Goal: Task Accomplishment & Management: Manage account settings

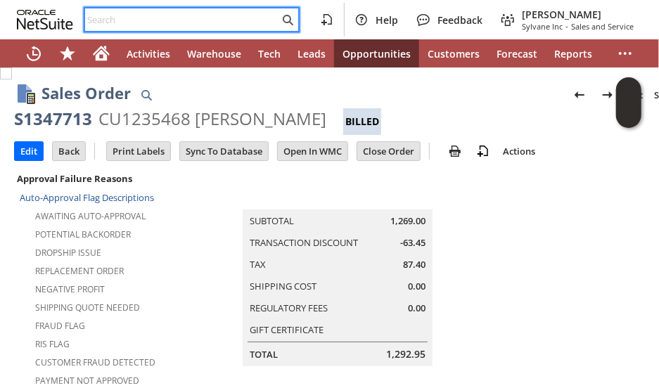
click at [129, 22] on input "text" at bounding box center [182, 19] width 194 height 17
paste input "7044088034"
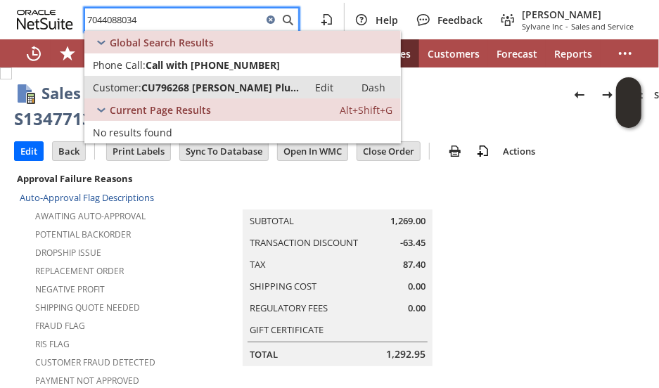
type input "7044088034"
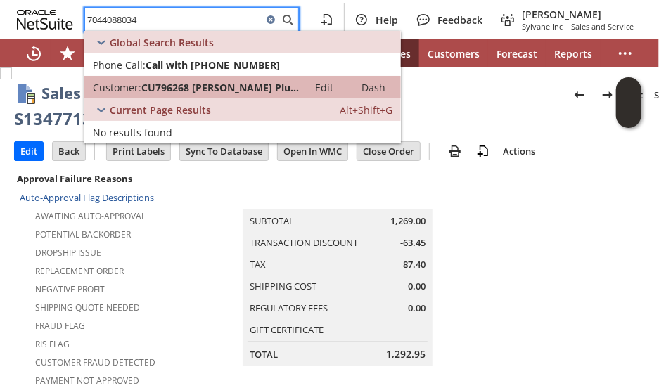
click at [176, 86] on span "CU796268 [PERSON_NAME] Plumbing" at bounding box center [220, 87] width 158 height 13
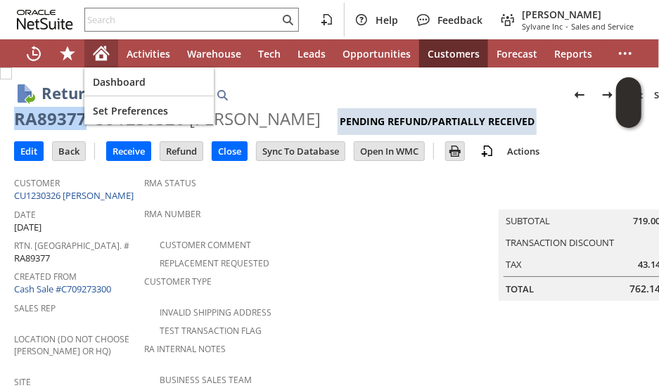
click at [96, 54] on icon "Home" at bounding box center [101, 53] width 17 height 17
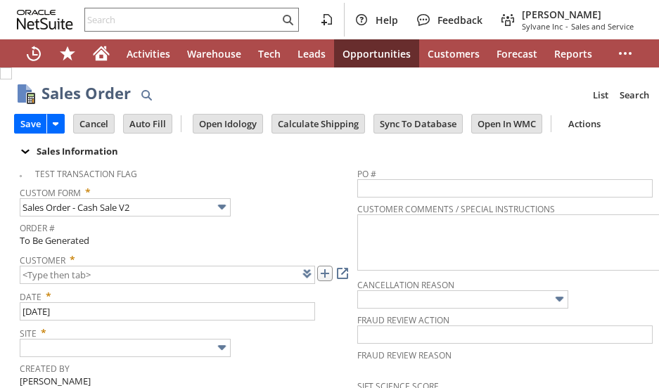
click at [326, 271] on link at bounding box center [324, 273] width 15 height 15
type input "Intelligent Recommendations ⁰"
type input "CU1238856 Melanie Paulus"
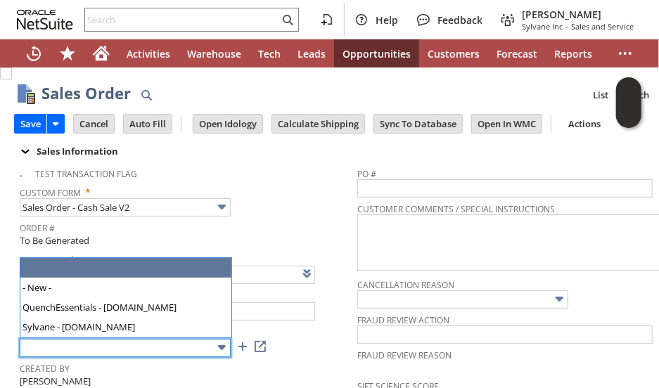
click at [56, 349] on input "text" at bounding box center [125, 348] width 211 height 18
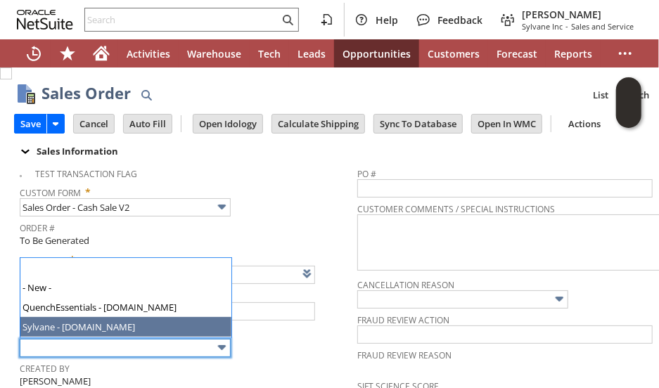
type input "Sylvane - [DOMAIN_NAME]"
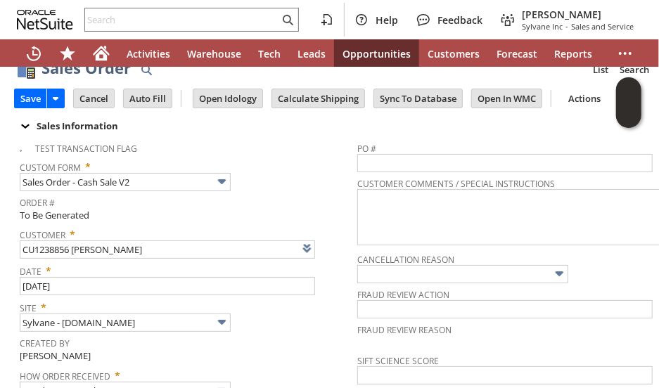
click at [309, 359] on tbody "Test Transaction Flag Custom Form * Sales Order - Cash Sale V2 Order # To Be Ge…" at bounding box center [188, 303] width 337 height 337
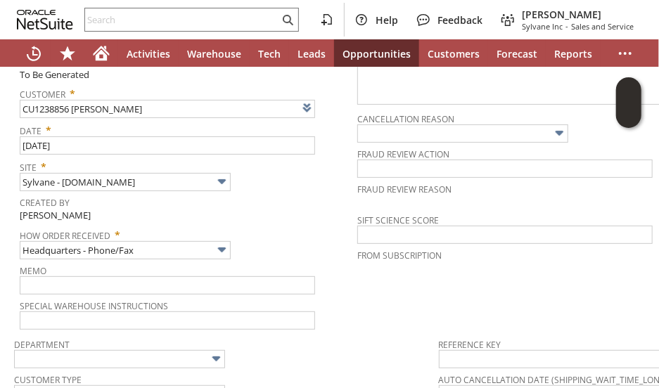
scroll to position [225, 0]
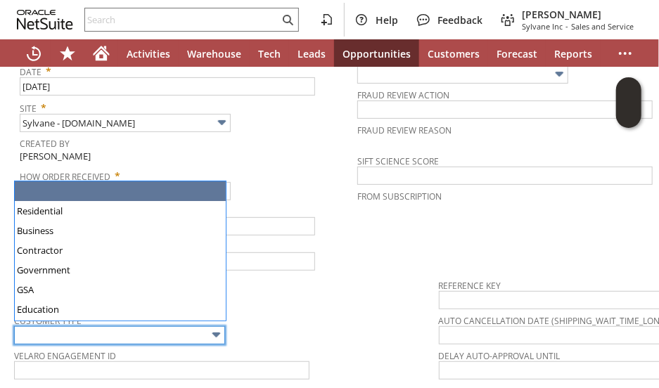
click at [180, 331] on input "text" at bounding box center [119, 335] width 211 height 18
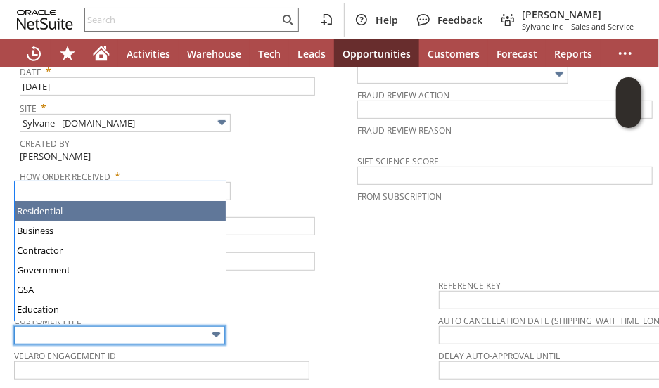
type input "Residential"
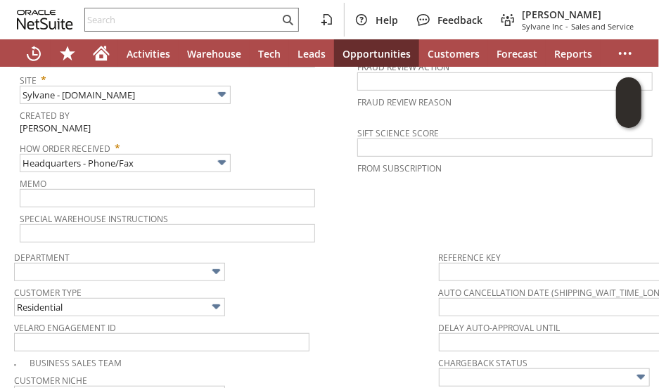
click at [316, 340] on div "Velaro Engagement ID" at bounding box center [223, 335] width 418 height 34
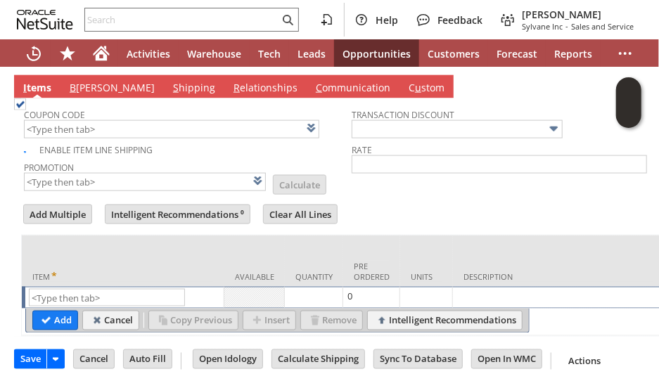
scroll to position [745, 0]
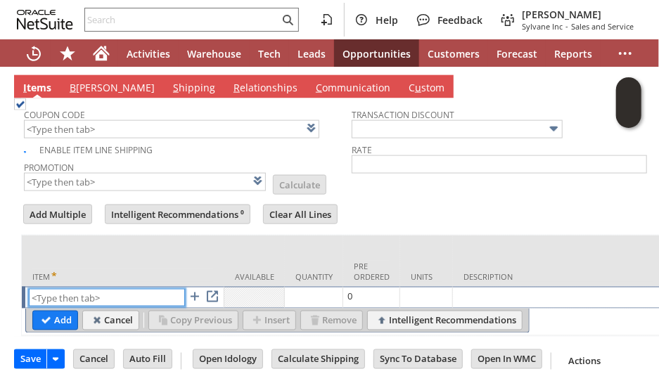
click at [130, 289] on input "text" at bounding box center [107, 298] width 156 height 18
paste input "sa7442-2"
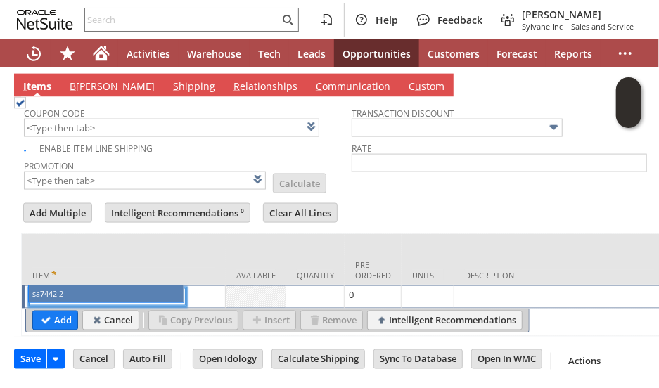
type input "sa7442-2"
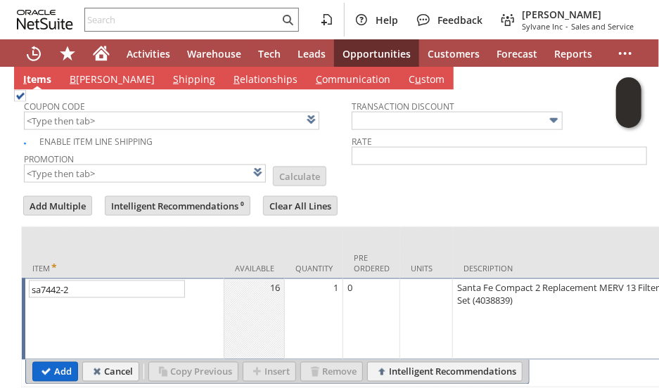
click at [60, 363] on input "Add" at bounding box center [55, 372] width 44 height 18
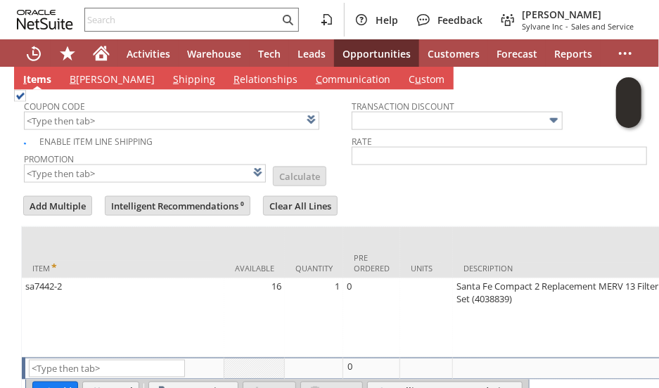
type input "Intelligent Recommendations¹⁰"
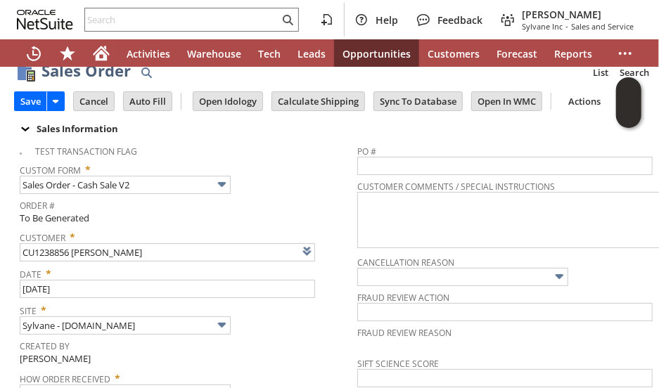
scroll to position [0, 0]
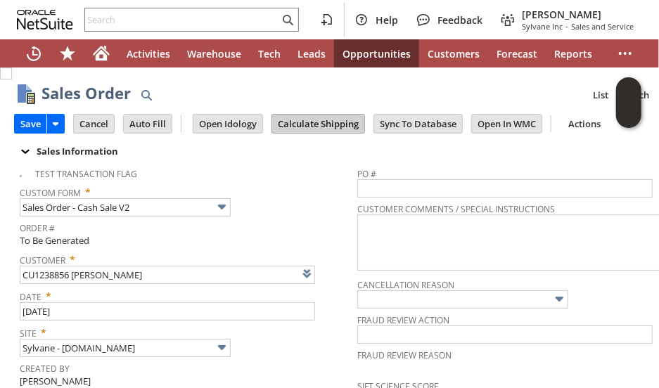
click at [319, 120] on input "Calculate Shipping" at bounding box center [318, 124] width 92 height 18
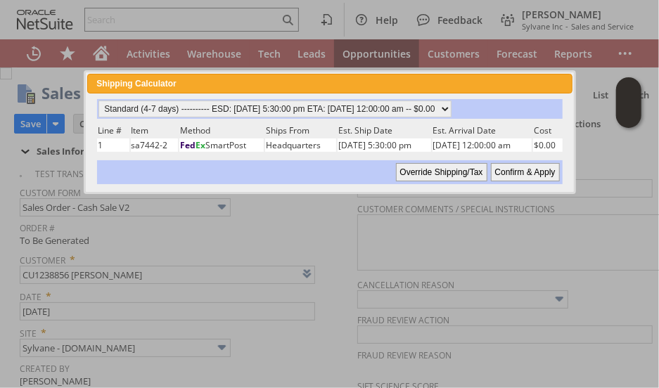
click at [512, 169] on input "Confirm & Apply" at bounding box center [525, 172] width 69 height 18
type input "Add"
type input "Copy Previous"
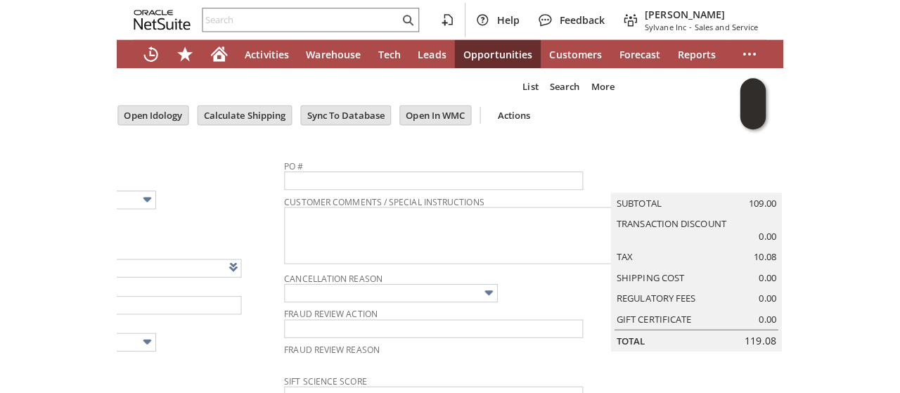
scroll to position [10, 0]
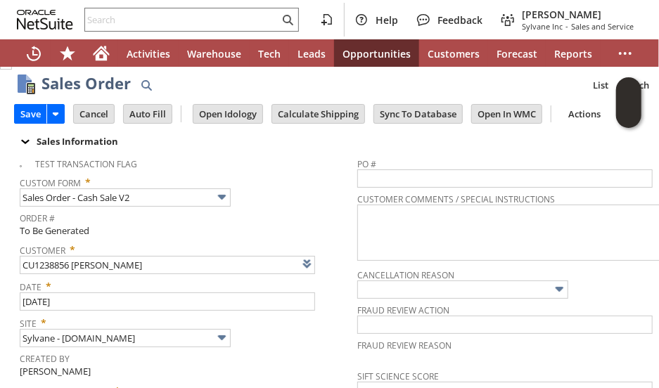
click at [269, 214] on span "Order #" at bounding box center [185, 216] width 330 height 16
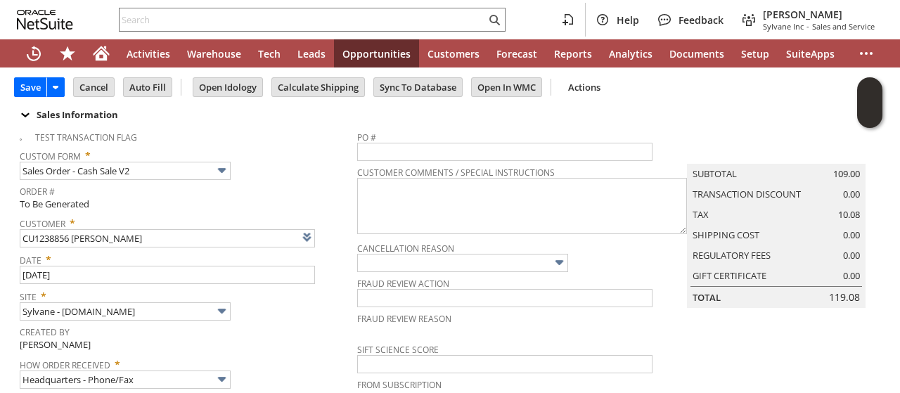
click at [342, 213] on tbody "Test Transaction Flag Custom Form * Sales Order - Cash Sale V2 Order # To Be Ge…" at bounding box center [188, 292] width 337 height 337
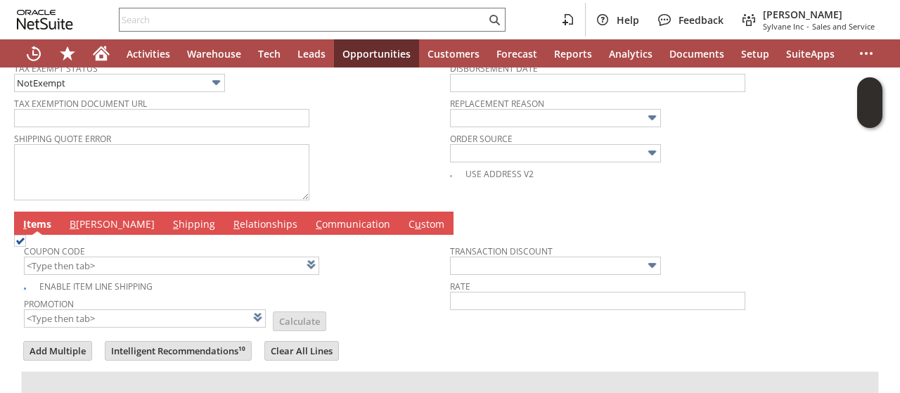
scroll to position [629, 0]
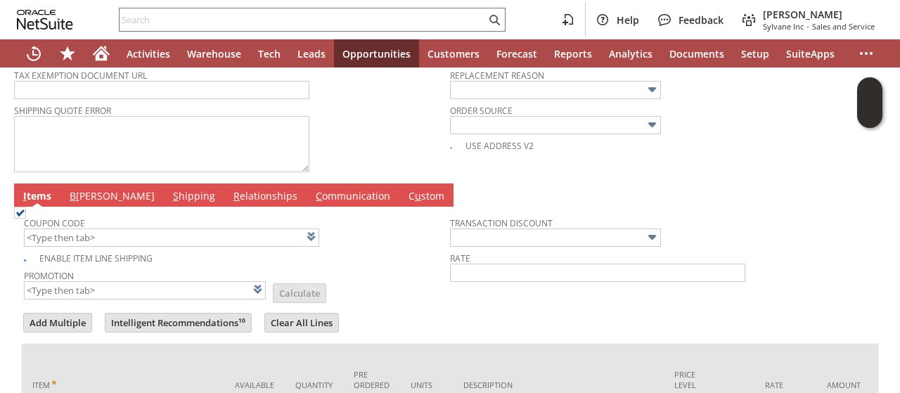
click at [82, 189] on link "B illing" at bounding box center [112, 196] width 92 height 15
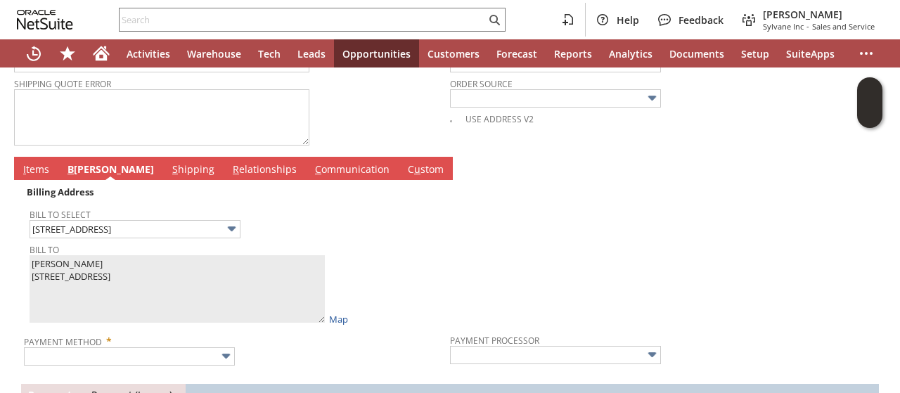
click at [293, 229] on tbody "Bill To Select 2819 Silverdale road Bill To Melanie Paulus 2819 Silverdale road…" at bounding box center [240, 264] width 420 height 126
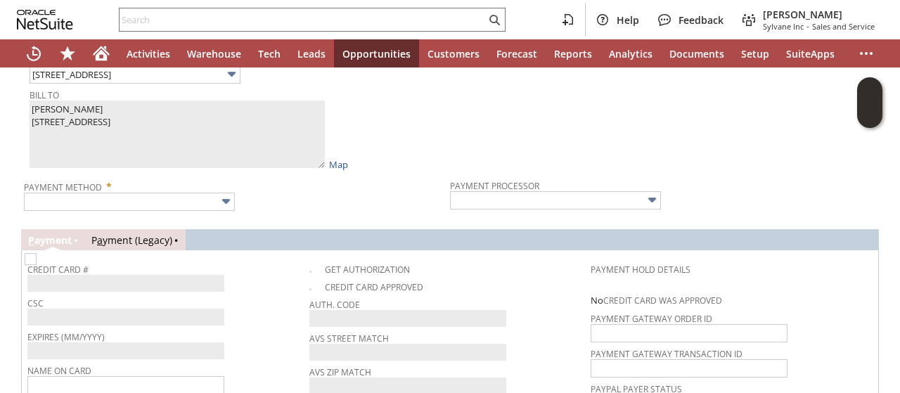
scroll to position [882, 0]
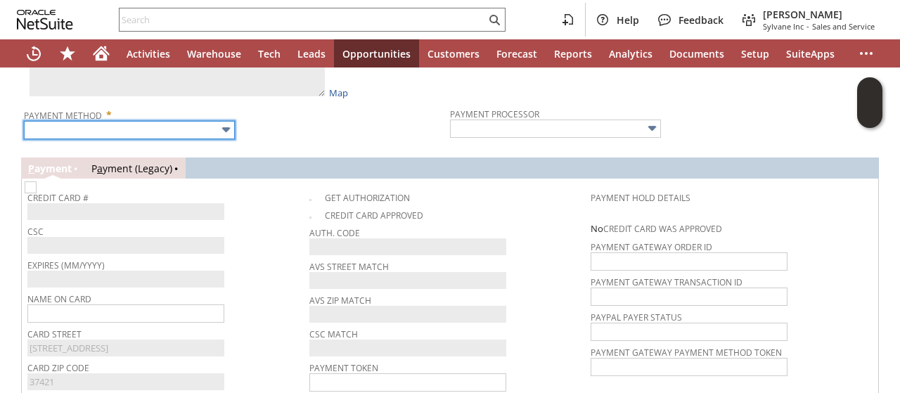
click at [197, 123] on input "text" at bounding box center [129, 130] width 211 height 18
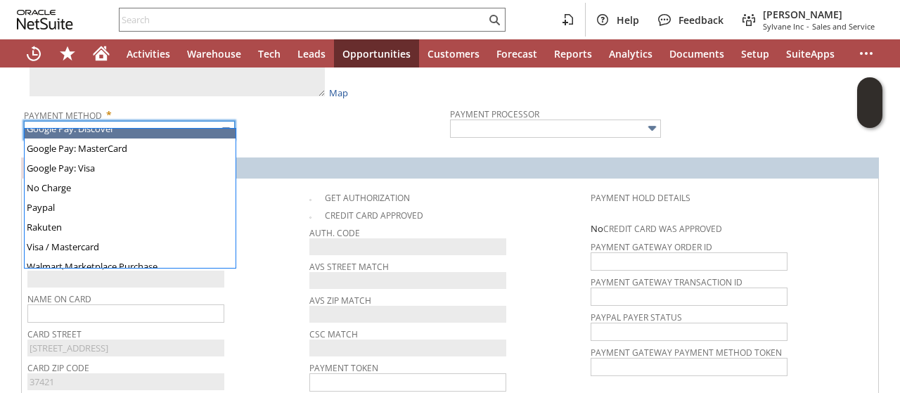
scroll to position [363, 0]
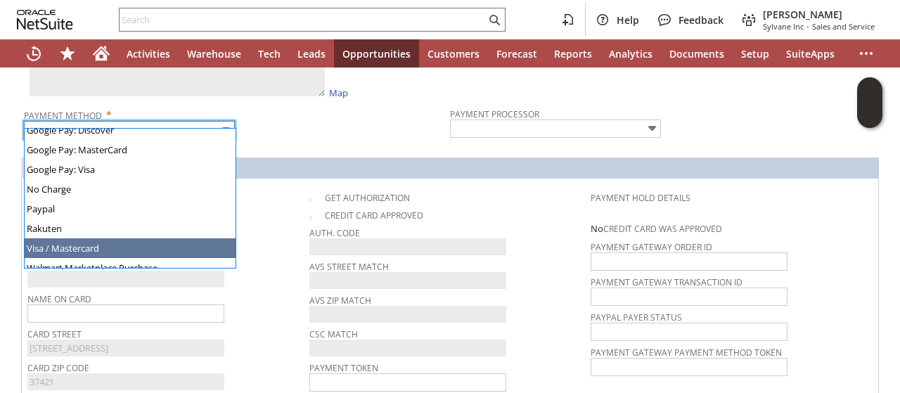
type input "Visa / Mastercard"
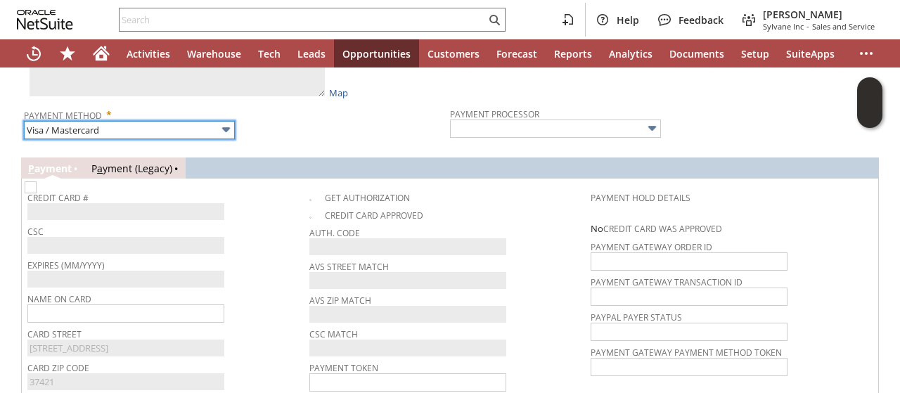
type input "Braintree"
checkbox input "true"
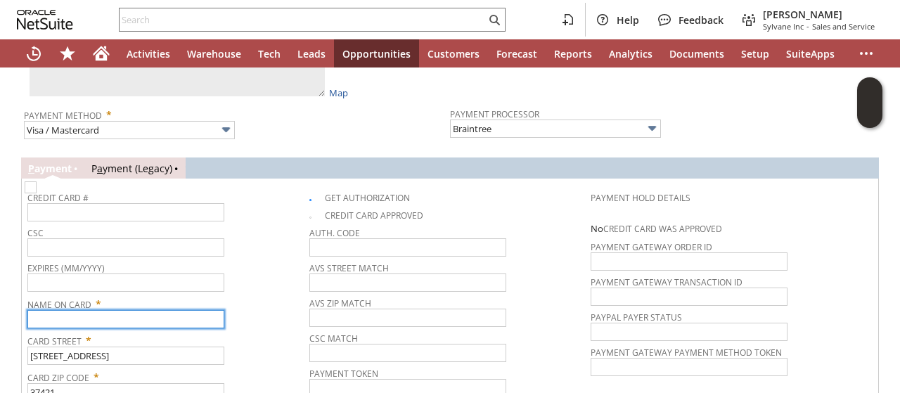
click at [174, 310] on input "text" at bounding box center [125, 319] width 197 height 18
paste input "Melanie Paulus"
type input "Melanie Paulus"
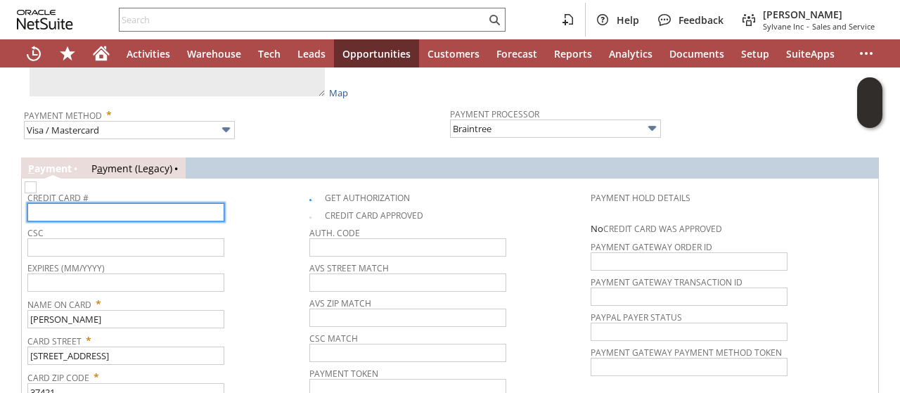
click at [190, 203] on input "text" at bounding box center [125, 212] width 197 height 18
type input "4179030014203354"
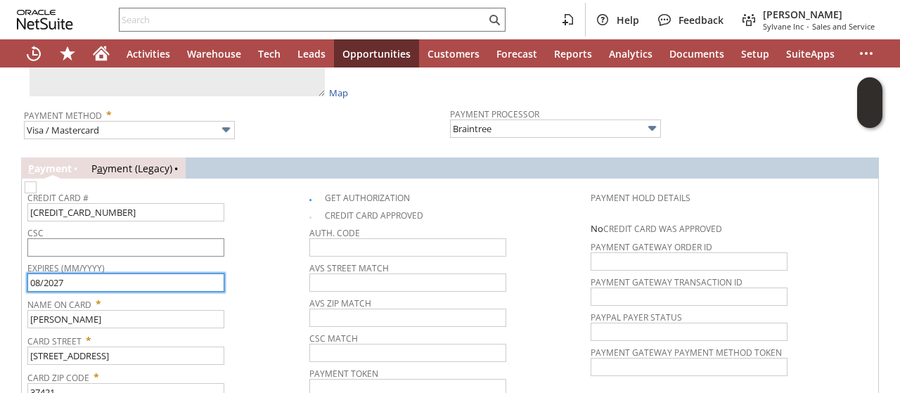
type input "08/2027"
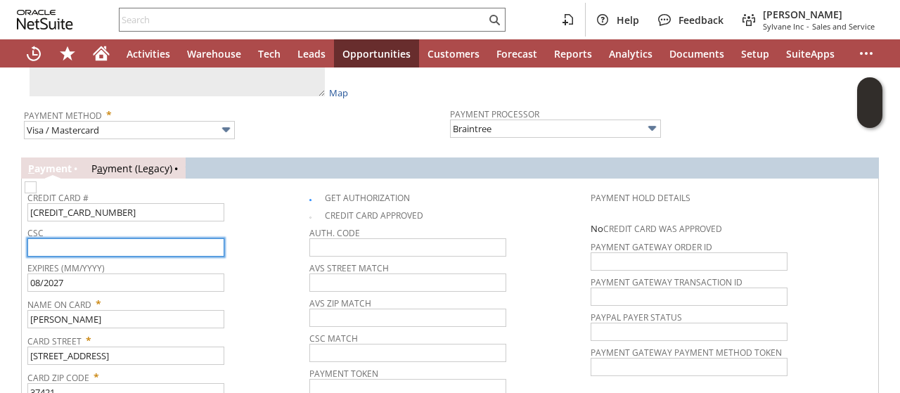
click at [180, 238] on input "text" at bounding box center [125, 247] width 197 height 18
type input "475"
click at [247, 223] on span "CSC" at bounding box center [164, 230] width 275 height 15
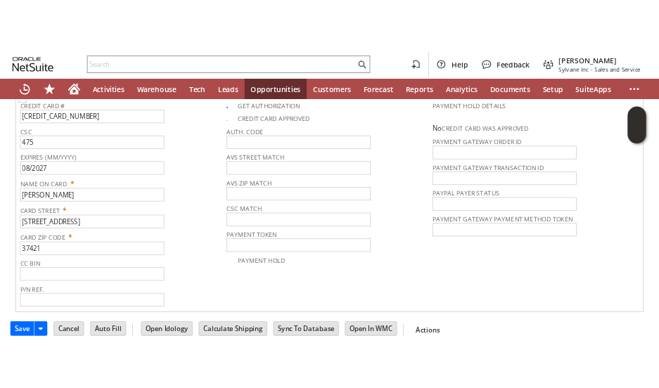
scroll to position [1004, 0]
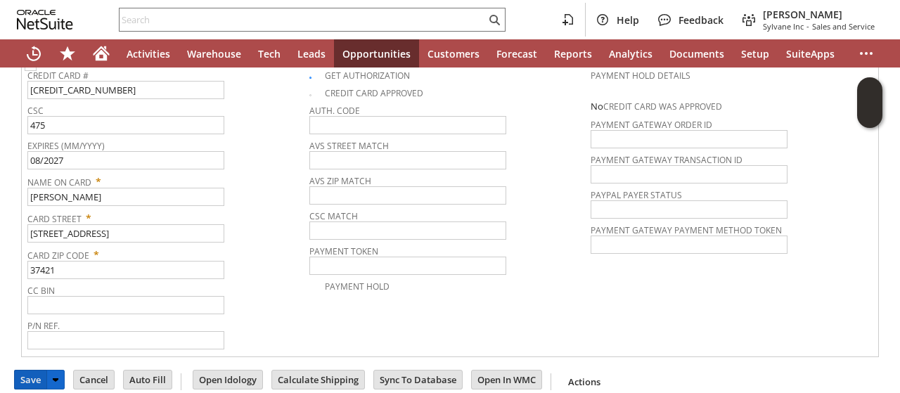
click at [32, 371] on input "Save" at bounding box center [31, 380] width 32 height 18
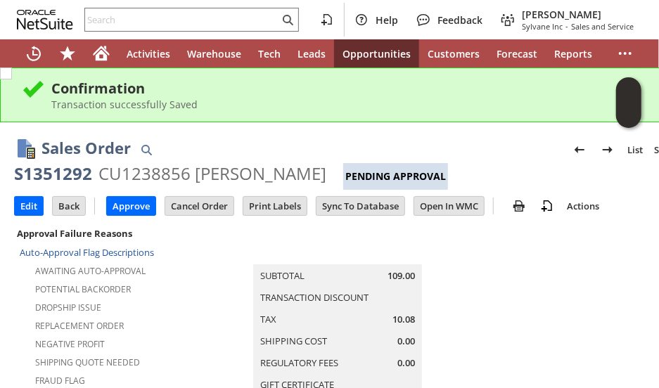
click at [219, 128] on div "Sales Order List Search S1351292 CU1238856 Melanie Paulus Pending Approval Go" at bounding box center [351, 158] width 675 height 64
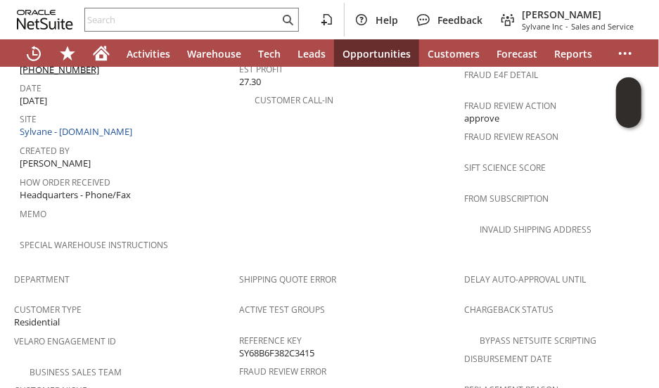
scroll to position [1020, 0]
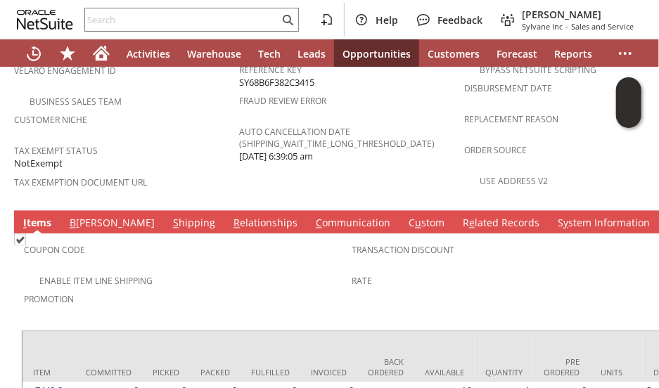
click at [169, 217] on link "S hipping" at bounding box center [193, 224] width 49 height 15
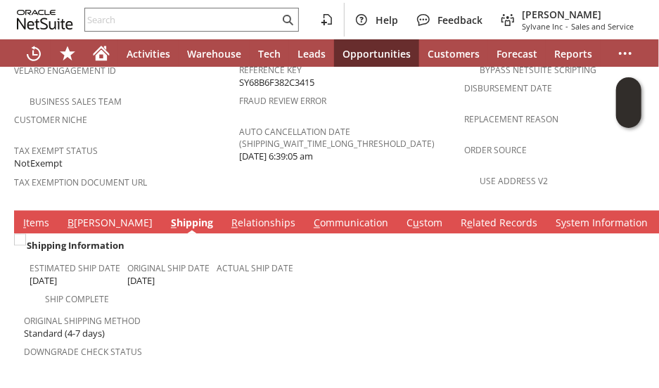
click at [256, 311] on span "Original Shipping Method" at bounding box center [184, 319] width 321 height 16
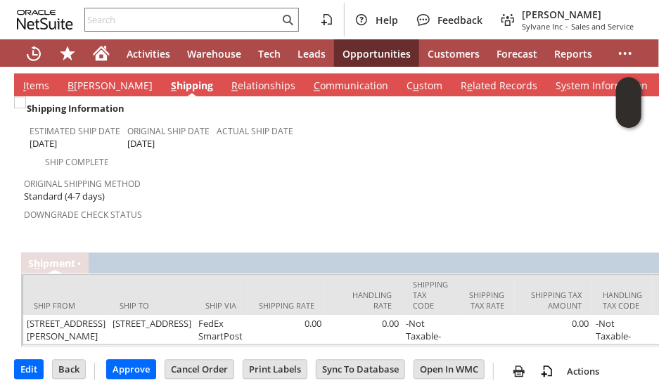
scroll to position [1160, 0]
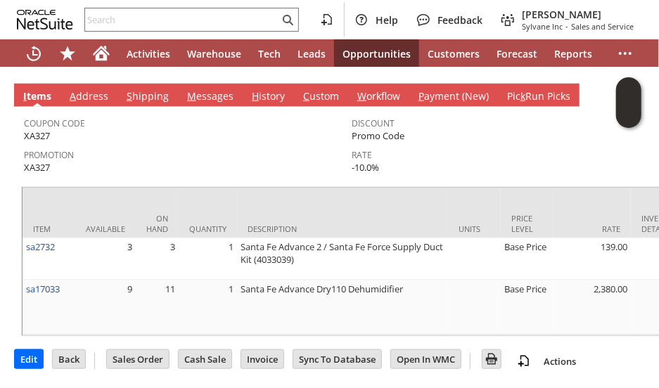
scroll to position [240, 0]
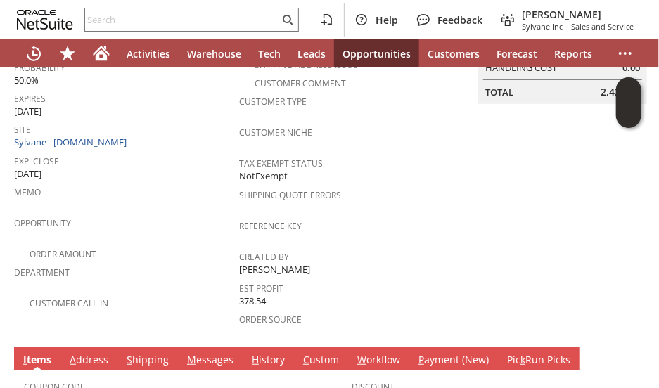
click at [160, 214] on div "Opportunity" at bounding box center [123, 228] width 218 height 30
click at [142, 220] on div "Opportunity" at bounding box center [123, 228] width 218 height 30
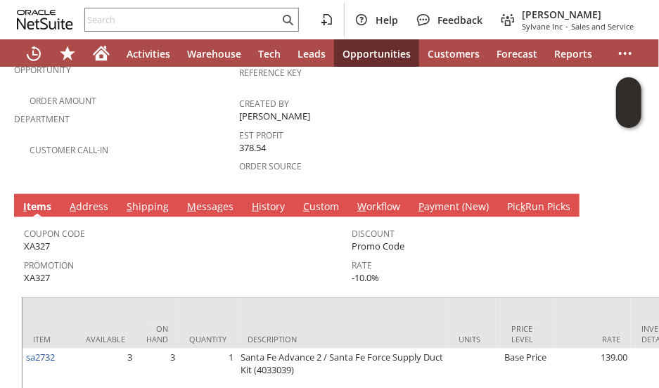
scroll to position [512, 0]
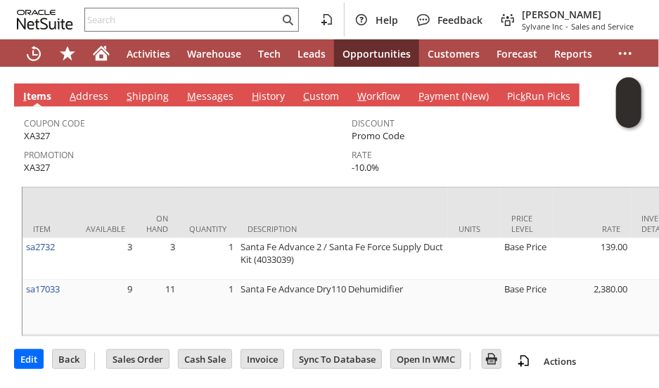
click at [148, 145] on span "Promotion" at bounding box center [184, 153] width 321 height 16
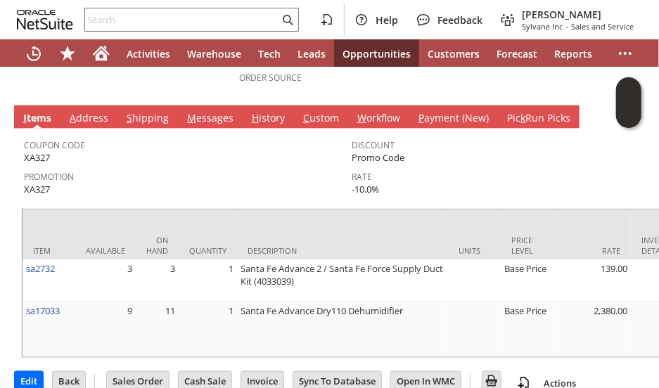
scroll to position [456, 0]
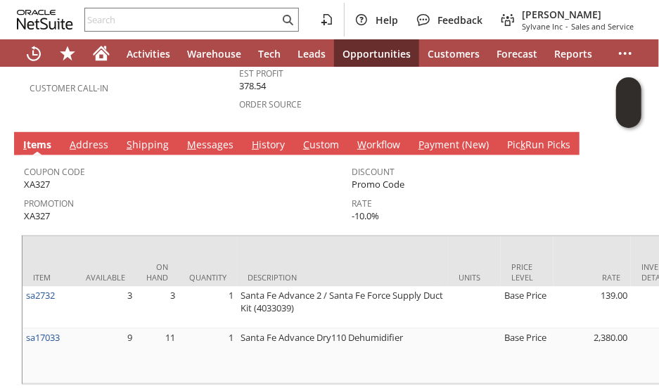
click at [148, 138] on link "S hipping" at bounding box center [147, 145] width 49 height 15
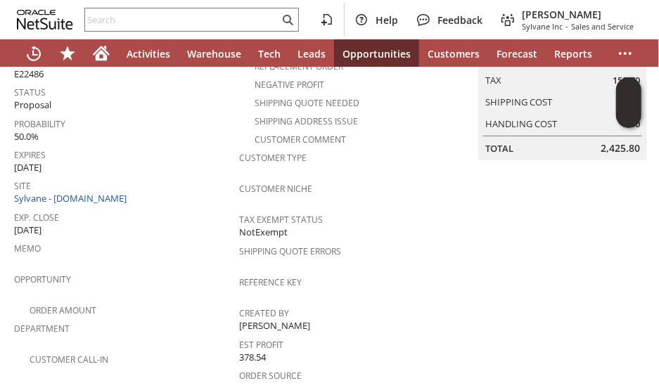
scroll to position [0, 0]
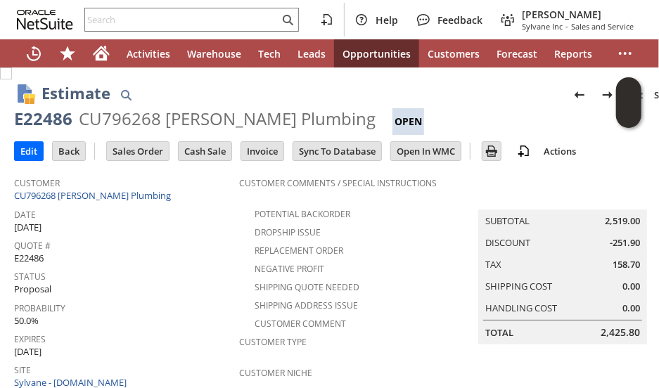
click at [51, 117] on div "E22486" at bounding box center [43, 119] width 58 height 22
copy div "E22486"
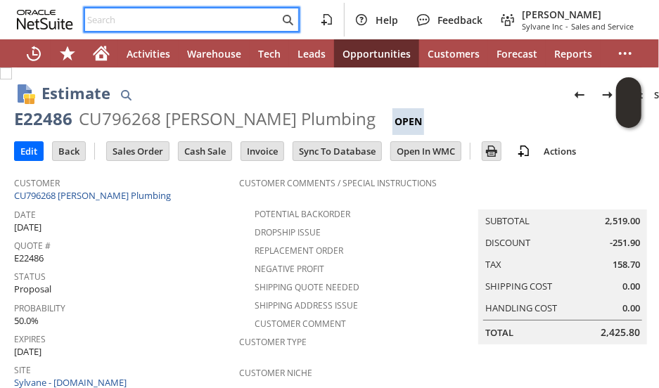
click at [112, 18] on input "text" at bounding box center [182, 19] width 194 height 17
paste input "2077741531"
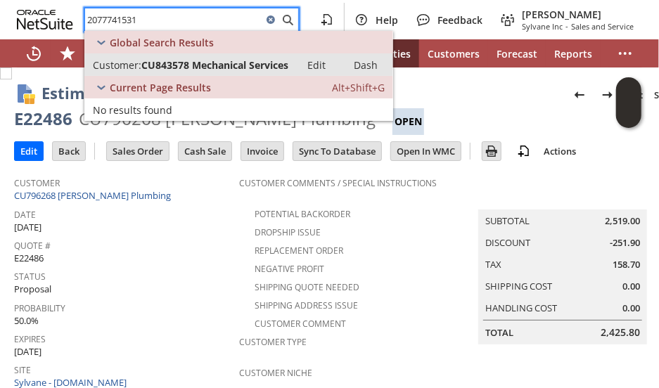
type input "2077741531"
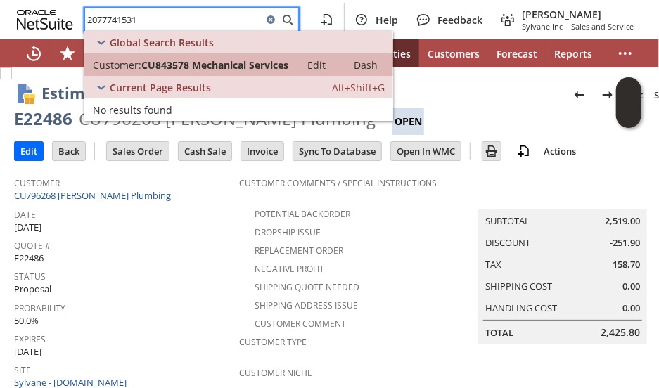
click at [162, 63] on span "CU843578 Mechanical Services" at bounding box center [214, 64] width 147 height 13
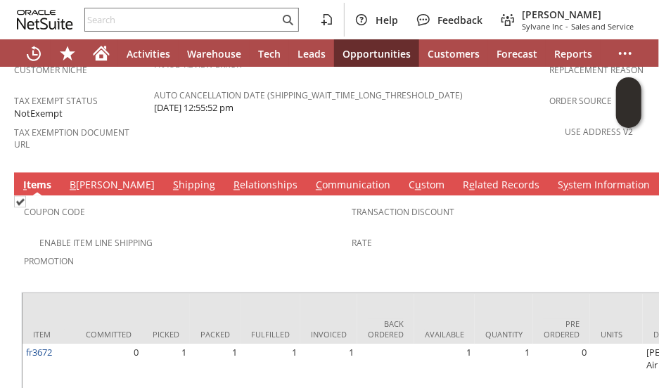
click at [131, 198] on tbody "Coupon Code Enable Item Line Shipping Promotion" at bounding box center [188, 240] width 328 height 84
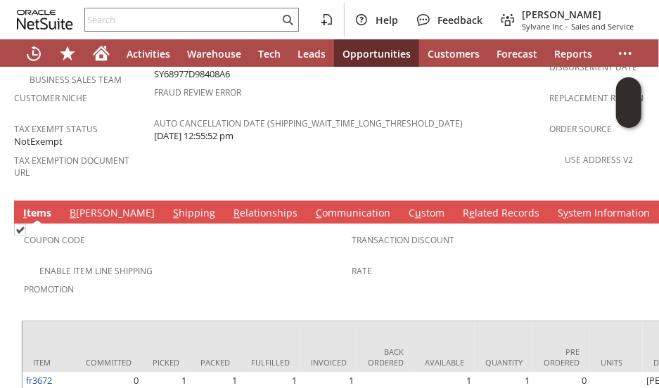
click at [169, 206] on link "S hipping" at bounding box center [193, 213] width 49 height 15
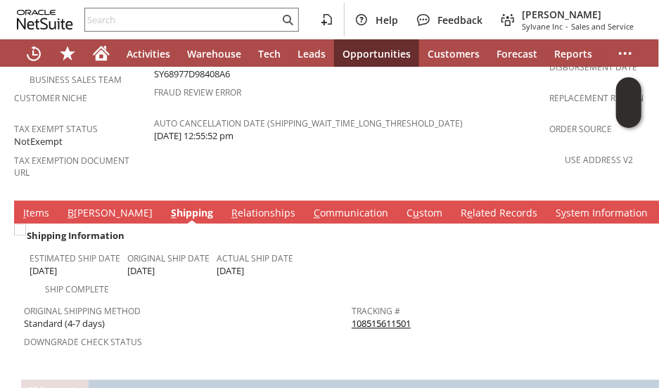
scroll to position [1095, 0]
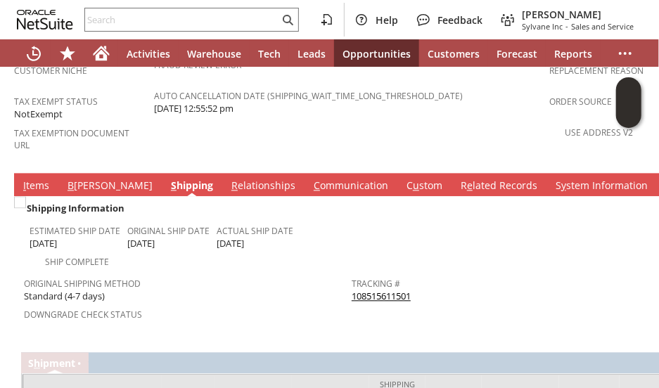
click at [311, 254] on tbody "Shipping Information Estimated Ship Date 9/5/2025 Original Ship Date 8/19/2025 …" at bounding box center [351, 270] width 661 height 149
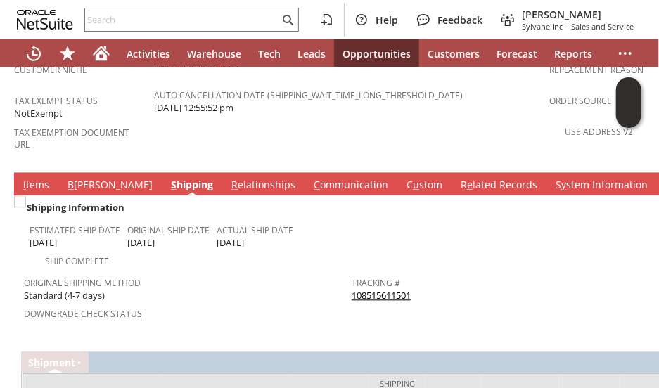
click at [370, 289] on link "108515611501" at bounding box center [381, 295] width 59 height 13
click at [174, 304] on span "Downgrade Check Status" at bounding box center [184, 312] width 321 height 16
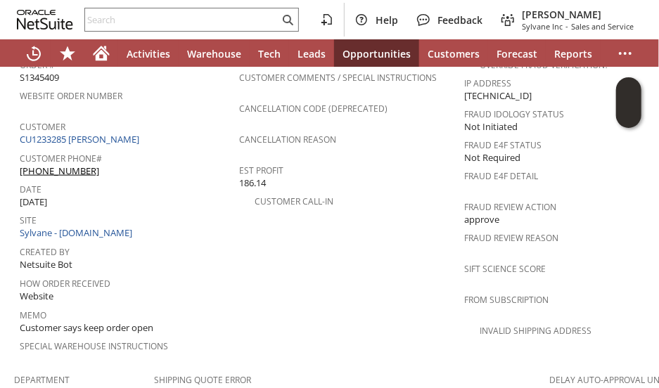
scroll to position [645, 0]
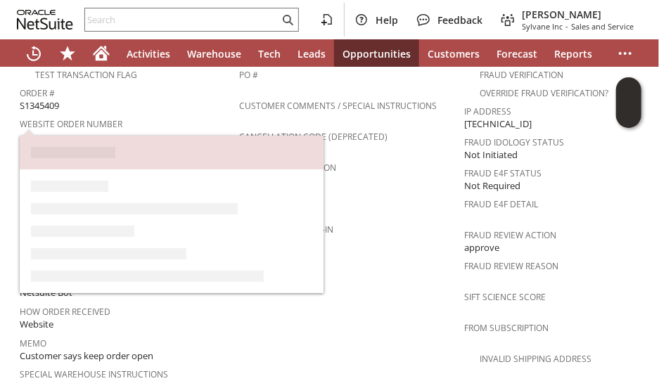
click at [124, 161] on link "CU1233285 [PERSON_NAME]" at bounding box center [81, 167] width 123 height 13
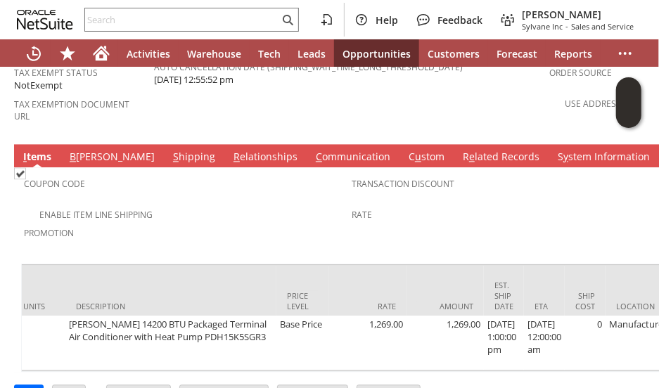
scroll to position [0, 1154]
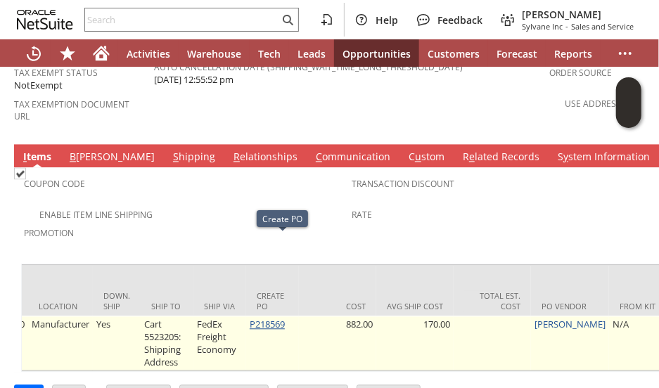
click at [281, 318] on link "P218569" at bounding box center [267, 324] width 35 height 13
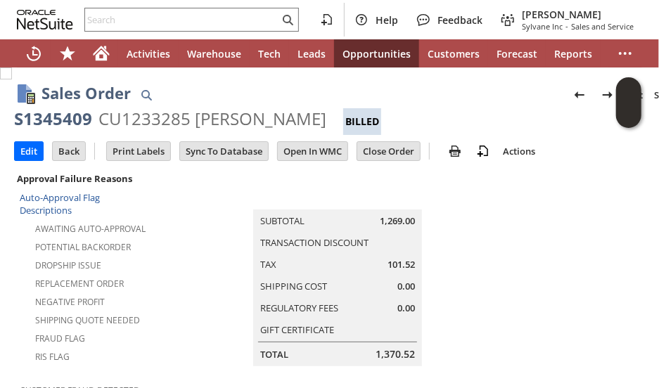
click at [184, 306] on td "Summary Subtotal 1,269.00 Transaction Discount Tax 101.52 Shipping Cost 0.00 Re…" at bounding box center [352, 267] width 396 height 197
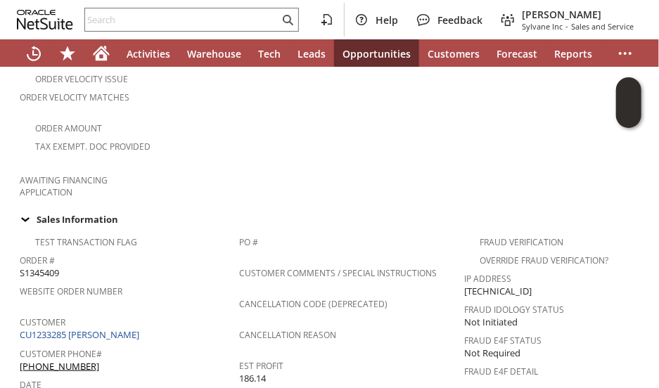
scroll to position [506, 0]
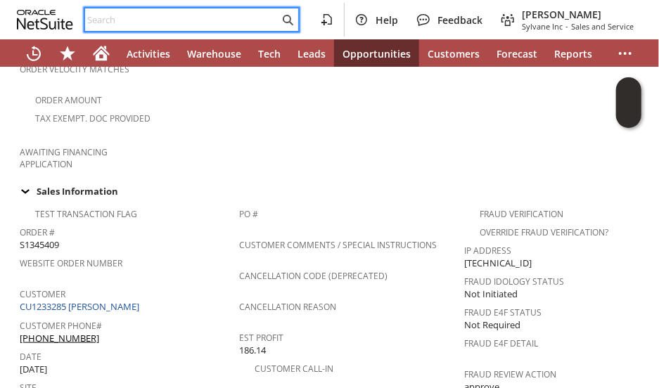
click at [162, 18] on input "text" at bounding box center [182, 19] width 194 height 17
paste input "8458026093"
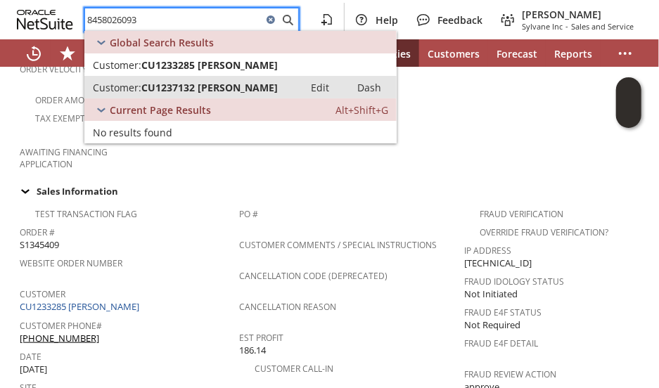
type input "8458026093"
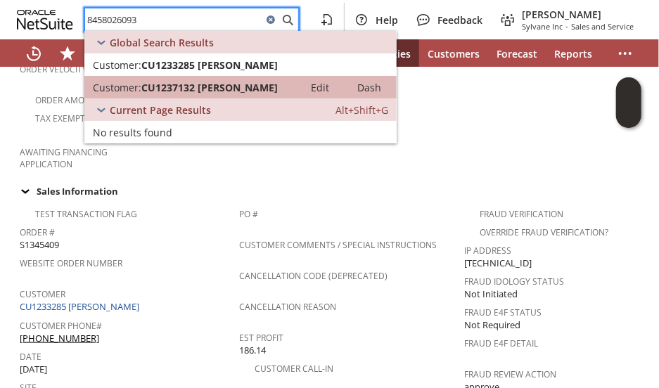
click at [186, 88] on span "CU1237132 [PERSON_NAME]" at bounding box center [209, 87] width 136 height 13
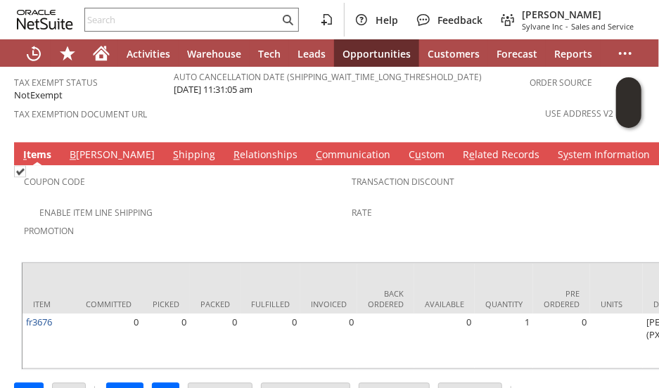
click at [247, 202] on div "Enable Item Line Shipping" at bounding box center [188, 210] width 328 height 17
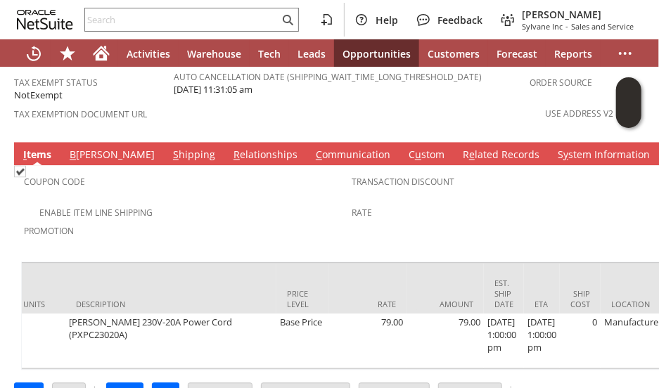
scroll to position [0, 1154]
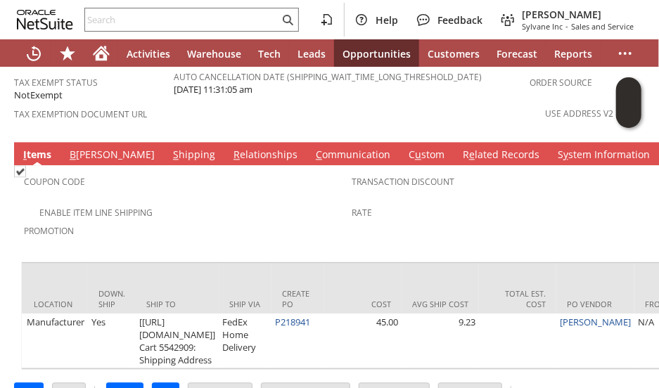
click at [259, 202] on div "Enable Item Line Shipping" at bounding box center [188, 210] width 328 height 17
click at [121, 22] on input "text" at bounding box center [182, 19] width 194 height 17
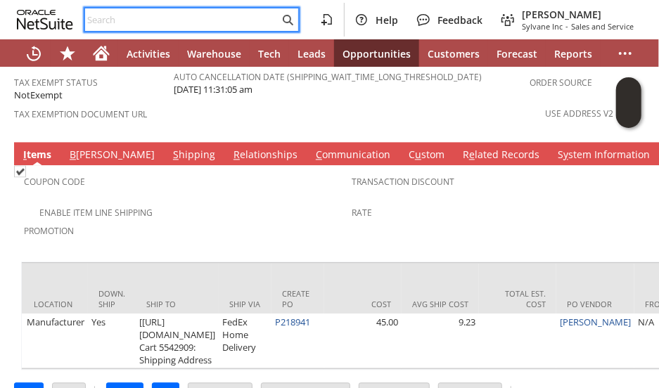
paste input "SY68AB7E7883F6E"
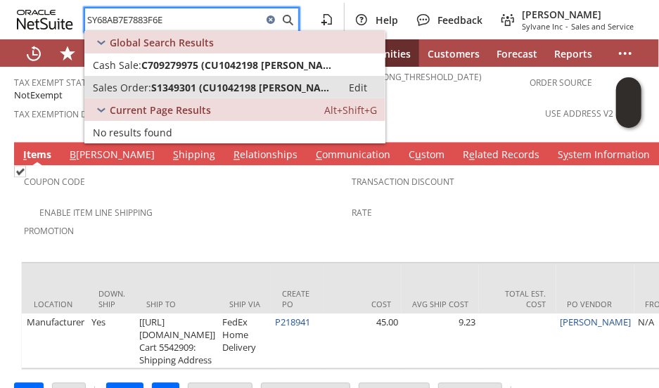
type input "SY68AB7E7883F6E"
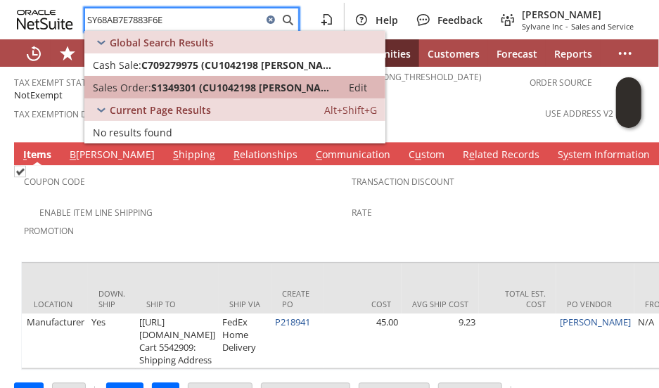
click at [163, 82] on span "S1349301 (CU1042198 Sherry Barlow)" at bounding box center [242, 87] width 182 height 13
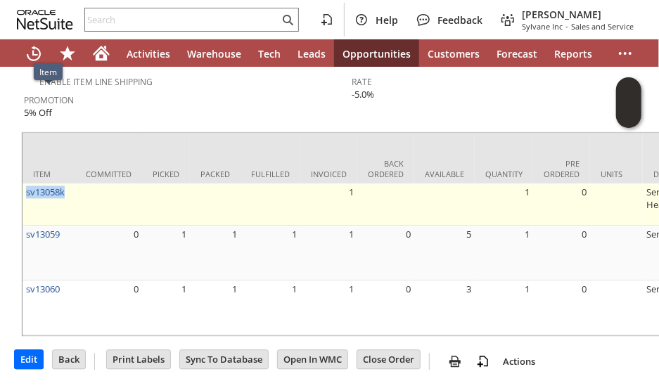
drag, startPoint x: 68, startPoint y: 96, endPoint x: 27, endPoint y: 105, distance: 41.6
click at [27, 184] on td "sv13058k" at bounding box center [48, 205] width 53 height 42
copy link "sv13058k"
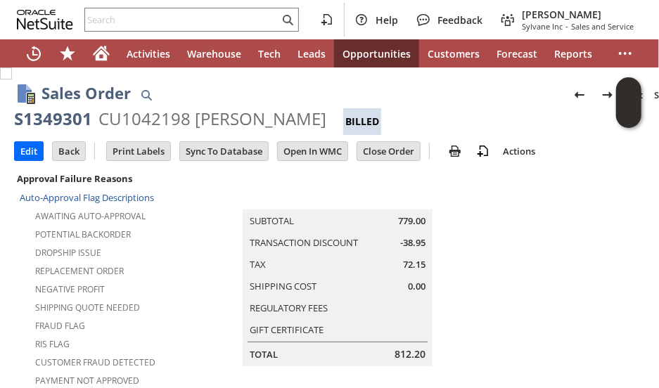
click at [115, 116] on div "CU1042198 Sherry Barlow" at bounding box center [212, 119] width 228 height 22
click at [115, 115] on div "CU1042198 Sherry Barlow" at bounding box center [212, 119] width 228 height 22
copy div "CU1042198"
click at [141, 12] on input "text" at bounding box center [182, 19] width 194 height 17
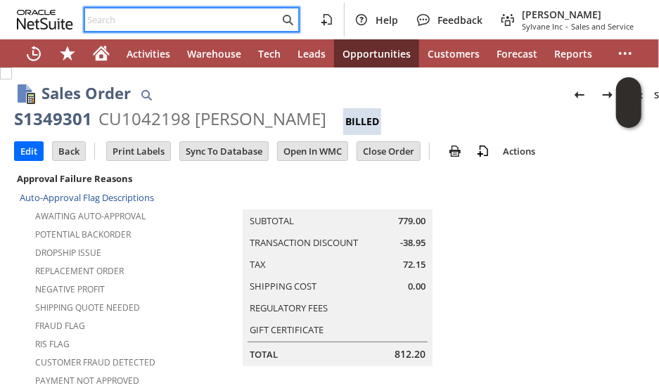
paste input "CU1235343"
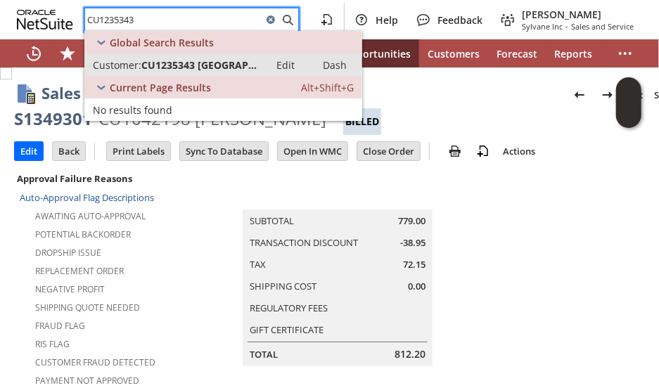
type input "CU1235343"
click at [192, 64] on span "CU1235343 [GEOGRAPHIC_DATA]" at bounding box center [201, 64] width 120 height 13
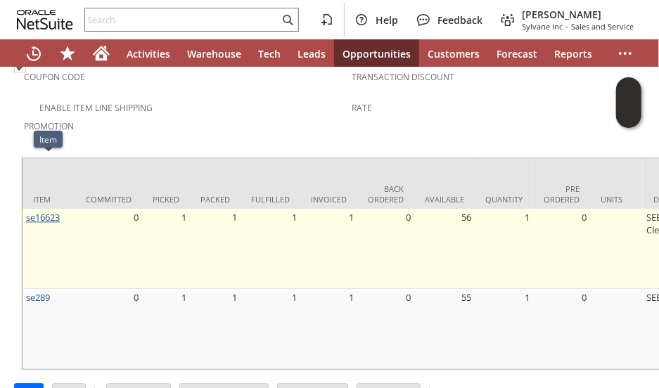
click at [49, 211] on link "se16623" at bounding box center [43, 217] width 34 height 13
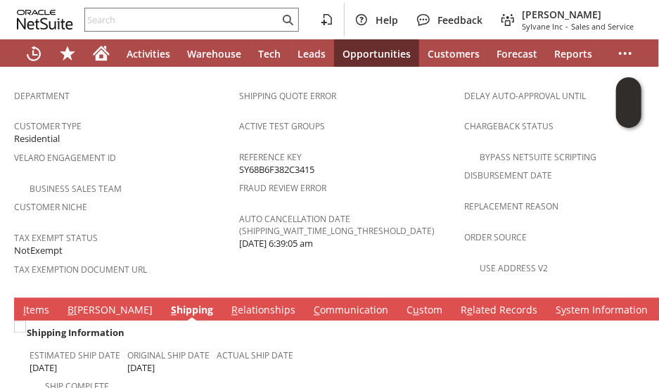
scroll to position [879, 0]
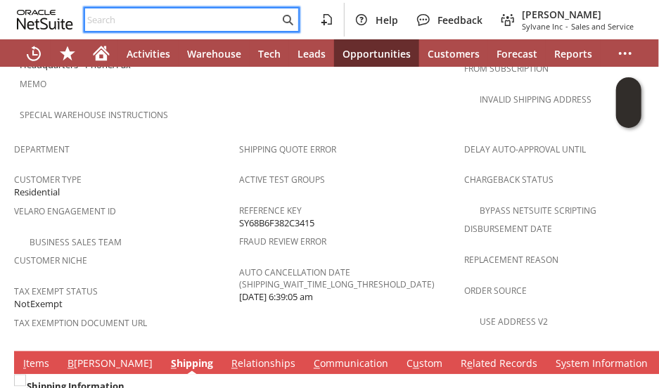
click at [121, 22] on input "text" at bounding box center [182, 19] width 194 height 17
paste input "8189174426"
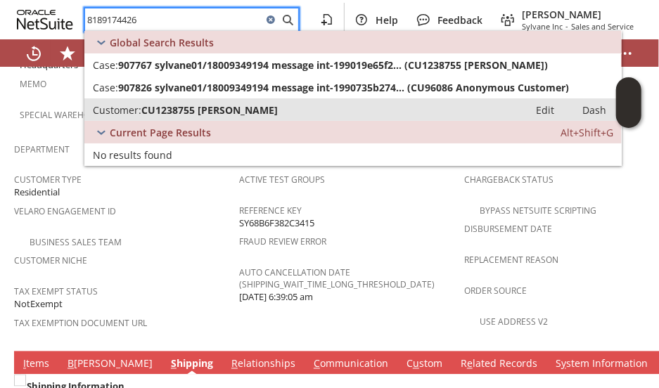
type input "8189174426"
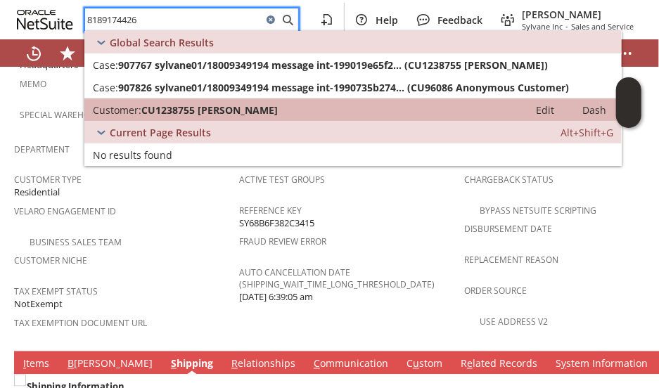
click at [198, 112] on span "CU1238755 Lee Mosbe" at bounding box center [209, 109] width 136 height 13
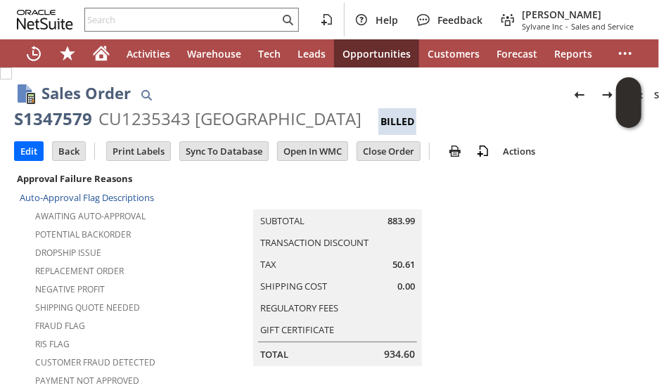
click at [139, 115] on div "CU1235343 [GEOGRAPHIC_DATA]" at bounding box center [229, 119] width 263 height 22
copy div "CU1235343"
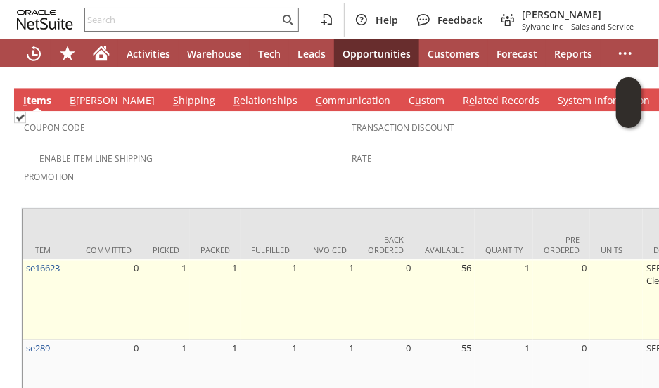
scroll to position [1179, 0]
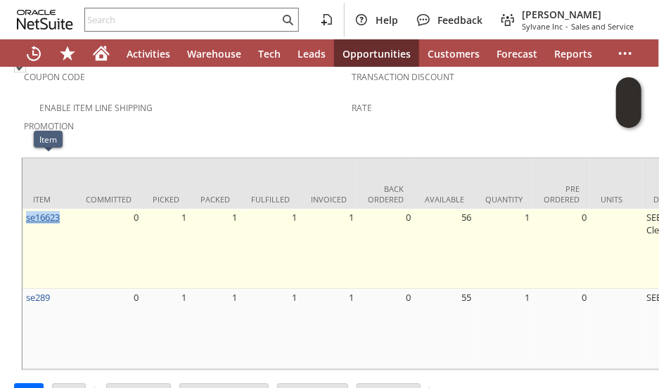
drag, startPoint x: 62, startPoint y: 161, endPoint x: 25, endPoint y: 167, distance: 37.0
click at [25, 209] on td "se16623" at bounding box center [48, 249] width 53 height 80
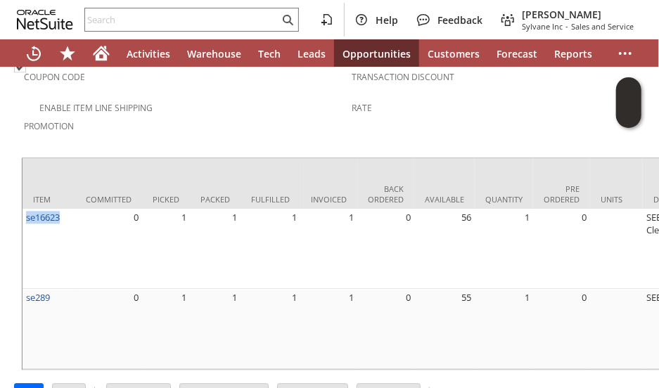
copy link "se16623"
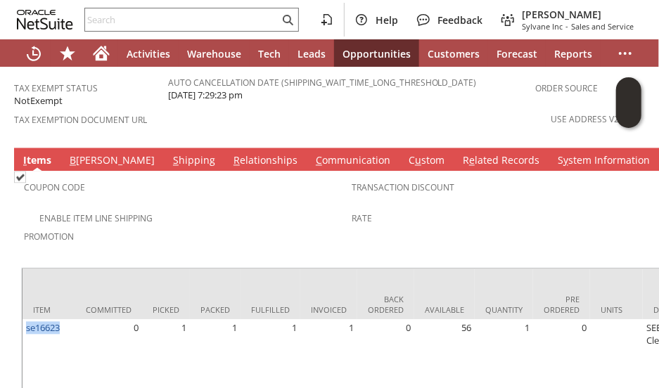
scroll to position [968, 0]
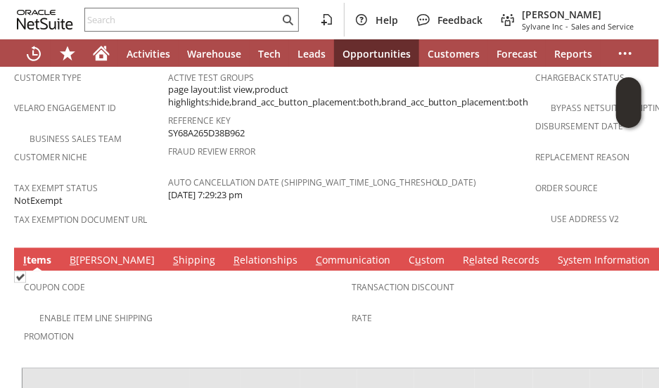
click at [169, 254] on link "S hipping" at bounding box center [193, 261] width 49 height 15
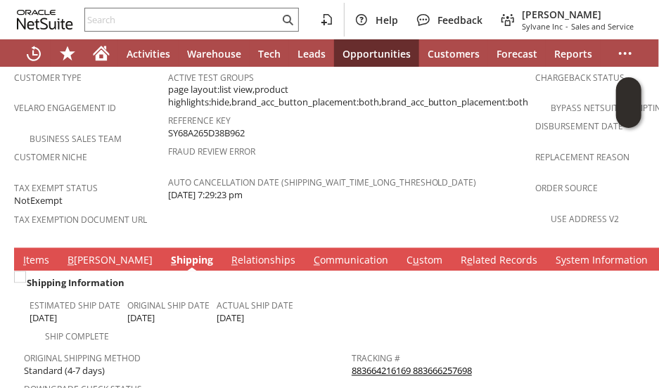
click at [402, 365] on link "883664216169 883666257698" at bounding box center [412, 371] width 120 height 13
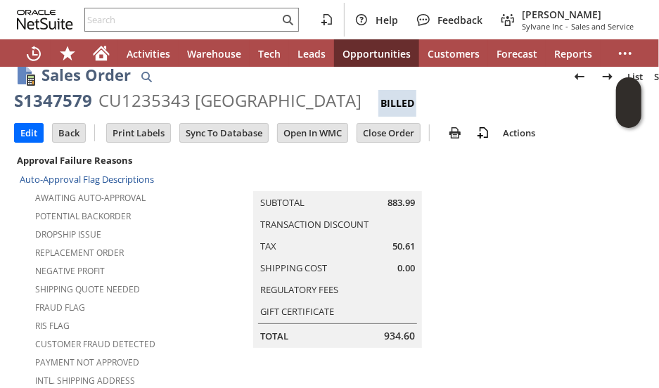
scroll to position [0, 0]
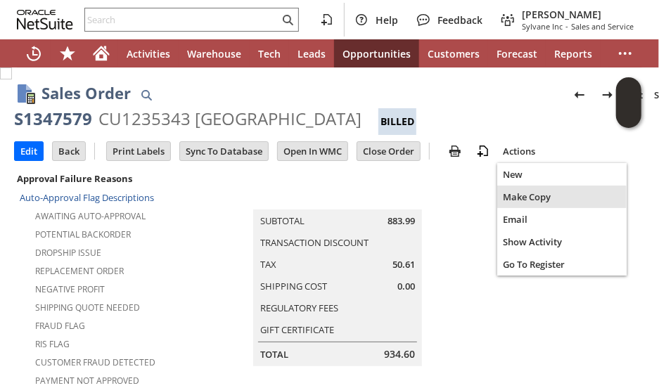
click at [519, 206] on div "Make Copy" at bounding box center [561, 197] width 129 height 22
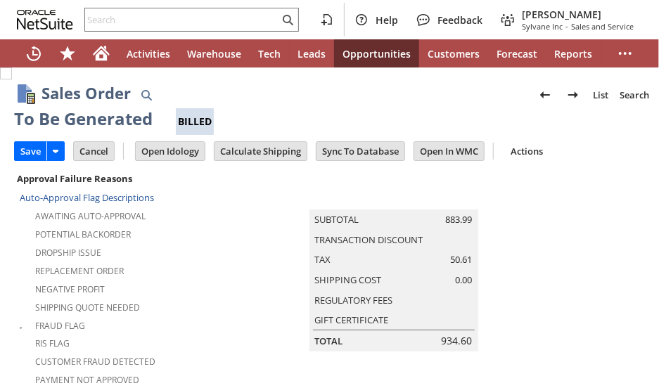
click at [96, 148] on input "Cancel" at bounding box center [94, 151] width 40 height 18
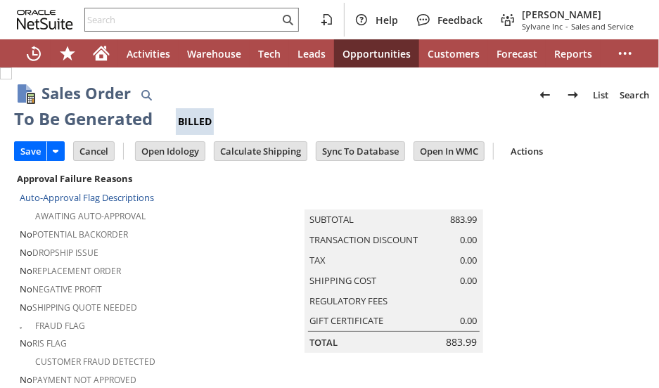
type input "Headquarters - Phone/Fax"
type input "Make Copy"
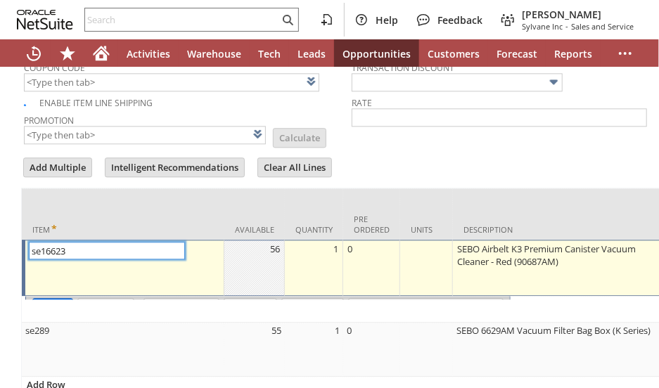
type input "Intelligent Recommendations¹⁰"
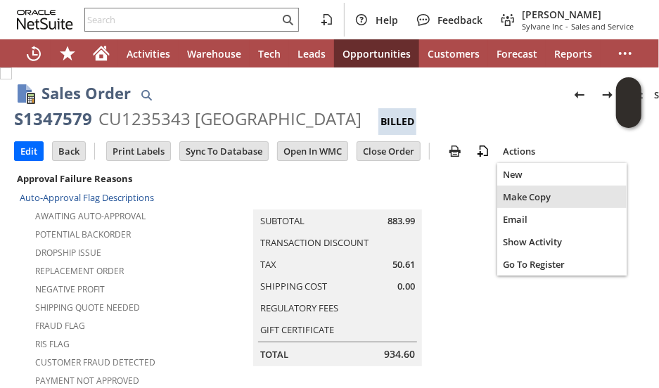
click at [517, 200] on span "Make Copy" at bounding box center [562, 197] width 118 height 13
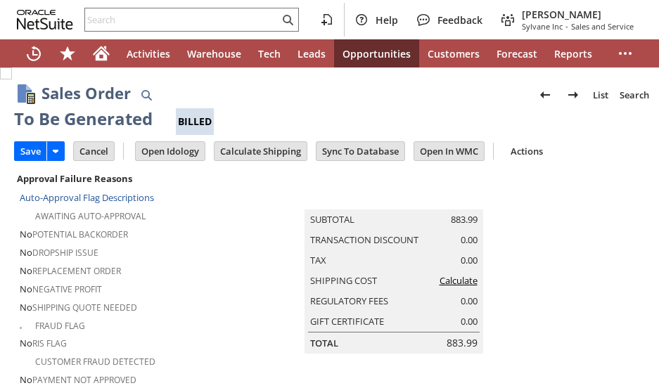
type input "Intelligent Recommendations¹⁰"
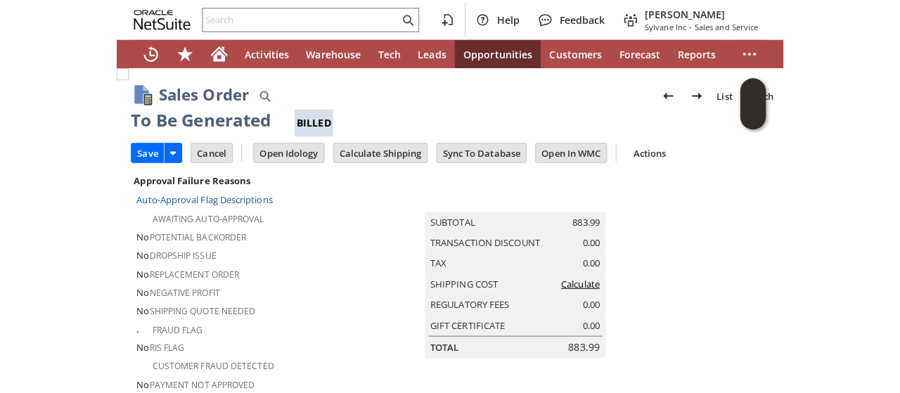
scroll to position [1280, 0]
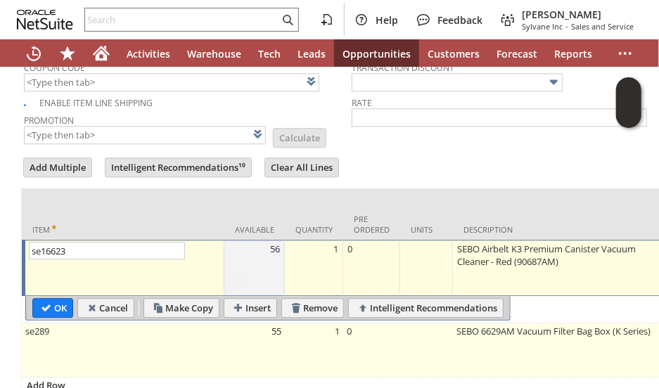
click at [188, 323] on td "se289" at bounding box center [123, 350] width 202 height 54
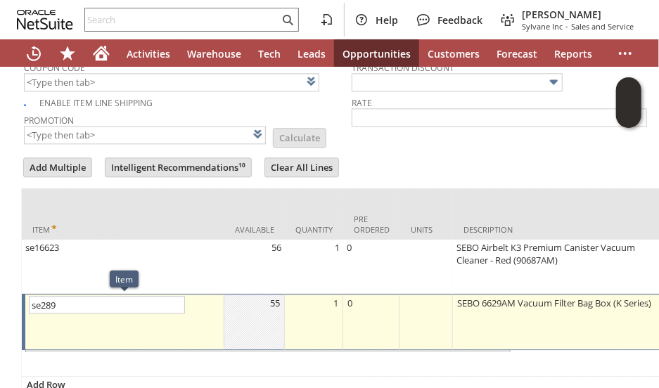
type input "OK"
type input "Make Copy"
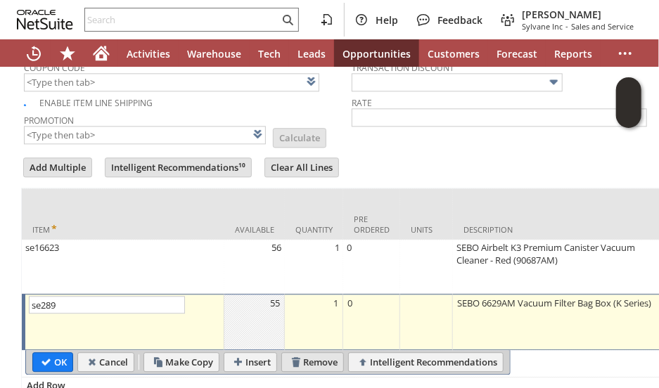
click at [321, 353] on input "Remove" at bounding box center [312, 362] width 61 height 18
type input "Add"
type input "Copy Previous"
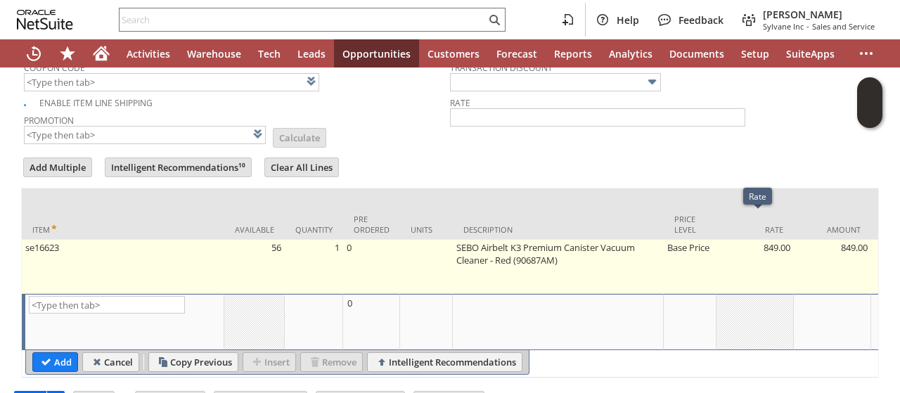
click at [658, 240] on td "Base Price" at bounding box center [690, 267] width 53 height 54
type input "Base Price"
type input "OK"
type input "Make Copy"
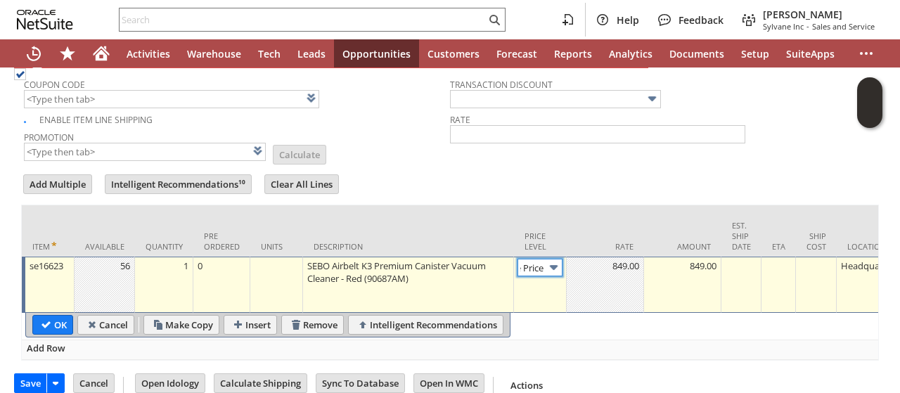
scroll to position [0, 20]
click at [558, 259] on img at bounding box center [554, 267] width 16 height 16
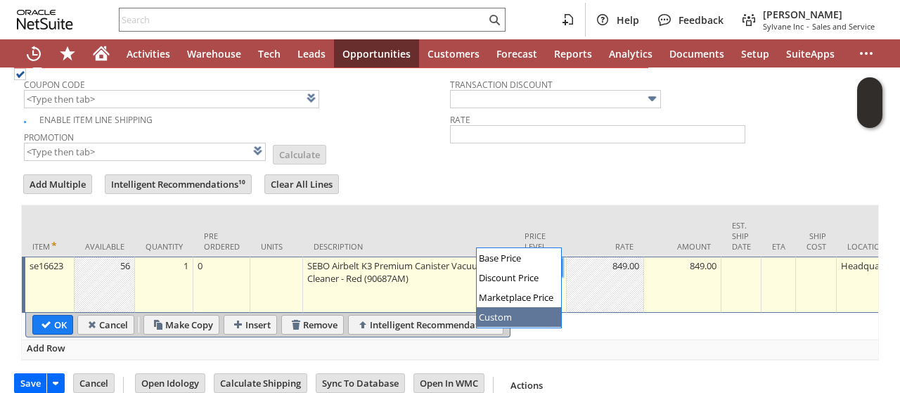
drag, startPoint x: 520, startPoint y: 314, endPoint x: 591, endPoint y: 266, distance: 86.0
type input "Custom"
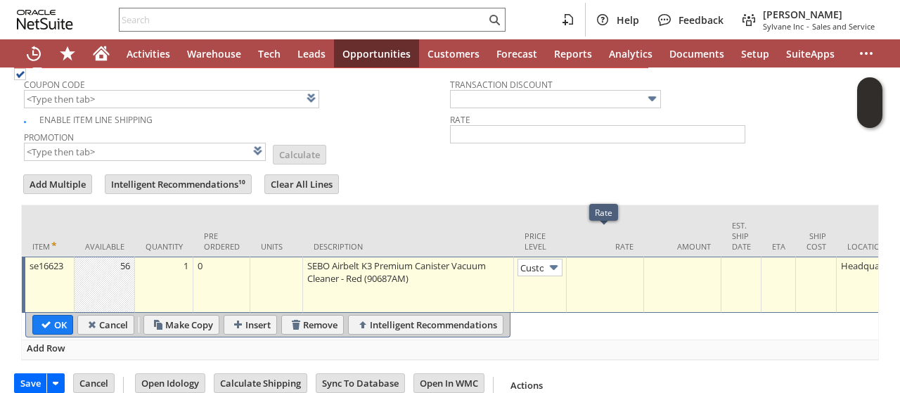
click at [591, 262] on td at bounding box center [605, 285] width 77 height 56
type input "0.00"
click at [39, 316] on input "OK" at bounding box center [52, 325] width 39 height 18
type input "Add"
type input "Copy Previous"
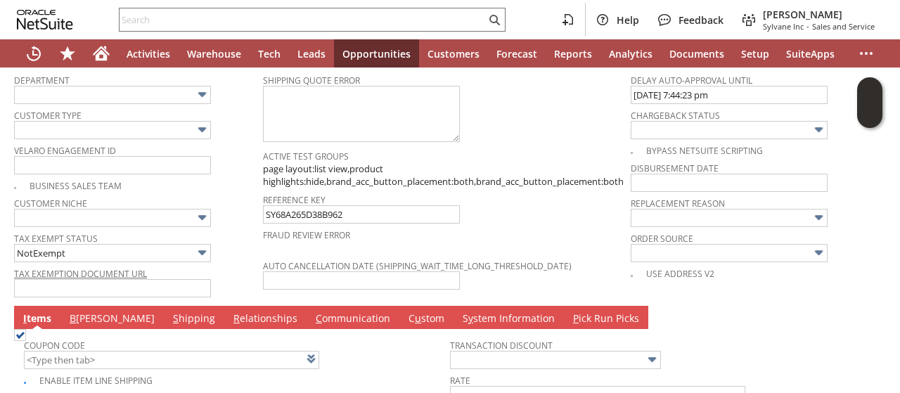
scroll to position [911, 0]
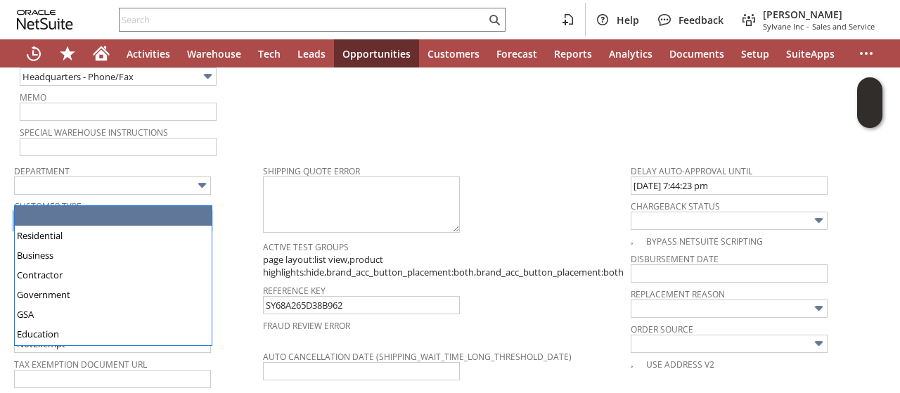
click at [121, 212] on input "text" at bounding box center [112, 221] width 197 height 18
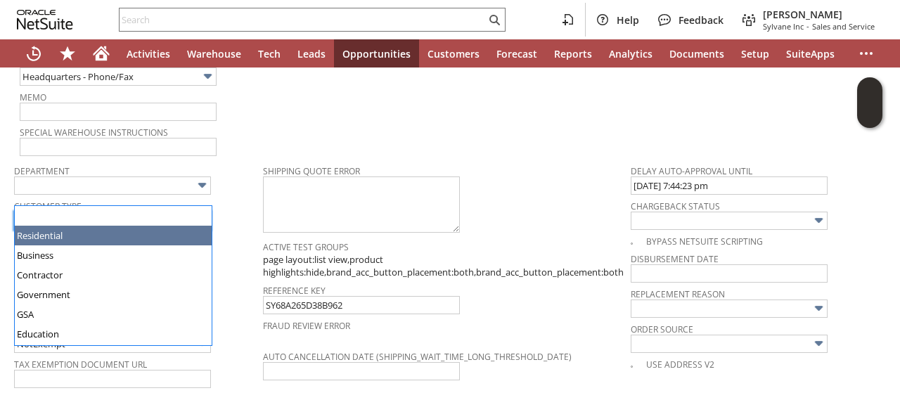
drag, startPoint x: 91, startPoint y: 241, endPoint x: 101, endPoint y: 235, distance: 12.3
type input "Residential"
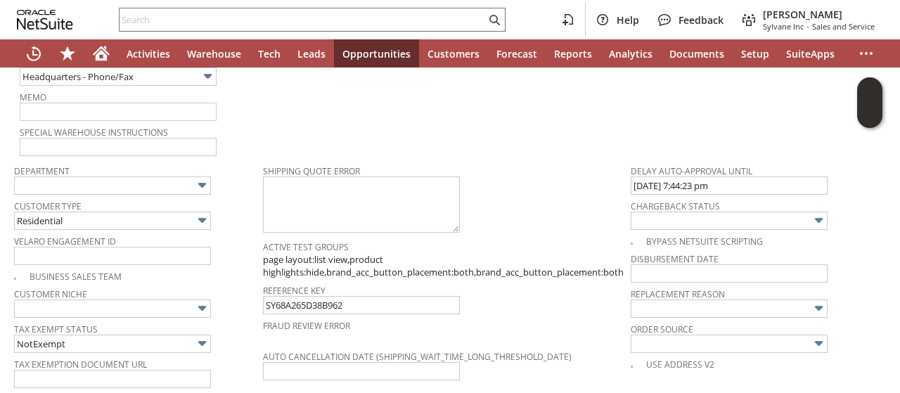
click at [236, 231] on span "Velaro Engagement ID" at bounding box center [135, 238] width 242 height 15
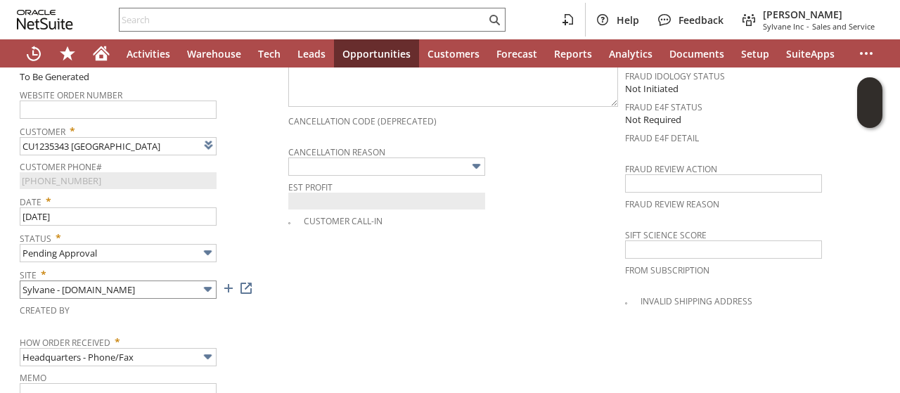
scroll to position [630, 0]
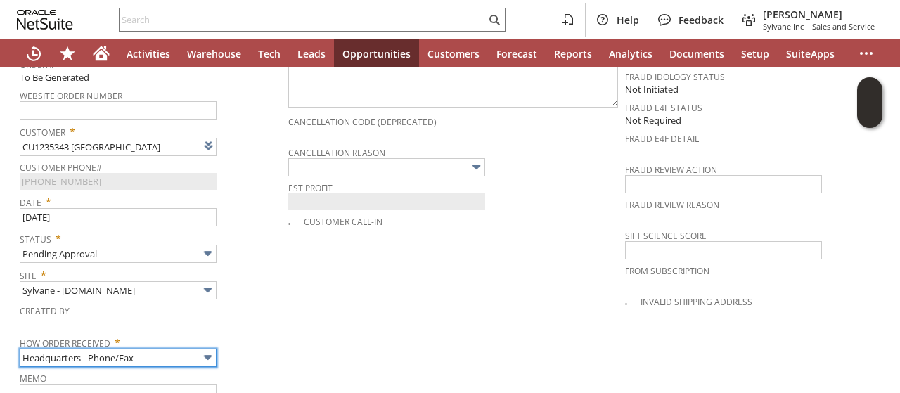
click at [172, 349] on input "Headquarters - Phone/Fax" at bounding box center [118, 358] width 197 height 18
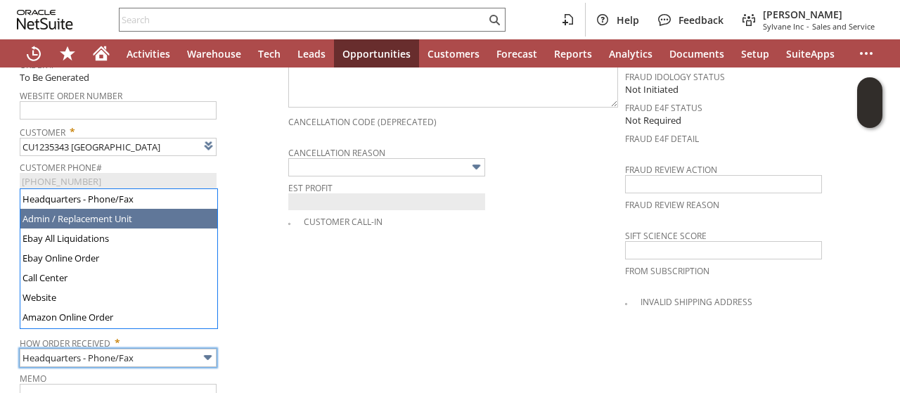
type input "Admin / Replacement Unit"
type input "se16623"
type input "OK"
type input "Make Copy"
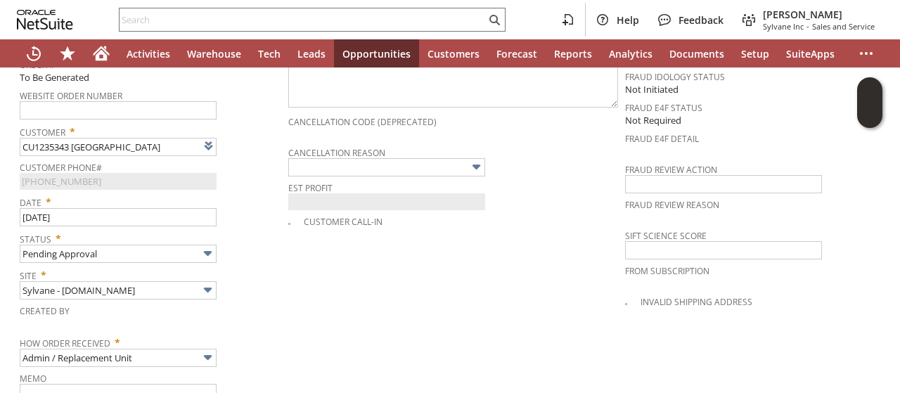
scroll to position [1263, 0]
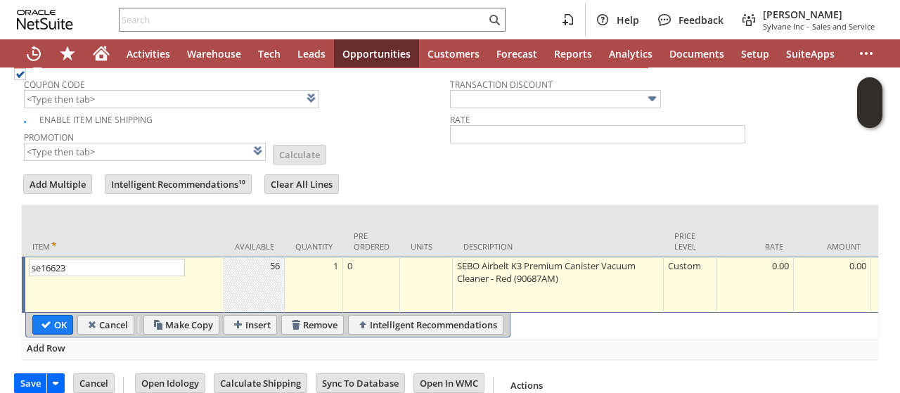
type input "Add"
type input "Copy Previous"
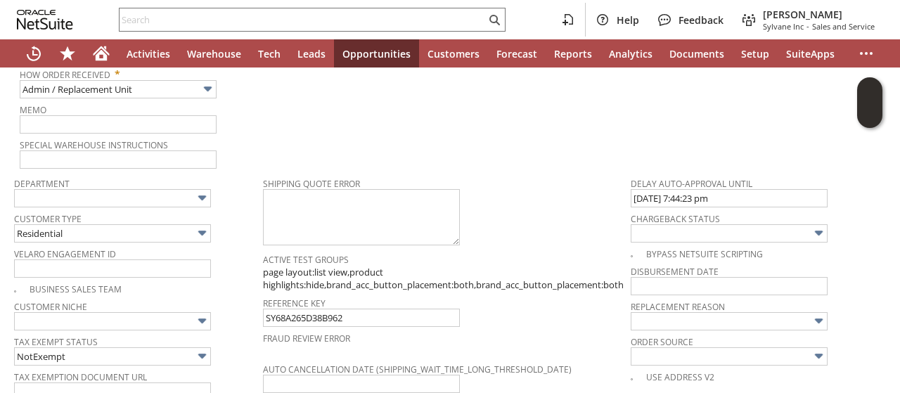
scroll to position [982, 0]
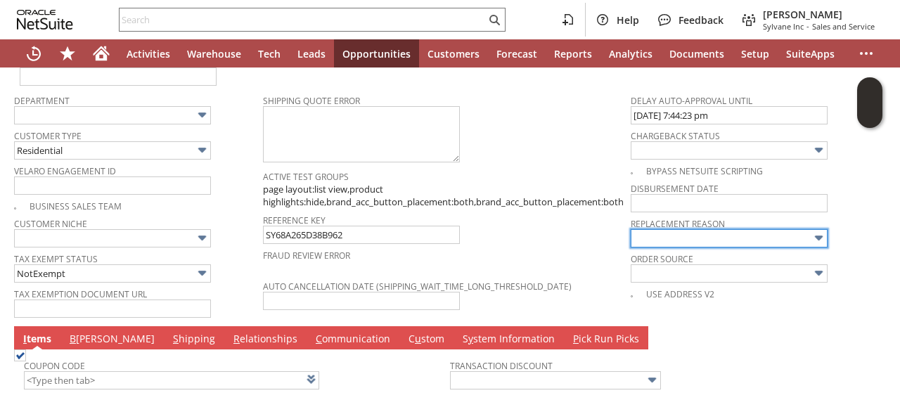
click at [658, 229] on input "text" at bounding box center [729, 238] width 197 height 18
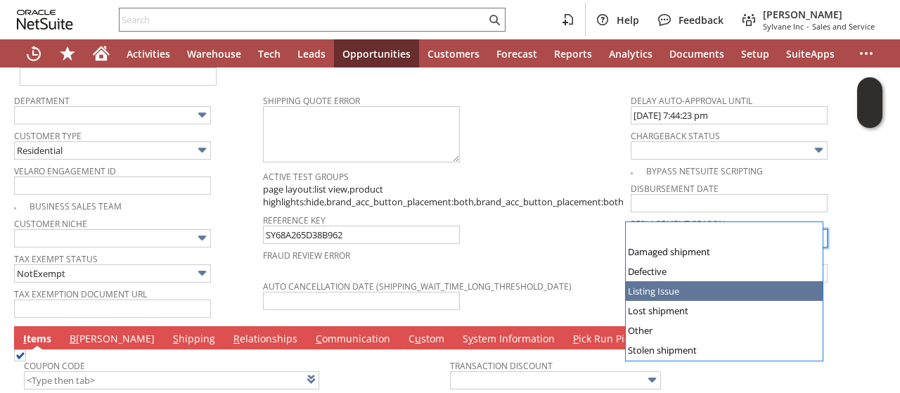
type input "Lost shipment"
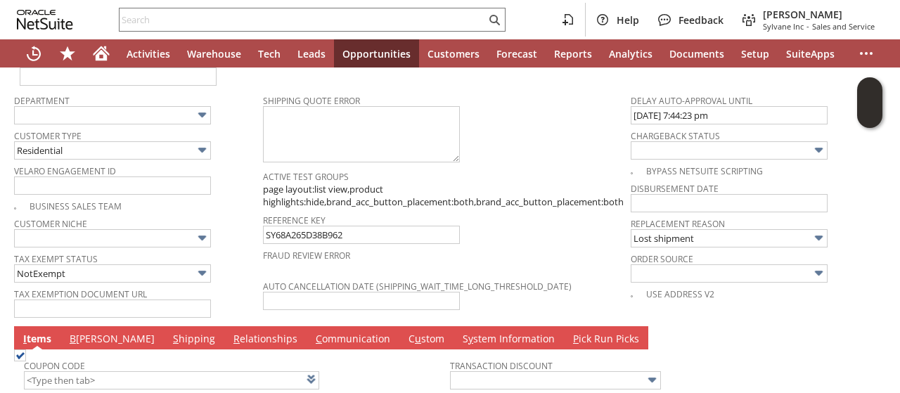
click at [598, 219] on td "Reference Key SY68A265D38B962" at bounding box center [447, 227] width 368 height 35
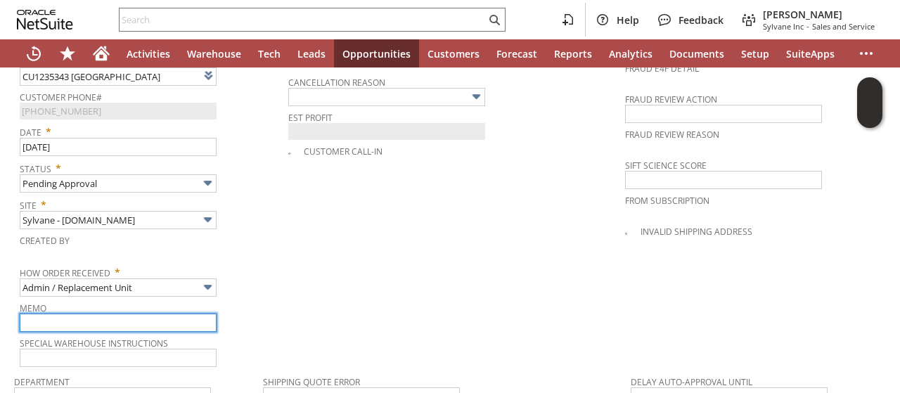
click at [163, 314] on input "text" at bounding box center [118, 323] width 197 height 18
click at [177, 314] on input "Lost" at bounding box center [118, 323] width 197 height 18
type input "D"
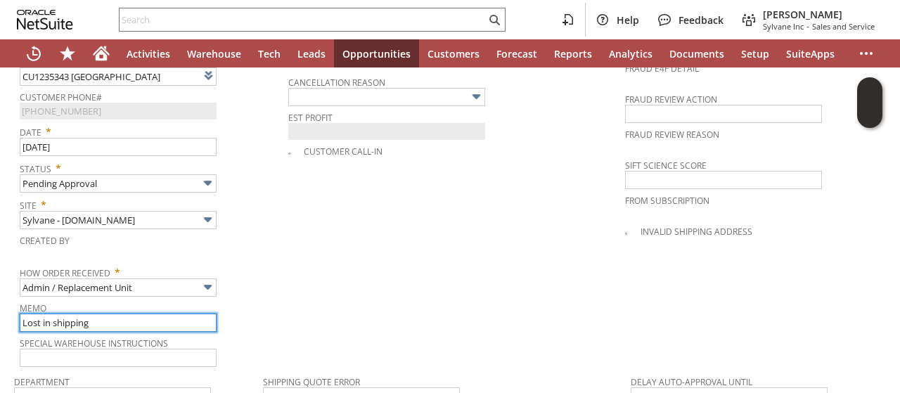
type input "Lost in shipping"
click at [416, 278] on td "PO # Customer Comments / Special Instructions Cancellation Code (deprecated) Ca…" at bounding box center [456, 148] width 337 height 442
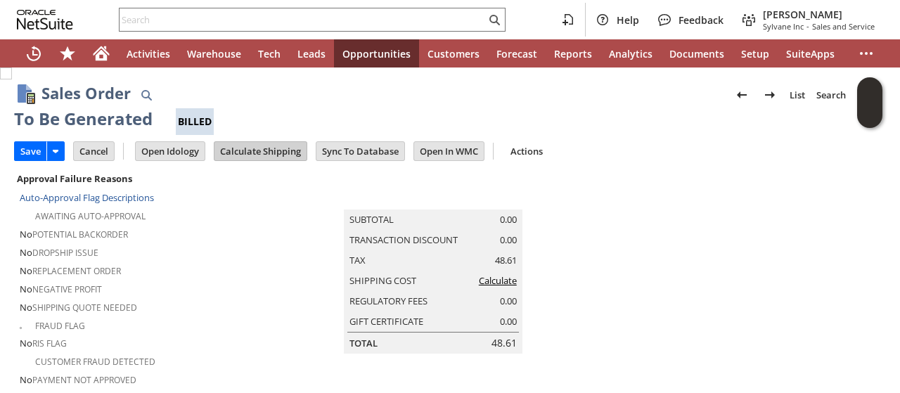
click at [236, 148] on input "Calculate Shipping" at bounding box center [260, 151] width 92 height 18
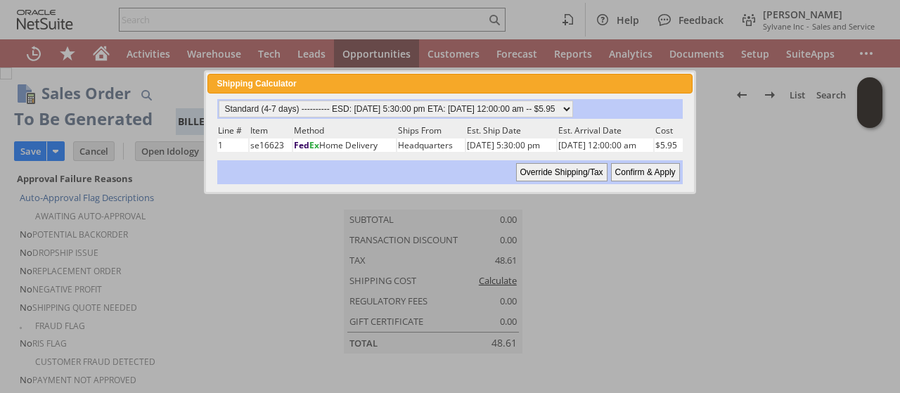
click at [658, 169] on input "Confirm & Apply" at bounding box center [645, 172] width 69 height 18
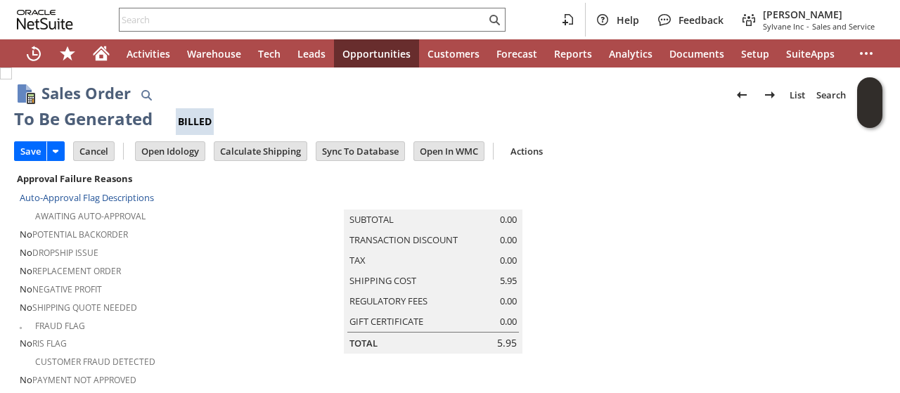
type input "Add"
type input "Copy Previous"
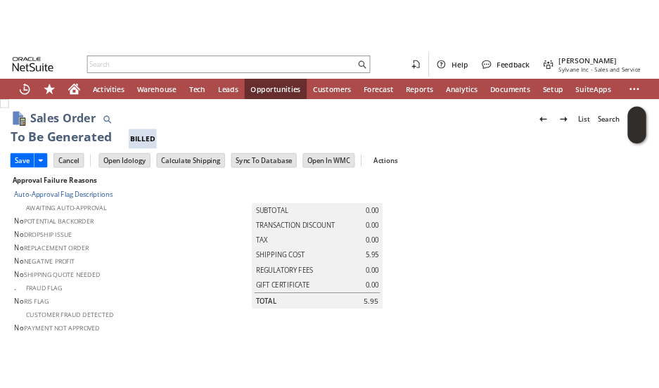
scroll to position [1297, 0]
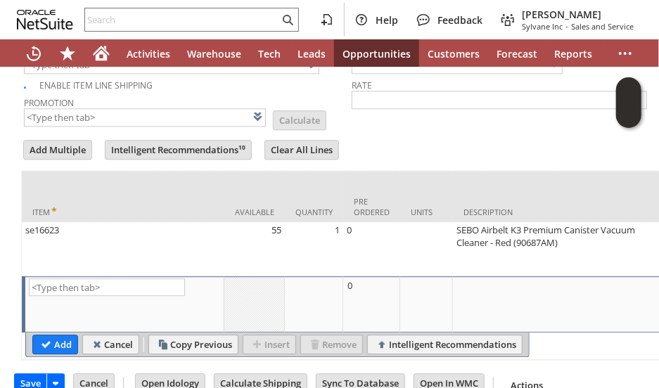
click at [377, 96] on td "Transaction Discount Rate" at bounding box center [516, 82] width 328 height 91
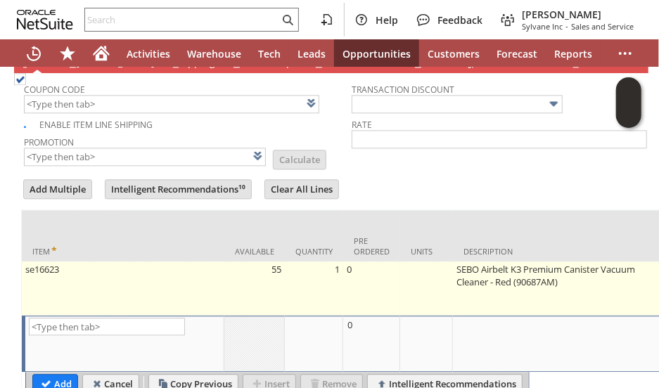
scroll to position [1313, 0]
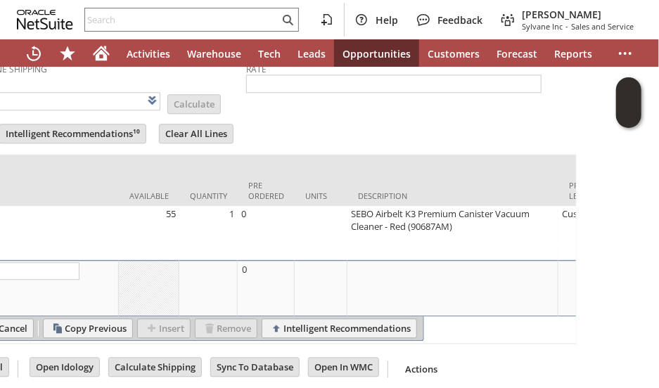
drag, startPoint x: 117, startPoint y: 326, endPoint x: 368, endPoint y: 332, distance: 250.4
click at [642, 345] on div "Sales Order List Search More Add To Shortcuts To Be Generated Billed Go Save Sa…" at bounding box center [329, 227] width 659 height 321
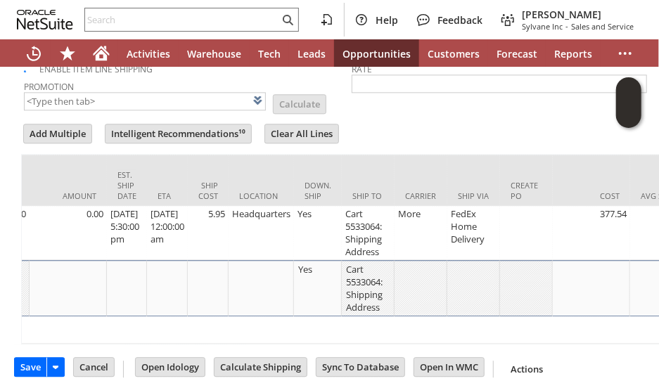
scroll to position [0, 747]
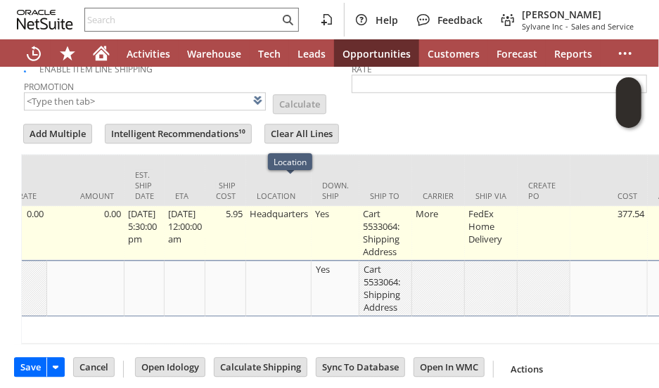
click at [232, 206] on td "5.95" at bounding box center [225, 233] width 41 height 54
type input "5.95"
type input "OK"
type input "Make Copy"
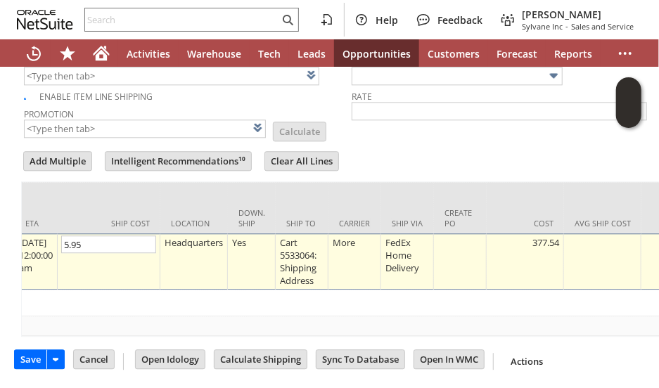
scroll to position [1279, 0]
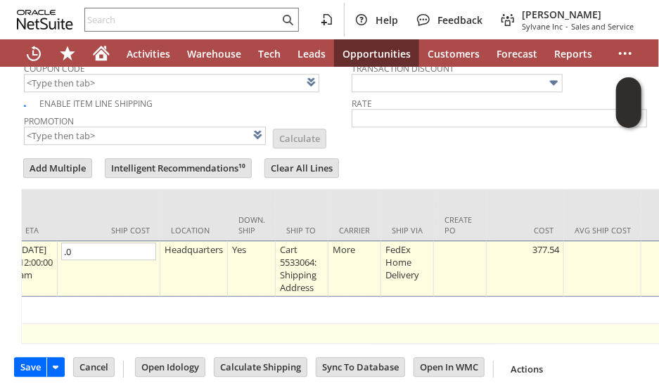
type input "."
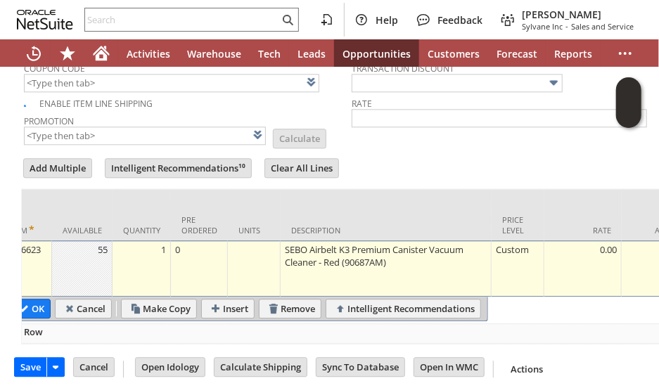
scroll to position [0, 0]
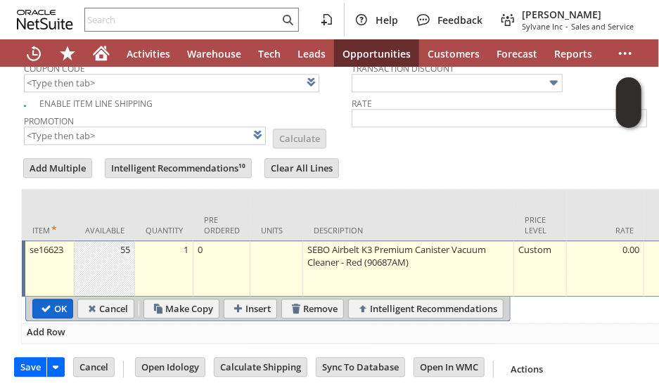
type input "0.00"
click at [58, 300] on input "OK" at bounding box center [52, 309] width 39 height 18
type input "Add"
type input "Copy Previous"
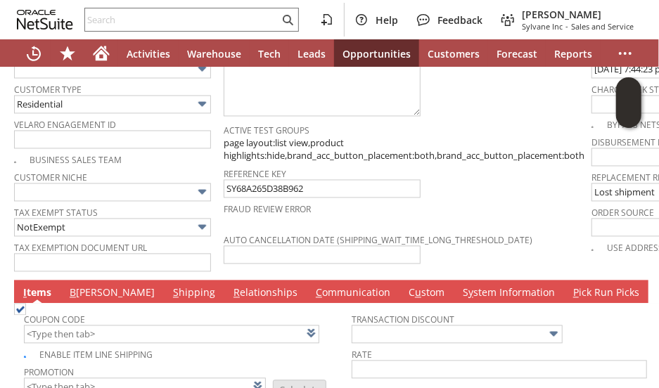
scroll to position [998, 0]
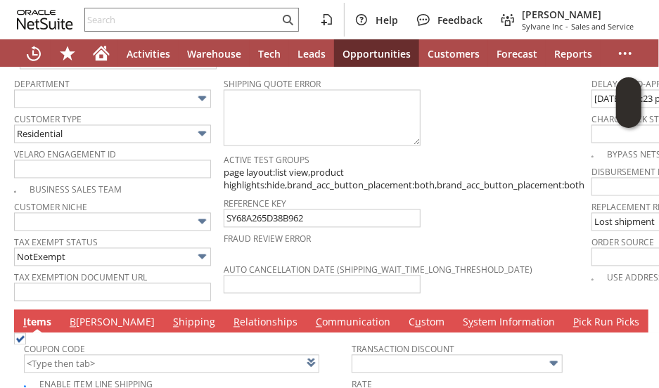
click at [89, 316] on link "B illing" at bounding box center [112, 323] width 92 height 15
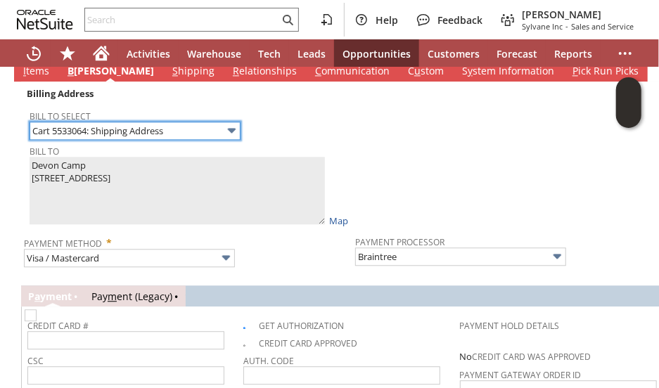
scroll to position [1279, 0]
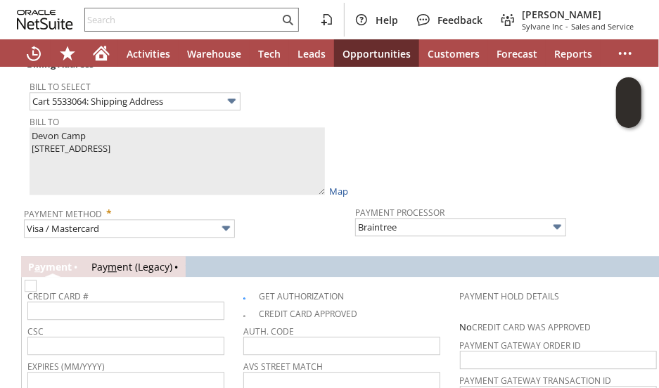
click at [37, 280] on img at bounding box center [31, 286] width 12 height 12
checkbox input "false"
click at [300, 202] on span "Payment Method *" at bounding box center [186, 210] width 324 height 17
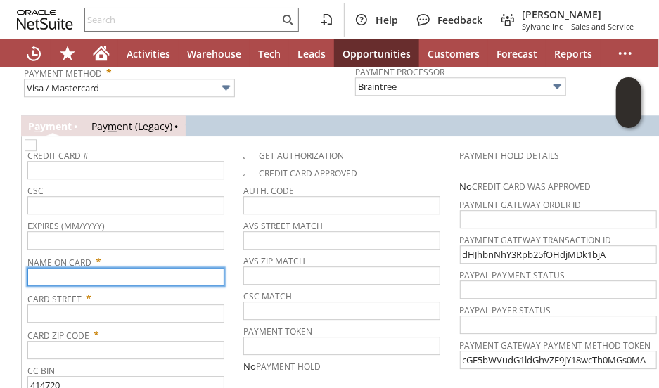
click at [146, 268] on input "text" at bounding box center [125, 277] width 197 height 18
paste input "Devon Camp"
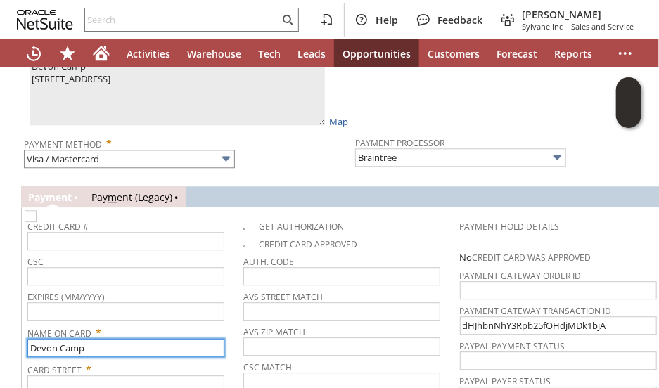
scroll to position [1279, 0]
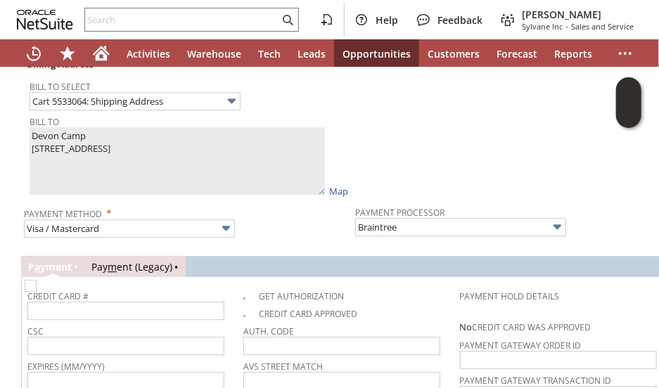
type input "Devon Camp"
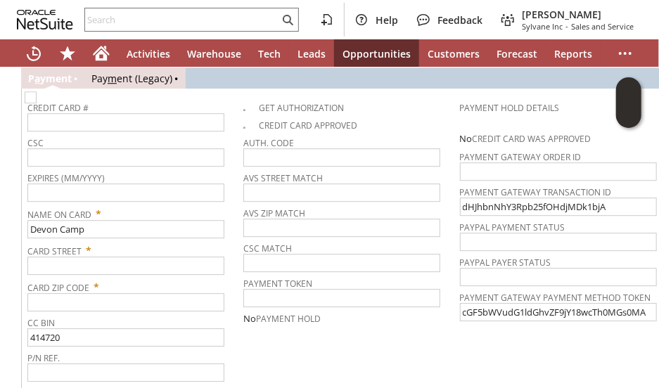
scroll to position [1490, 0]
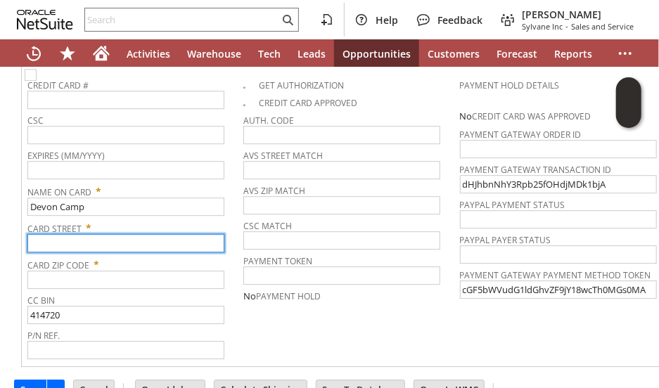
click at [117, 234] on input "text" at bounding box center [125, 243] width 197 height 18
paste input "7043 PERSHING AVE"
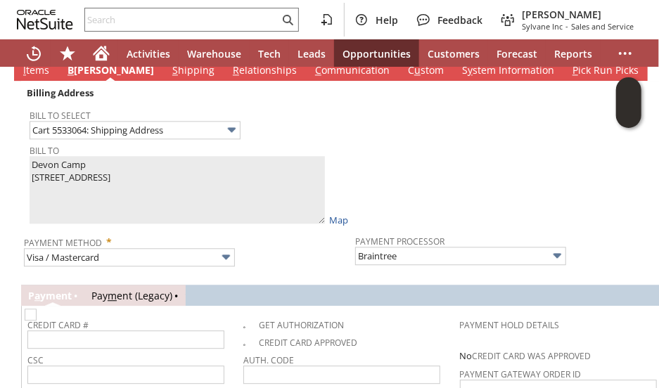
scroll to position [1209, 0]
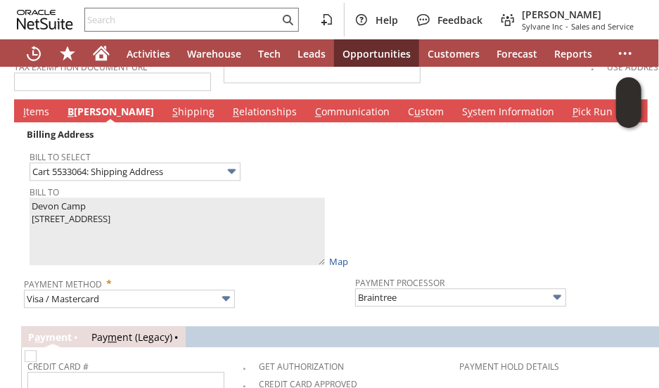
type input "7043 PERSHING AVE"
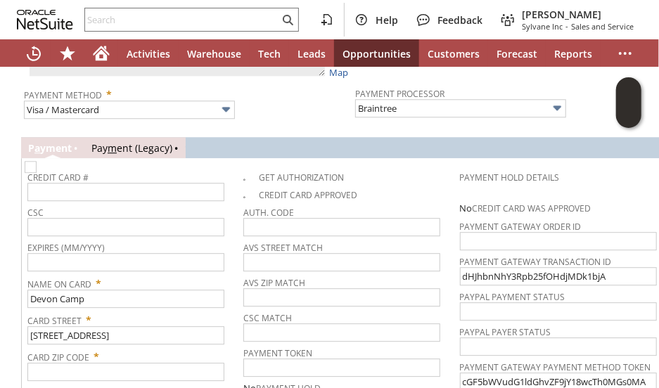
scroll to position [1420, 0]
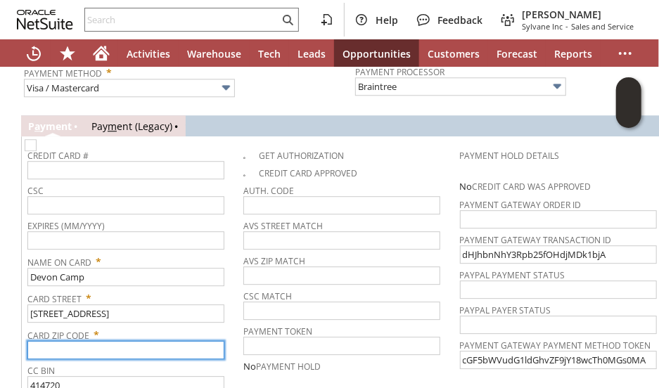
click at [108, 341] on input "text" at bounding box center [125, 350] width 197 height 18
paste input "63130"
type input "63130"
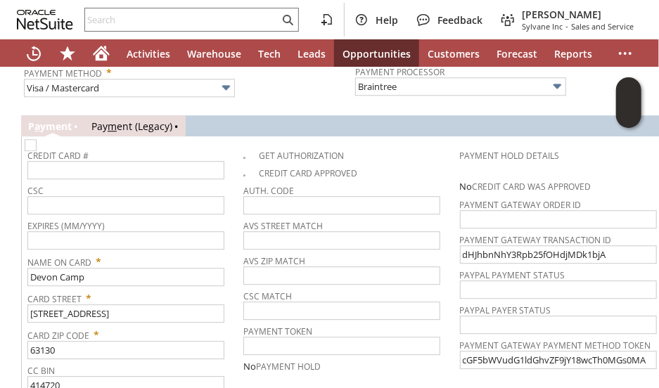
click at [252, 368] on td "Get Authorization Credit Card Approved Auth. Code AVS Street Match AVS ZIP Matc…" at bounding box center [351, 286] width 216 height 289
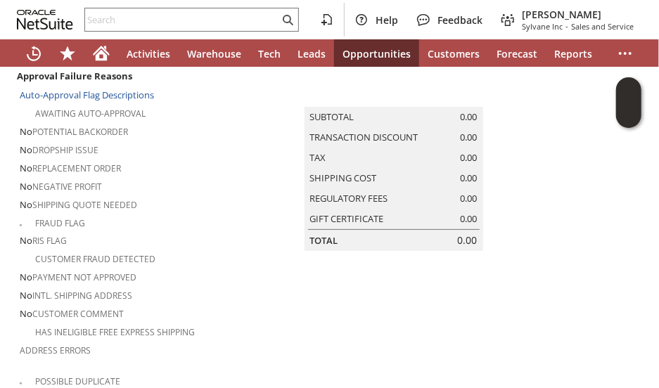
scroll to position [13, 0]
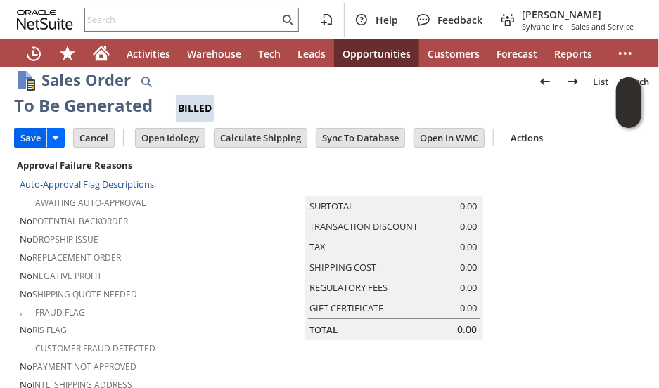
click at [32, 139] on input "Save" at bounding box center [31, 138] width 32 height 18
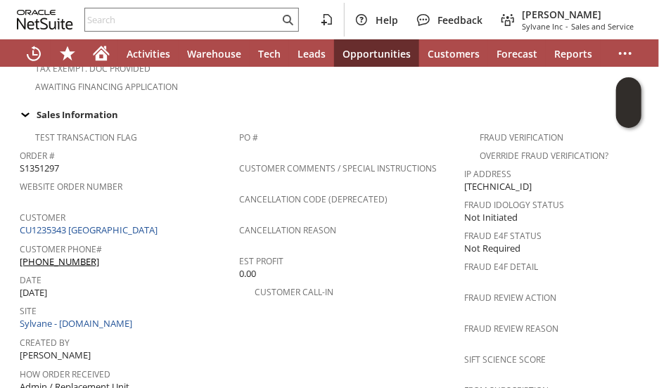
scroll to position [562, 0]
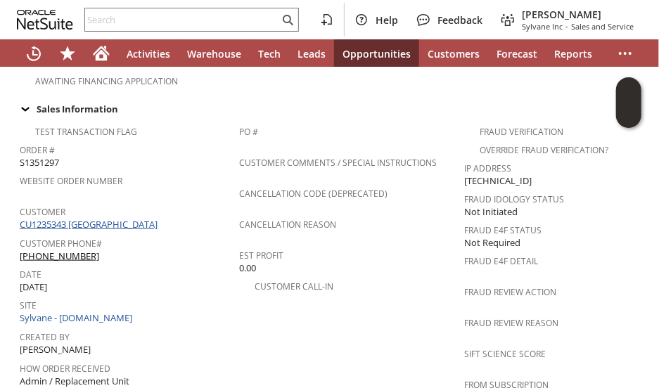
click at [109, 218] on link "CU1235343 [GEOGRAPHIC_DATA]" at bounding box center [90, 224] width 141 height 13
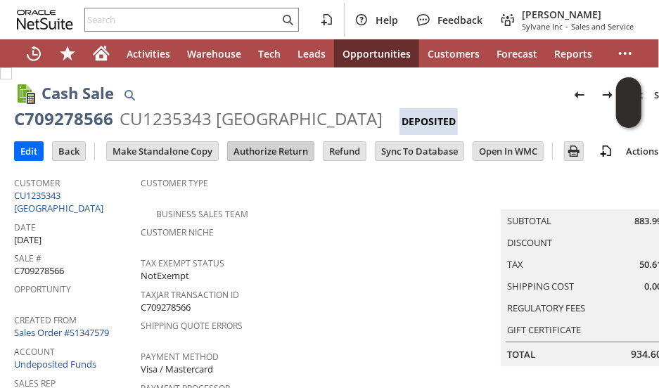
click at [274, 155] on input "Authorize Return" at bounding box center [271, 151] width 86 height 18
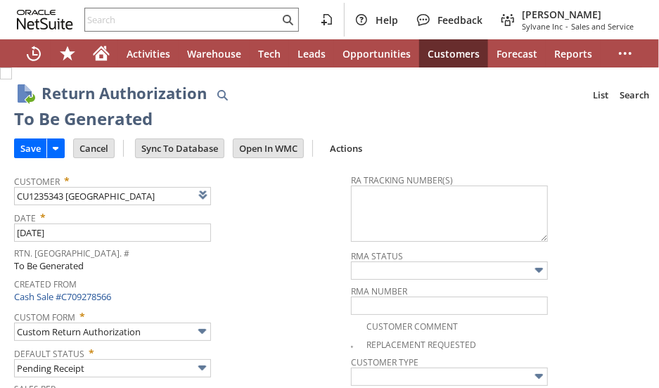
type input "Add"
type input "Copy Previous"
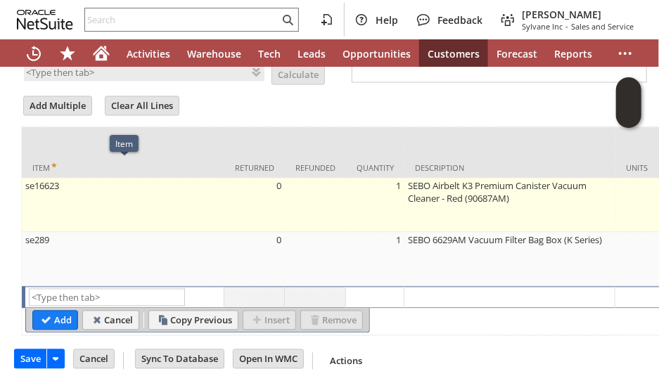
click at [181, 179] on td "se16623" at bounding box center [123, 206] width 202 height 54
type input "Base Price"
type input "se16623"
type input "OK"
type input "Make Copy"
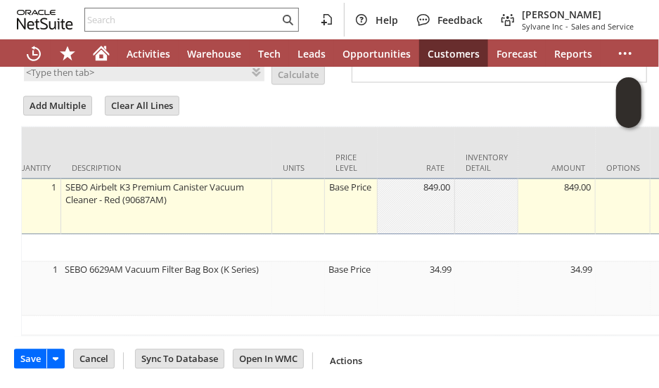
scroll to position [0, 359]
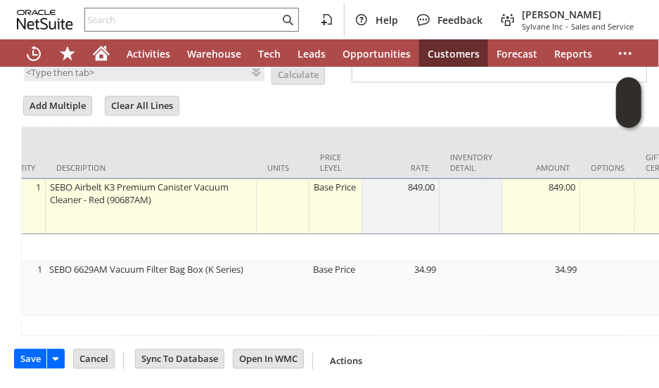
click at [341, 181] on div "Base Price" at bounding box center [335, 188] width 45 height 14
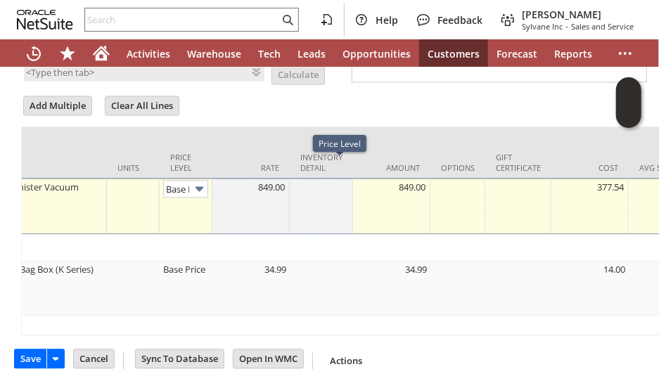
scroll to position [0, 20]
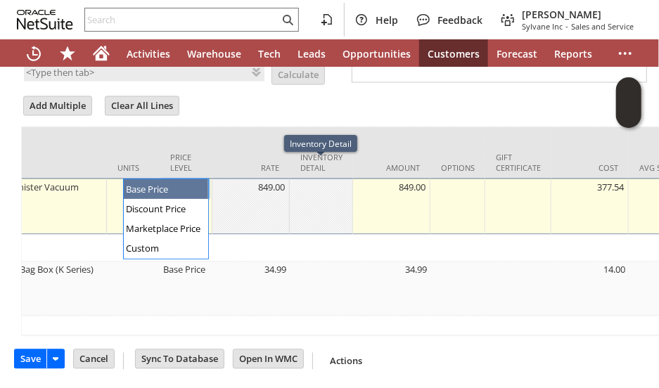
click at [198, 181] on img at bounding box center [199, 189] width 16 height 16
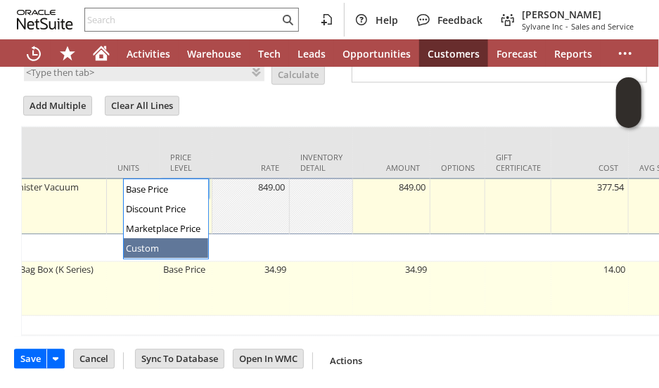
drag, startPoint x: 181, startPoint y: 255, endPoint x: 186, endPoint y: 248, distance: 8.2
type input "Custom"
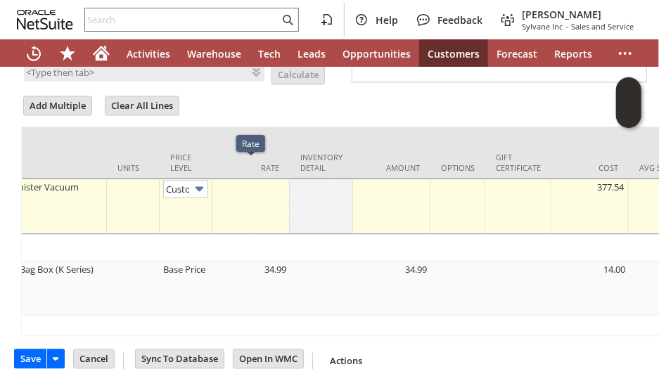
drag, startPoint x: 255, startPoint y: 196, endPoint x: 250, endPoint y: 171, distance: 25.9
click at [252, 179] on td at bounding box center [250, 207] width 77 height 56
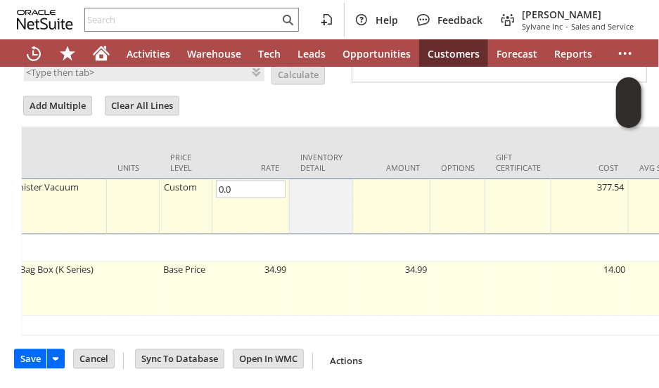
type input "0.00"
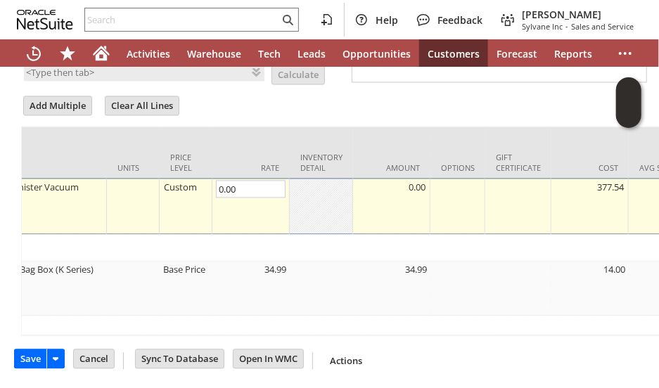
drag, startPoint x: 173, startPoint y: 285, endPoint x: 176, endPoint y: 335, distance: 50.7
click at [173, 285] on td "Base Price" at bounding box center [186, 289] width 53 height 54
type input "OK"
type input "Make Copy"
type input "se289"
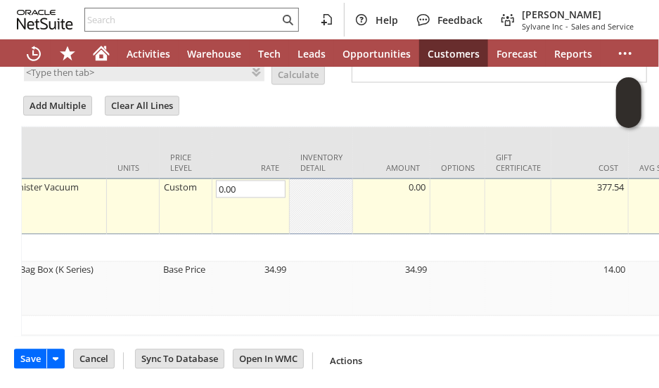
type input "Base Price"
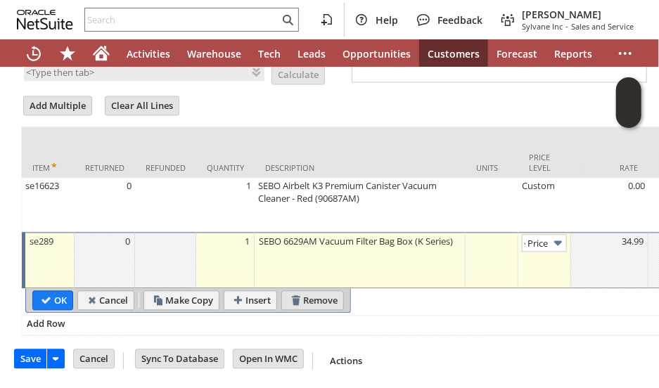
click at [309, 292] on input "Remove" at bounding box center [312, 301] width 61 height 18
type input "Add"
type input "Copy Previous"
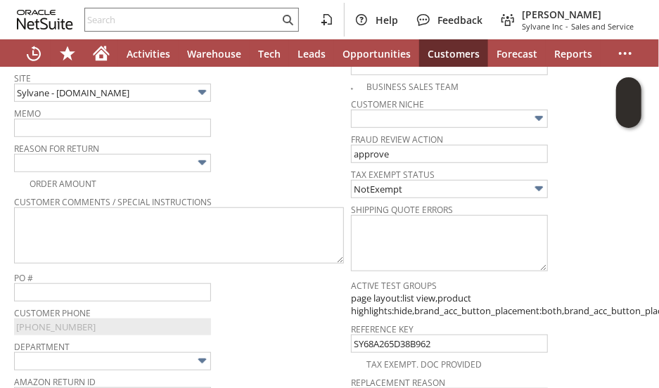
scroll to position [300, 0]
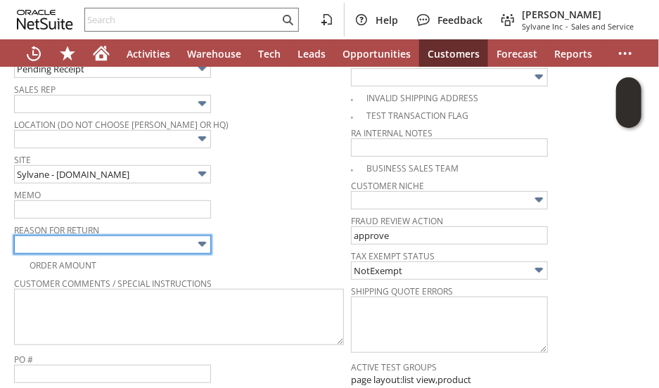
click at [183, 236] on input "text" at bounding box center [112, 245] width 197 height 18
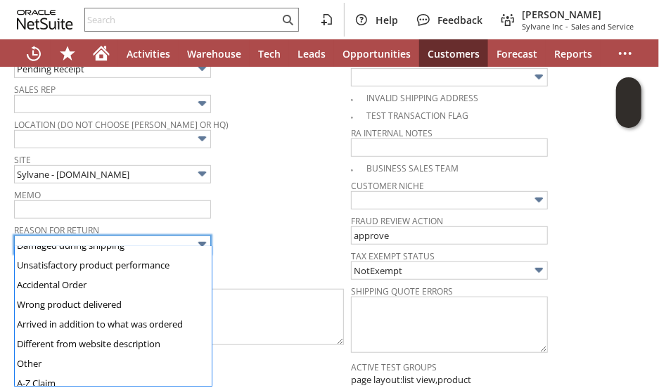
scroll to position [97, 0]
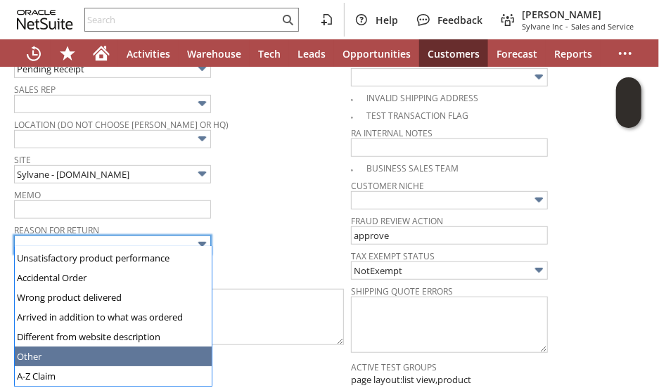
type input "Other"
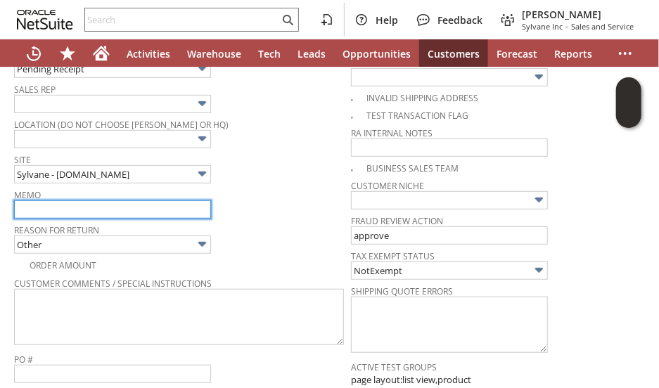
drag, startPoint x: 146, startPoint y: 200, endPoint x: 135, endPoint y: 212, distance: 15.9
click at [146, 200] on input "text" at bounding box center [112, 209] width 197 height 18
type input "Lost in transit."
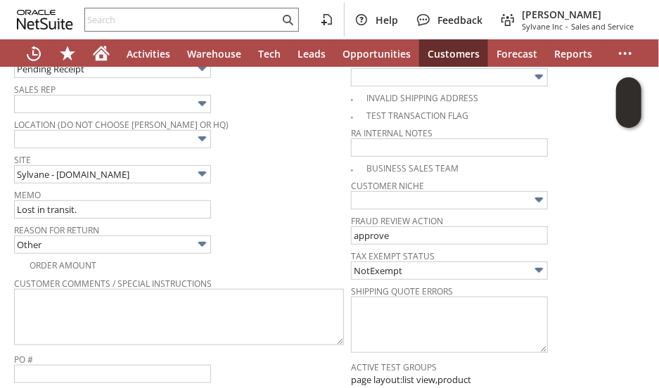
click at [288, 209] on div "Memo Lost in transit." at bounding box center [179, 202] width 330 height 34
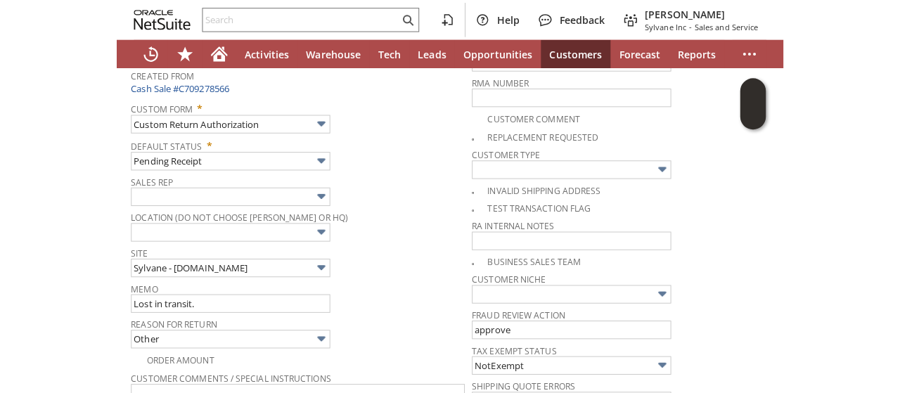
scroll to position [211, 0]
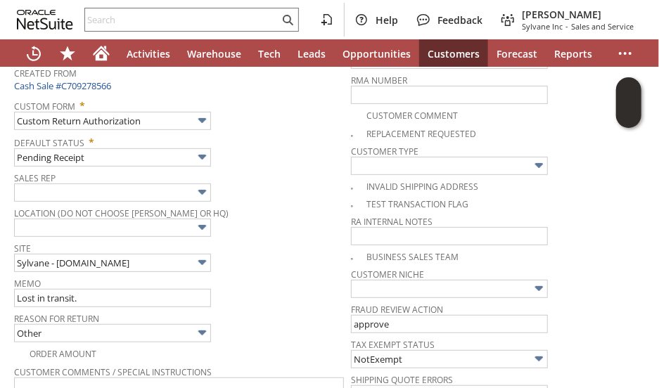
checkbox input "true"
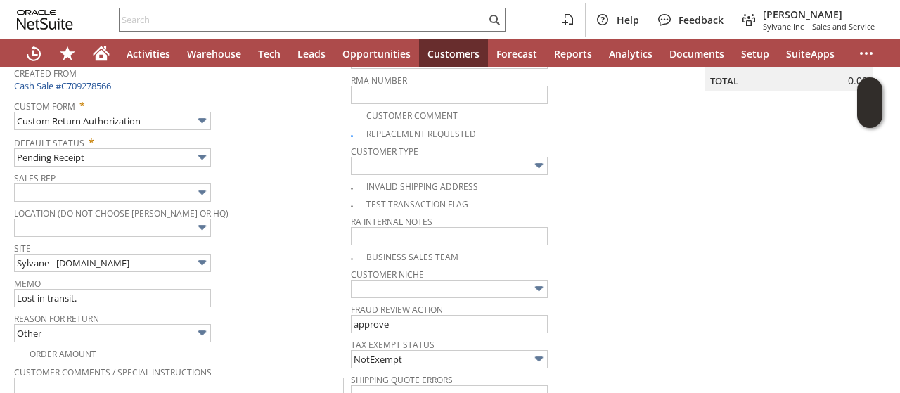
scroll to position [0, 0]
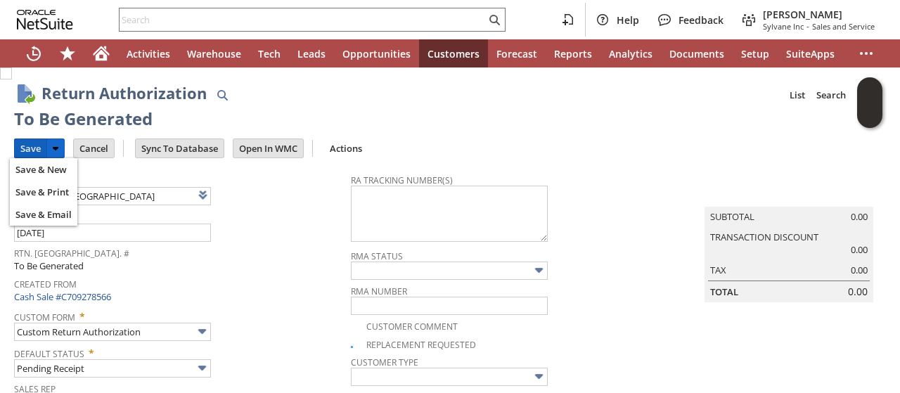
drag, startPoint x: 35, startPoint y: 147, endPoint x: 109, endPoint y: 129, distance: 75.9
click at [36, 147] on input "Save" at bounding box center [31, 148] width 32 height 18
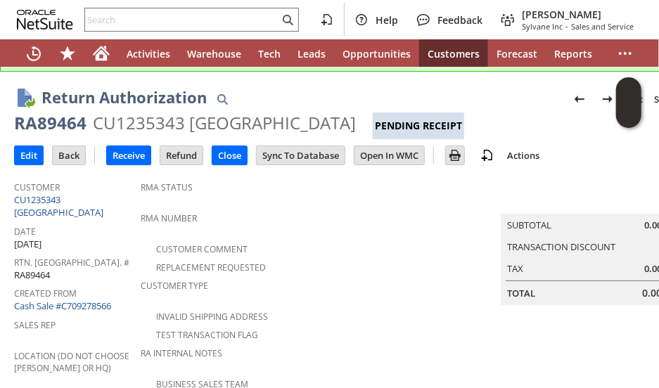
scroll to position [70, 0]
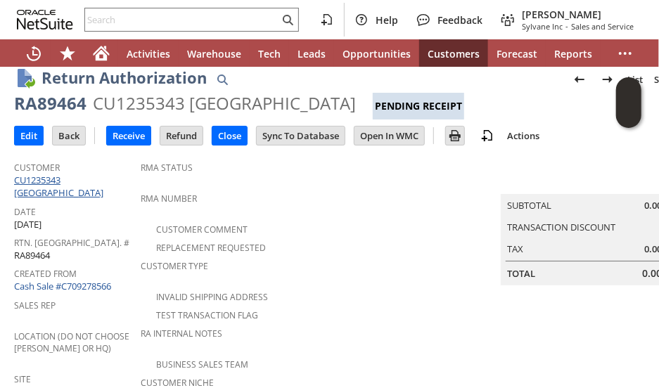
click at [86, 178] on link "CU1235343 [GEOGRAPHIC_DATA]" at bounding box center [60, 186] width 93 height 25
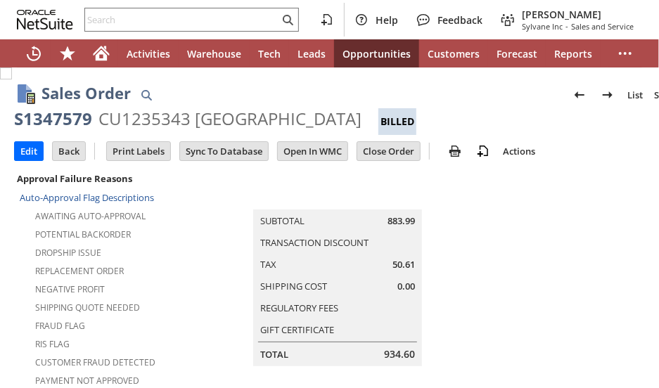
scroll to position [1179, 0]
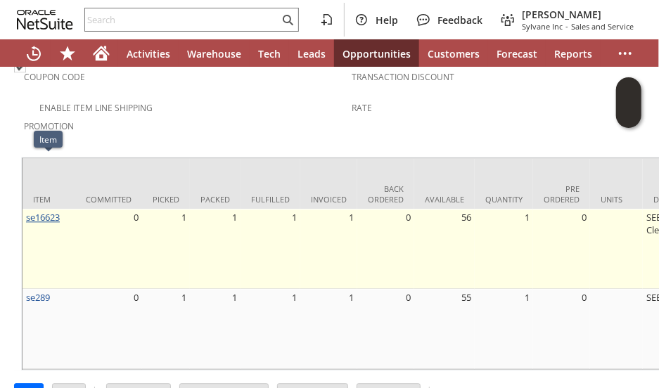
click at [48, 211] on link "se16623" at bounding box center [43, 217] width 34 height 13
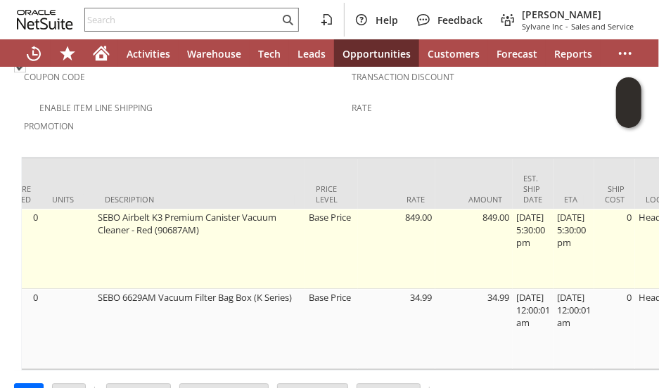
scroll to position [0, 541]
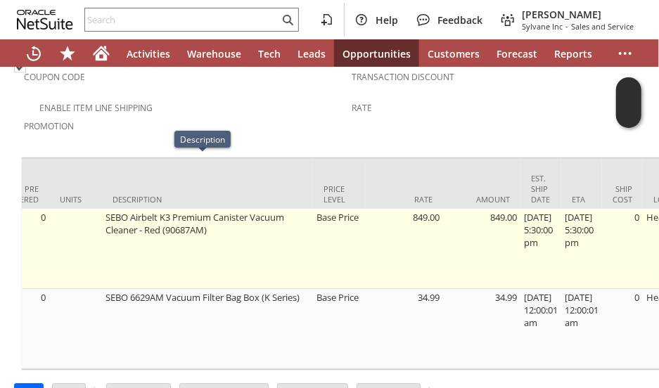
click at [188, 209] on td "SEBO Airbelt K3 Premium Canister Vacuum Cleaner - Red (90687AM)" at bounding box center [207, 249] width 211 height 80
copy td "90687AM"
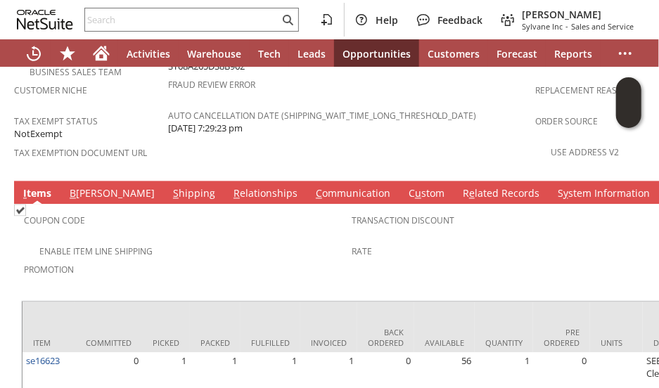
scroll to position [1038, 0]
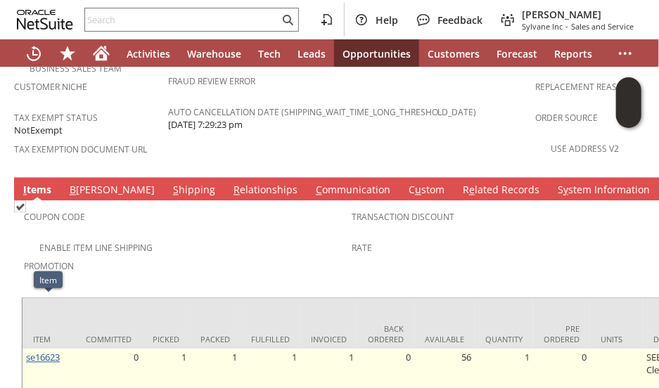
click at [40, 352] on link "se16623" at bounding box center [43, 358] width 34 height 13
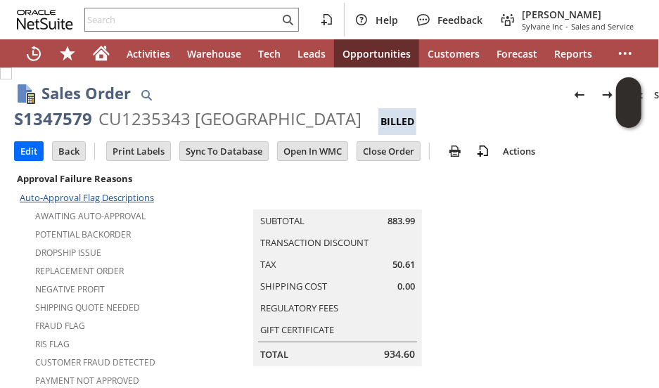
drag, startPoint x: 78, startPoint y: 153, endPoint x: 111, endPoint y: 202, distance: 59.3
click at [78, 153] on input "Back" at bounding box center [69, 151] width 32 height 18
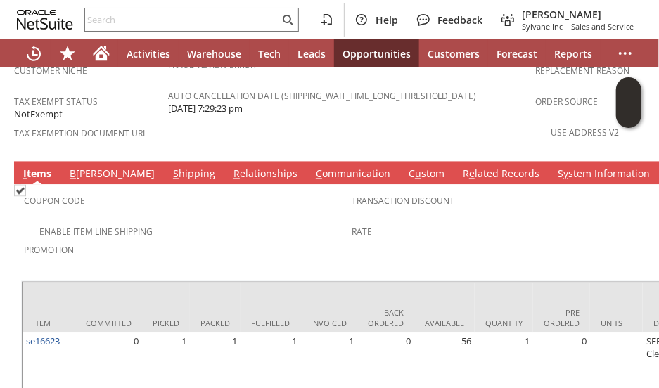
click at [169, 167] on link "S hipping" at bounding box center [193, 174] width 49 height 15
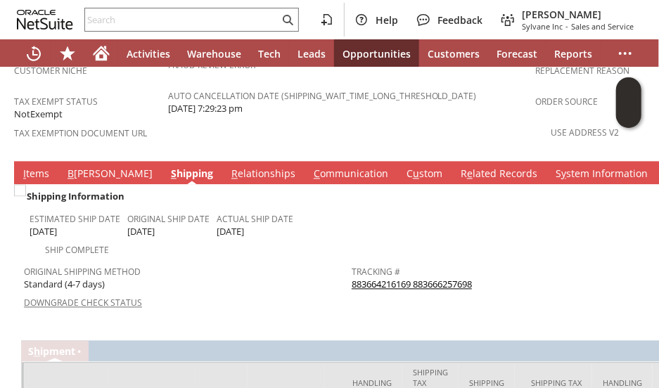
scroll to position [1194, 0]
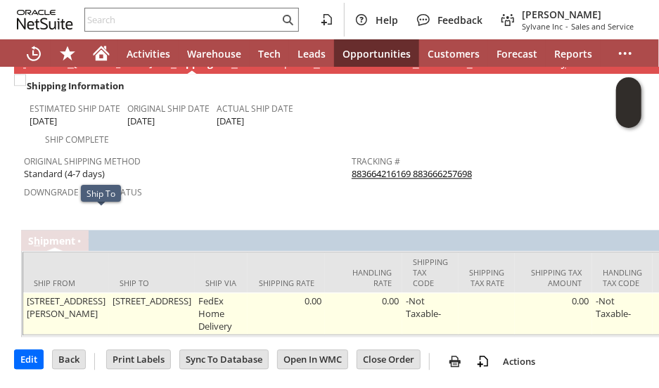
drag, startPoint x: 79, startPoint y: 215, endPoint x: 108, endPoint y: 278, distance: 68.9
click at [109, 292] on td "[STREET_ADDRESS]" at bounding box center [152, 313] width 86 height 42
copy td "7043 PERSHING AVE SAINT LOUIS MO 63130-4319"
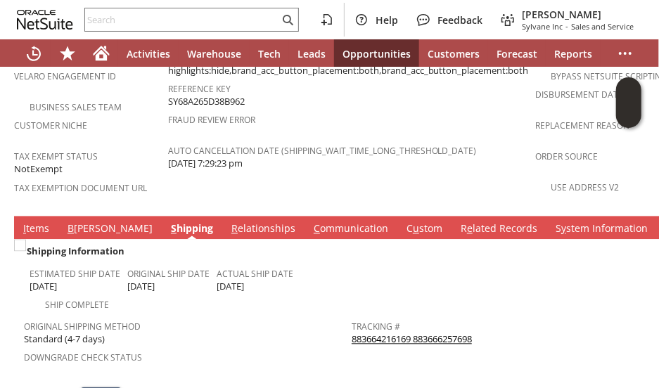
scroll to position [983, 0]
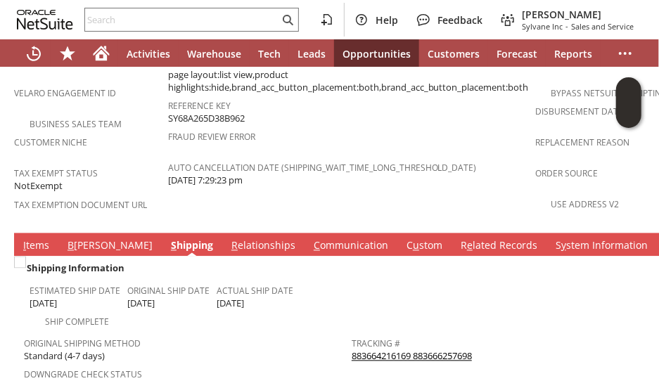
click at [84, 239] on link "B illing" at bounding box center [110, 246] width 92 height 15
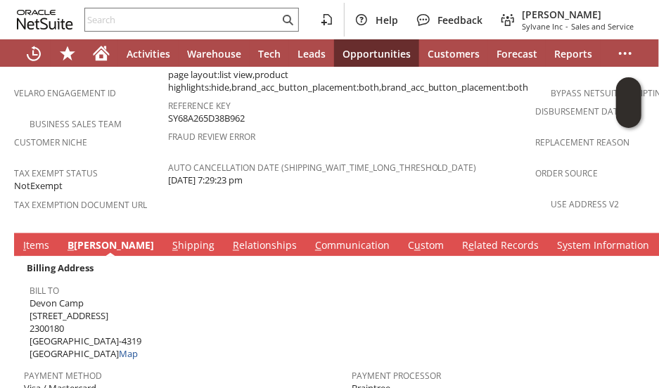
click at [50, 297] on span "Devon Camp 7043 PERSHING AVE 2300180 SAINT LOUIS MO 63130-4319 United States Map" at bounding box center [86, 329] width 112 height 64
copy span "Devon Camp"
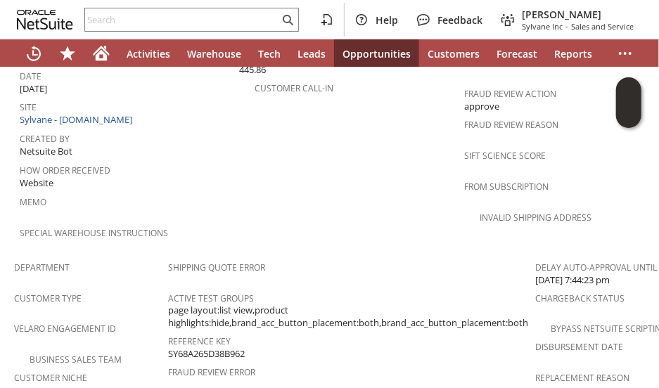
scroll to position [702, 0]
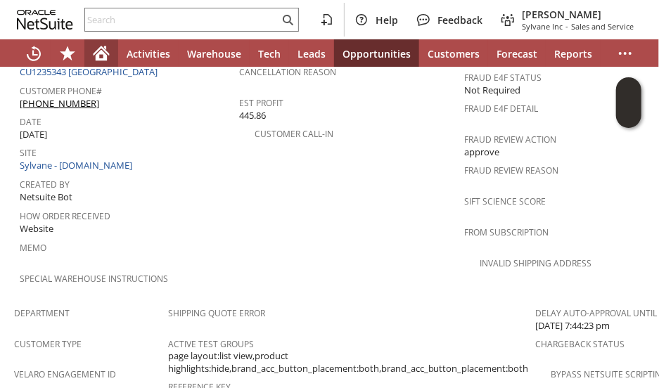
click at [101, 51] on icon "Home" at bounding box center [101, 55] width 11 height 11
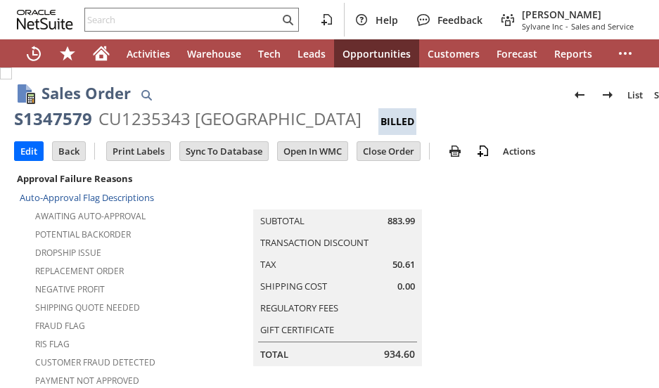
click at [66, 147] on input "Back" at bounding box center [69, 151] width 32 height 18
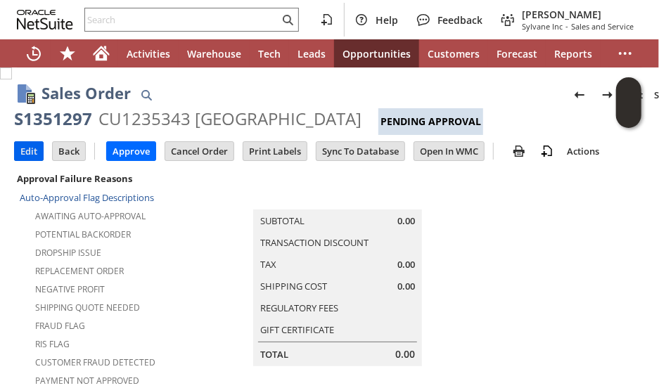
click at [17, 151] on input "Edit" at bounding box center [29, 151] width 28 height 18
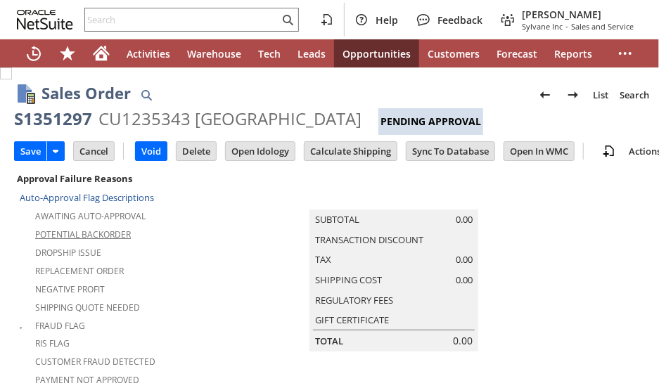
type input "Add"
type input "Copy Previous"
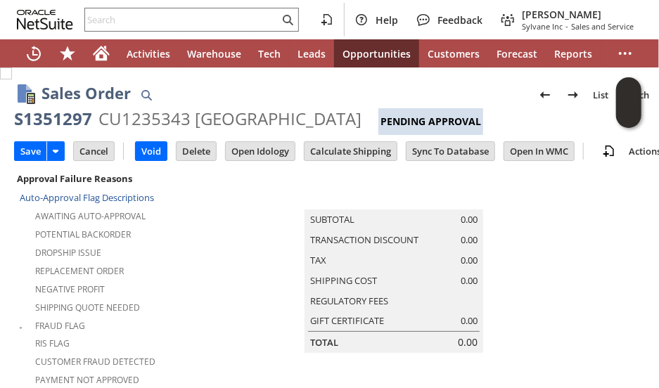
scroll to position [534, 0]
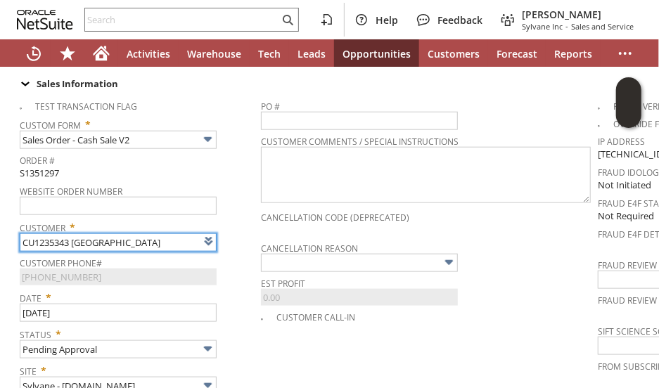
type input "Intelligent Recommendations¹⁰"
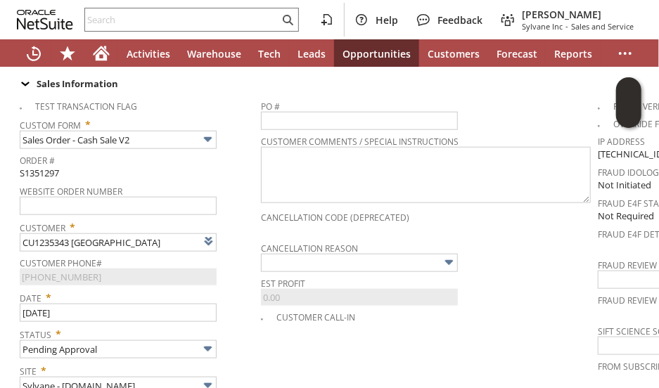
click at [285, 326] on td "PO # Customer Comments / Special Instructions Cancellation Code (deprecated) Ca…" at bounding box center [429, 314] width 337 height 442
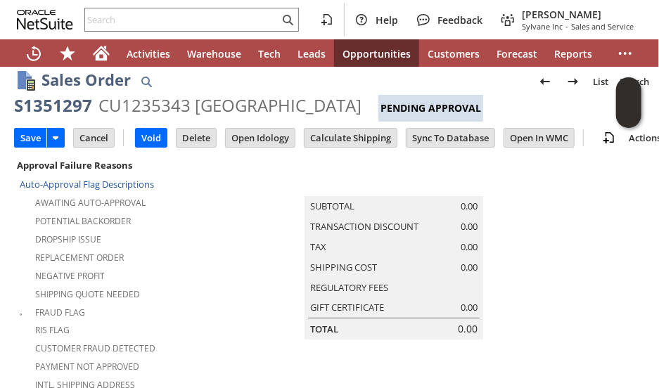
scroll to position [0, 0]
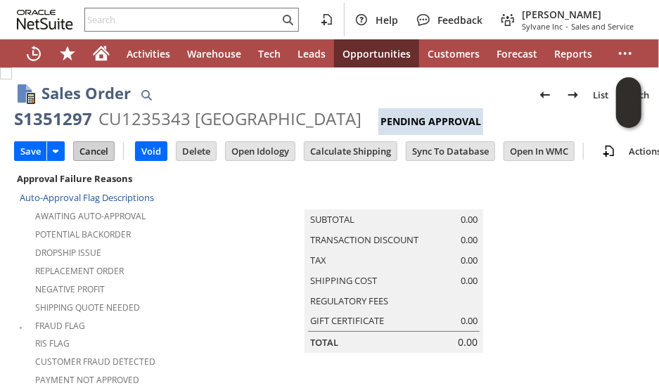
click at [93, 153] on input "Cancel" at bounding box center [94, 151] width 40 height 18
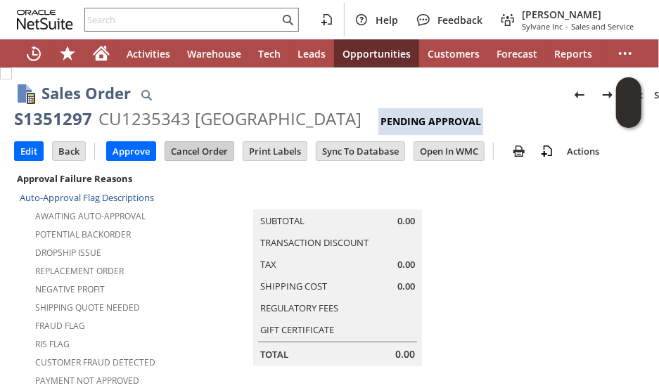
click at [198, 147] on input "Cancel Order" at bounding box center [199, 151] width 68 height 18
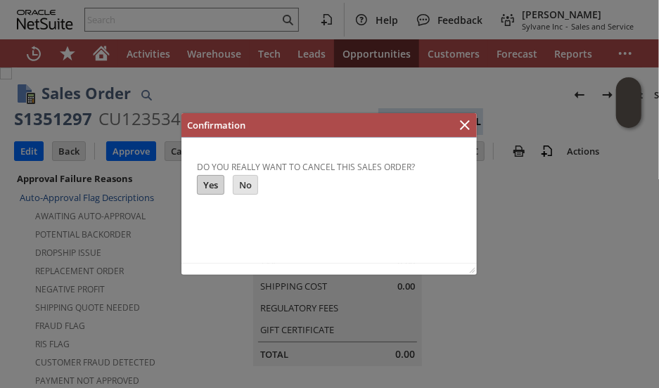
click at [200, 184] on input "Yes" at bounding box center [210, 184] width 26 height 18
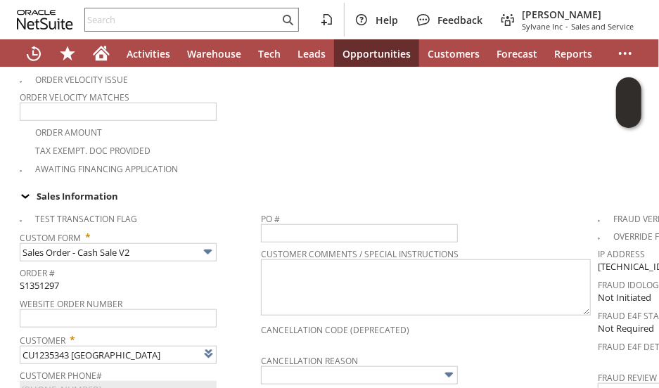
type input "Intelligent Recommendations¹⁰"
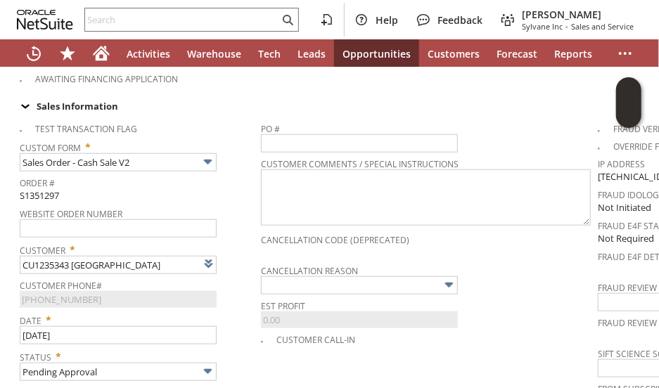
scroll to position [562, 0]
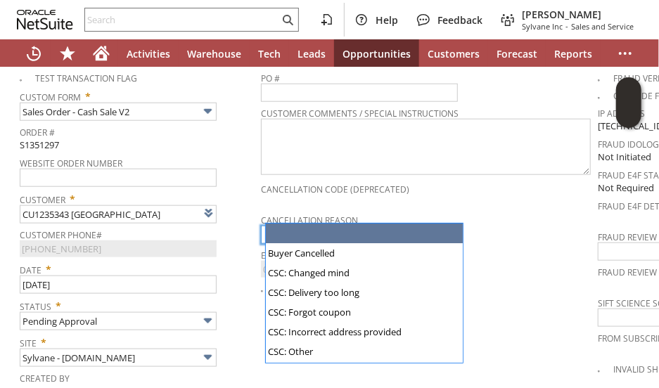
click at [324, 226] on input "text" at bounding box center [359, 235] width 197 height 18
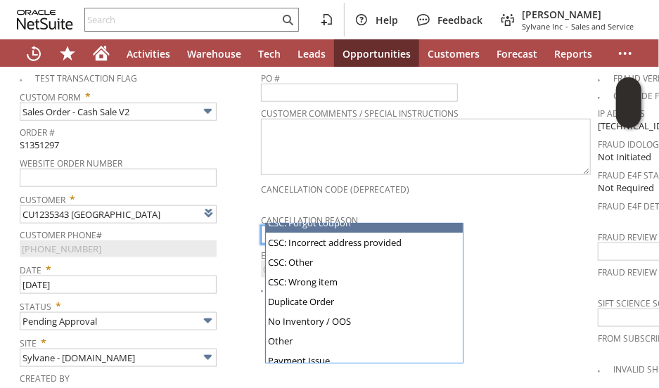
scroll to position [136, 0]
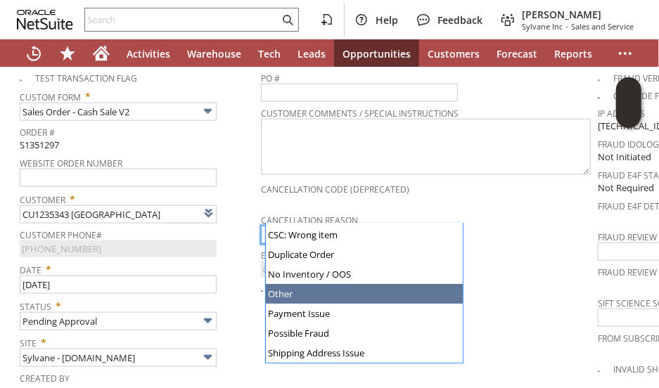
type input "Other"
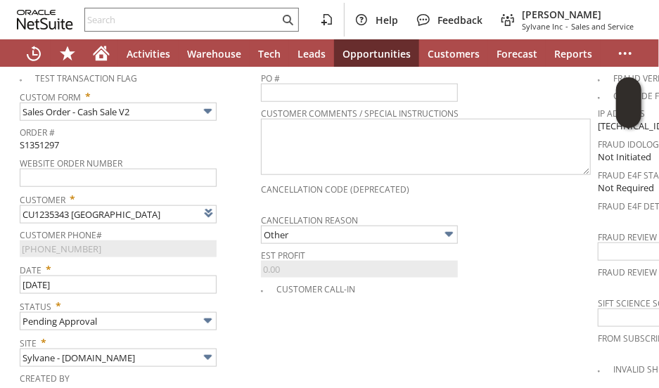
click at [270, 327] on td "PO # Customer Comments / Special Instructions Cancellation Code (deprecated) Ca…" at bounding box center [429, 286] width 337 height 442
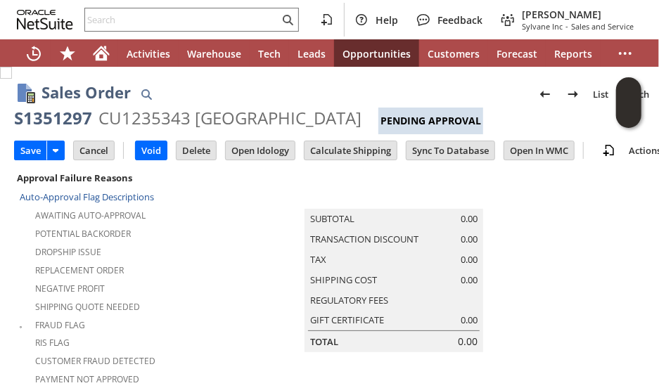
scroll to position [0, 0]
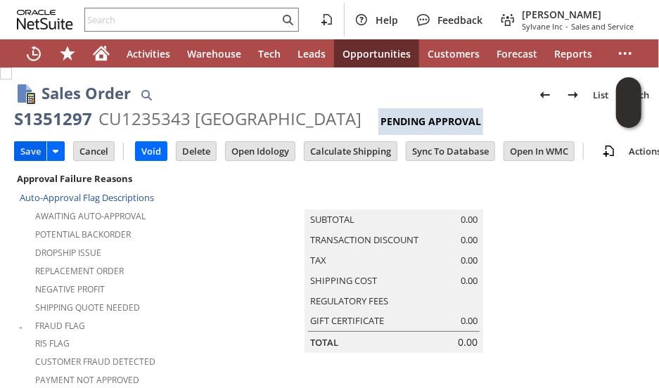
click at [19, 151] on input "Save" at bounding box center [31, 151] width 32 height 18
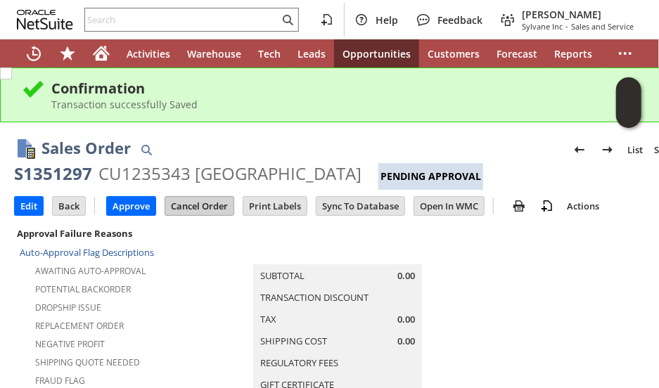
click at [188, 212] on input "Cancel Order" at bounding box center [199, 206] width 68 height 18
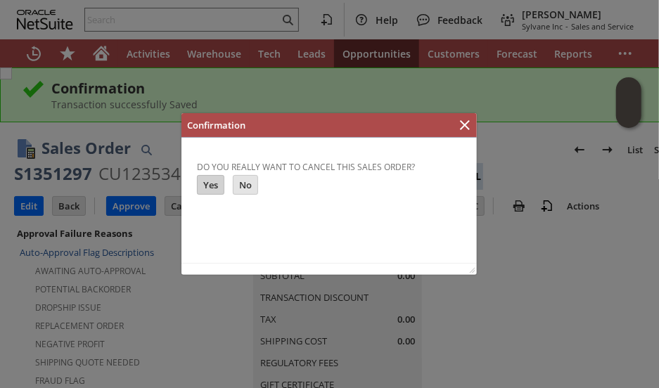
click at [206, 176] on input "Yes" at bounding box center [210, 184] width 26 height 18
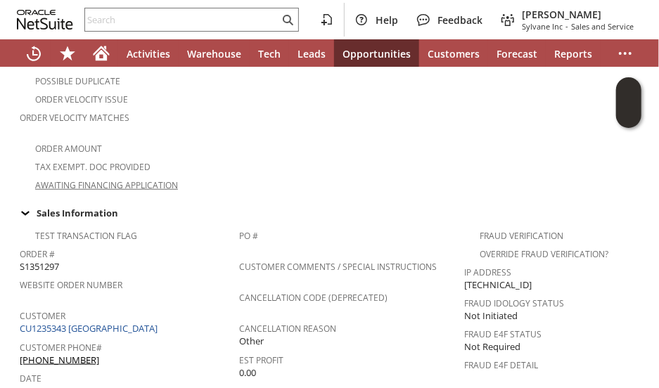
scroll to position [562, 0]
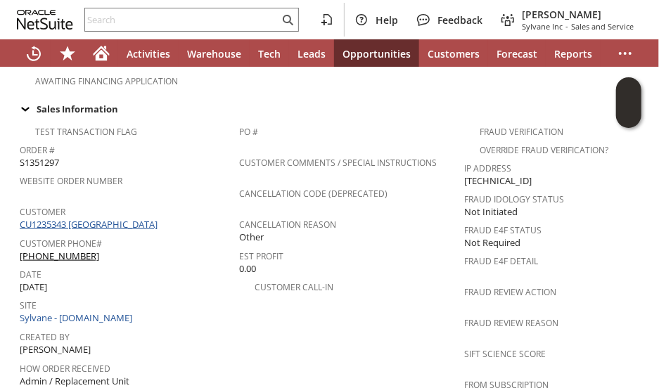
click at [93, 218] on link "CU1235343 [GEOGRAPHIC_DATA]" at bounding box center [90, 224] width 141 height 13
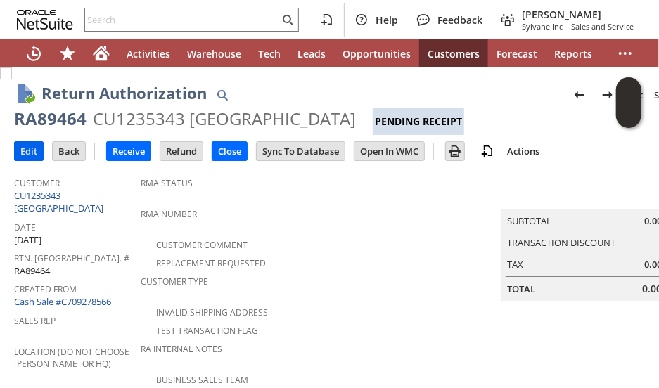
click at [33, 153] on input "Edit" at bounding box center [29, 151] width 28 height 18
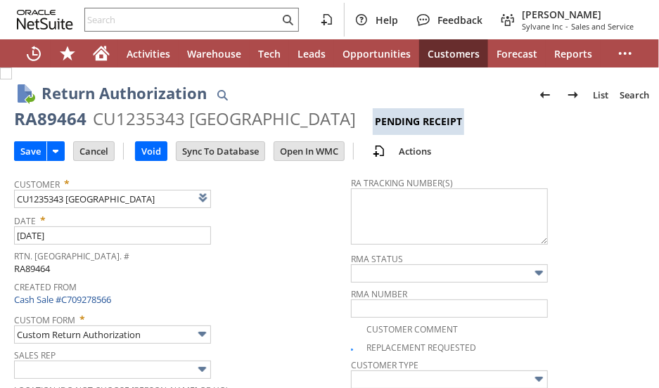
scroll to position [352, 0]
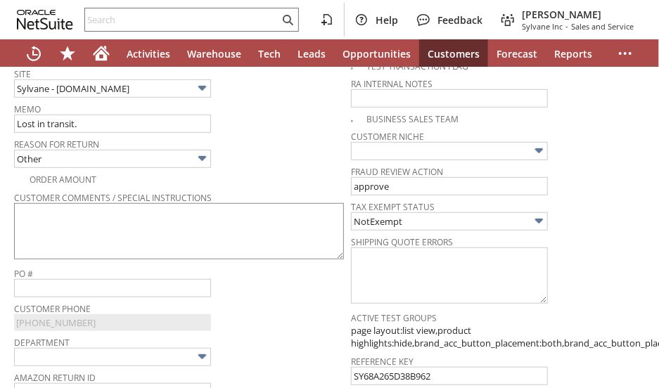
type input "Add"
type input "Copy Previous"
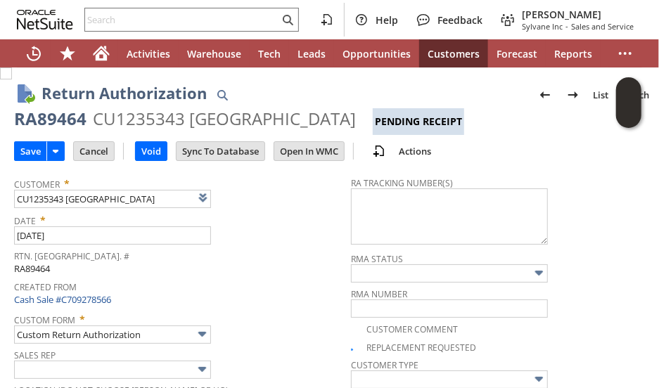
click at [254, 294] on div "Created From Cash Sale #C709278566" at bounding box center [179, 292] width 330 height 30
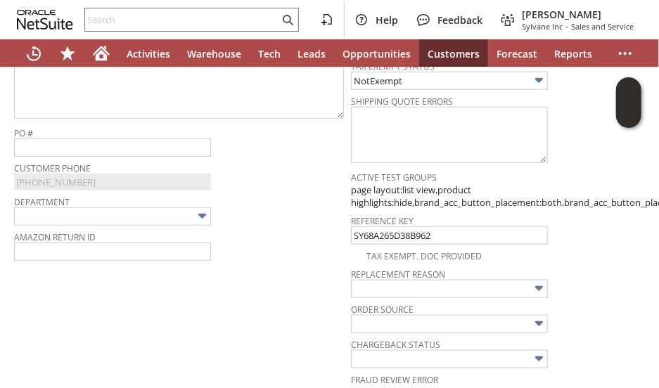
scroll to position [352, 0]
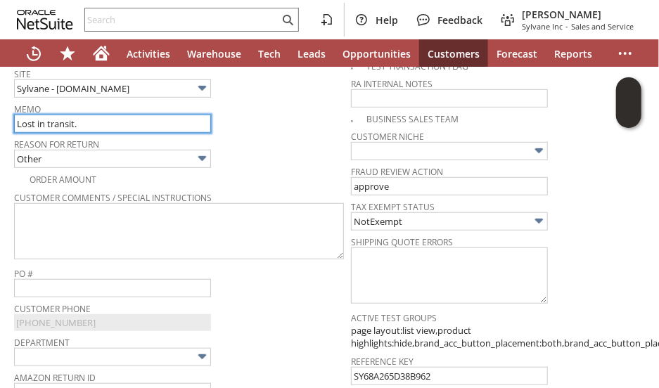
click at [141, 119] on input "Lost in transit." at bounding box center [112, 124] width 197 height 18
type input "Missing parts"
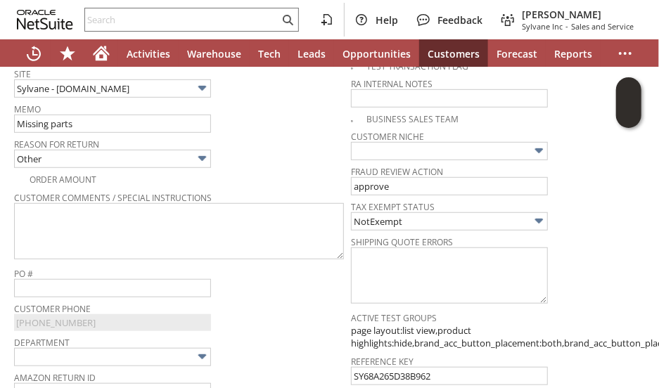
drag, startPoint x: 257, startPoint y: 155, endPoint x: 247, endPoint y: 160, distance: 10.4
click at [259, 155] on div "Reason For Return Other" at bounding box center [179, 151] width 330 height 34
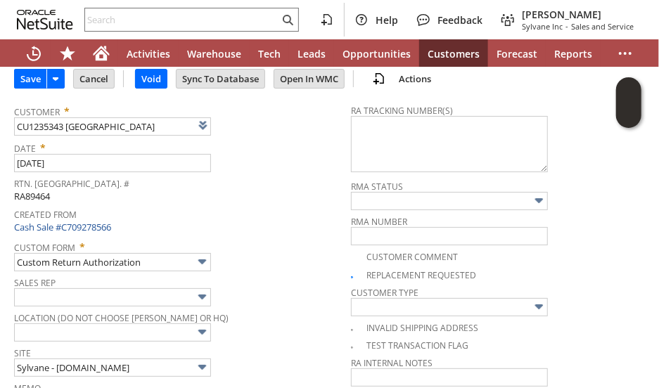
scroll to position [0, 0]
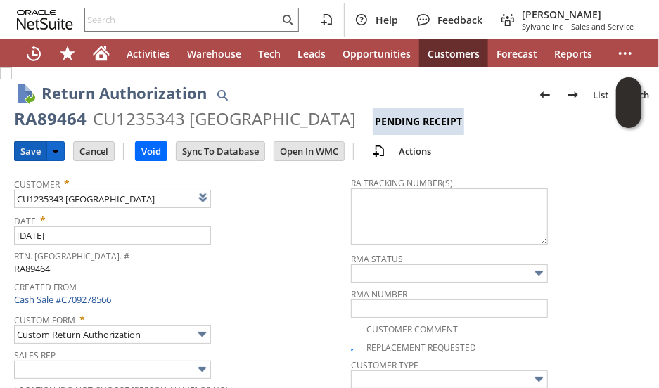
click at [27, 147] on input "Save" at bounding box center [31, 151] width 32 height 18
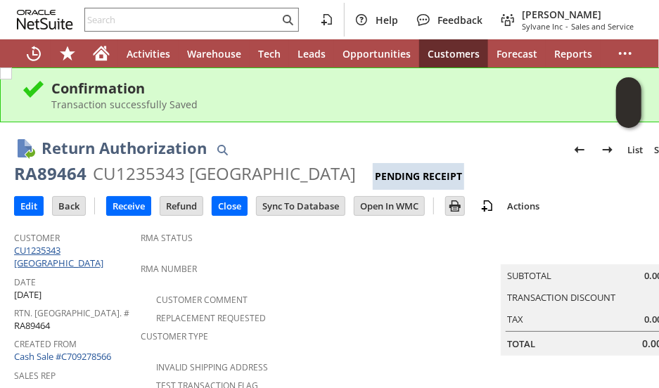
click at [89, 252] on link "CU1235343 [GEOGRAPHIC_DATA]" at bounding box center [60, 256] width 93 height 25
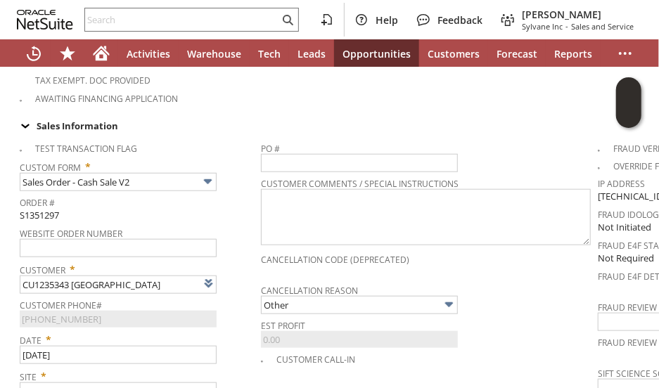
scroll to position [633, 0]
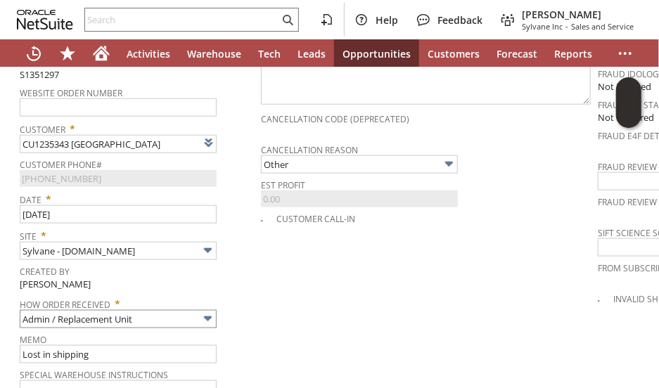
type input "Intelligent Recommendations¹⁰"
click at [141, 345] on input "Lost in shipping" at bounding box center [118, 354] width 197 height 18
click at [140, 345] on input "Lost in shipping" at bounding box center [118, 354] width 197 height 18
drag, startPoint x: 140, startPoint y: 331, endPoint x: 153, endPoint y: 319, distance: 17.9
click at [141, 345] on input "Lost in shipping" at bounding box center [118, 354] width 197 height 18
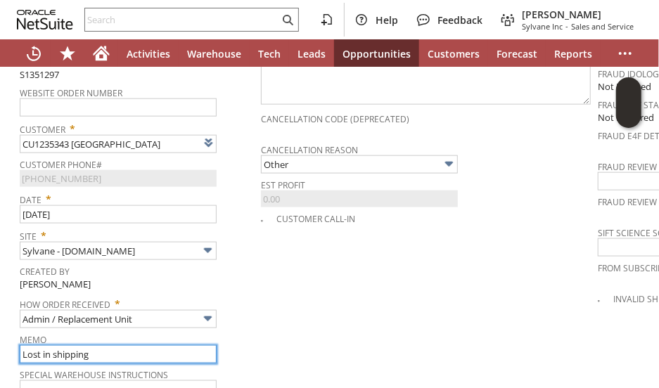
click at [146, 345] on input "Lost in shipping" at bounding box center [118, 354] width 197 height 18
type input "received unit. missing parts"
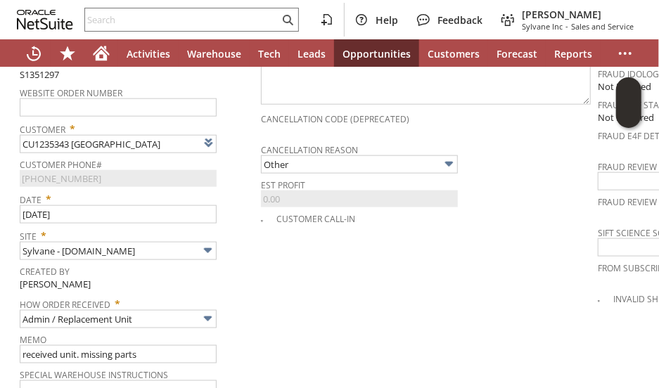
click at [300, 340] on td "PO # Customer Comments / Special Instructions Cancellation Code (deprecated) Ca…" at bounding box center [429, 197] width 337 height 406
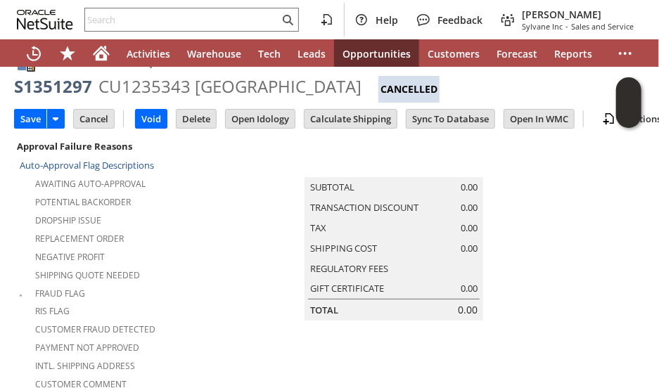
scroll to position [0, 0]
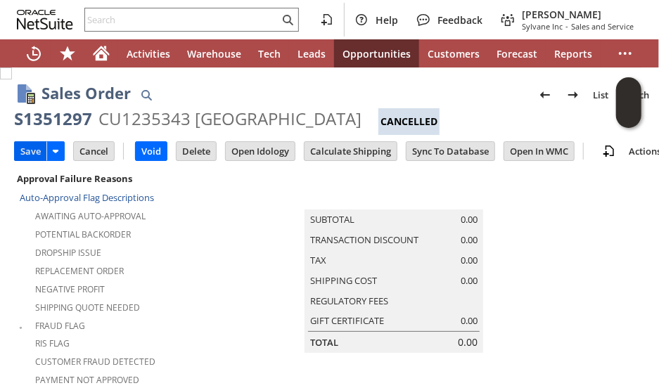
click at [24, 148] on input "Save" at bounding box center [31, 151] width 32 height 18
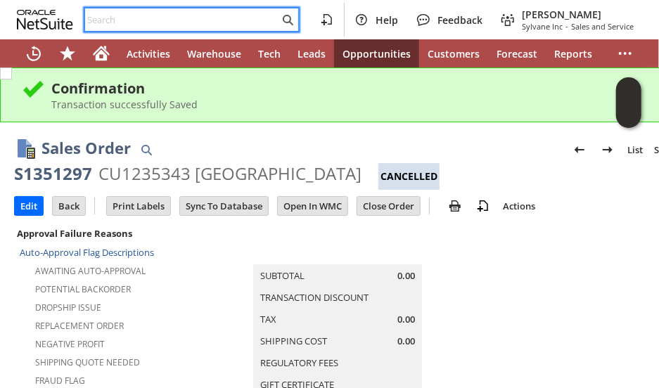
click at [136, 27] on input "text" at bounding box center [182, 19] width 194 height 17
paste input "9122261430"
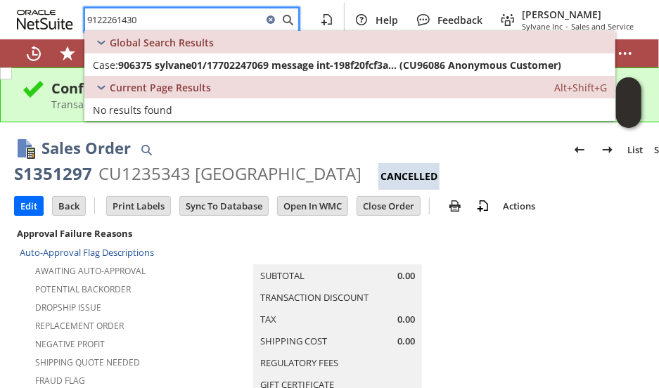
click at [129, 21] on input "9122261430" at bounding box center [173, 19] width 177 height 17
click at [129, 20] on input "9122261430" at bounding box center [173, 19] width 177 height 17
paste input "77481515"
type input "9177481515"
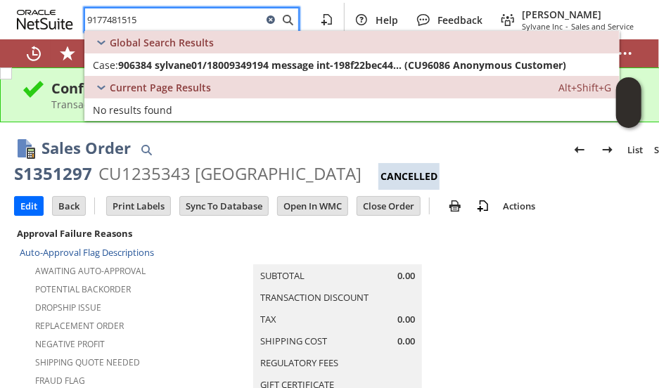
click at [269, 24] on icon at bounding box center [270, 19] width 17 height 17
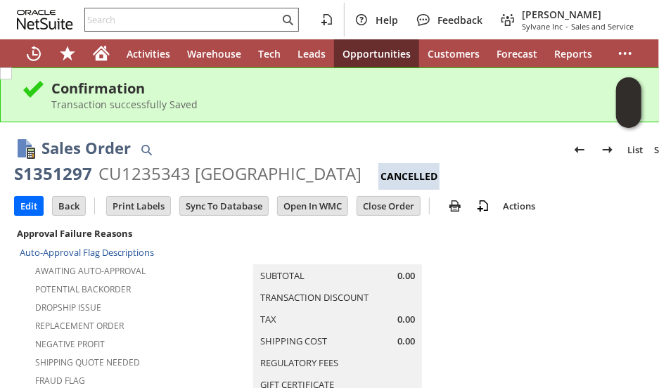
click at [452, 86] on div "Confirmation" at bounding box center [366, 88] width 630 height 19
click at [93, 47] on icon "Home" at bounding box center [101, 53] width 17 height 17
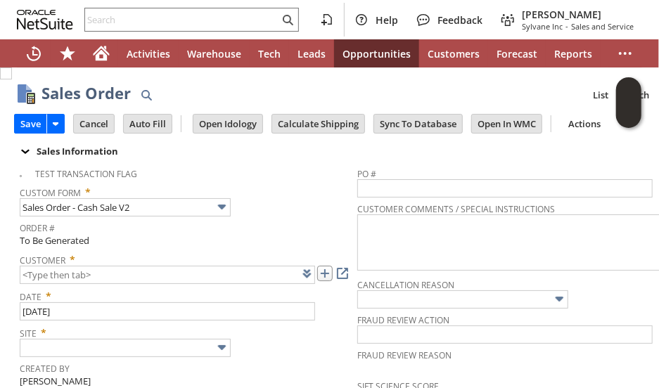
click at [326, 276] on link at bounding box center [324, 273] width 15 height 15
type input "CU1238868 [PERSON_NAME]"
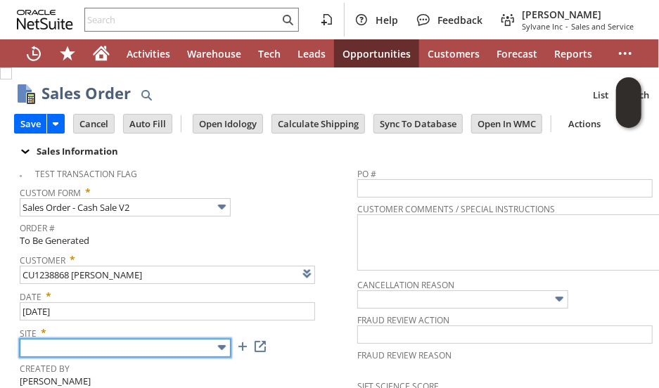
click at [65, 345] on input "text" at bounding box center [125, 348] width 211 height 18
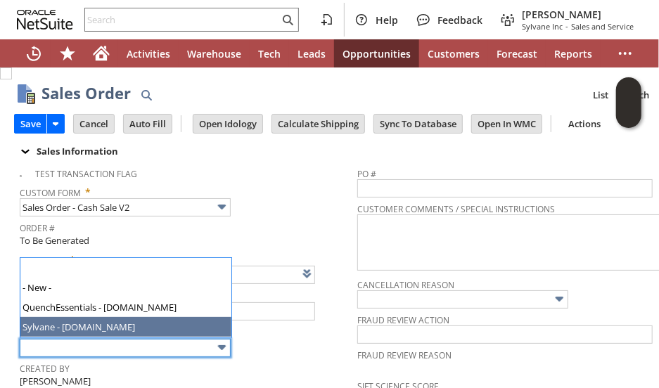
type input "Sylvane - [DOMAIN_NAME]"
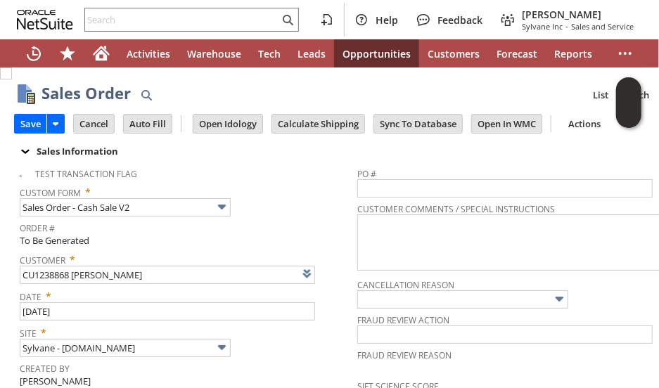
click at [317, 347] on div "Site * Sylvane - [DOMAIN_NAME]" at bounding box center [185, 339] width 330 height 35
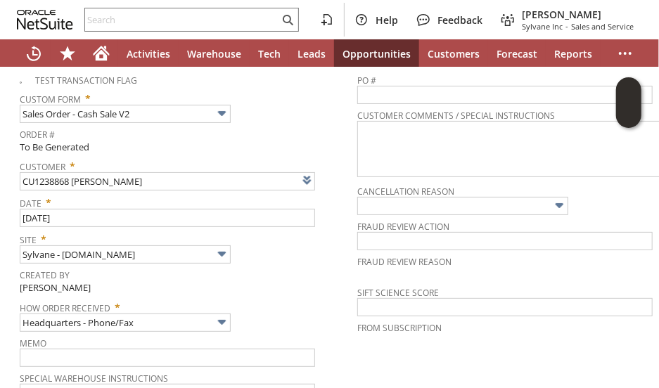
scroll to position [211, 0]
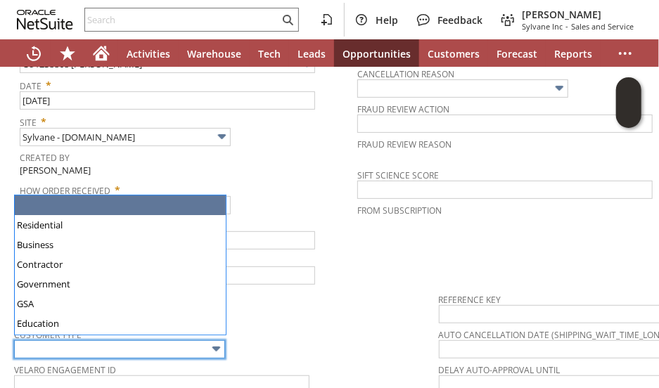
click at [80, 340] on input "text" at bounding box center [119, 349] width 211 height 18
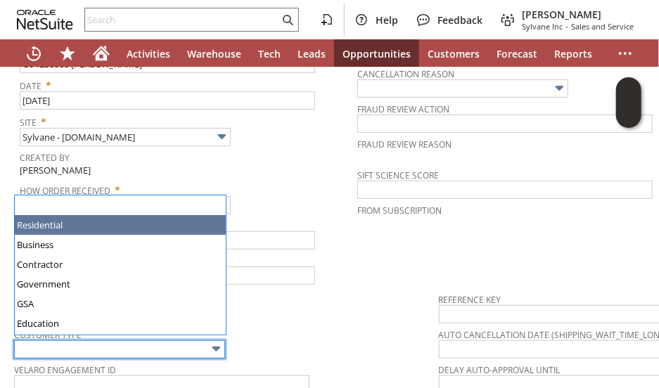
type input "Residential"
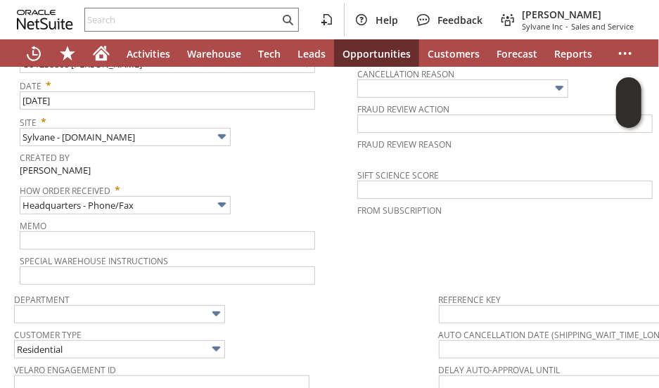
click at [301, 315] on div "Department" at bounding box center [223, 307] width 418 height 34
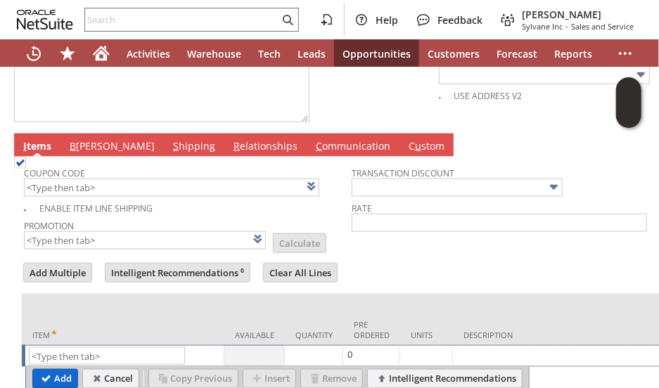
scroll to position [745, 0]
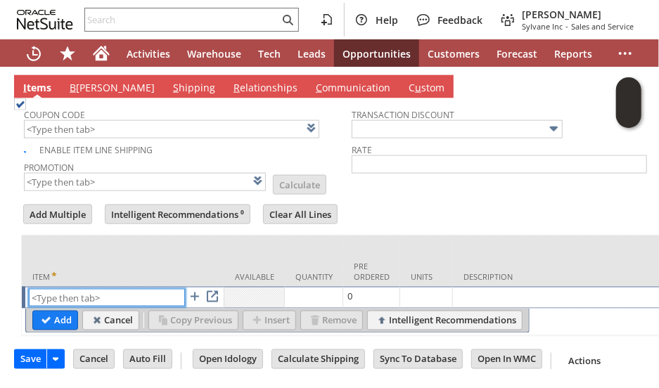
click at [75, 289] on input "text" at bounding box center [107, 298] width 156 height 18
paste input "da15084k"
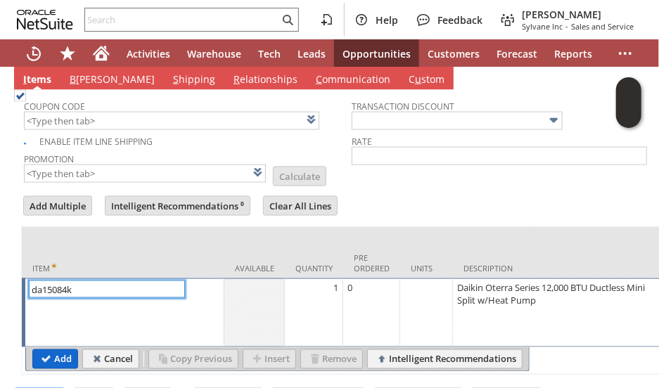
type input "da15084k"
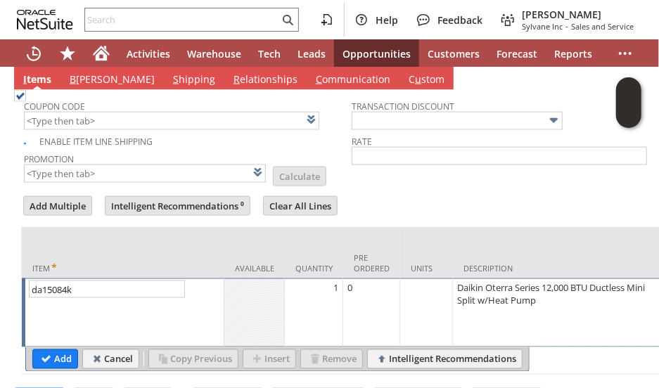
drag, startPoint x: 59, startPoint y: 345, endPoint x: 231, endPoint y: 1, distance: 384.2
click at [59, 350] on input "Add" at bounding box center [55, 359] width 44 height 18
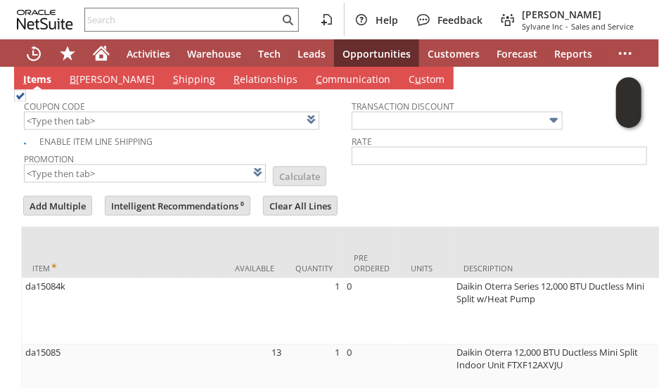
type input "Intelligent Recommendations¹⁰"
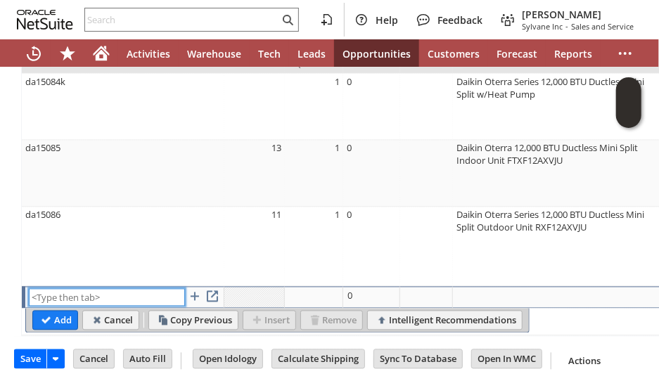
click at [101, 289] on input "text" at bounding box center [107, 298] width 156 height 18
paste input "mi6221"
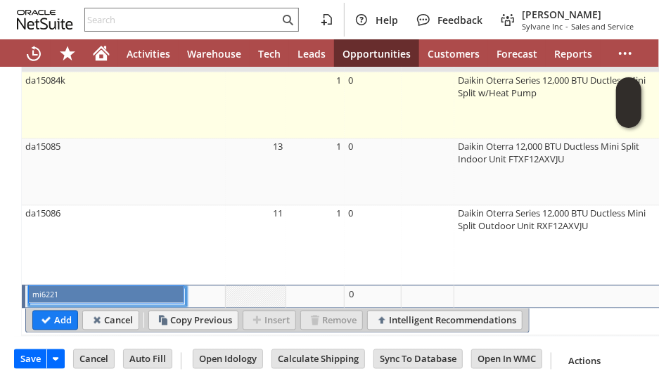
type input "mi6221"
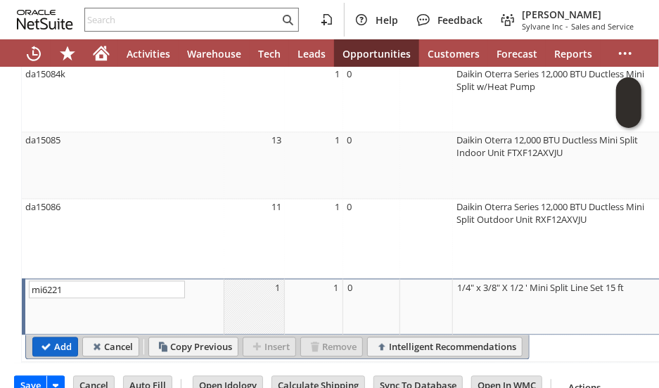
click at [60, 338] on input "Add" at bounding box center [55, 347] width 44 height 18
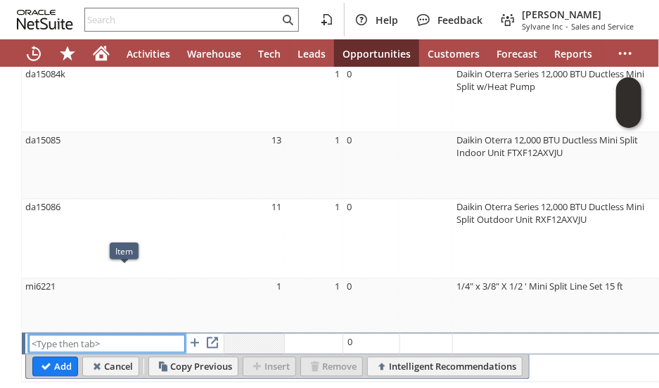
click at [100, 338] on input "text" at bounding box center [107, 344] width 156 height 18
paste input "mi6227"
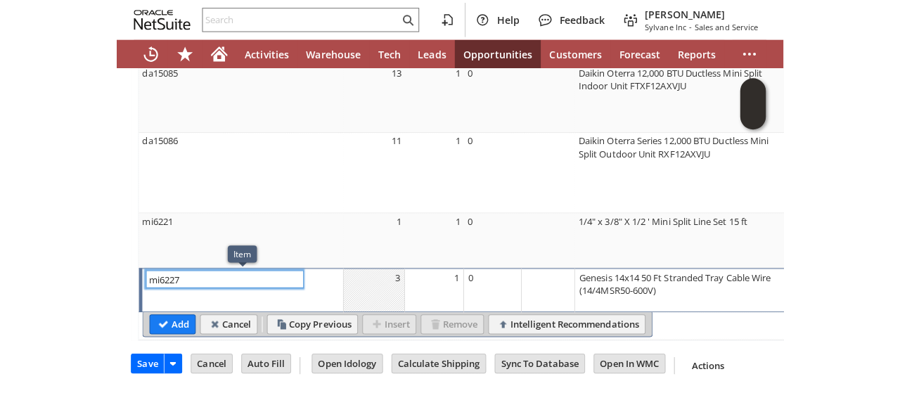
scroll to position [1034, 0]
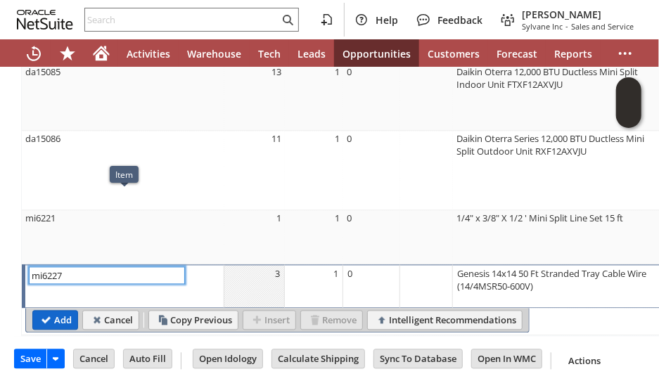
type input "mi6227"
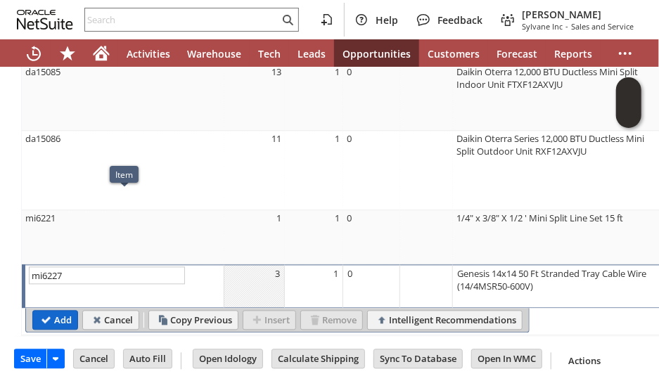
click at [57, 311] on input "Add" at bounding box center [55, 320] width 44 height 18
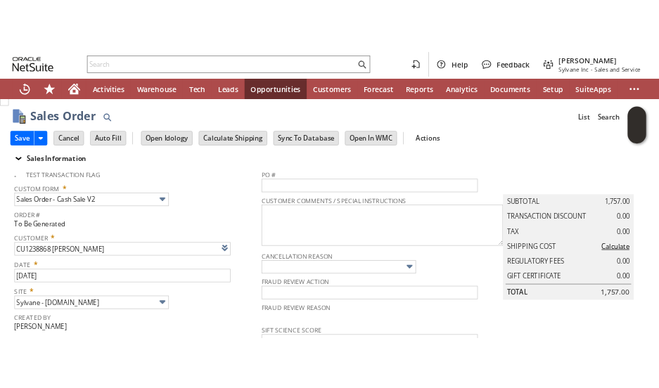
scroll to position [0, 0]
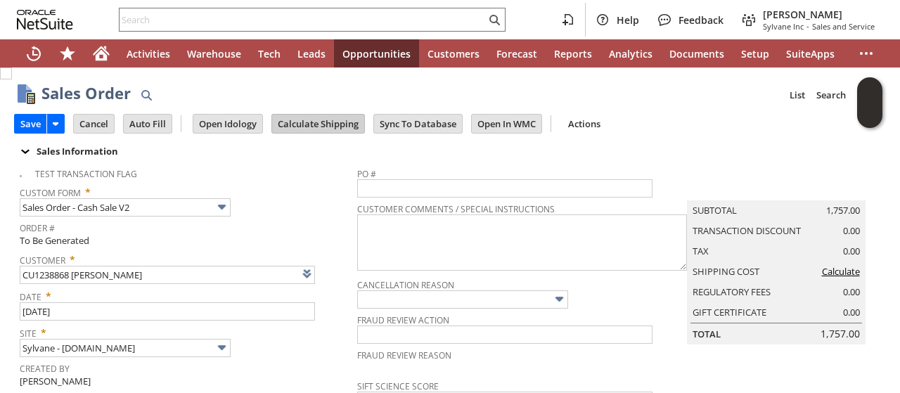
click at [302, 122] on input "Calculate Shipping" at bounding box center [318, 124] width 92 height 18
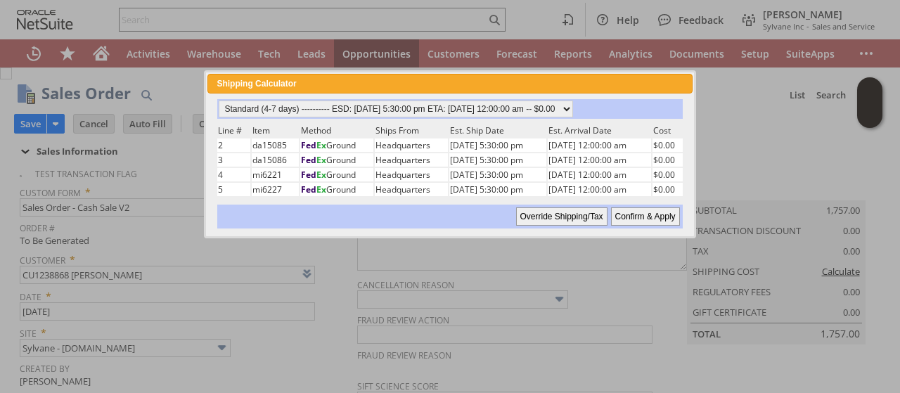
click at [636, 213] on input "Confirm & Apply" at bounding box center [645, 216] width 69 height 18
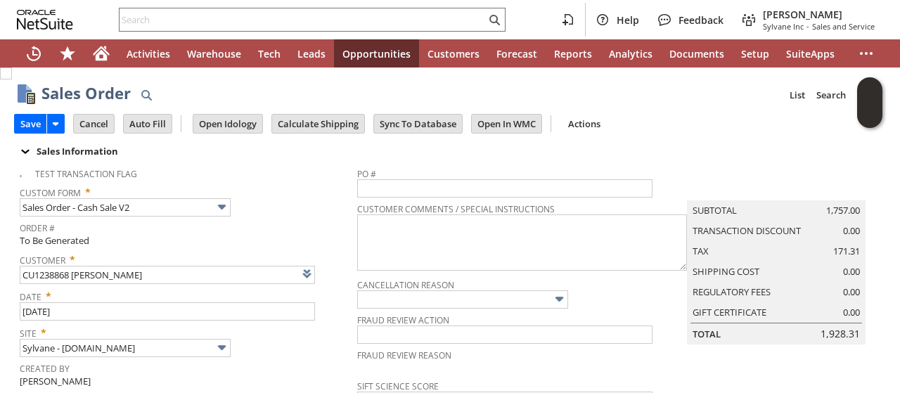
type input "Add"
type input "Copy Previous"
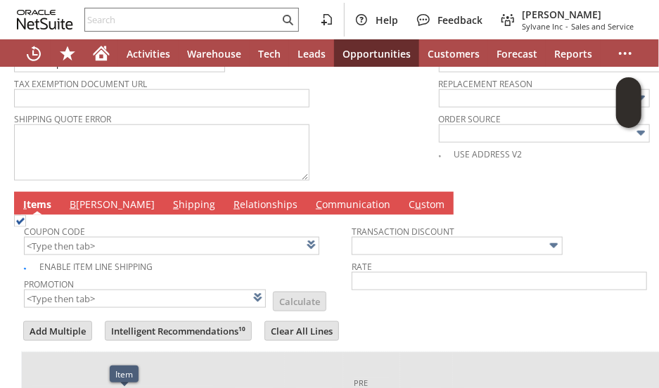
scroll to position [615, 0]
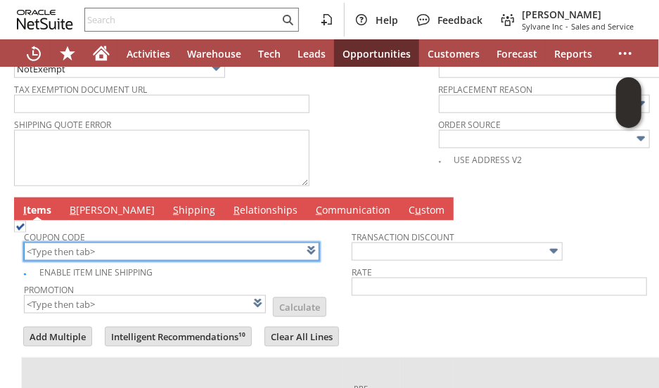
drag, startPoint x: 98, startPoint y: 243, endPoint x: 96, endPoint y: 234, distance: 8.9
click at [96, 243] on input "text" at bounding box center [171, 252] width 295 height 18
drag, startPoint x: 124, startPoint y: 240, endPoint x: 115, endPoint y: 229, distance: 15.0
click at [121, 243] on input "text" at bounding box center [171, 252] width 295 height 18
type input "LABOR25"
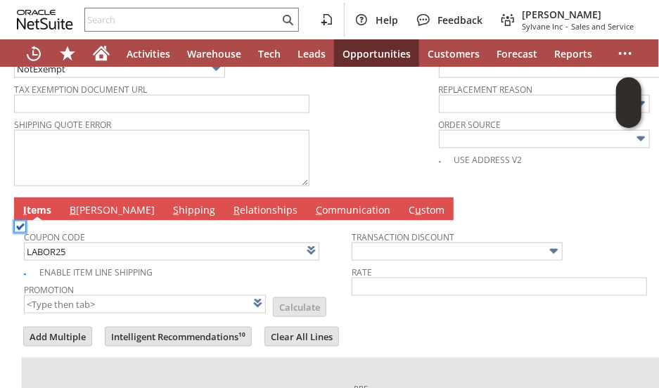
type input "Labor Day 2025 - 10% off Sitewide Over $150 (Excludes Miele, Bromic, Sebo, and …"
type input "Promo Code"
type input "-10.0%"
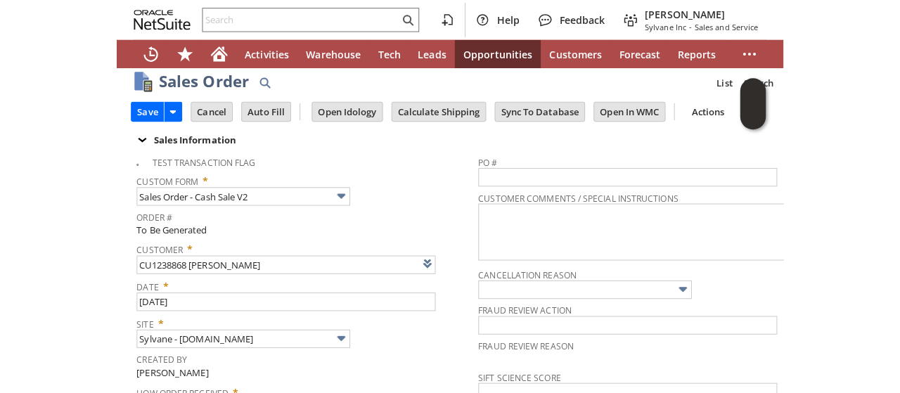
scroll to position [0, 0]
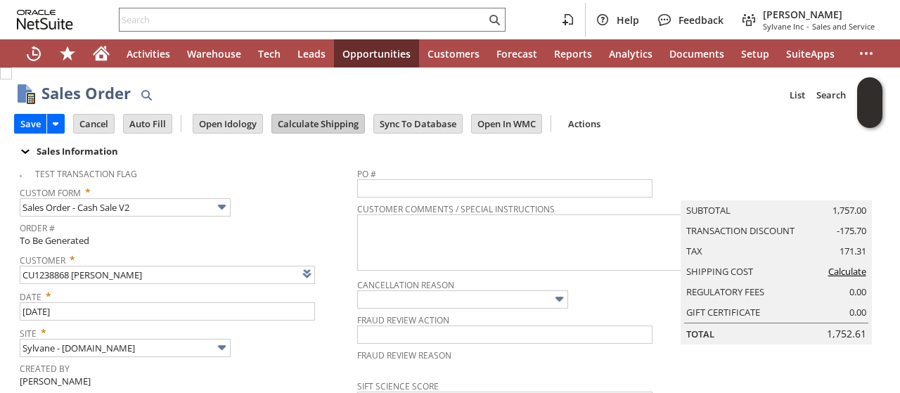
click at [283, 119] on input "Calculate Shipping" at bounding box center [318, 124] width 92 height 18
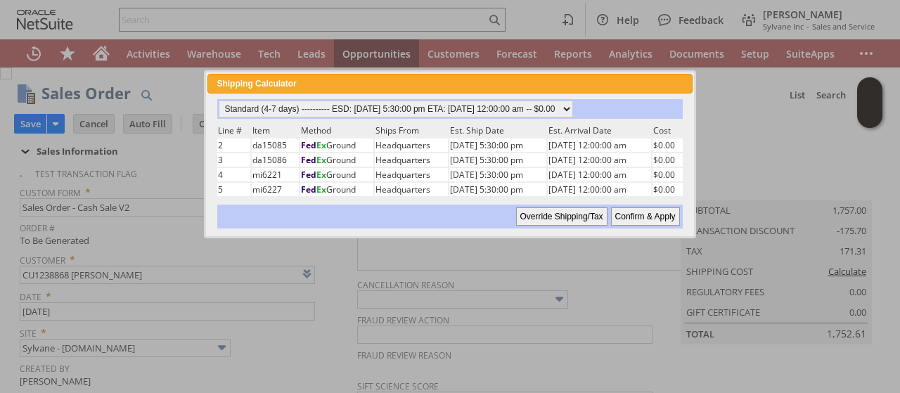
click at [658, 208] on input "Confirm & Apply" at bounding box center [645, 216] width 69 height 18
type input "Promo Code"
type input "-10.0%"
type input "Add"
type input "Copy Previous"
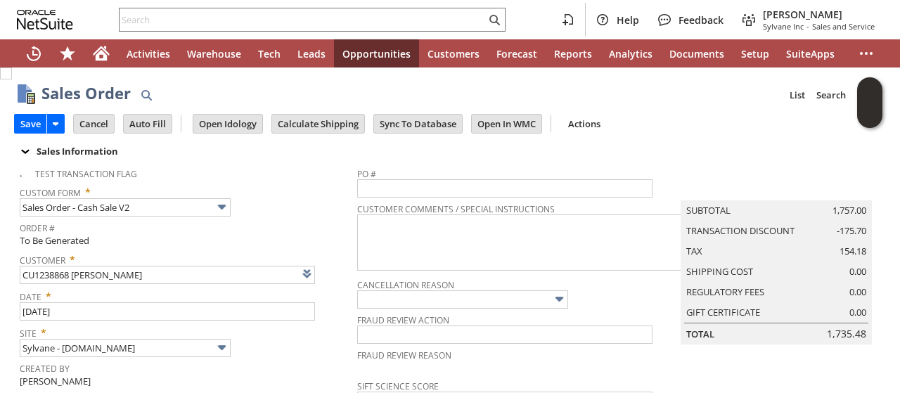
click at [327, 198] on div "Custom Form * Sales Order - Cash Sale V2" at bounding box center [185, 198] width 330 height 35
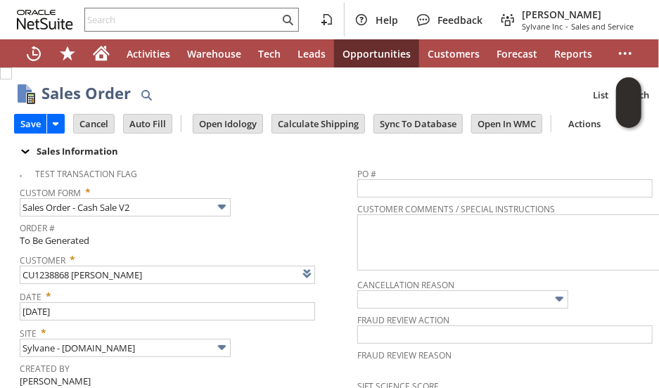
click at [280, 209] on div "Custom Form * Sales Order - Cash Sale V2" at bounding box center [185, 198] width 330 height 35
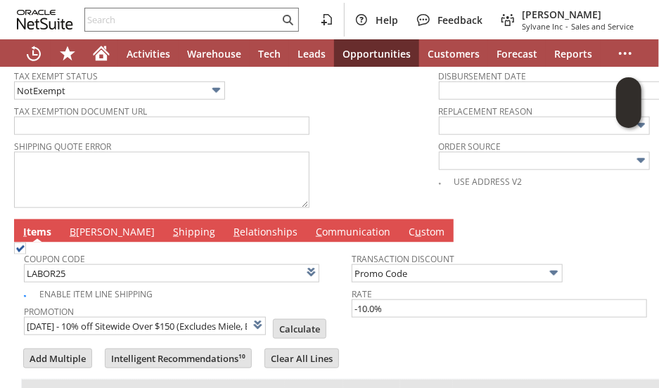
scroll to position [633, 0]
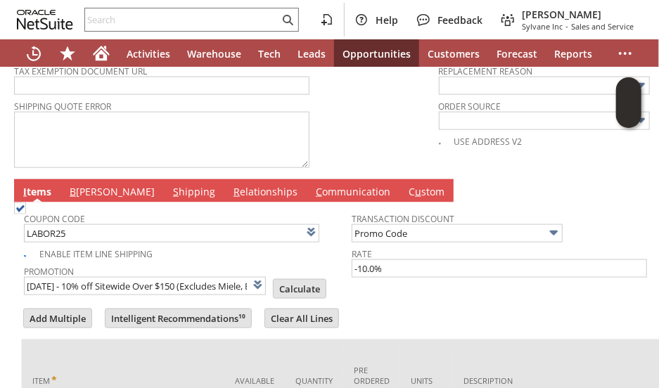
click at [88, 185] on link "B illing" at bounding box center [112, 192] width 92 height 15
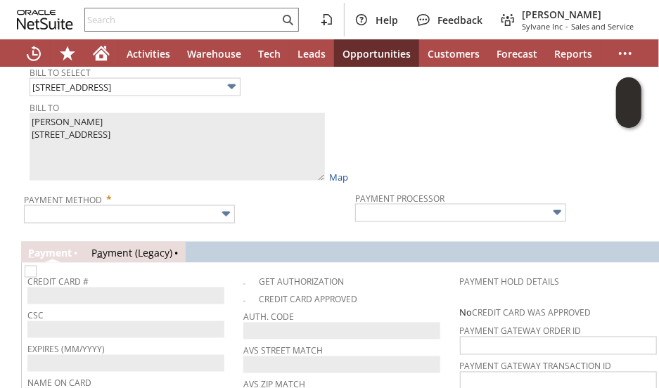
scroll to position [914, 0]
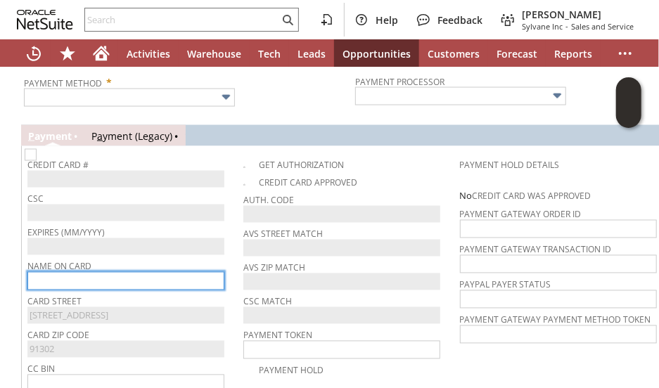
click at [87, 272] on input "text" at bounding box center [125, 281] width 197 height 18
paste input "Lee Mosbe"
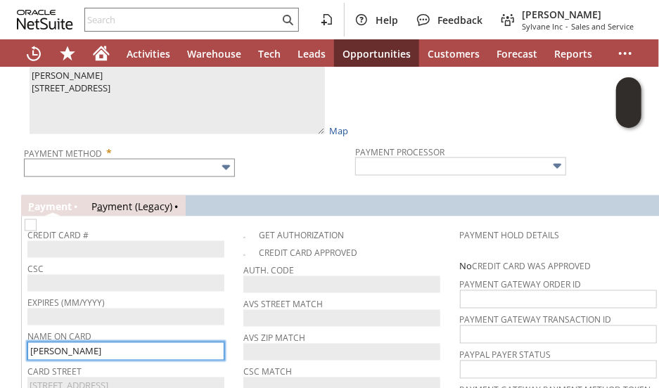
type input "Lee Mosbe"
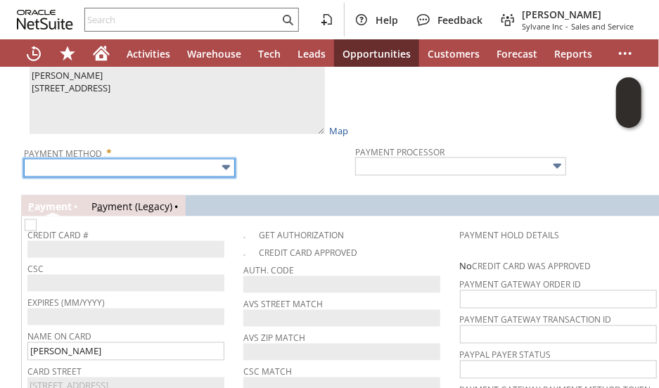
click at [129, 160] on input "text" at bounding box center [129, 168] width 211 height 18
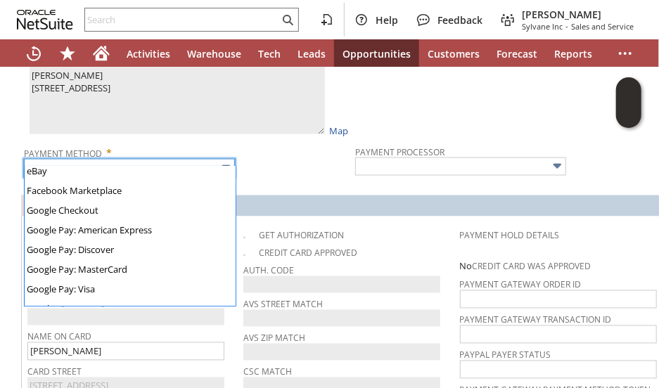
scroll to position [392, 0]
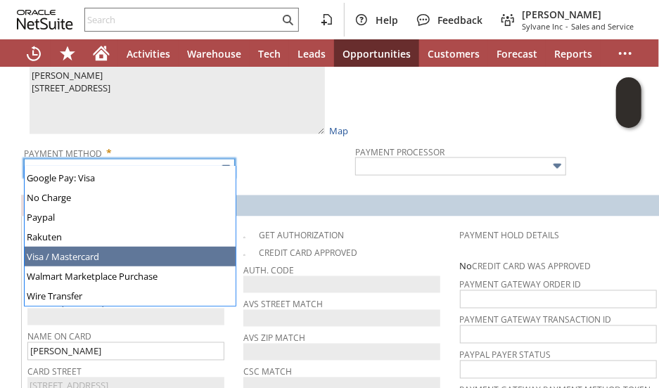
type input "Visa / Mastercard"
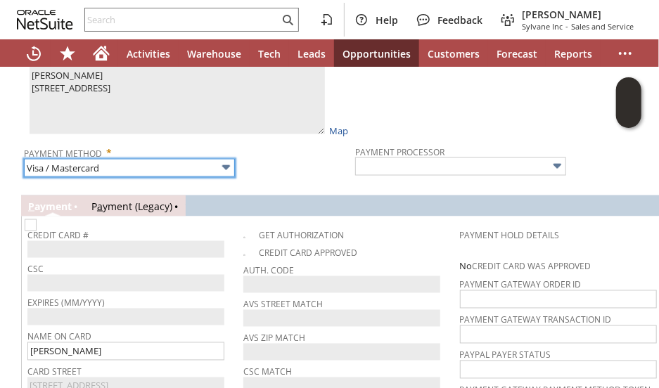
type input "Braintree"
checkbox input "true"
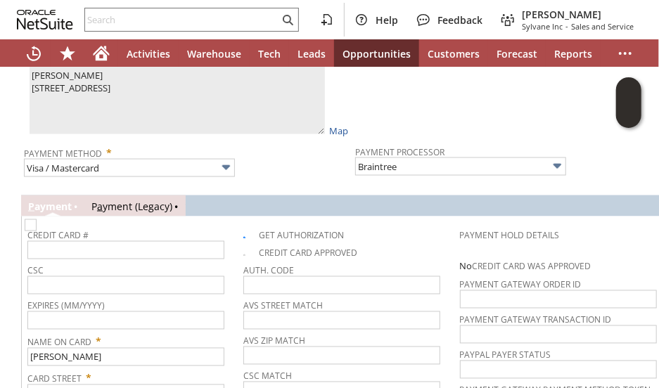
click at [291, 159] on div "Payment Method * Visa / Mastercard" at bounding box center [186, 159] width 324 height 35
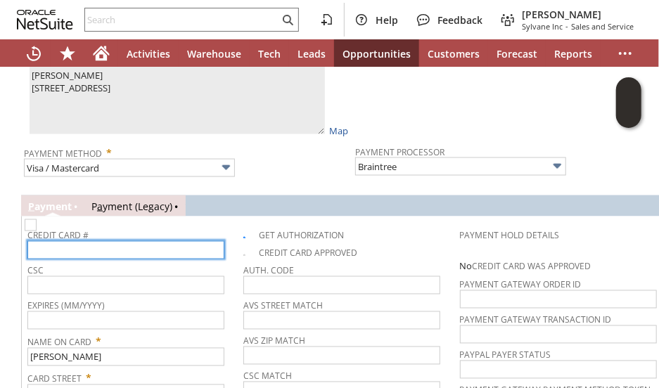
click at [132, 243] on input "text" at bounding box center [125, 250] width 197 height 18
type input "4147202696561313"
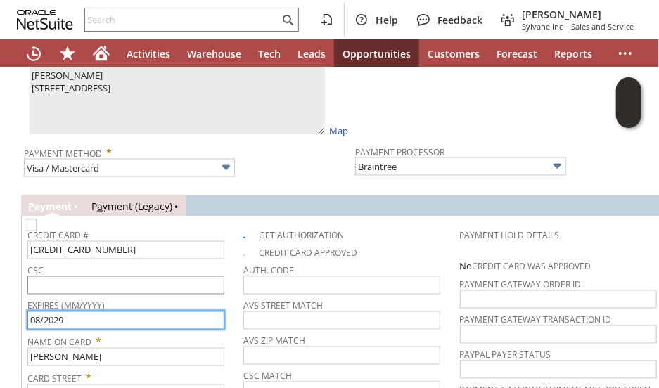
type input "08/2029"
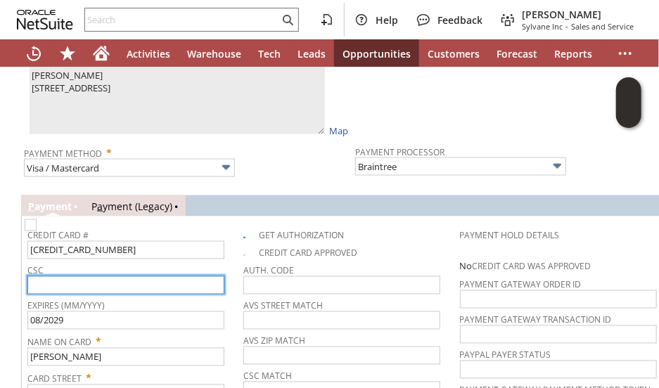
click at [143, 276] on input "text" at bounding box center [125, 285] width 197 height 18
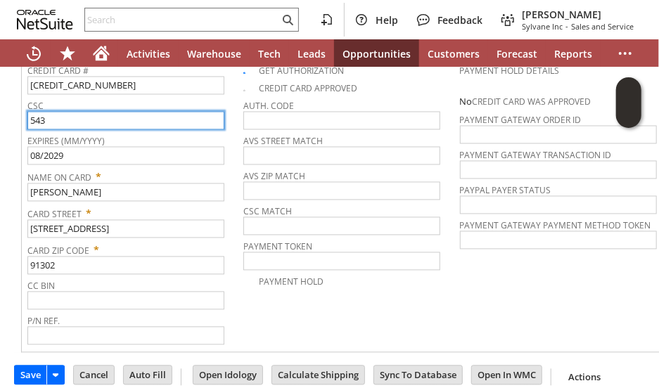
scroll to position [1020, 0]
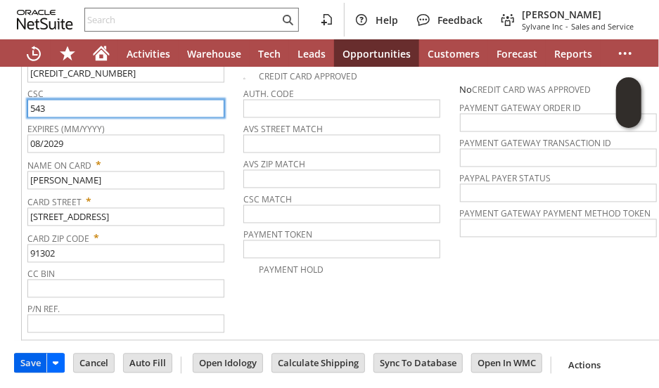
type input "543"
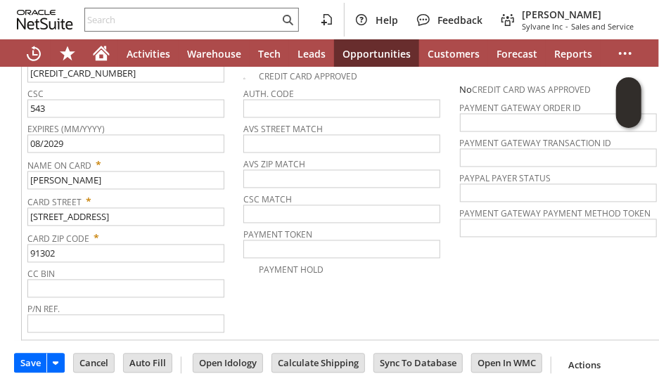
drag, startPoint x: 26, startPoint y: 350, endPoint x: 439, endPoint y: 63, distance: 503.0
click at [27, 354] on input "Save" at bounding box center [31, 363] width 32 height 18
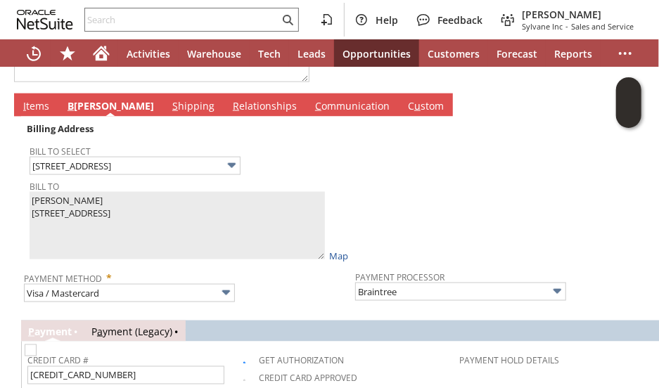
scroll to position [598, 0]
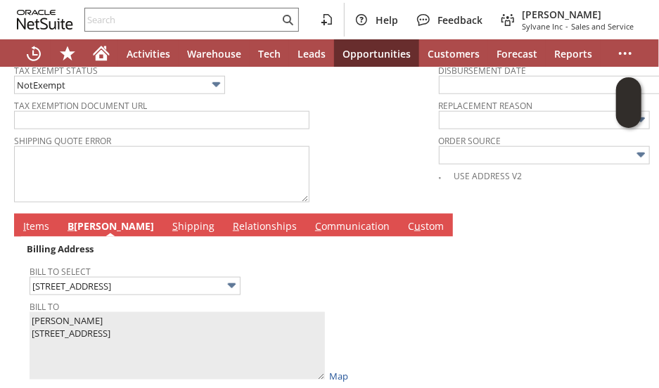
click at [29, 219] on link "I tems" at bounding box center [36, 226] width 33 height 15
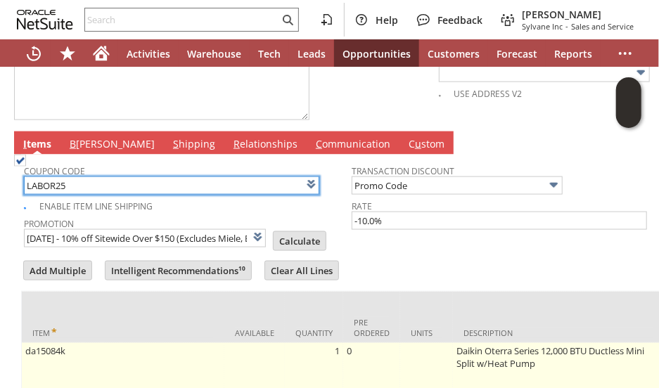
scroll to position [809, 0]
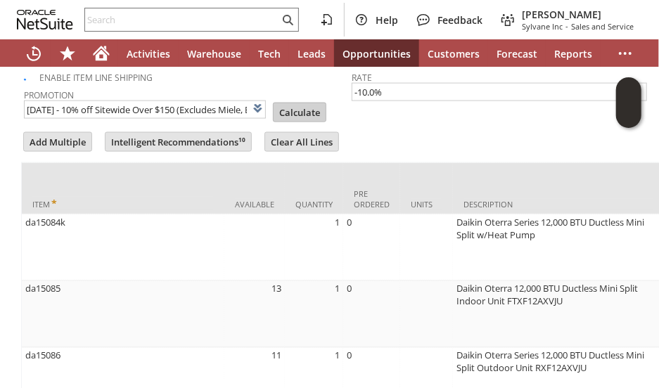
click at [280, 103] on input "Calculate" at bounding box center [300, 112] width 52 height 18
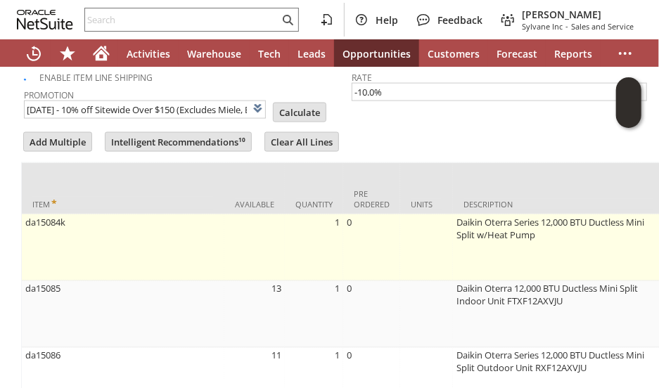
type input "Promo Code"
type input "-10.0%"
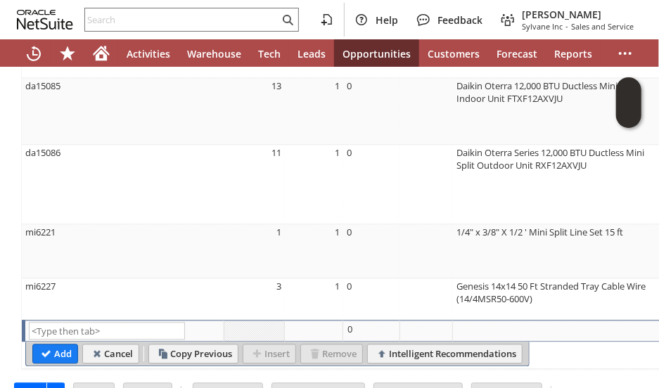
scroll to position [1053, 0]
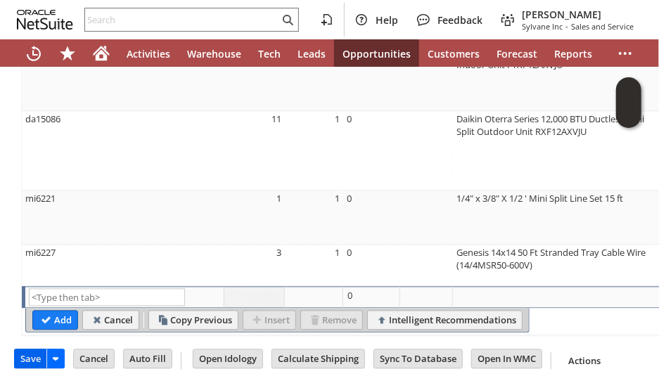
click at [25, 350] on input "Save" at bounding box center [31, 359] width 32 height 18
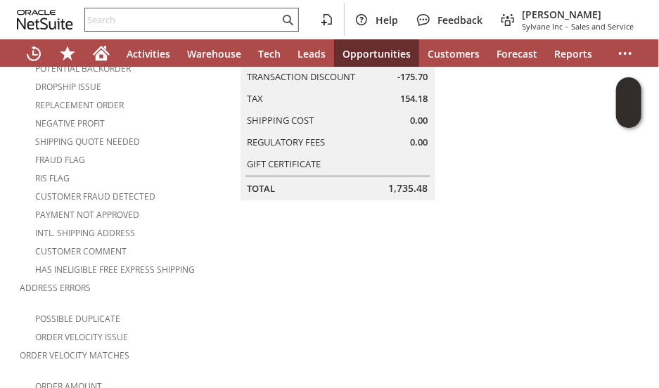
scroll to position [70, 0]
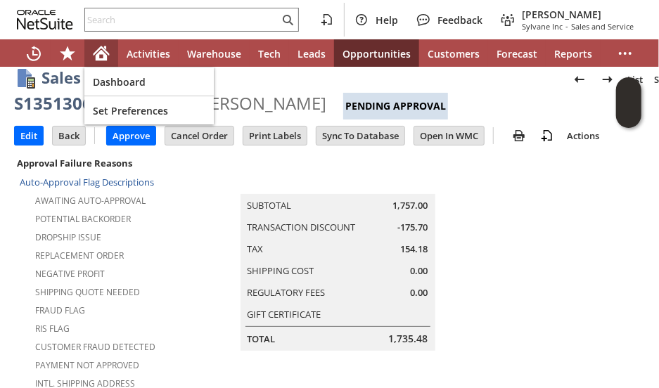
click at [92, 54] on div "Home" at bounding box center [101, 53] width 34 height 28
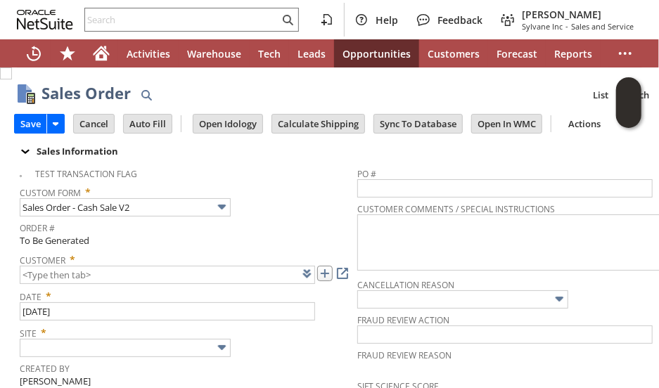
click at [328, 274] on link at bounding box center [324, 273] width 15 height 15
type input "CU1238881 [PERSON_NAME] HEATING AND COOLING"
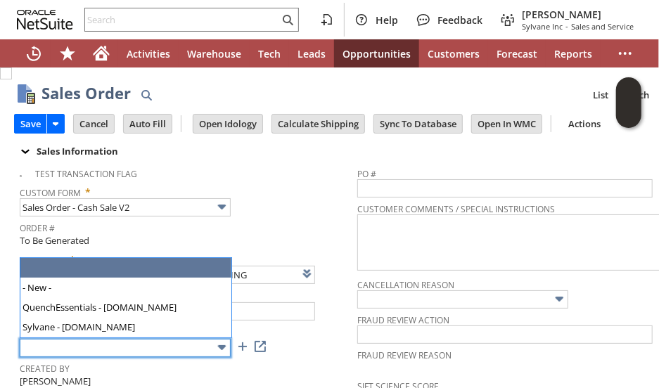
click at [100, 348] on input "text" at bounding box center [125, 348] width 211 height 18
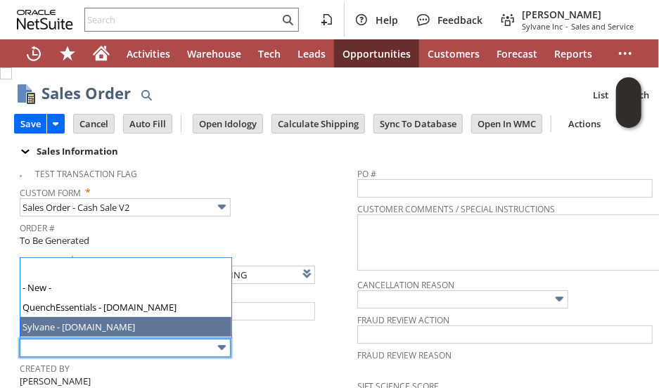
drag, startPoint x: 100, startPoint y: 328, endPoint x: 183, endPoint y: 328, distance: 83.0
type input "Sylvane - [DOMAIN_NAME]"
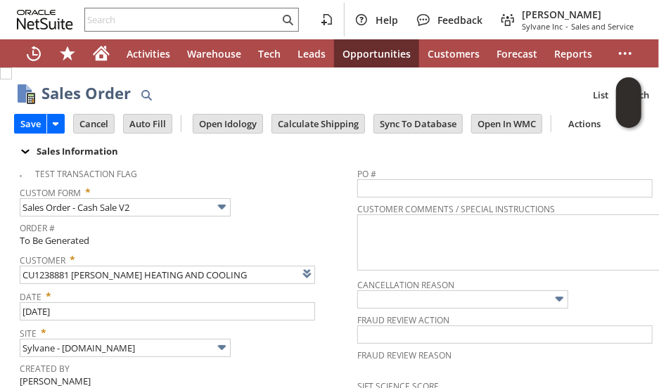
click at [291, 341] on div "Site * Sylvane - www.sylvane.com" at bounding box center [185, 339] width 330 height 35
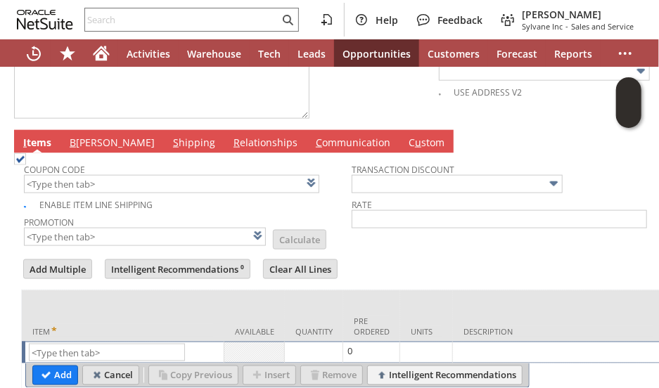
scroll to position [745, 0]
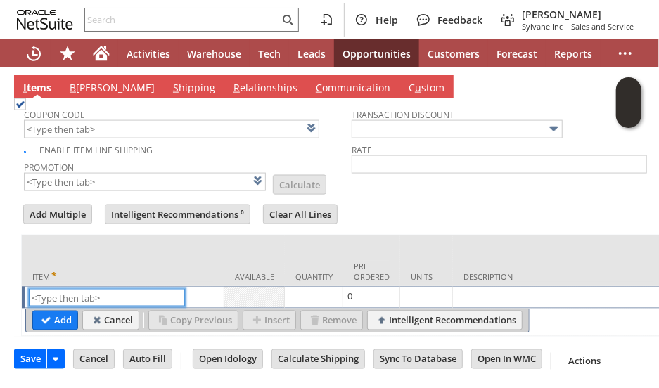
click at [94, 287] on td "List Search" at bounding box center [123, 298] width 202 height 22
paste input "eb1951"
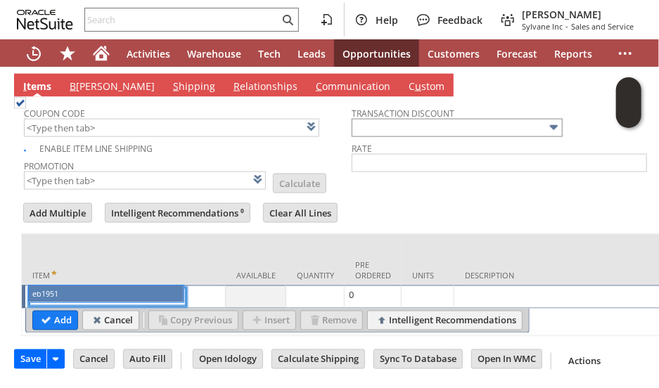
type input "eb1951"
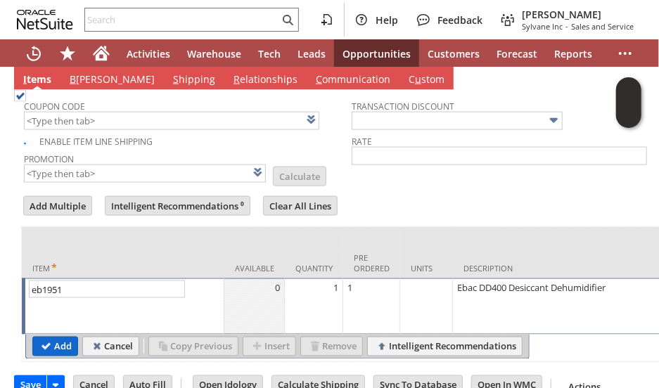
click at [56, 337] on td "Add" at bounding box center [55, 347] width 46 height 20
click at [66, 337] on input "Add" at bounding box center [55, 346] width 44 height 18
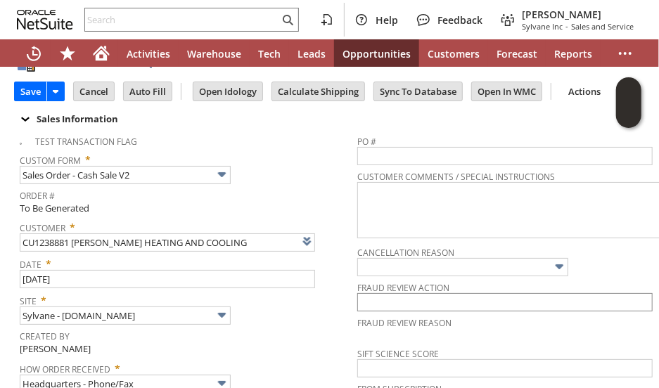
scroll to position [0, 0]
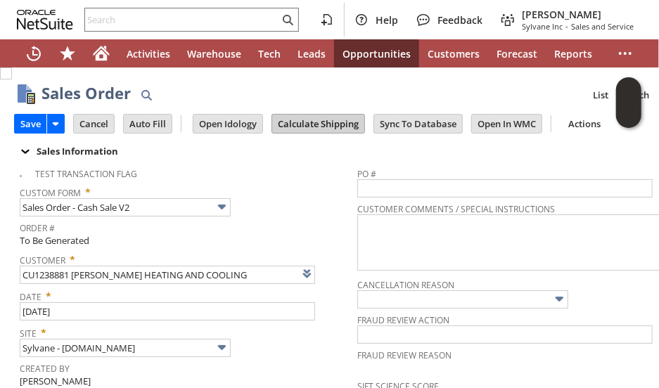
click at [317, 120] on input "Calculate Shipping" at bounding box center [318, 124] width 92 height 18
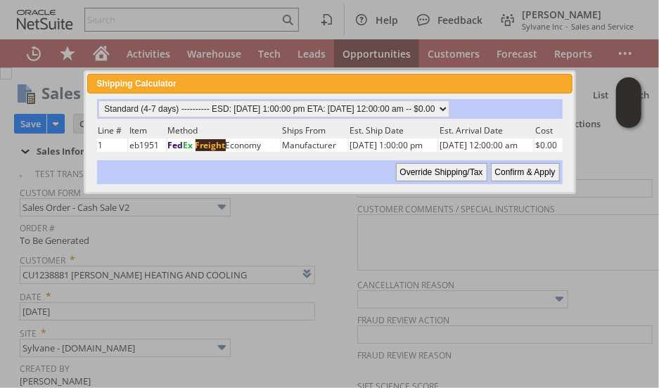
click at [536, 169] on input "Confirm & Apply" at bounding box center [525, 172] width 69 height 18
type input "Add"
type input "Copy Previous"
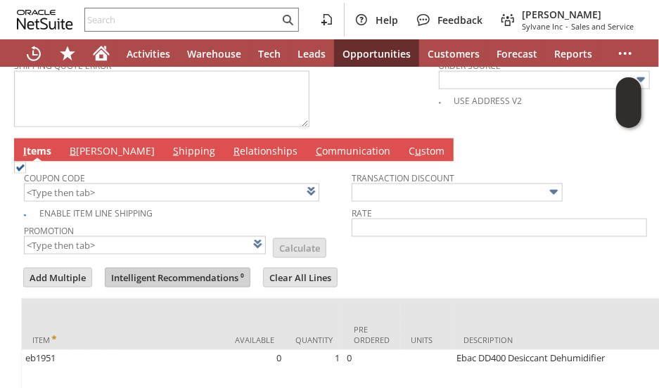
scroll to position [643, 0]
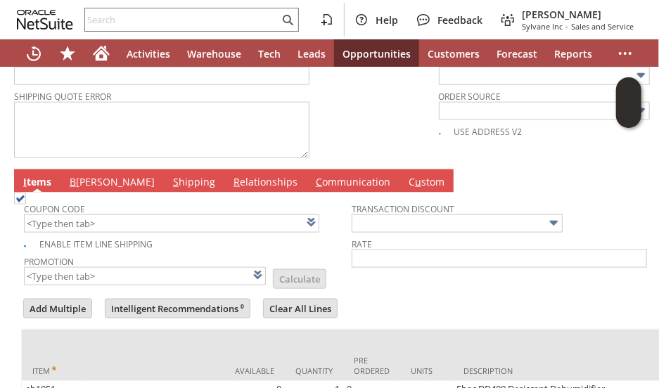
click at [83, 175] on link "B illing" at bounding box center [112, 182] width 92 height 15
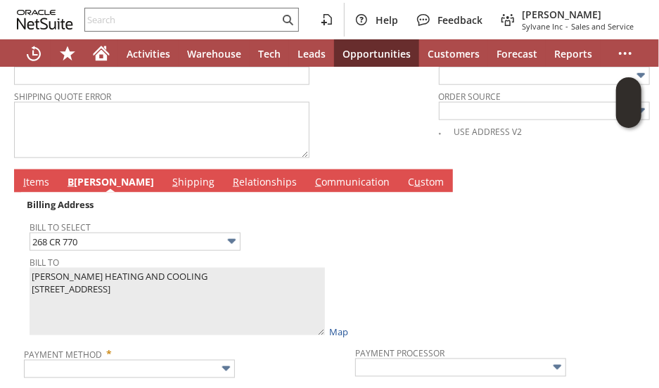
drag, startPoint x: 541, startPoint y: 291, endPoint x: 506, endPoint y: 284, distance: 35.9
click at [539, 289] on td at bounding box center [517, 267] width 324 height 144
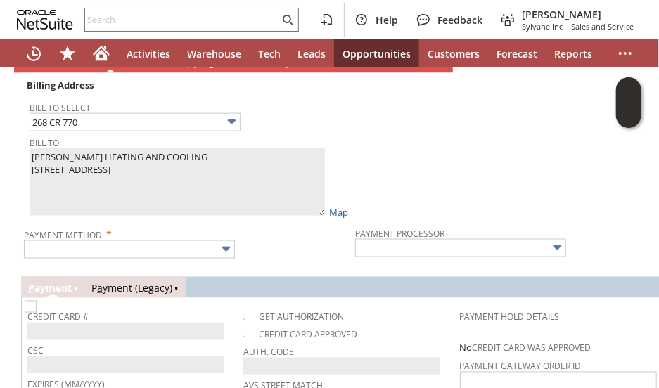
scroll to position [854, 0]
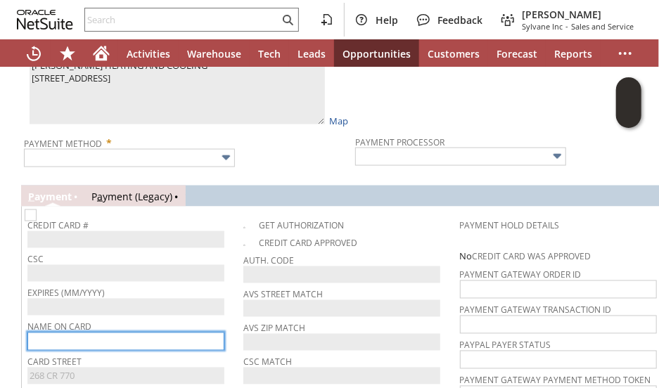
click at [148, 333] on input "text" at bounding box center [125, 342] width 197 height 18
paste input "MCGREGOR HEATING AND COOLING"
type input "MCGREGOR HEATING AND COOLING"
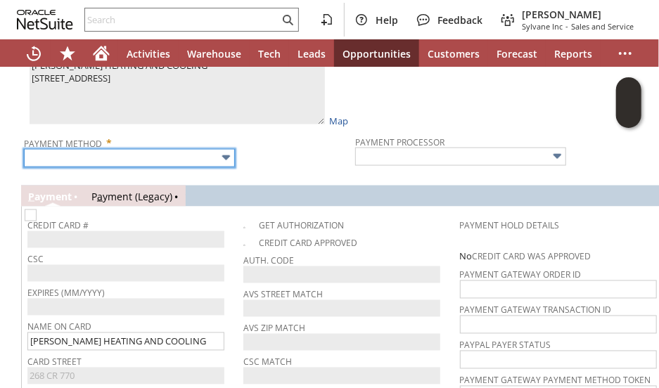
click at [146, 149] on input "text" at bounding box center [129, 158] width 211 height 18
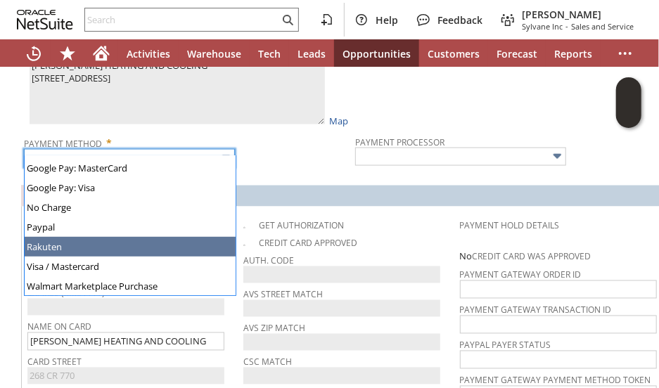
scroll to position [392, 0]
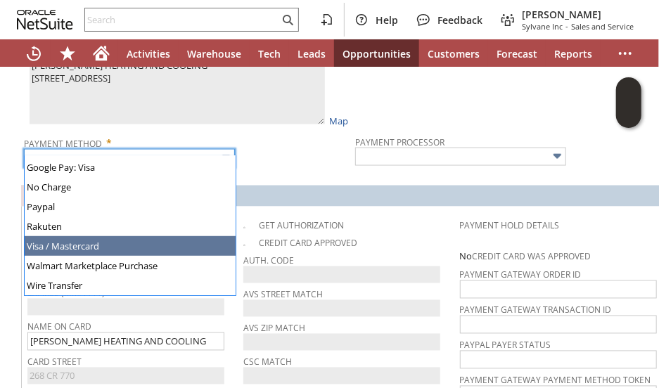
type input "Visa / Mastercard"
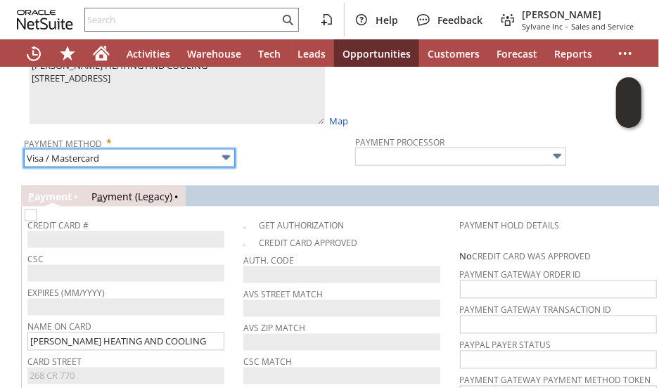
type input "Braintree"
checkbox input "true"
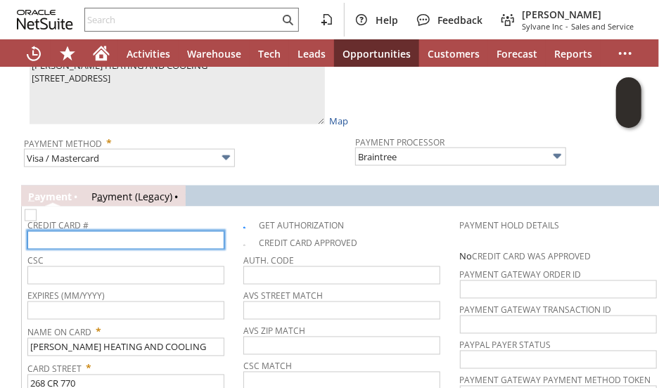
click at [99, 231] on input "text" at bounding box center [125, 240] width 197 height 18
type input "5477256195862207"
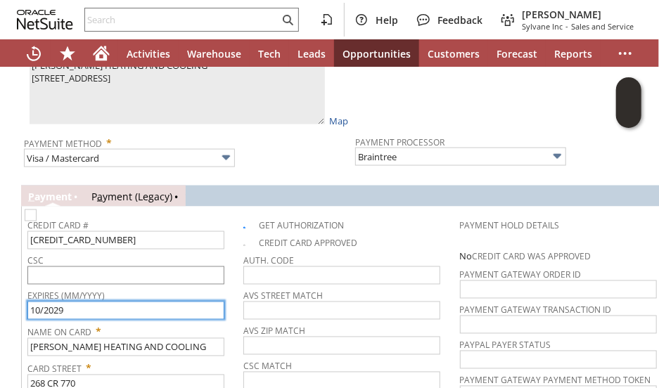
type input "10/2029"
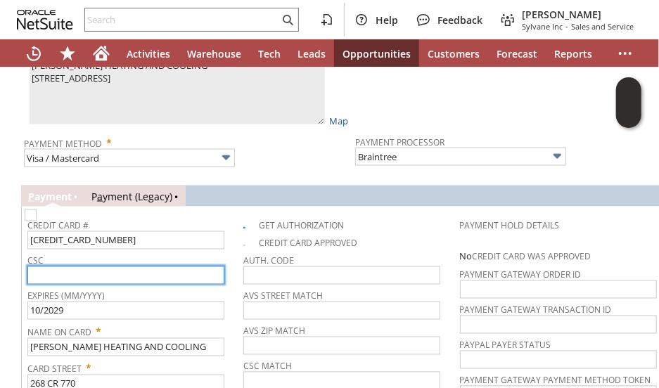
click at [94, 266] on input "text" at bounding box center [125, 275] width 197 height 18
type input "213"
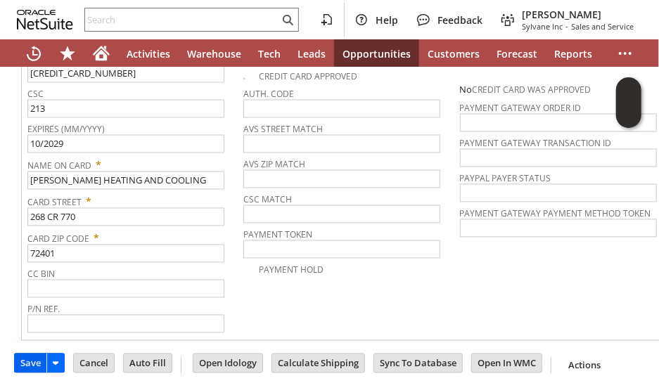
click at [20, 354] on input "Save" at bounding box center [31, 363] width 32 height 18
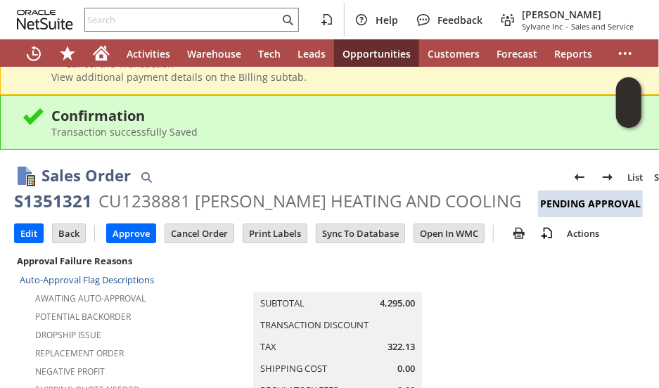
scroll to position [211, 0]
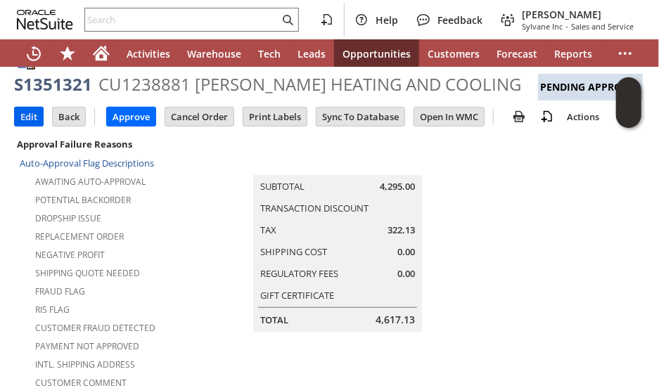
click at [32, 117] on input "Edit" at bounding box center [29, 117] width 28 height 18
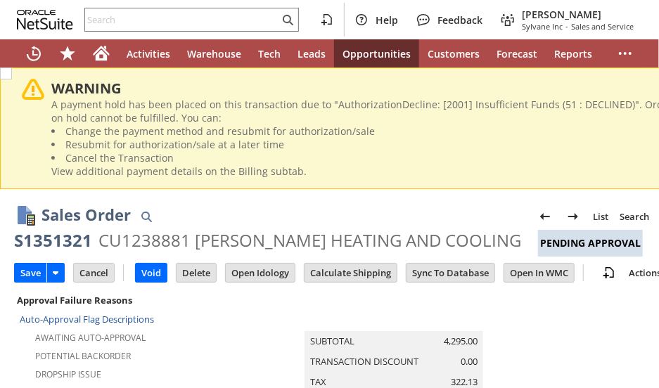
scroll to position [655, 0]
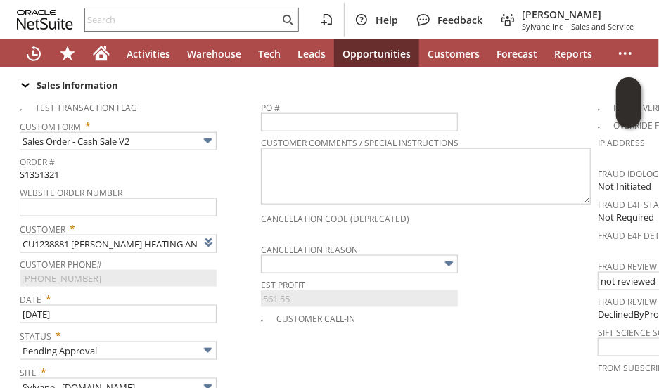
type input "Intelligent Recommendations ⁰"
click at [261, 327] on td "Status * Pending Approval" at bounding box center [140, 343] width 241 height 37
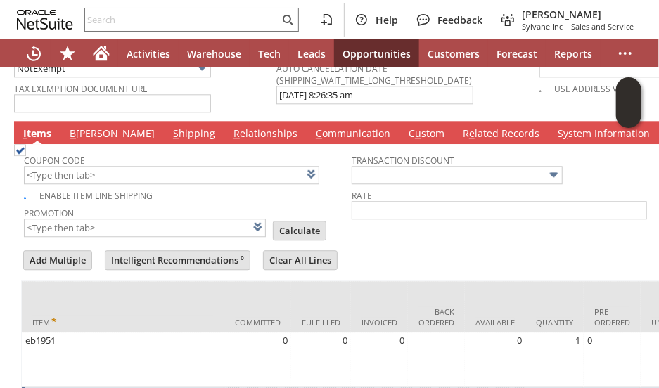
scroll to position [1287, 0]
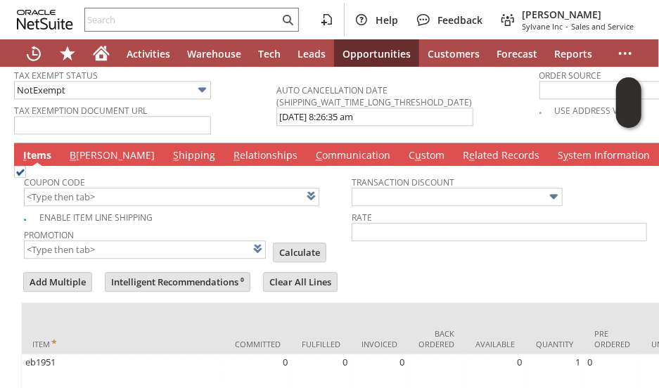
click at [80, 148] on link "B [PERSON_NAME]" at bounding box center [112, 155] width 92 height 15
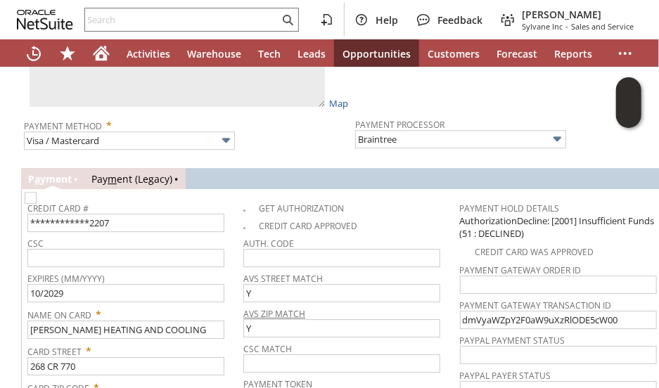
scroll to position [1498, 0]
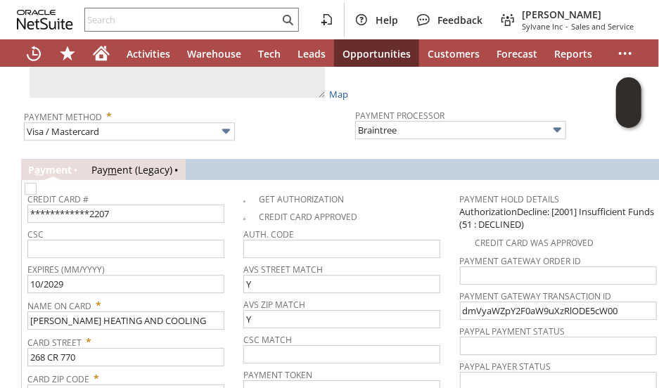
click at [37, 183] on img at bounding box center [31, 189] width 12 height 12
checkbox input "true"
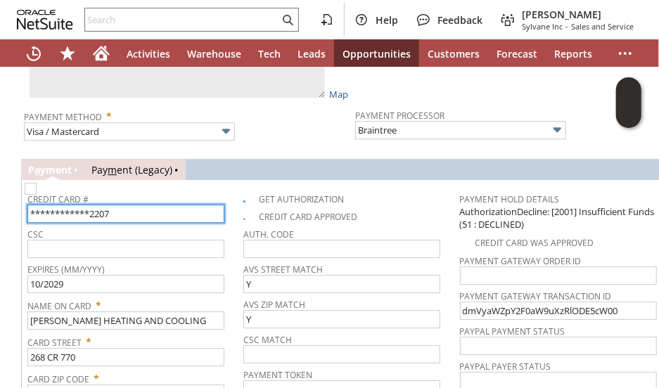
click at [129, 205] on input "**********" at bounding box center [125, 214] width 197 height 18
type input "[CREDIT_CARD_NUMBER]"
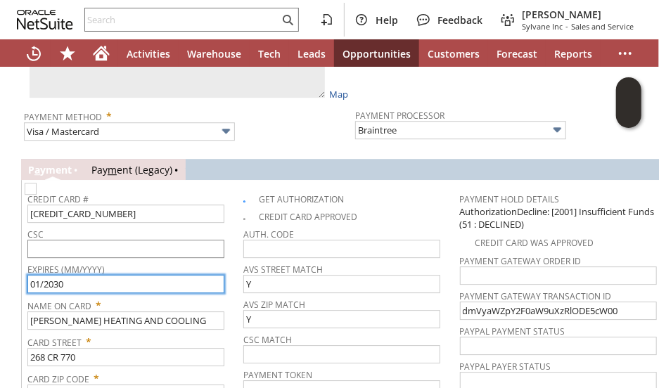
type input "01/2030"
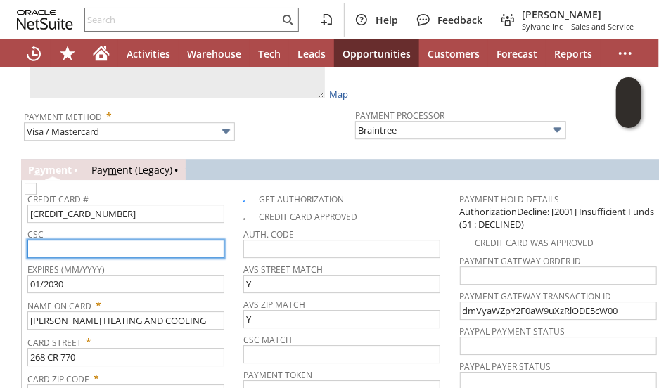
click at [41, 240] on input "text" at bounding box center [125, 249] width 197 height 18
type input "564"
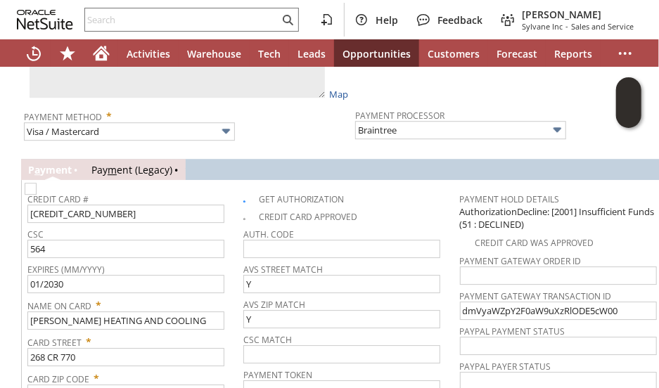
click at [20, 224] on div "Billing Address Bill To Select 268 CR 770 Bill To MCGREGOR HEATING AND COOLING …" at bounding box center [351, 311] width 675 height 712
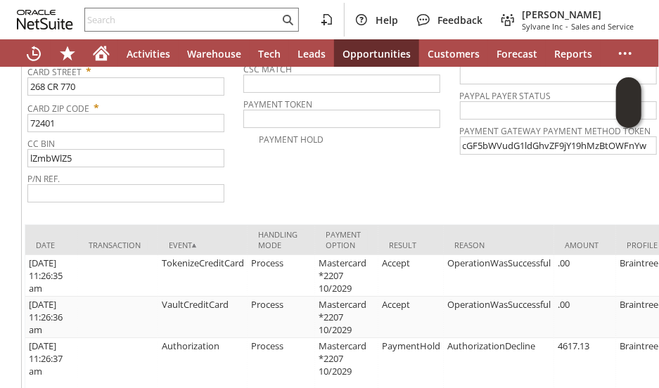
scroll to position [1816, 0]
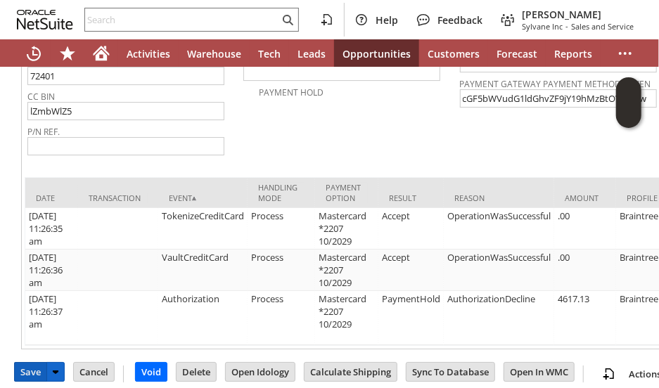
click at [37, 363] on input "Save" at bounding box center [31, 372] width 32 height 18
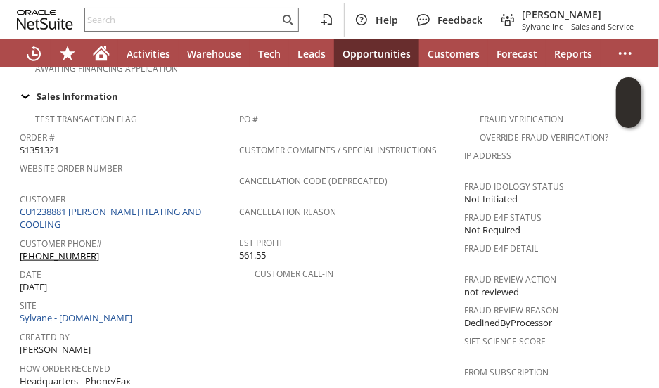
scroll to position [562, 0]
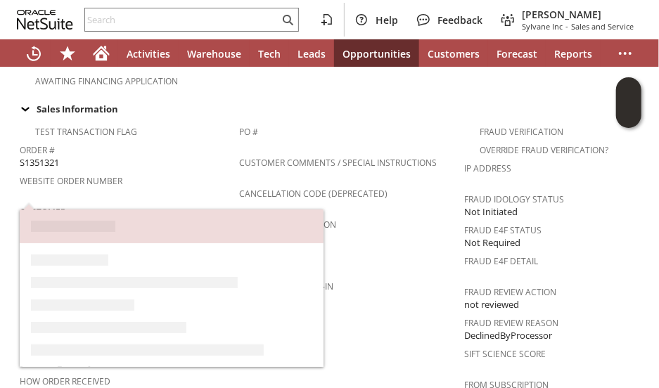
click at [186, 171] on span "Website Order Number" at bounding box center [126, 179] width 212 height 16
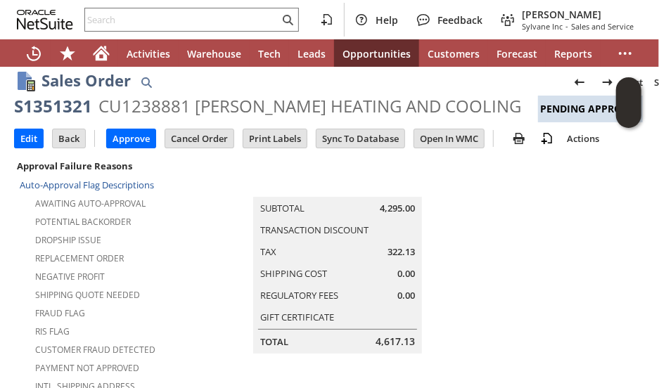
scroll to position [0, 0]
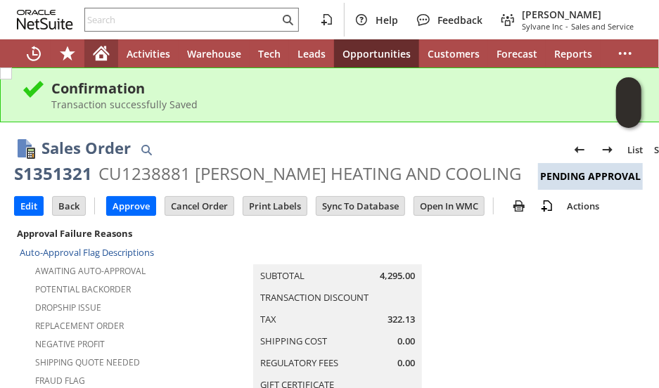
click at [100, 49] on icon "Home" at bounding box center [102, 50] width 16 height 9
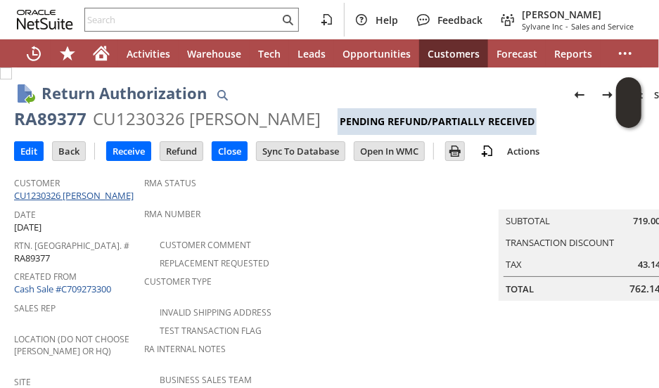
click at [75, 196] on link "CU1230326 [PERSON_NAME]" at bounding box center [75, 195] width 123 height 13
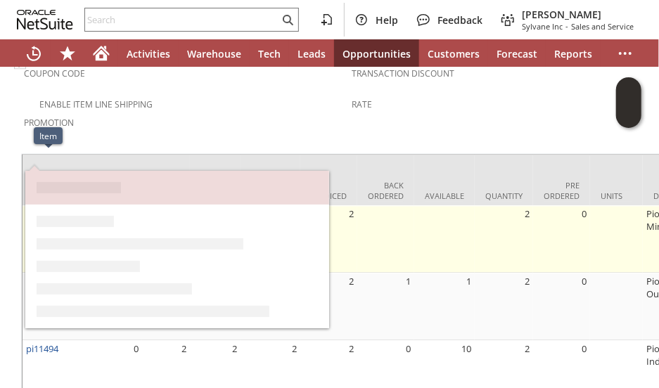
drag, startPoint x: 73, startPoint y: 158, endPoint x: 27, endPoint y: 165, distance: 46.8
click at [27, 205] on td "pi11492k" at bounding box center [48, 238] width 53 height 67
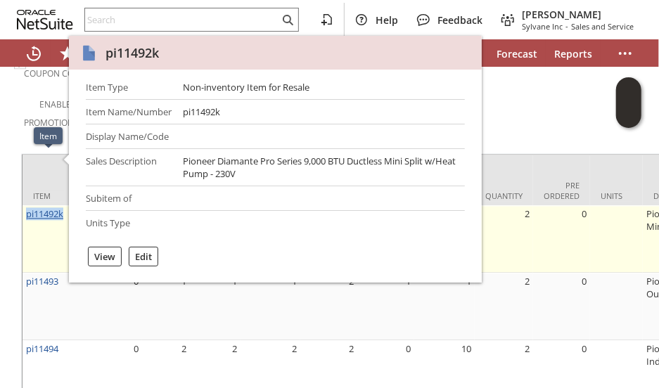
copy link "pi11492k"
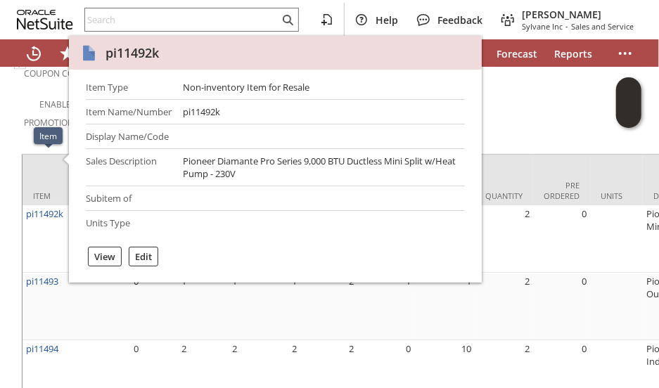
drag, startPoint x: 520, startPoint y: 86, endPoint x: 478, endPoint y: 51, distance: 54.9
click at [518, 80] on td "Transaction Discount Rate" at bounding box center [516, 102] width 328 height 84
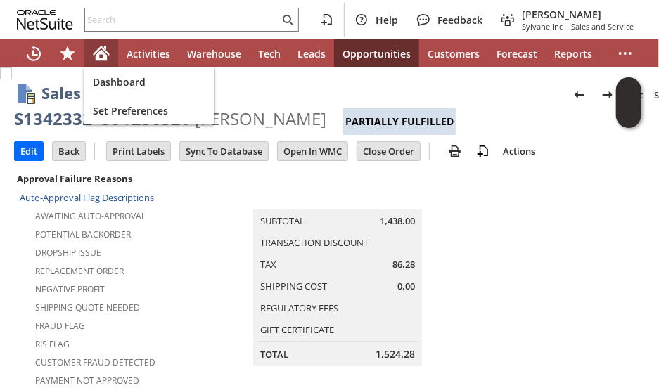
click at [103, 44] on div "Home" at bounding box center [101, 53] width 34 height 28
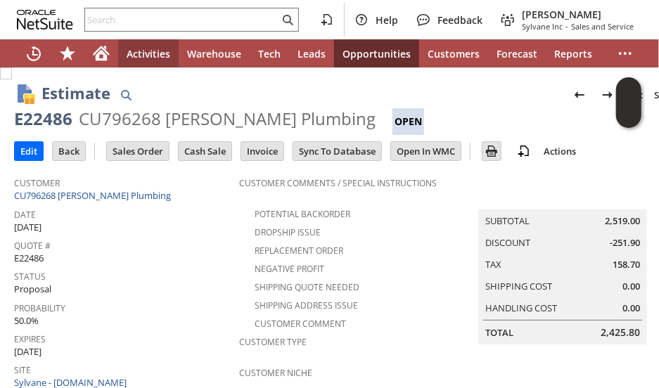
click at [146, 255] on div "Quote # E22486" at bounding box center [123, 251] width 218 height 30
click at [134, 194] on link "CU796268 [PERSON_NAME] Plumbing" at bounding box center [94, 195] width 160 height 13
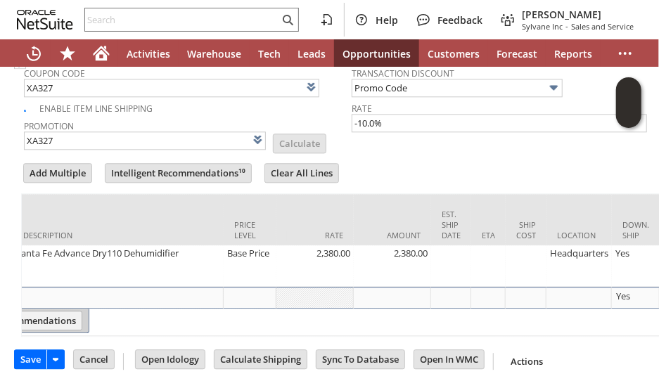
scroll to position [0, 470]
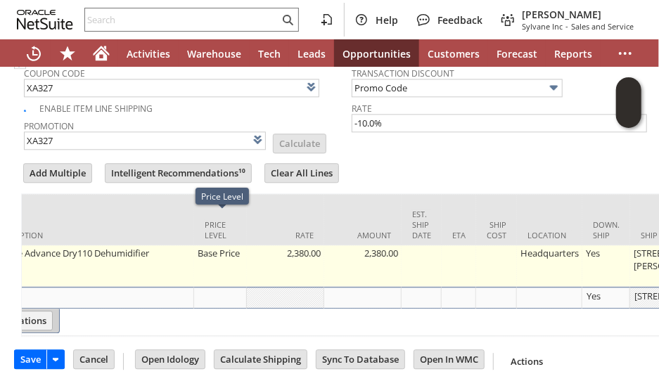
click at [224, 245] on td "Base Price" at bounding box center [220, 265] width 53 height 41
type input "OK"
type input "Make Copy"
type input "Base Price"
type input "2,380.00"
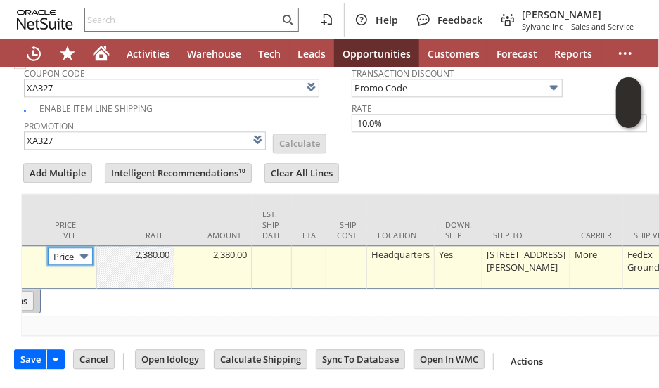
scroll to position [0, 20]
click at [78, 248] on img at bounding box center [84, 256] width 16 height 16
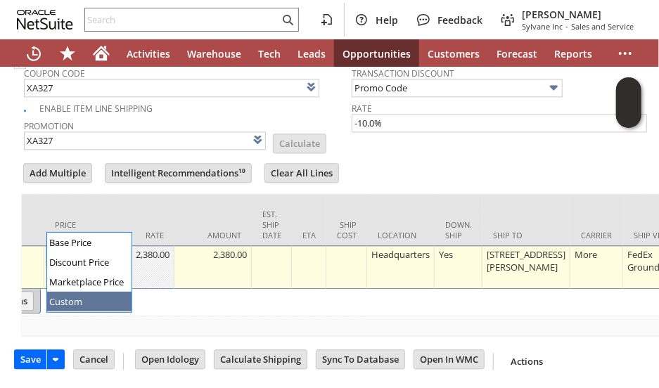
type input "Custom"
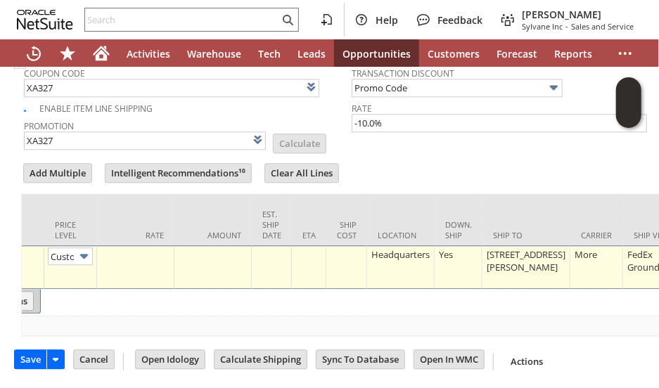
click at [127, 245] on td at bounding box center [135, 267] width 77 height 44
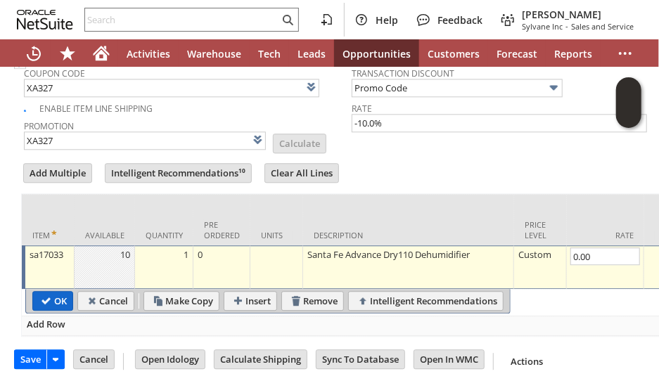
type input "0.00"
click at [48, 292] on input "OK" at bounding box center [52, 301] width 39 height 18
type input "Add"
type input "Copy Previous"
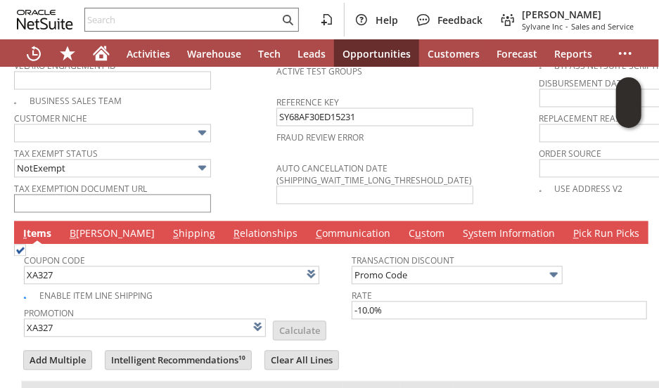
scroll to position [1068, 0]
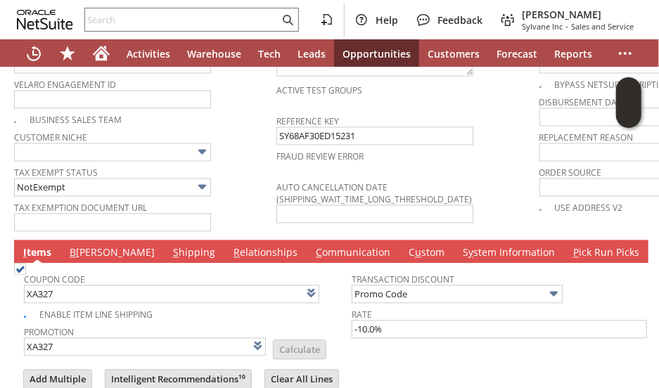
click at [84, 245] on link "B illing" at bounding box center [112, 252] width 92 height 15
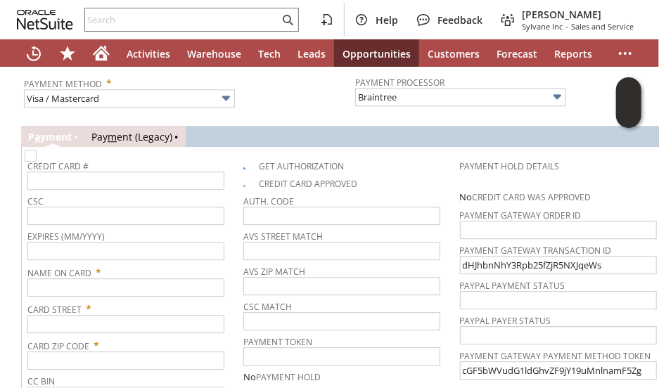
scroll to position [1420, 0]
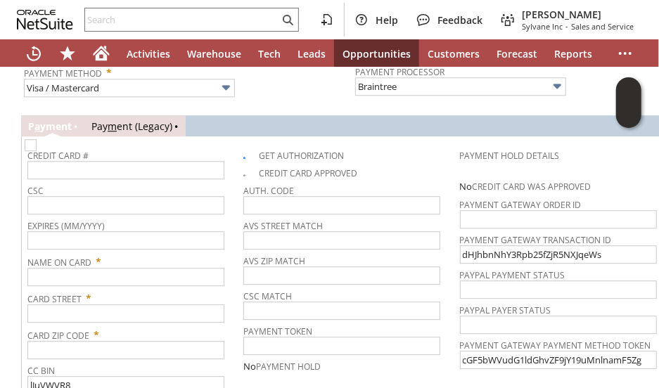
click at [37, 139] on img at bounding box center [31, 145] width 12 height 12
checkbox input "false"
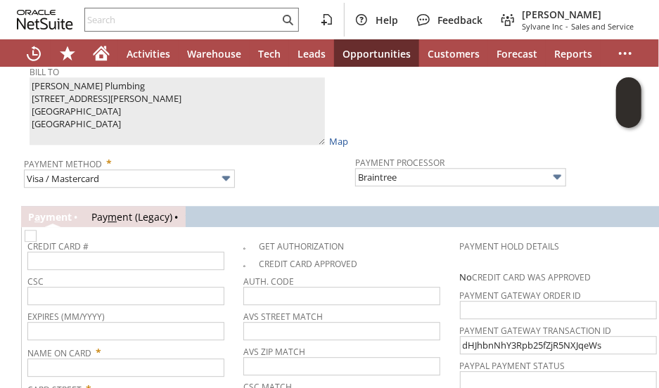
scroll to position [1349, 0]
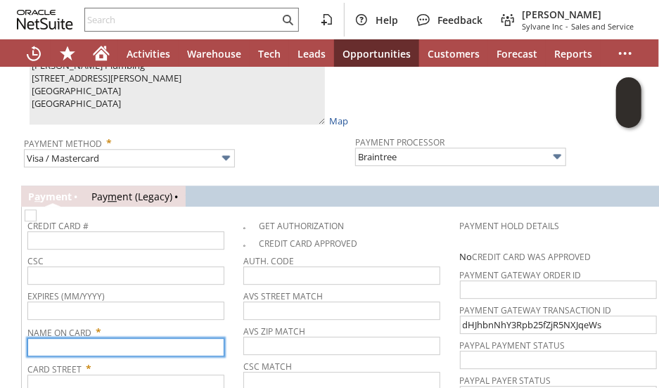
click at [100, 338] on input "text" at bounding box center [125, 347] width 197 height 18
paste input "[PERSON_NAME] Plumbing"
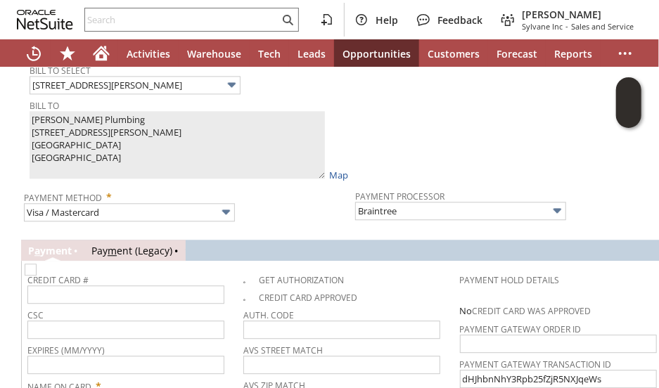
scroll to position [1279, 0]
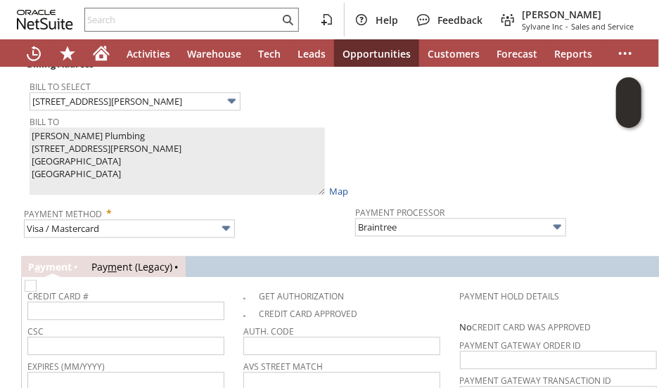
type input "[PERSON_NAME] Plumbing"
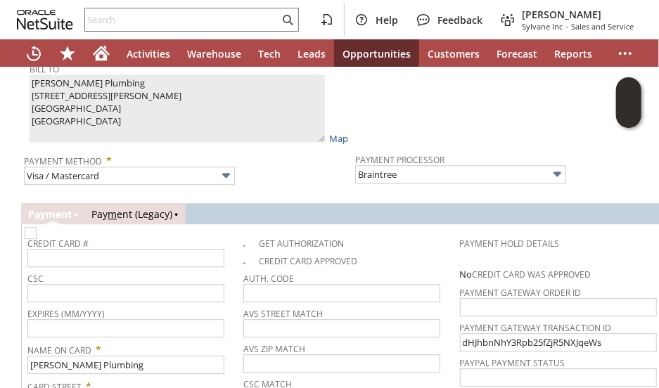
scroll to position [1420, 0]
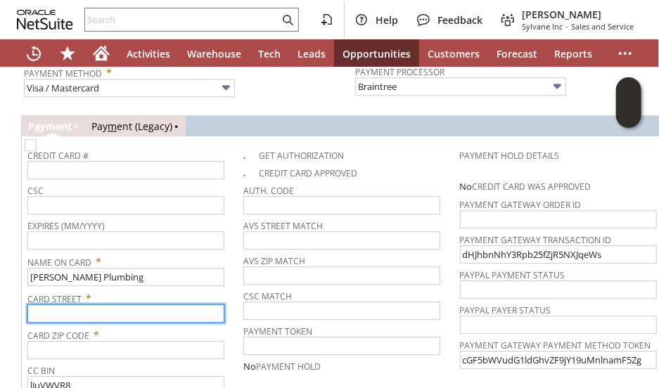
click at [83, 304] on input "text" at bounding box center [125, 313] width 197 height 18
paste input "[STREET_ADDRESS][PERSON_NAME]"
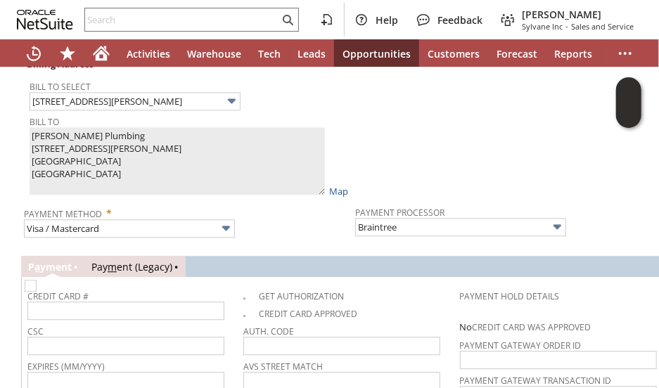
type input "[STREET_ADDRESS][PERSON_NAME]"
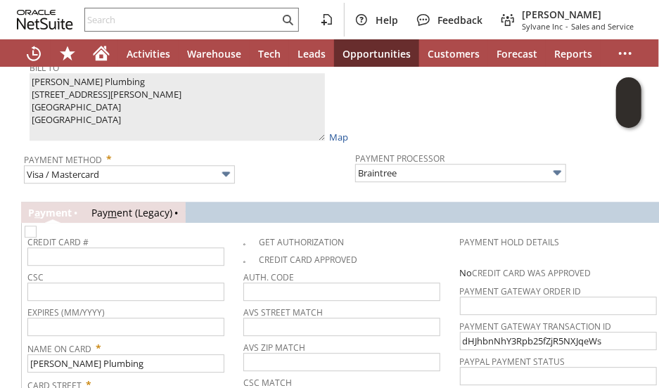
scroll to position [1490, 0]
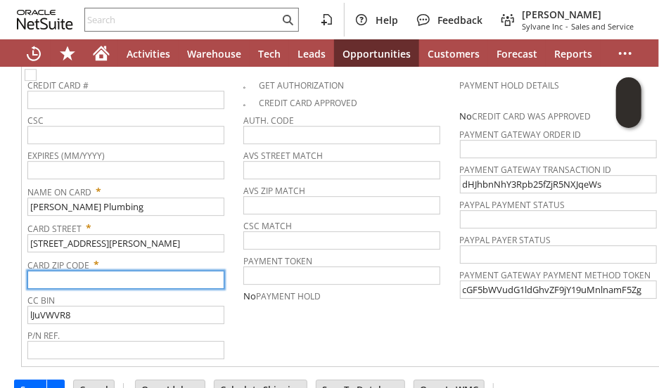
click at [103, 271] on input "text" at bounding box center [125, 280] width 197 height 18
paste input "28027"
type input "28027"
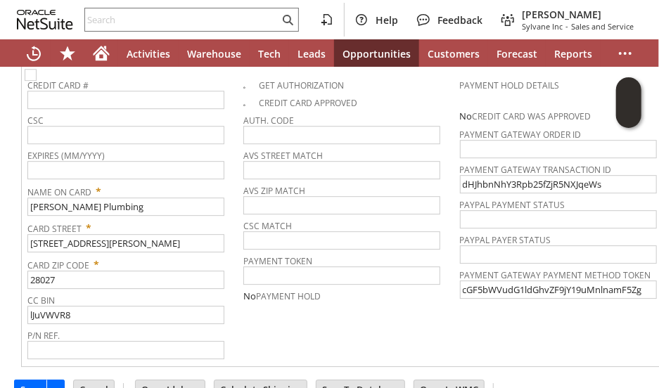
click at [302, 330] on td "Credit Card # CSC Expires (MM/YYYY) Name On Card * D. E. Caudle Plumbing Card S…" at bounding box center [352, 216] width 654 height 295
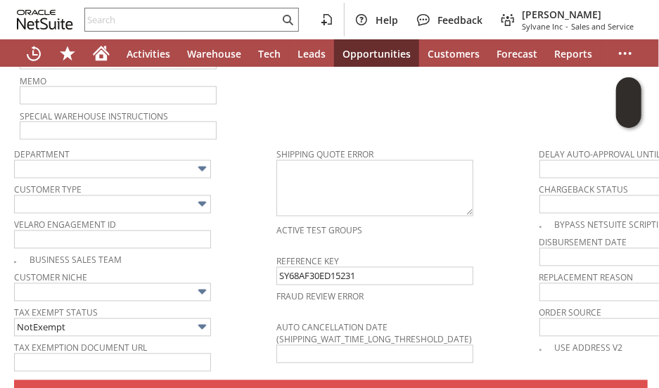
scroll to position [857, 0]
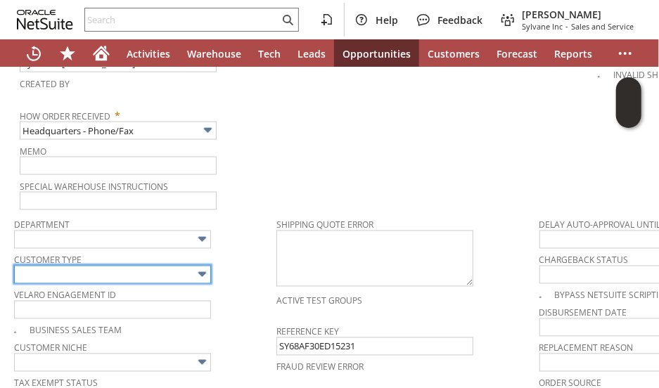
click at [143, 266] on input "text" at bounding box center [112, 275] width 197 height 18
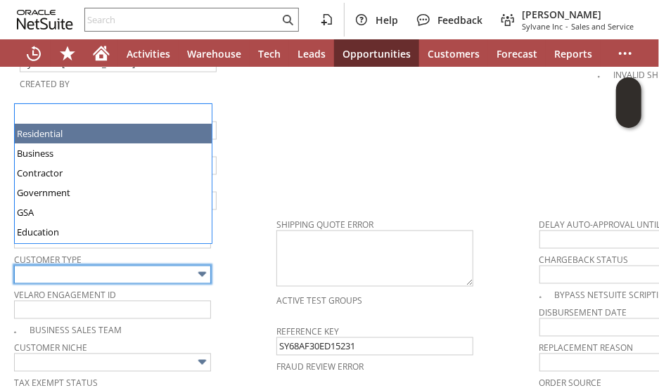
type input "Residential"
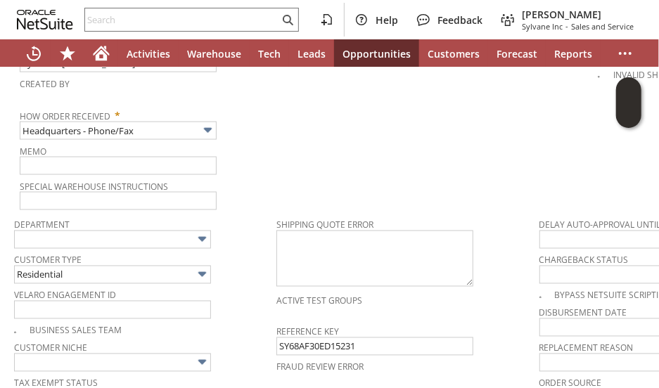
click at [255, 250] on div "Customer Type Residential" at bounding box center [141, 267] width 255 height 34
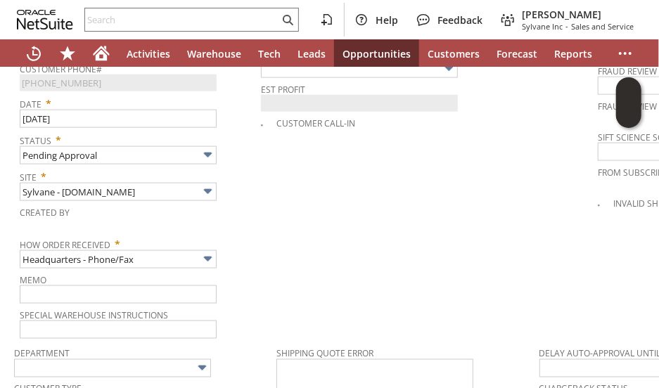
scroll to position [716, 0]
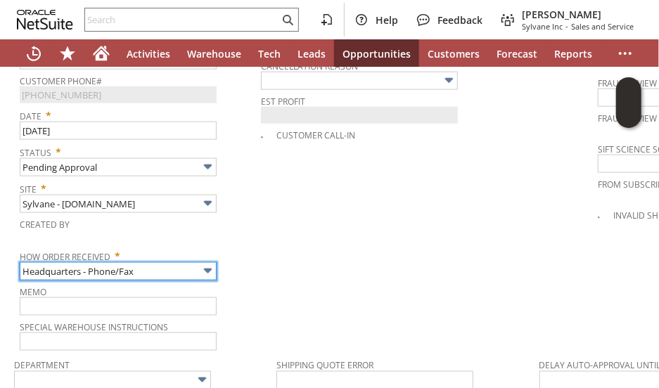
click at [158, 262] on input "Headquarters - Phone/Fax" at bounding box center [118, 271] width 197 height 18
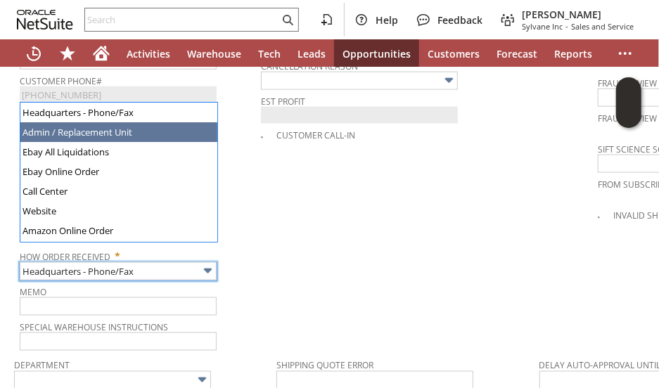
type input "Admin / Replacement Unit"
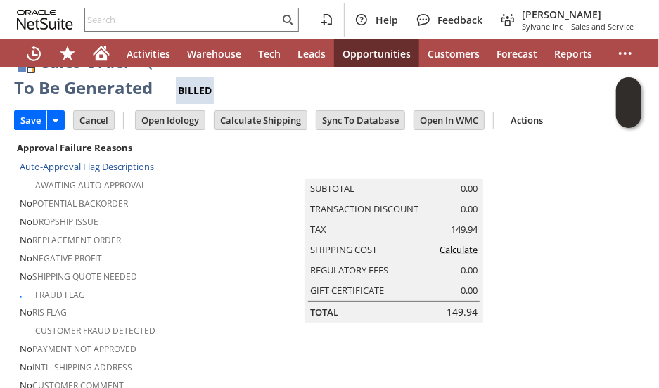
scroll to position [0, 0]
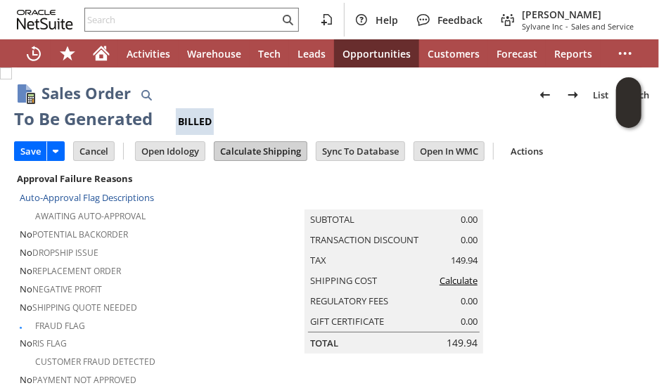
click at [249, 146] on input "Calculate Shipping" at bounding box center [260, 151] width 92 height 18
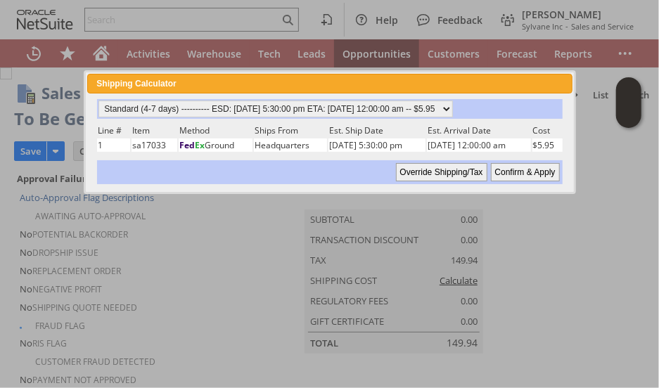
drag, startPoint x: 532, startPoint y: 171, endPoint x: 274, endPoint y: 243, distance: 268.5
click at [532, 171] on input "Confirm & Apply" at bounding box center [525, 172] width 69 height 18
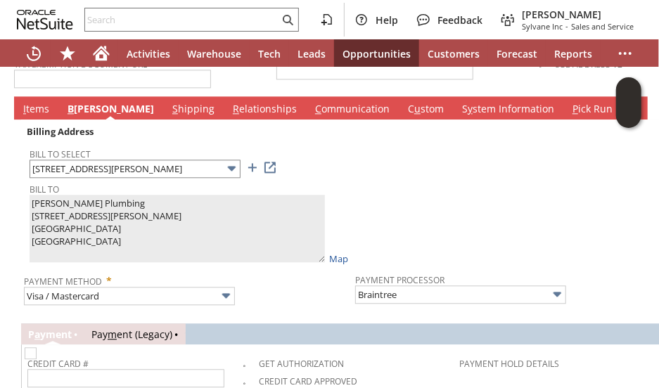
scroll to position [1195, 0]
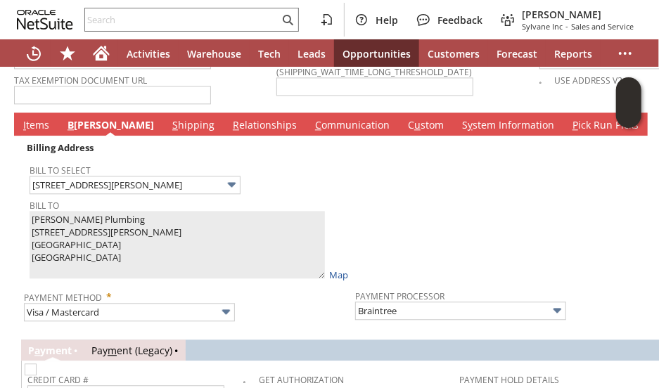
click at [25, 118] on span "I" at bounding box center [24, 124] width 3 height 13
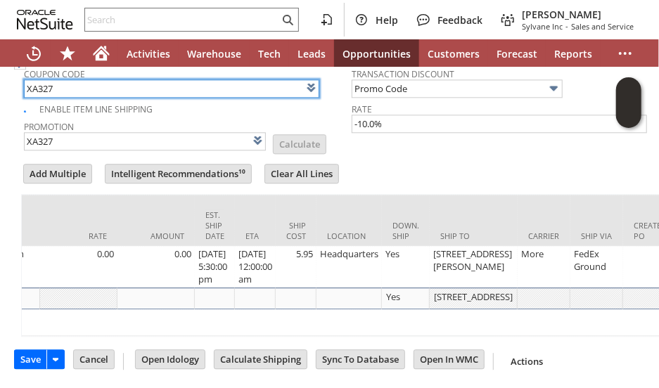
scroll to position [0, 679]
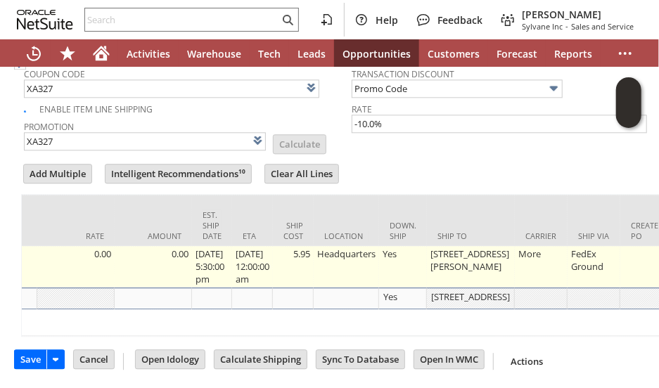
drag, startPoint x: 306, startPoint y: 199, endPoint x: 304, endPoint y: 212, distance: 13.4
click at [306, 200] on td "Ship Cost" at bounding box center [293, 220] width 41 height 51
click at [304, 246] on td "5.95" at bounding box center [293, 266] width 41 height 41
type input "5.95"
type input "7.000000000000001%"
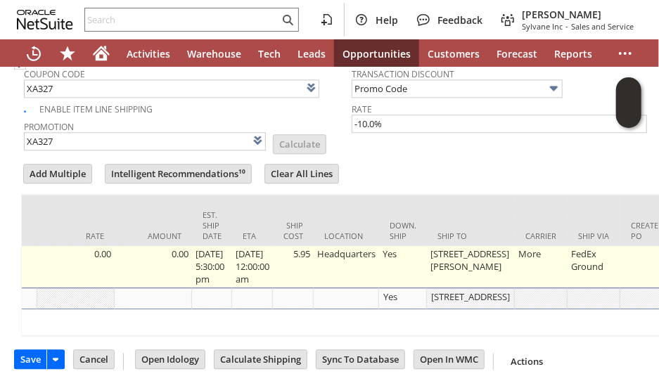
type input "OK"
type input "Make Copy"
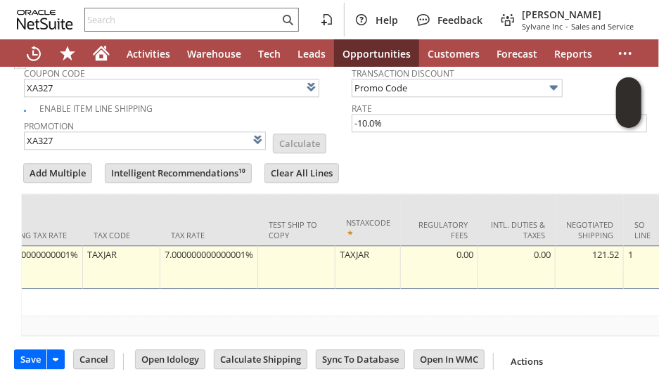
scroll to position [0, 2597]
type input "0.00"
click at [191, 247] on div "7.000000000000001%" at bounding box center [214, 254] width 90 height 14
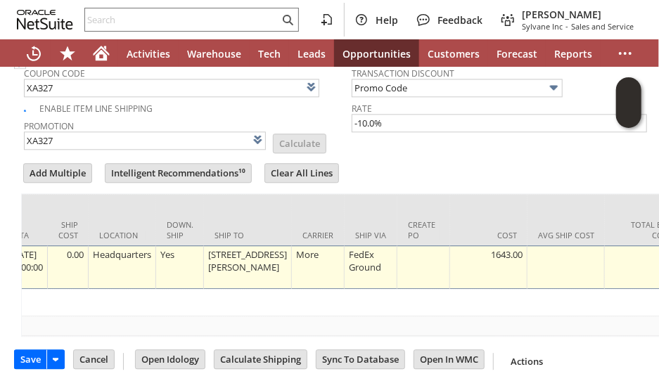
scroll to position [0, 0]
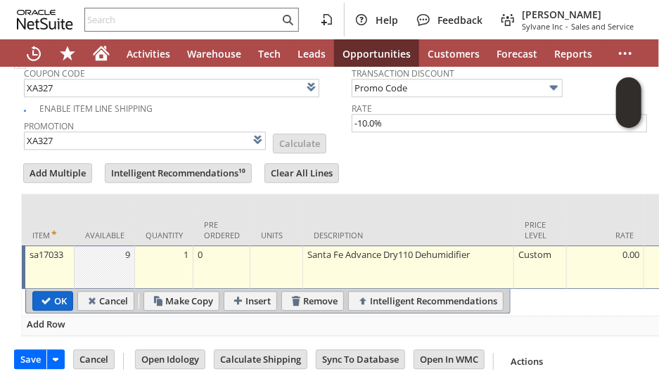
type input "0.0%"
click at [41, 292] on input "OK" at bounding box center [52, 301] width 39 height 18
type input "Add"
type input "Copy Previous"
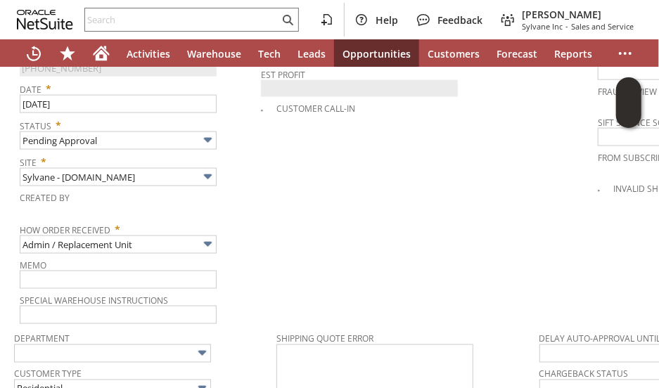
scroll to position [773, 0]
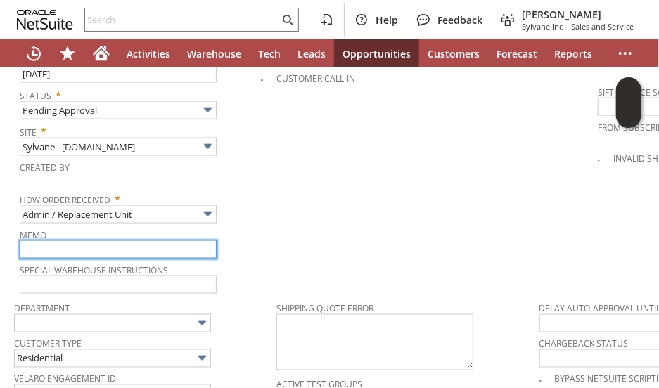
click at [111, 240] on input "text" at bounding box center [118, 249] width 197 height 18
type input "Damaged in shipping."
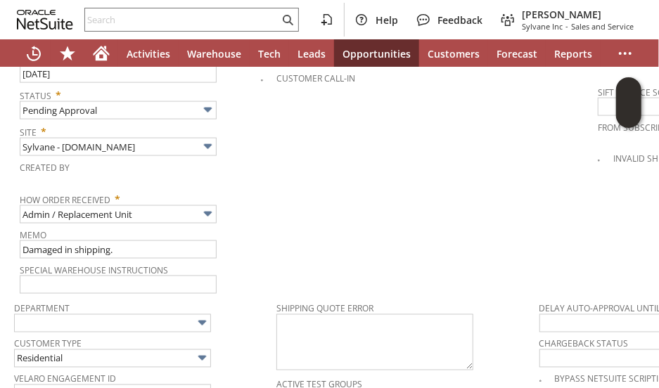
click at [311, 205] on td "PO # Customer Comments / Special Instructions Cancellation Code (deprecated) Ca…" at bounding box center [429, 75] width 337 height 442
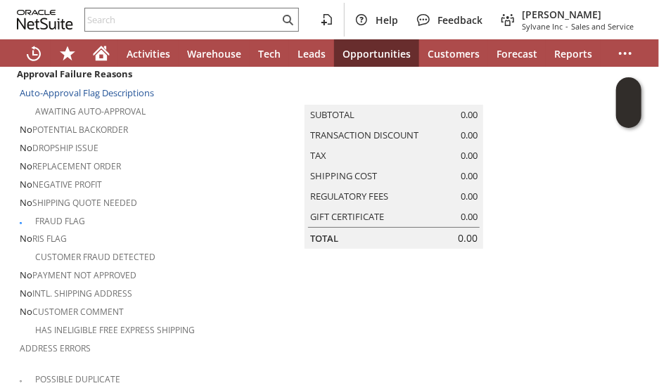
scroll to position [0, 0]
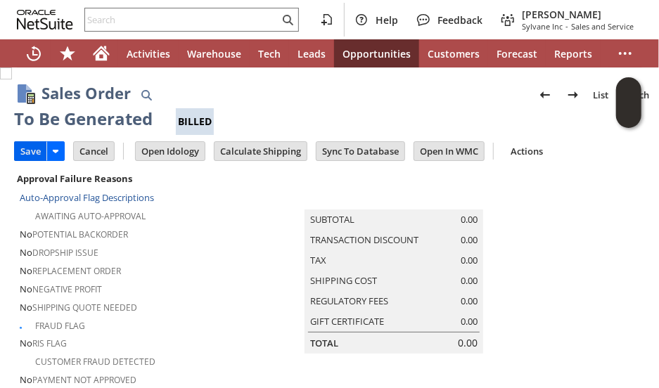
click at [24, 146] on input "Save" at bounding box center [31, 151] width 32 height 18
click at [25, 150] on input "Save" at bounding box center [31, 151] width 32 height 18
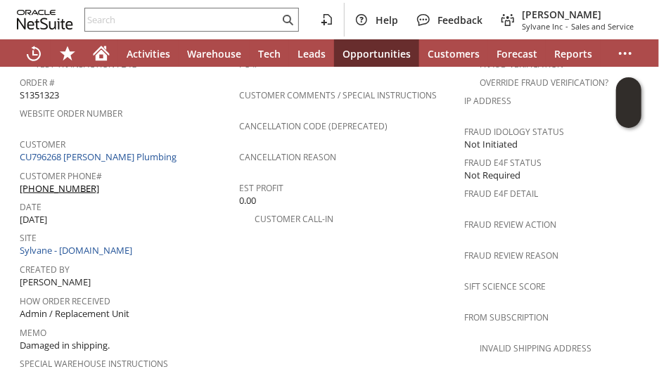
scroll to position [562, 0]
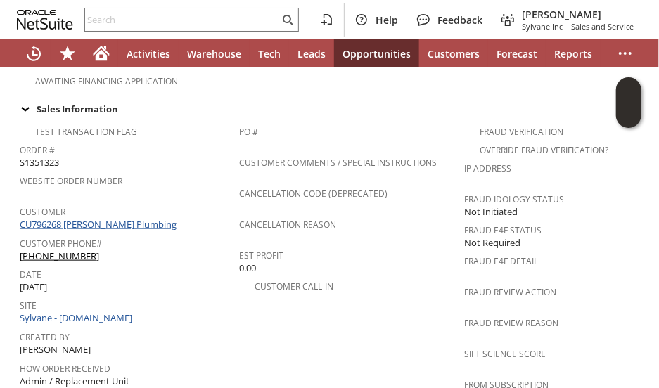
click at [121, 218] on link "CU796268 [PERSON_NAME] Plumbing" at bounding box center [100, 224] width 160 height 13
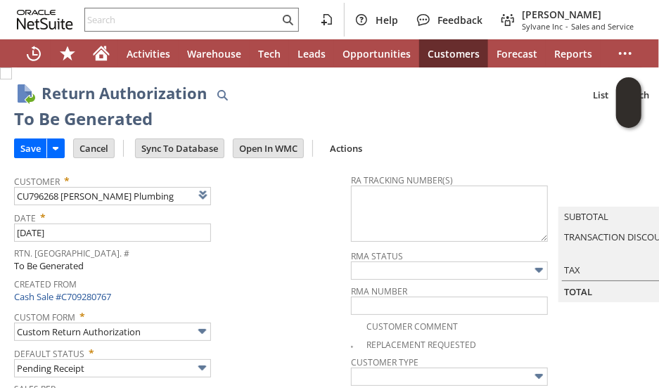
scroll to position [1018, 0]
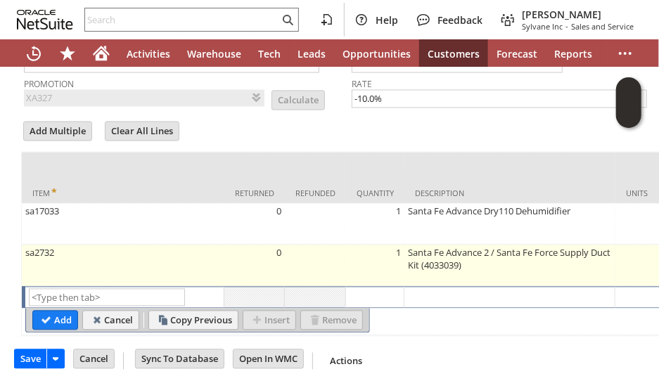
click at [199, 246] on td "sa2732" at bounding box center [123, 265] width 202 height 41
type input "sa2732"
type input "OK"
type input "Make Copy"
type input "Base Price"
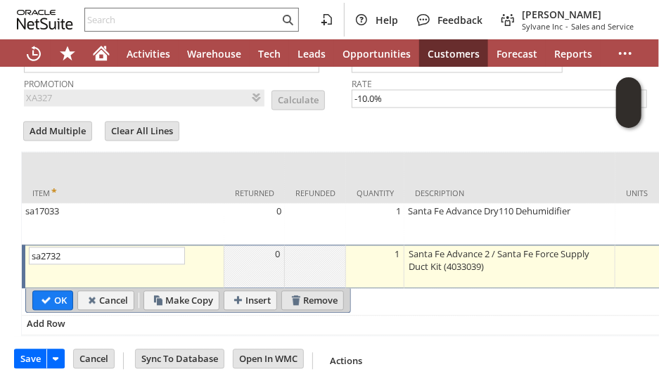
click at [300, 292] on input "Remove" at bounding box center [312, 301] width 61 height 18
type input "Add"
type input "Copy Previous"
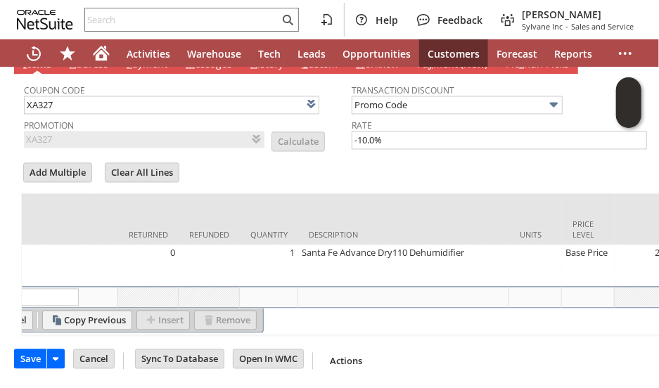
scroll to position [0, 335]
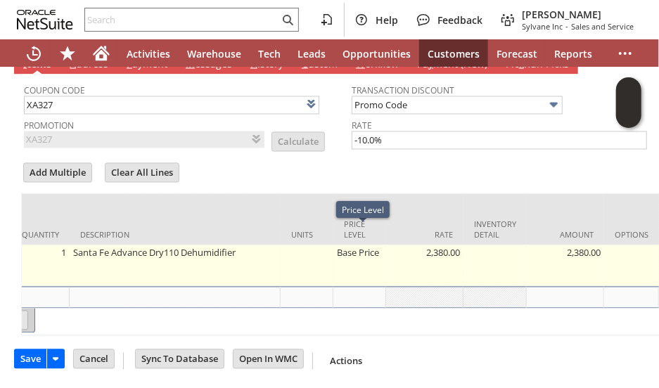
click at [363, 245] on td "Base Price" at bounding box center [359, 265] width 53 height 41
type input "Base Price"
type input "sa17033"
type input "OK"
type input "Make Copy"
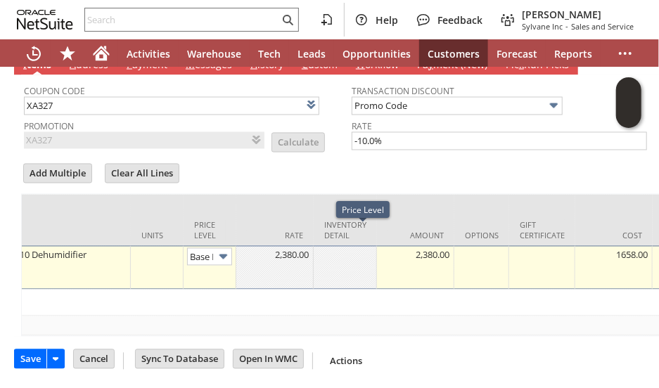
scroll to position [0, 20]
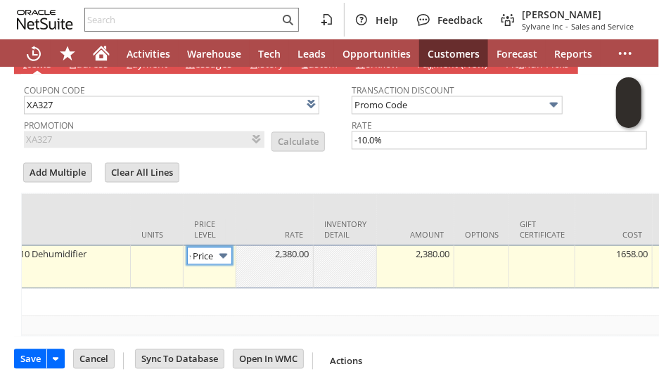
click at [219, 248] on img at bounding box center [223, 256] width 16 height 16
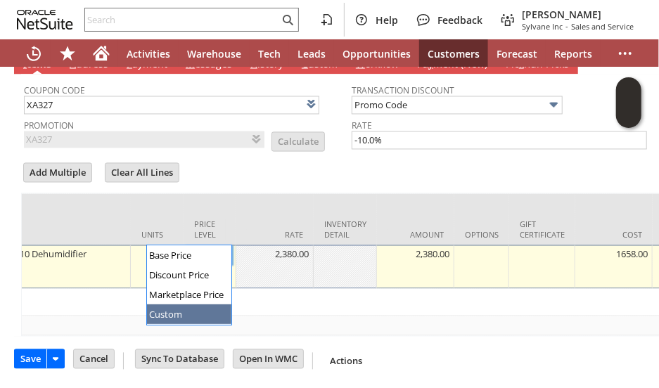
drag, startPoint x: 195, startPoint y: 314, endPoint x: 201, endPoint y: 304, distance: 11.3
type input "Custom"
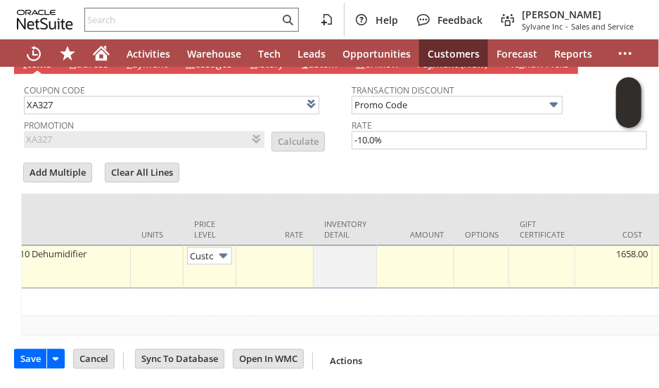
click at [270, 258] on td at bounding box center [274, 267] width 77 height 44
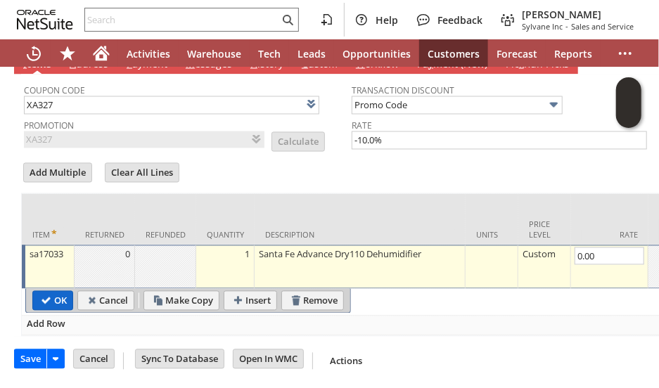
type input "0.00"
click at [49, 292] on input "OK" at bounding box center [52, 301] width 39 height 18
type input "Add"
type input "Copy Previous"
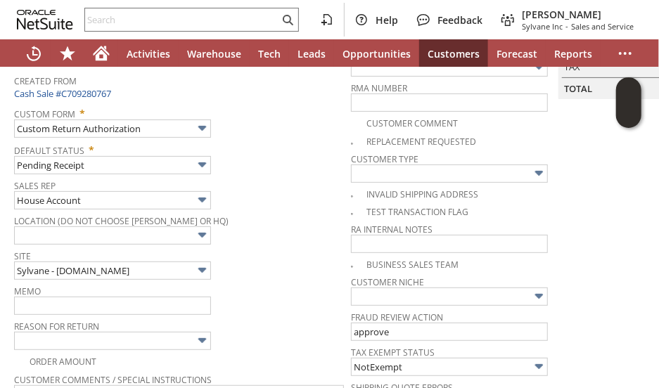
scroll to position [133, 0]
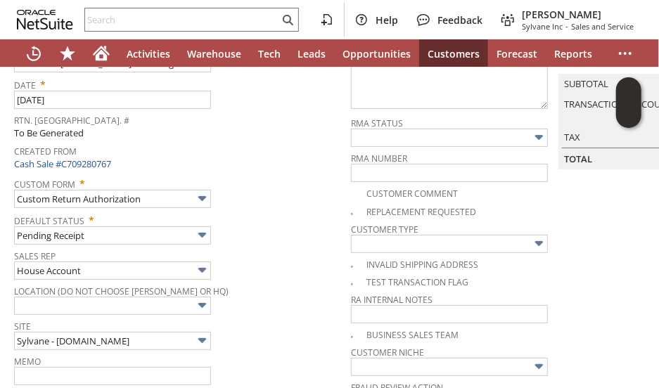
checkbox input "true"
click at [287, 233] on div "Default Status * Pending Receipt" at bounding box center [179, 227] width 330 height 35
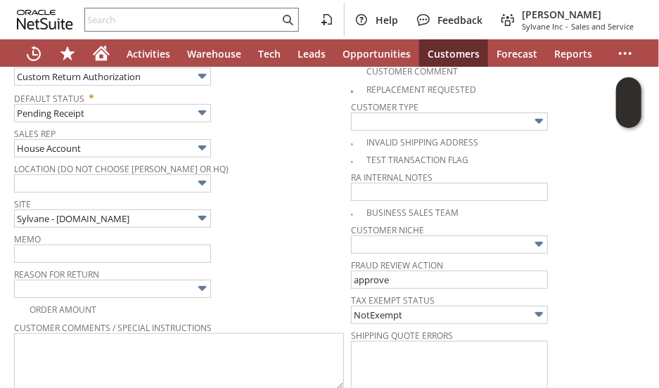
scroll to position [344, 0]
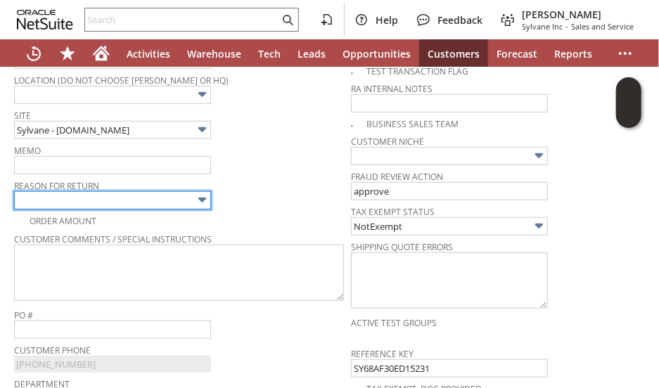
click at [97, 196] on input "text" at bounding box center [112, 200] width 197 height 18
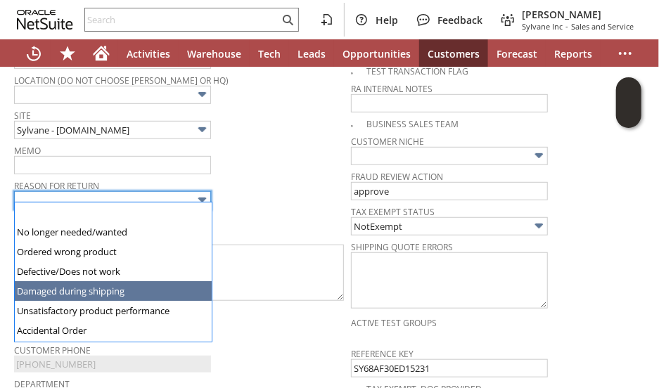
type input "Damaged during shipping"
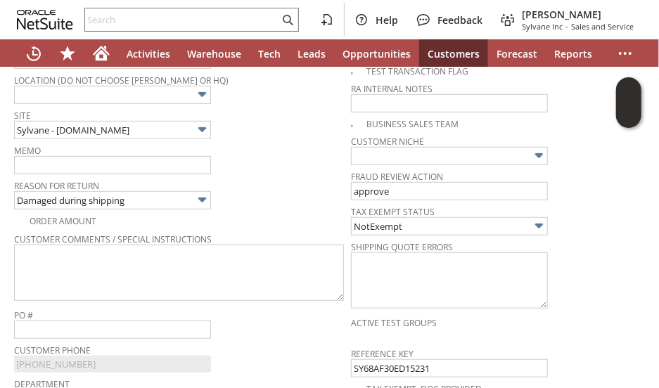
click at [272, 165] on div "Memo" at bounding box center [179, 158] width 330 height 34
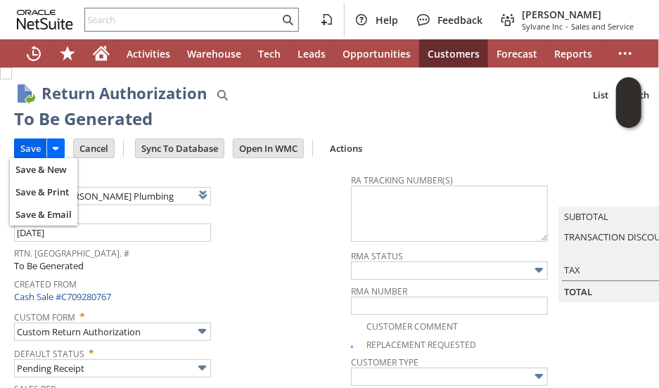
click at [25, 150] on input "Save" at bounding box center [31, 148] width 32 height 18
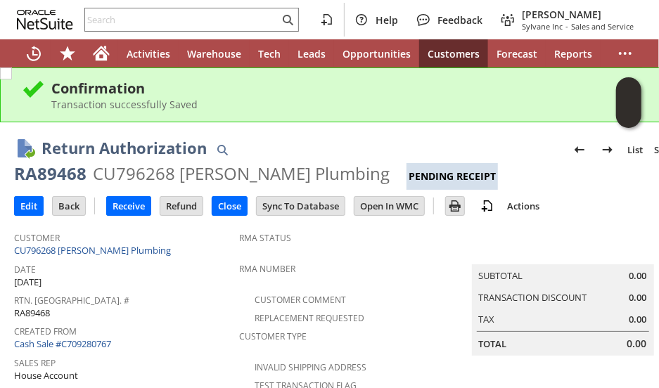
click at [180, 302] on div "Rtn. [GEOGRAPHIC_DATA]. # RA89468" at bounding box center [123, 305] width 218 height 30
click at [270, 105] on div "Transaction successfully Saved" at bounding box center [366, 104] width 630 height 13
click at [201, 293] on span "Rtn. [GEOGRAPHIC_DATA]. #" at bounding box center [123, 298] width 218 height 16
click at [125, 247] on link "CU796268 [PERSON_NAME] Plumbing" at bounding box center [94, 250] width 160 height 13
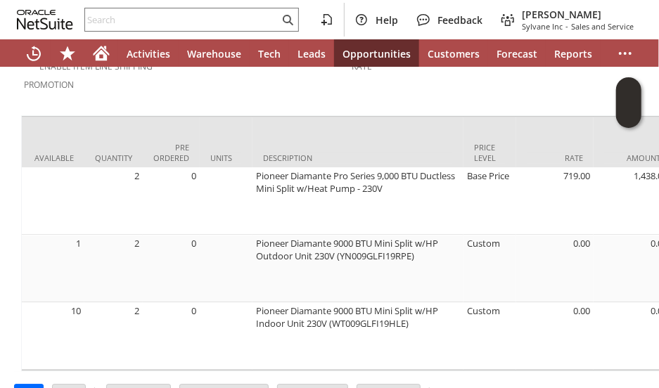
scroll to position [0, 226]
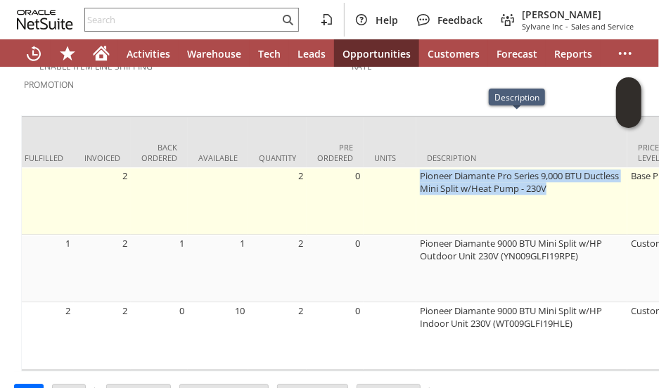
drag, startPoint x: 416, startPoint y: 122, endPoint x: 589, endPoint y: 140, distance: 174.6
click at [589, 167] on td "Pioneer Diamante Pro Series 9,000 BTU Ductless Mini Split w/Heat Pump - 230V" at bounding box center [521, 200] width 211 height 67
copy td "Pioneer Diamante Pro Series 9,000 BTU Ductless Mini Split w/Heat Pump - 230V"
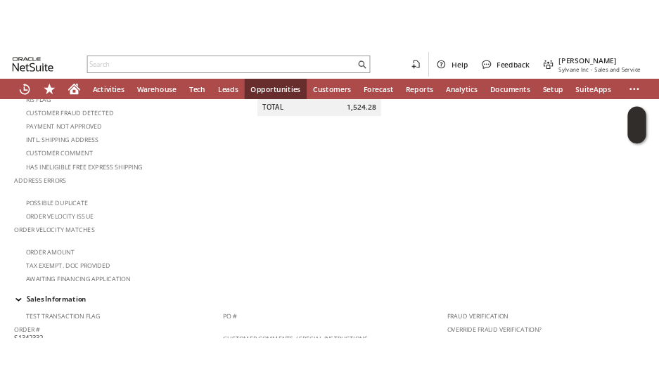
scroll to position [0, 0]
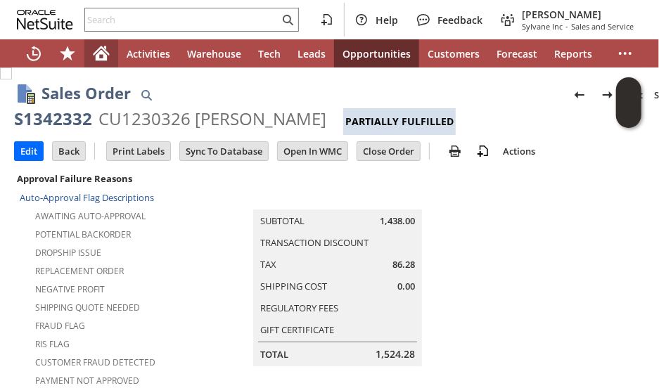
click at [101, 56] on icon "Home" at bounding box center [101, 53] width 17 height 17
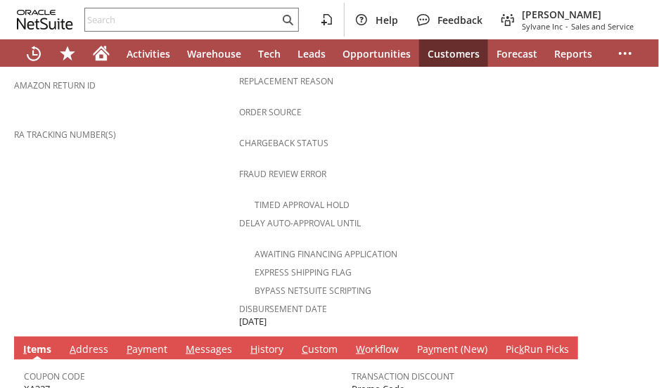
scroll to position [703, 0]
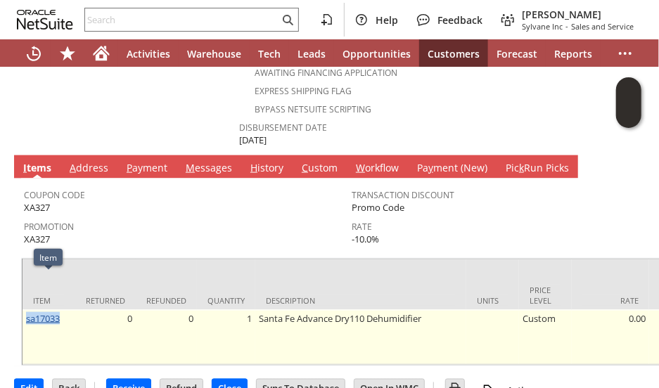
drag, startPoint x: 65, startPoint y: 281, endPoint x: 25, endPoint y: 281, distance: 39.4
click at [25, 310] on td "sa17033" at bounding box center [48, 337] width 53 height 55
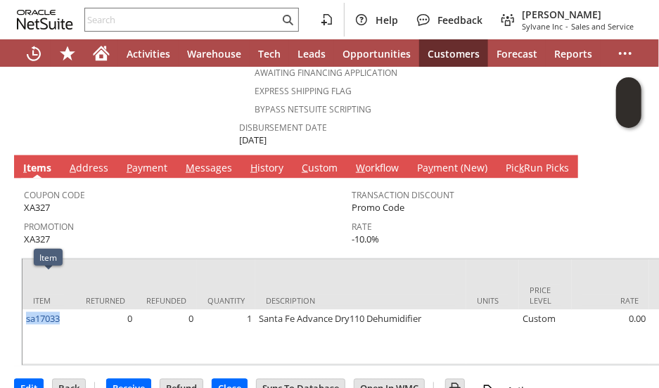
copy link "sa17033"
drag, startPoint x: 584, startPoint y: 181, endPoint x: 332, endPoint y: 168, distance: 252.0
click at [581, 181] on tbody "Transaction Discount Promo Code Rate -10.0%" at bounding box center [516, 214] width 328 height 66
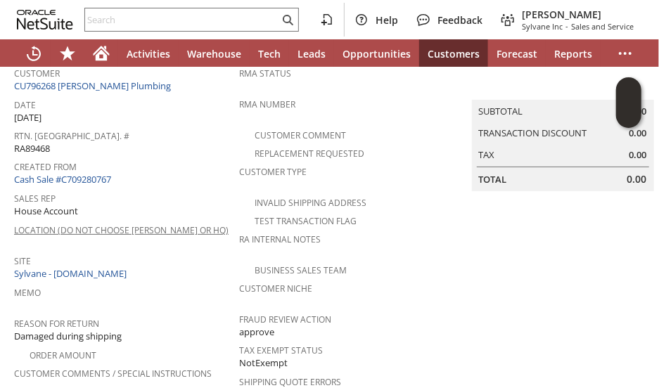
scroll to position [0, 0]
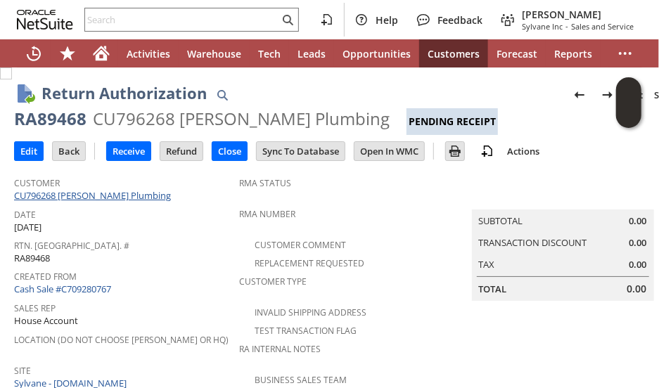
click at [150, 193] on link "CU796268 [PERSON_NAME] Plumbing" at bounding box center [94, 195] width 160 height 13
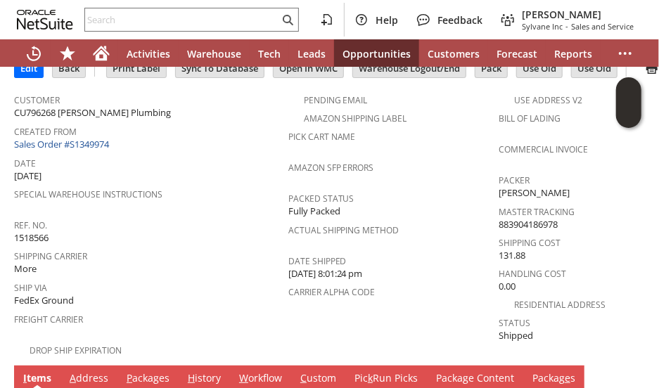
scroll to position [224, 0]
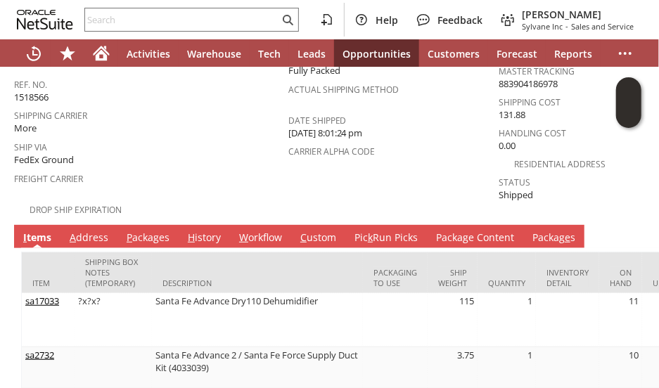
click at [142, 231] on link "P ackages" at bounding box center [148, 238] width 50 height 15
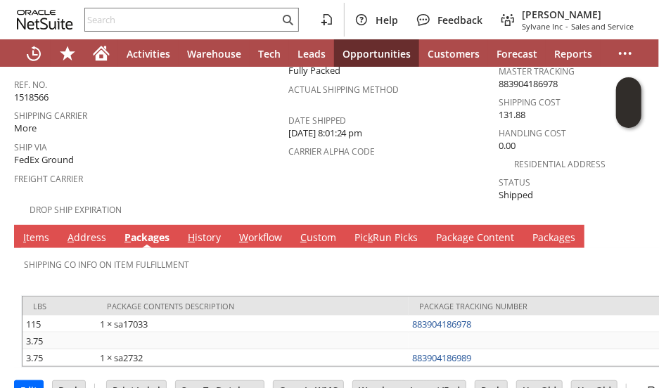
scroll to position [246, 0]
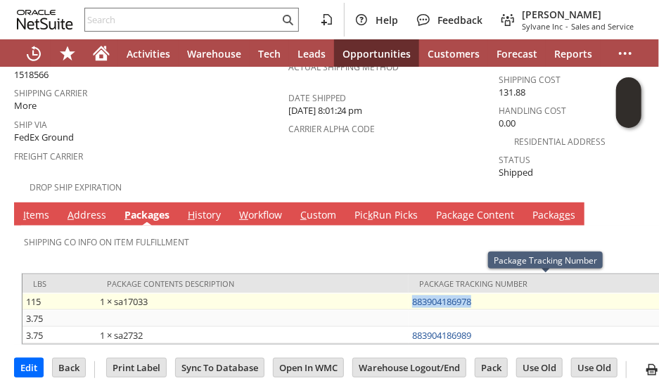
drag, startPoint x: 487, startPoint y: 285, endPoint x: 409, endPoint y: 284, distance: 77.3
click at [409, 293] on td "883904186978" at bounding box center [545, 301] width 272 height 17
copy link "883904186978"
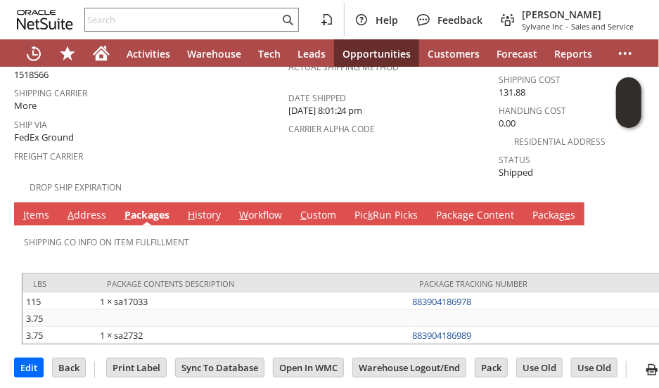
click at [304, 248] on td "Shipping Co Info on Item Fulfillment" at bounding box center [351, 246] width 661 height 40
drag, startPoint x: 281, startPoint y: 231, endPoint x: 338, endPoint y: 234, distance: 57.7
click at [283, 232] on div "Shipping Co Info on Item Fulfillment" at bounding box center [348, 247] width 648 height 30
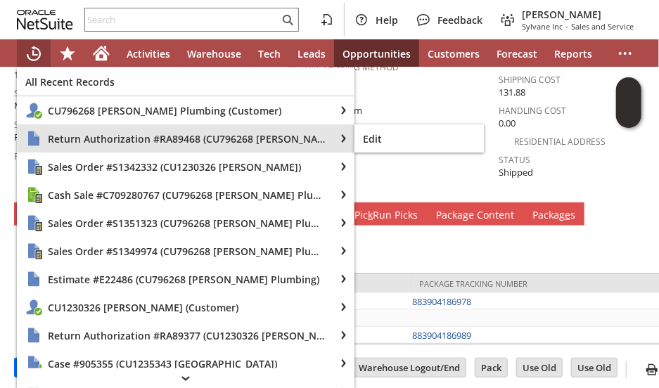
click at [424, 172] on td "Pending Email Amazon Shipping Label Pick Cart Name Amazon SFP Errors Packed Sta…" at bounding box center [393, 59] width 210 height 272
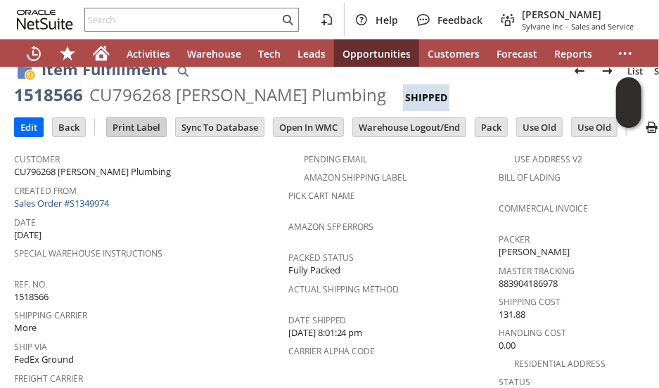
scroll to position [0, 0]
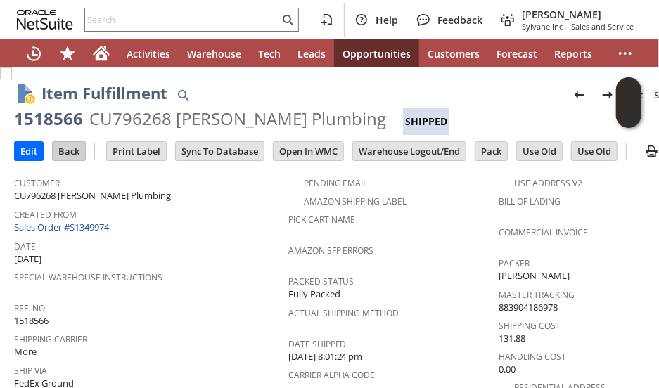
click at [65, 150] on input "Back" at bounding box center [69, 151] width 32 height 18
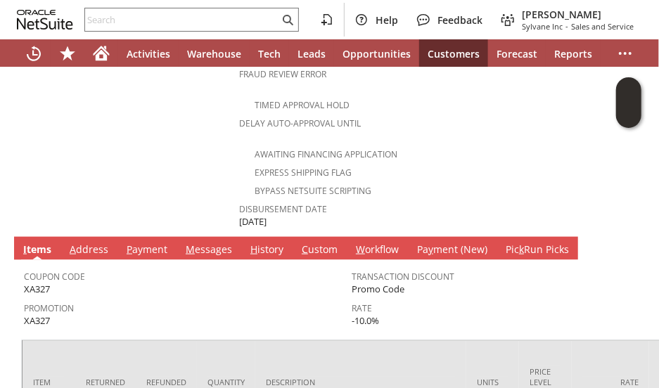
scroll to position [703, 0]
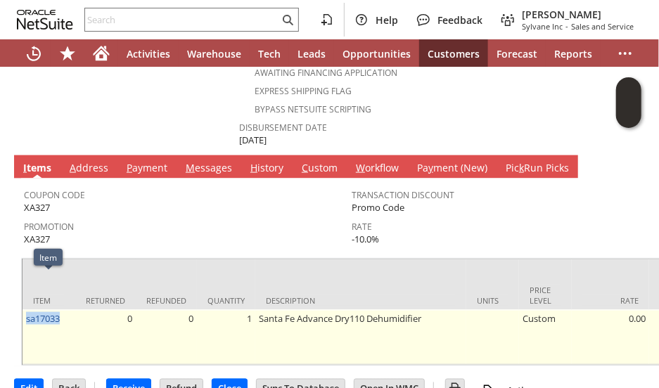
drag, startPoint x: 72, startPoint y: 285, endPoint x: 24, endPoint y: 285, distance: 47.8
click at [24, 310] on td "sa17033" at bounding box center [48, 337] width 53 height 55
copy link "sa17033"
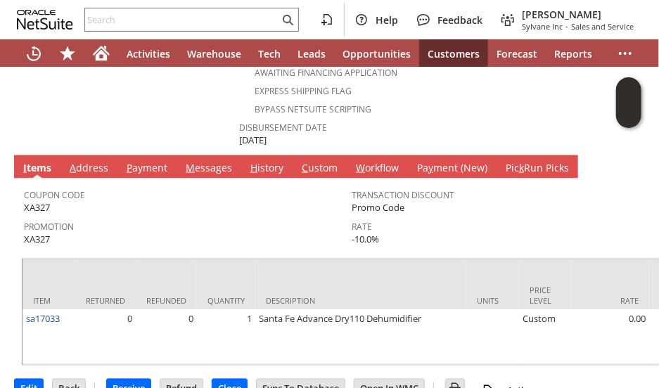
drag, startPoint x: 566, startPoint y: 182, endPoint x: 455, endPoint y: 206, distance: 113.6
click at [566, 217] on span "Rate" at bounding box center [512, 225] width 321 height 16
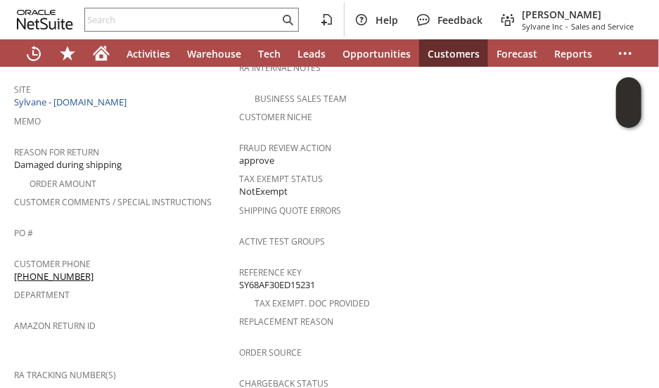
scroll to position [0, 0]
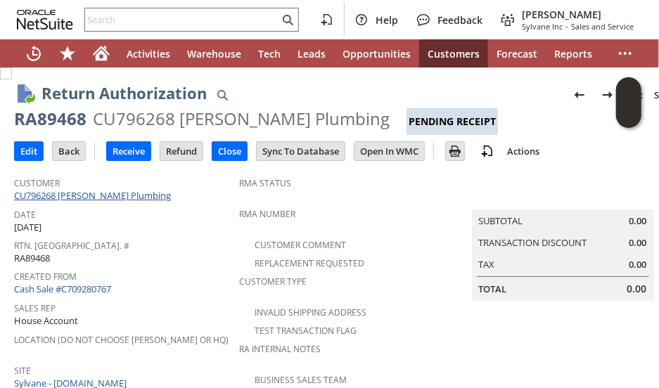
click at [98, 192] on link "CU796268 [PERSON_NAME] Plumbing" at bounding box center [94, 195] width 160 height 13
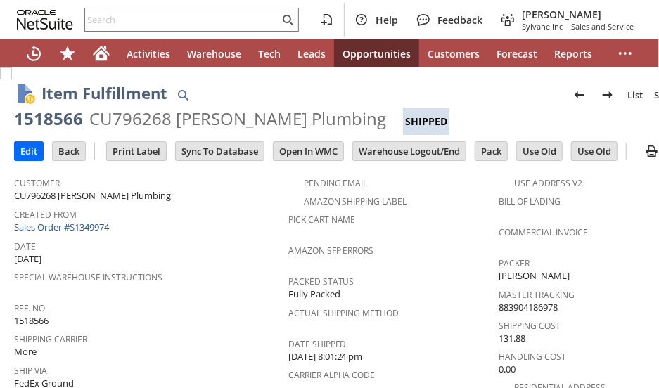
scroll to position [257, 0]
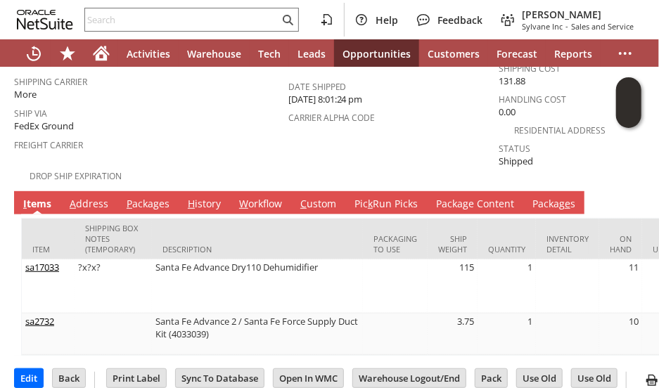
click at [140, 197] on link "P ackages" at bounding box center [148, 204] width 50 height 15
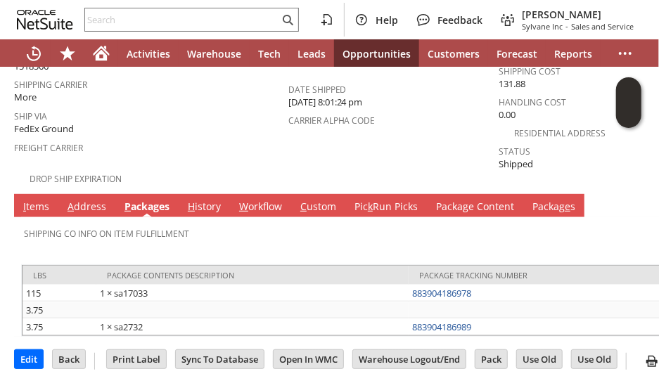
scroll to position [246, 0]
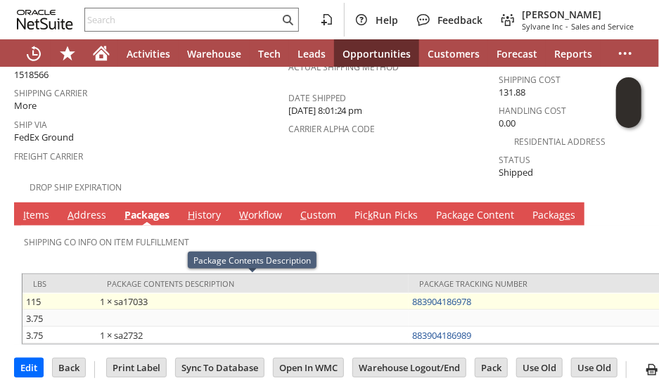
drag, startPoint x: 443, startPoint y: 282, endPoint x: 409, endPoint y: 283, distance: 33.8
click at [401, 293] on tr "115 1 × sa17033 883904186978" at bounding box center [351, 301] width 658 height 17
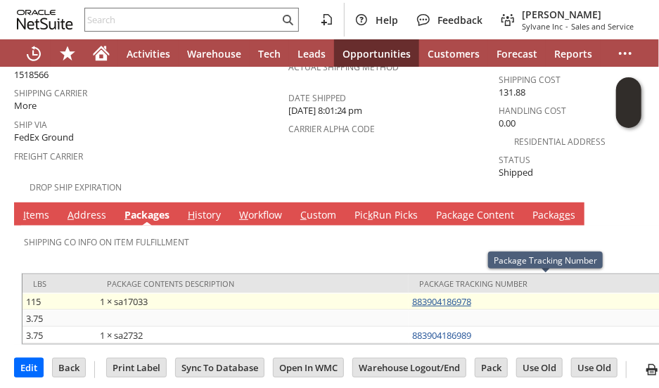
copy tr "1 × sa17033 883904186978"
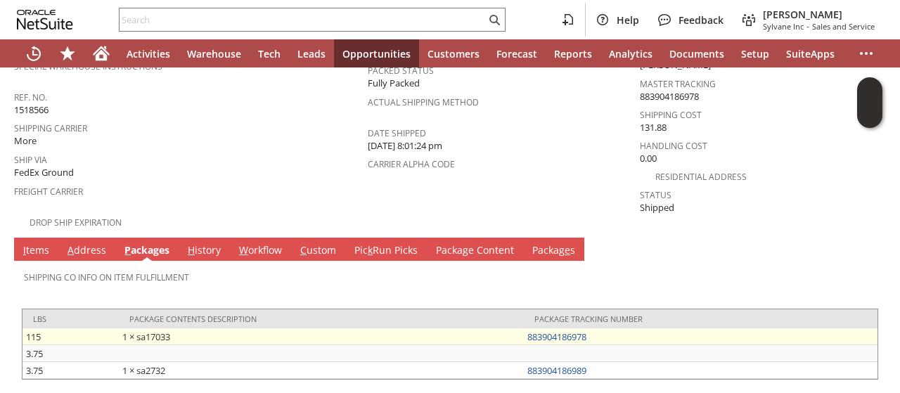
scroll to position [230, 0]
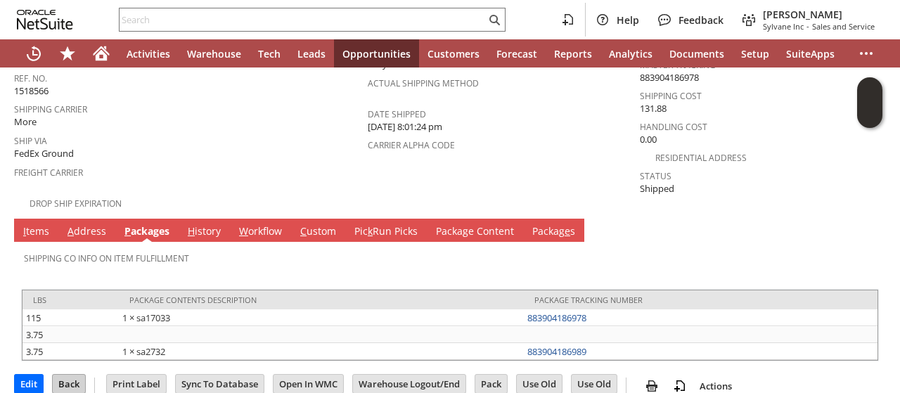
click at [66, 375] on input "Back" at bounding box center [69, 384] width 32 height 18
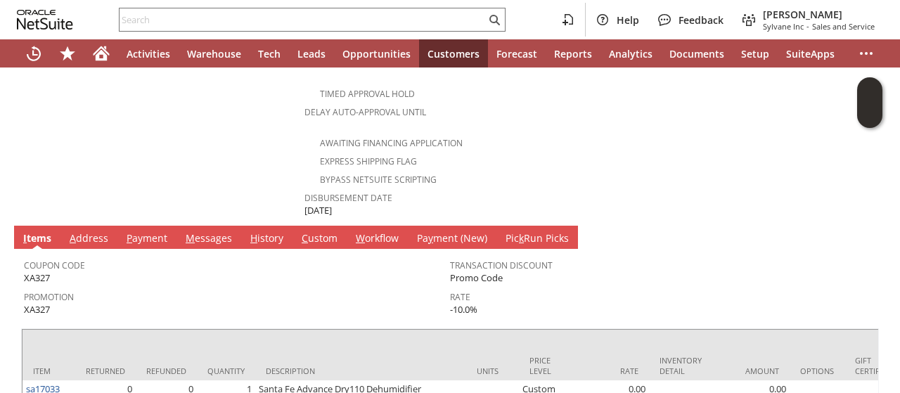
click at [83, 231] on link "A ddress" at bounding box center [89, 238] width 46 height 15
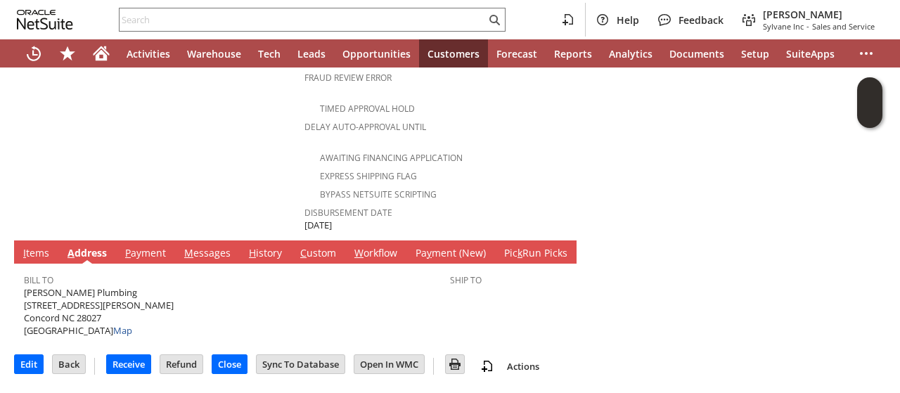
scroll to position [583, 0]
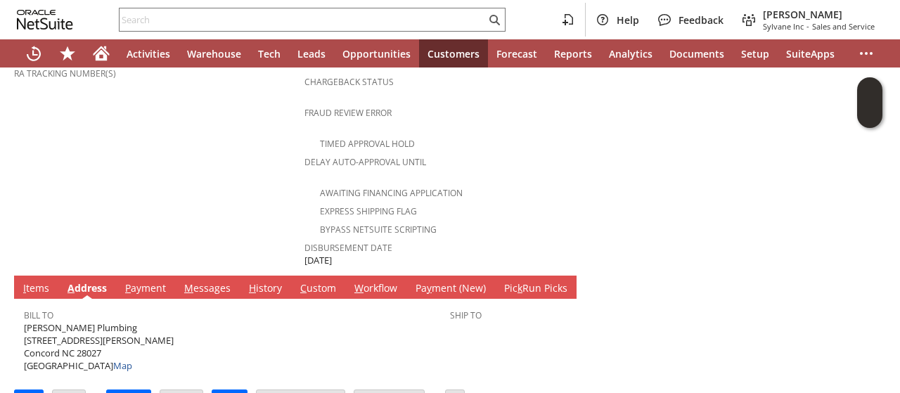
click at [102, 321] on span "[PERSON_NAME] Plumbing [STREET_ADDRESS][PERSON_NAME] [GEOGRAPHIC_DATA] [GEOGRAP…" at bounding box center [99, 346] width 150 height 51
click at [102, 321] on span "D. E. Caudle Plumbing 2455 W. Nicole Ln. Concord NC 28027 United States Map" at bounding box center [99, 346] width 150 height 51
click at [101, 321] on span "D. E. Caudle Plumbing 2455 W. Nicole Ln. Concord NC 28027 United States Map" at bounding box center [99, 346] width 150 height 51
copy span "D. E. Caudle Plumbing"
click at [85, 321] on span "D. E. Caudle Plumbing 2455 W. Nicole Ln. Concord NC 28027 United States Map" at bounding box center [99, 346] width 150 height 51
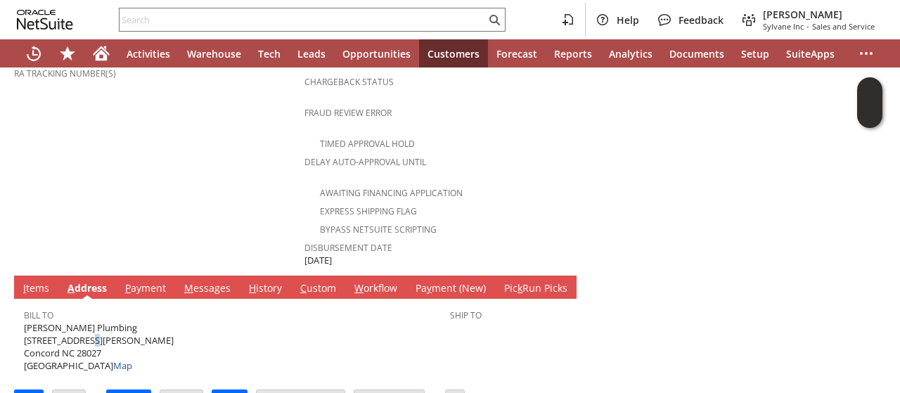
click at [85, 321] on span "D. E. Caudle Plumbing 2455 W. Nicole Ln. Concord NC 28027 United States Map" at bounding box center [99, 346] width 150 height 51
click at [86, 321] on span "D. E. Caudle Plumbing 2455 W. Nicole Ln. Concord NC 28027 United States Map" at bounding box center [99, 346] width 150 height 51
click at [87, 321] on span "D. E. Caudle Plumbing 2455 W. Nicole Ln. Concord NC 28027 United States Map" at bounding box center [99, 346] width 150 height 51
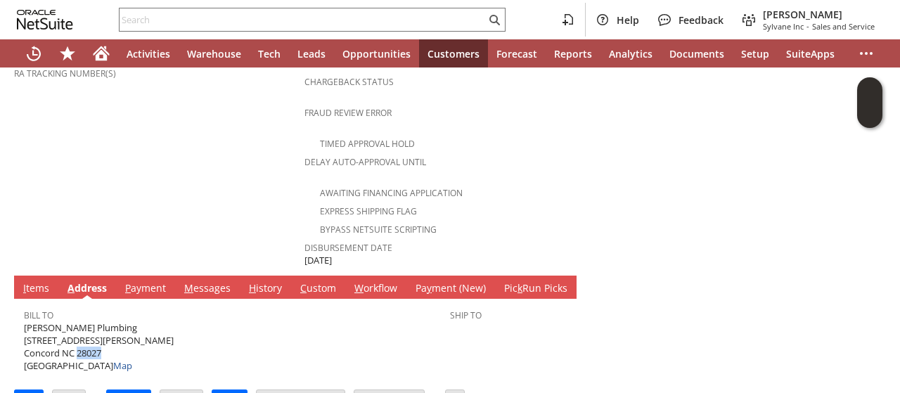
click at [87, 321] on span "D. E. Caudle Plumbing 2455 W. Nicole Ln. Concord NC 28027 United States Map" at bounding box center [99, 346] width 150 height 51
copy span "28027"
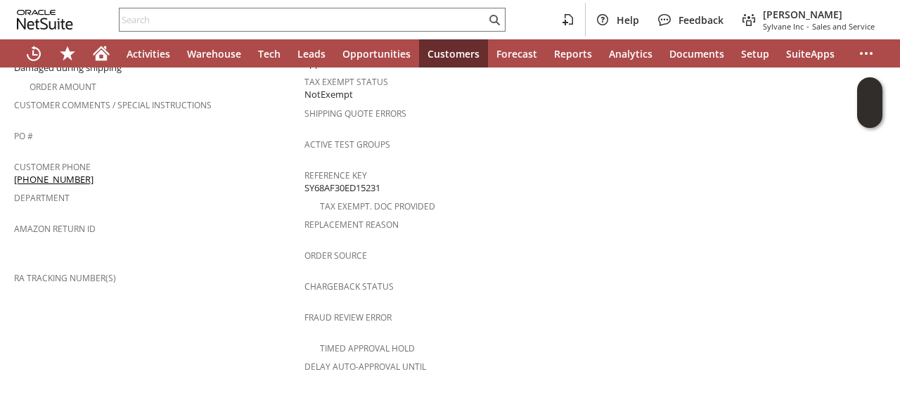
scroll to position [372, 0]
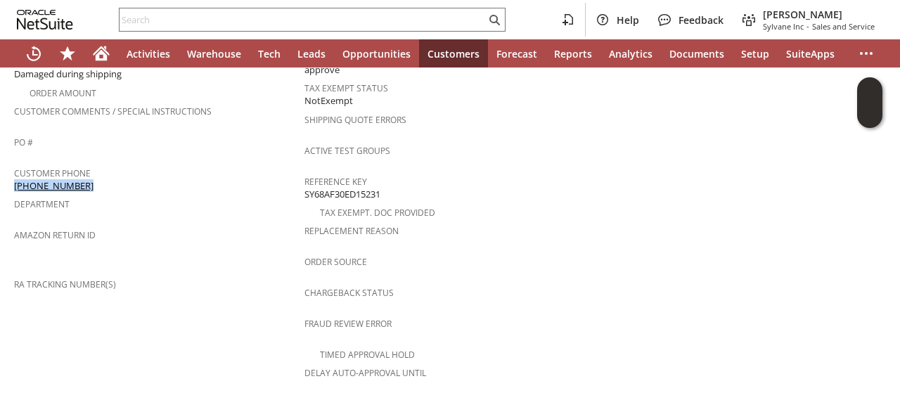
drag, startPoint x: 83, startPoint y: 162, endPoint x: 14, endPoint y: 168, distance: 69.1
click at [14, 168] on div "Customer Phone (704) 408-8034" at bounding box center [155, 178] width 283 height 30
copy link "(704) 408-8034"
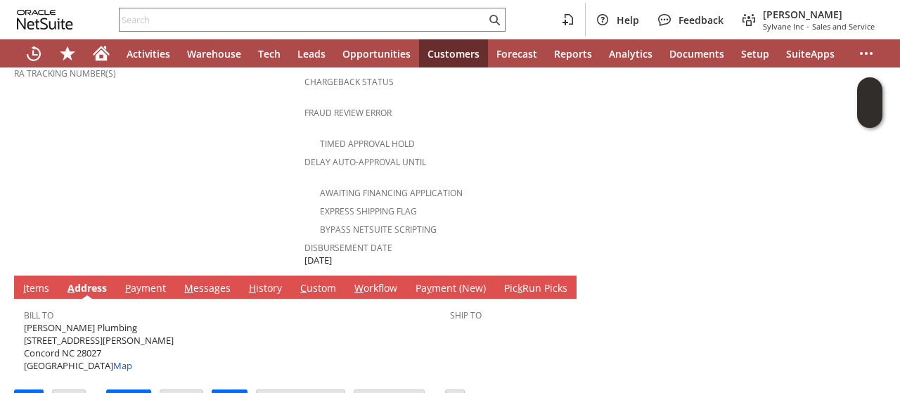
click at [34, 281] on link "I tems" at bounding box center [36, 288] width 33 height 15
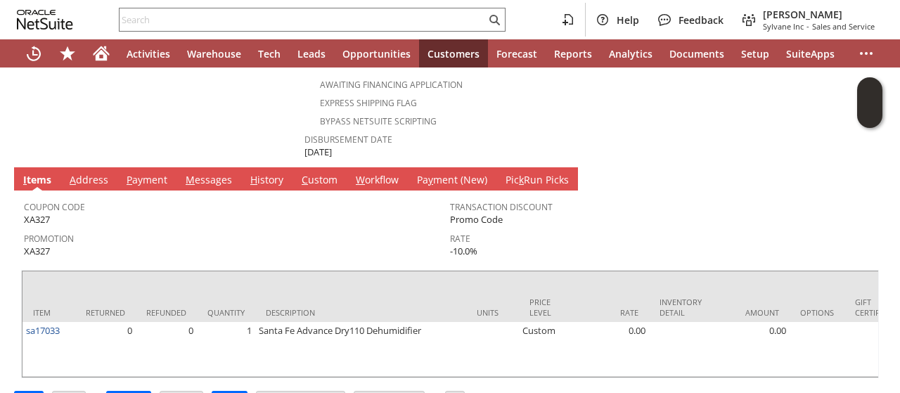
scroll to position [700, 0]
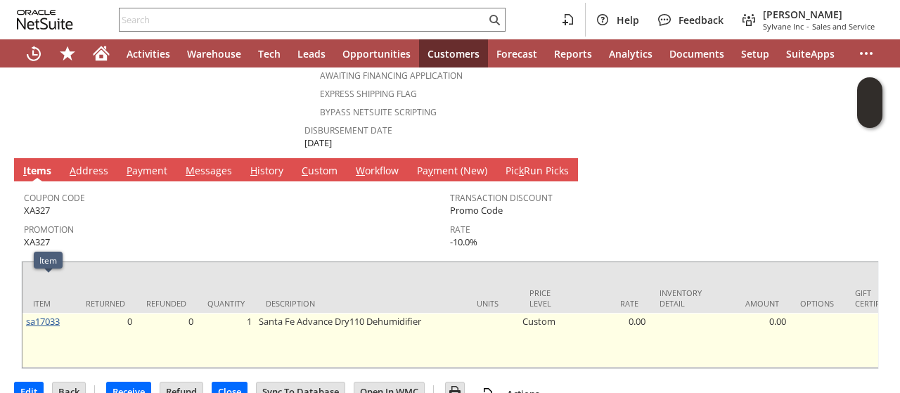
click at [41, 315] on link "sa17033" at bounding box center [43, 321] width 34 height 13
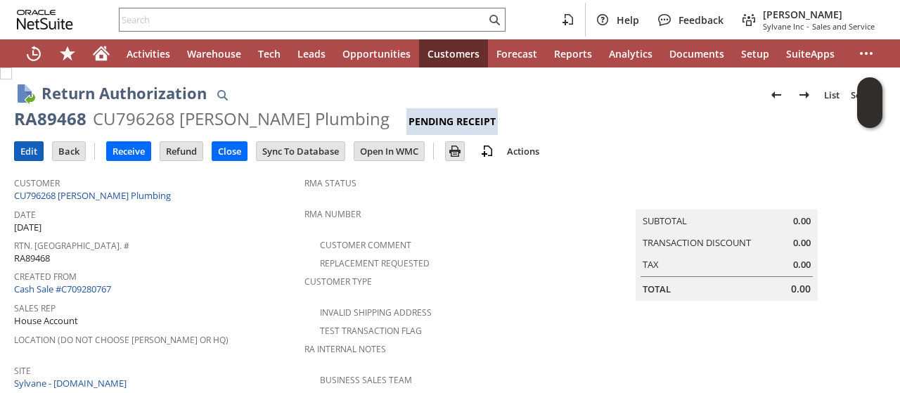
click at [17, 148] on input "Edit" at bounding box center [29, 151] width 28 height 18
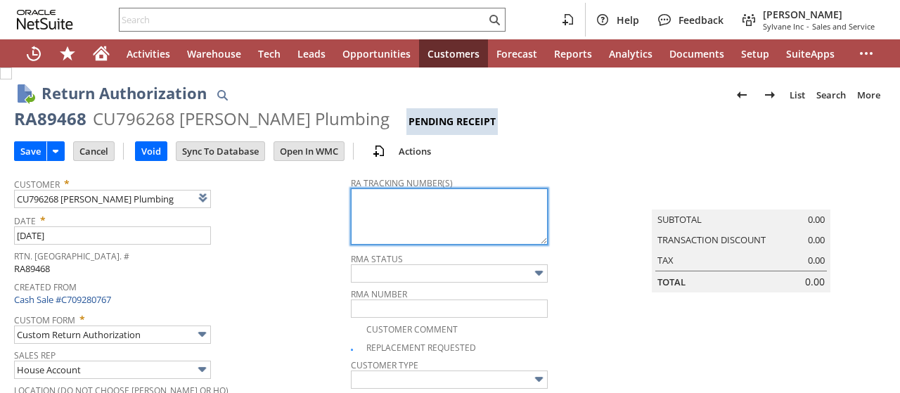
type input "Add"
type input "Copy Previous"
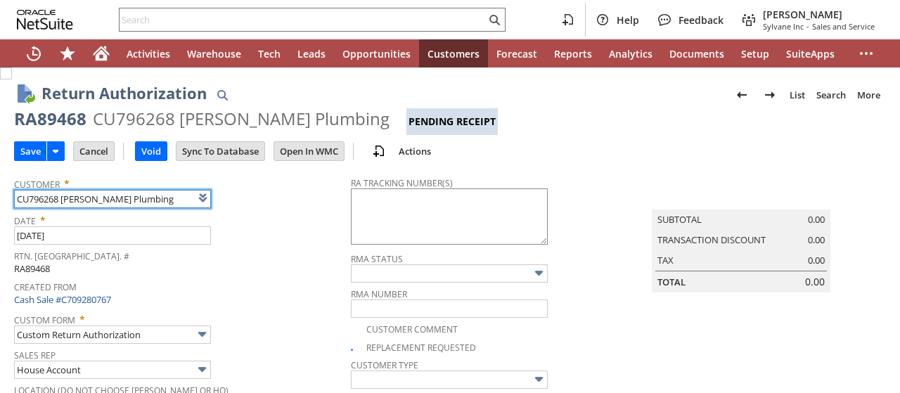
click at [360, 210] on textarea at bounding box center [449, 216] width 197 height 56
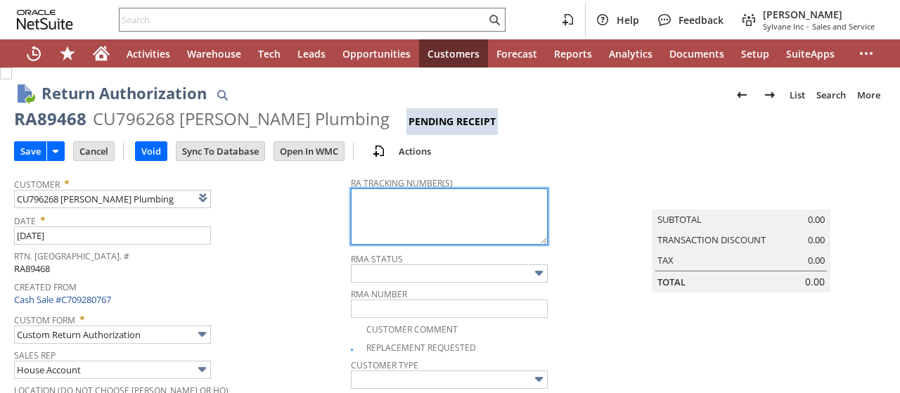
click at [360, 210] on textarea at bounding box center [449, 216] width 197 height 56
click at [360, 209] on textarea at bounding box center [449, 216] width 197 height 56
paste textarea "997028000216136"
type textarea "997028000216136 09/03 10-5p"
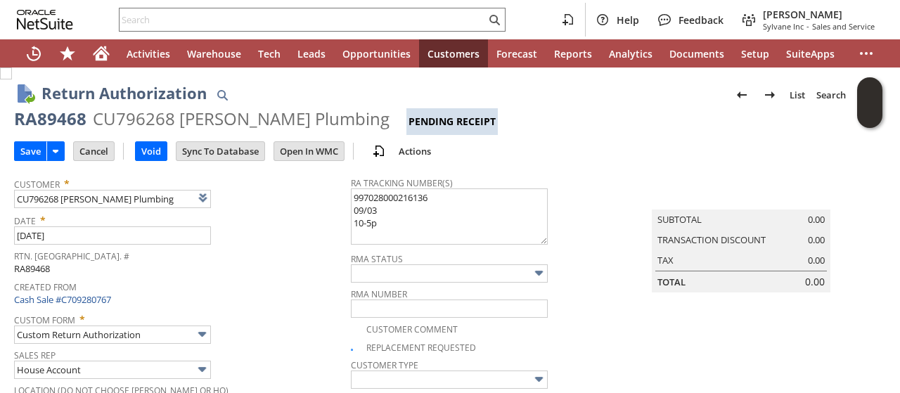
drag, startPoint x: 273, startPoint y: 236, endPoint x: 149, endPoint y: 160, distance: 144.8
click at [272, 233] on div "Date * 9/2/2025" at bounding box center [179, 227] width 330 height 35
click at [31, 155] on input "Save" at bounding box center [31, 151] width 32 height 18
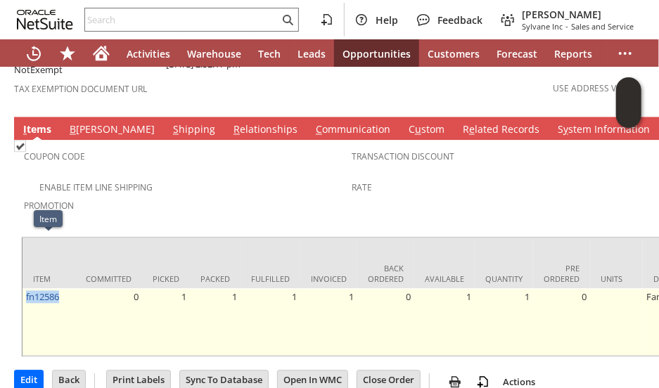
drag, startPoint x: 45, startPoint y: 249, endPoint x: 27, endPoint y: 247, distance: 18.3
click at [24, 288] on td "fn12586" at bounding box center [48, 321] width 53 height 67
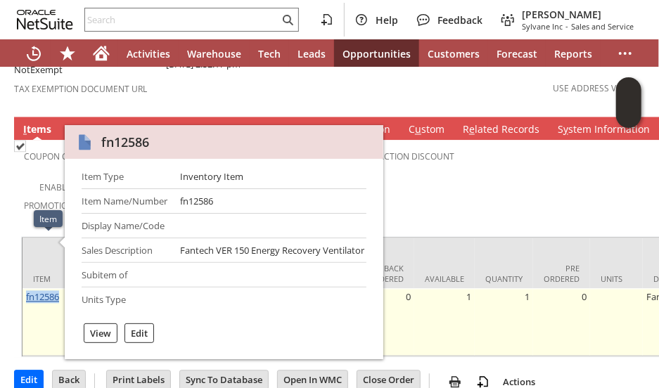
copy link "fn12586"
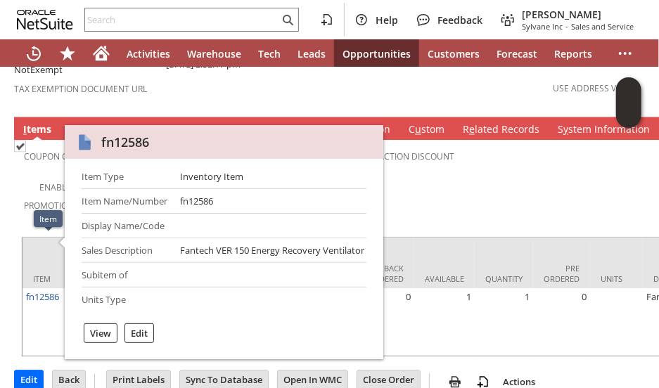
drag, startPoint x: 499, startPoint y: 134, endPoint x: 221, endPoint y: 8, distance: 304.9
click at [498, 177] on span "Rate" at bounding box center [512, 185] width 321 height 16
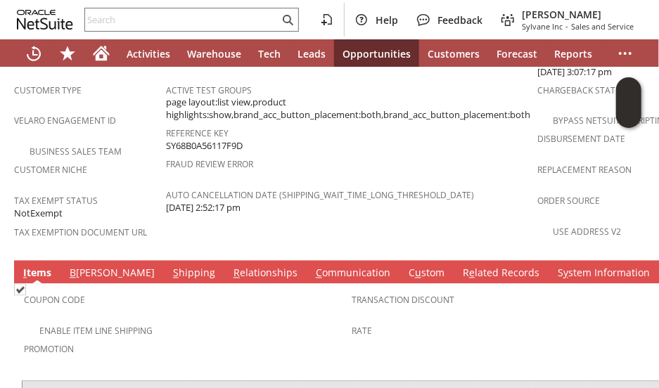
scroll to position [889, 0]
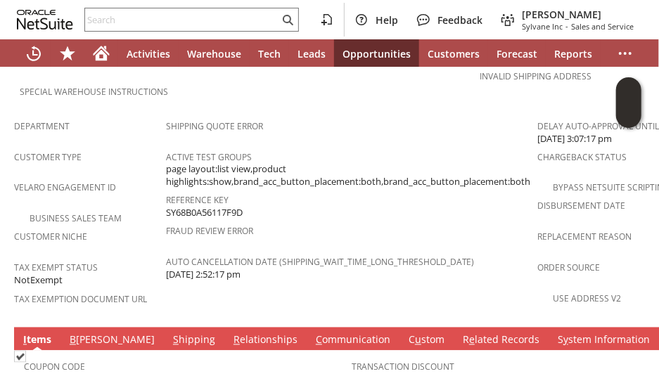
click at [169, 333] on link "S hipping" at bounding box center [193, 340] width 49 height 15
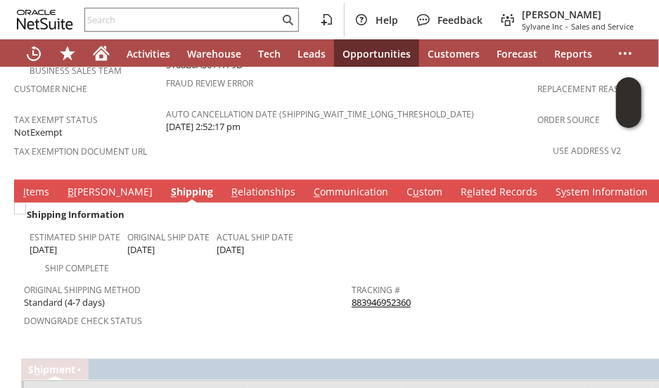
scroll to position [1100, 0]
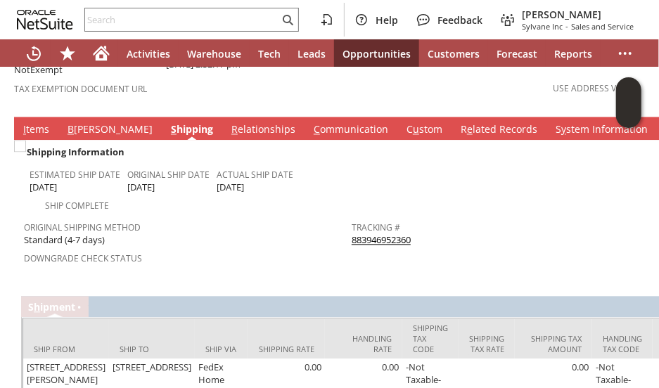
click at [228, 217] on div "Original Shipping Method Standard (4-7 days)" at bounding box center [184, 232] width 321 height 30
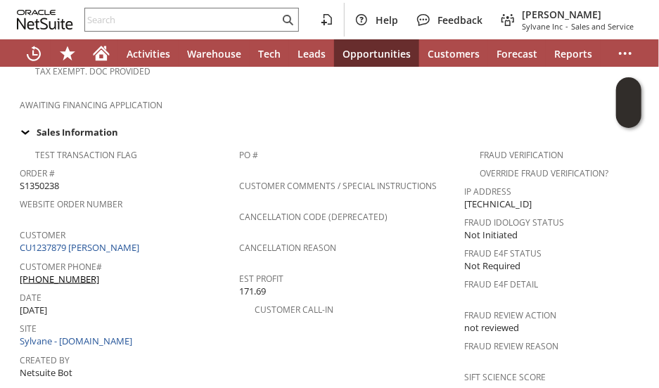
scroll to position [537, 0]
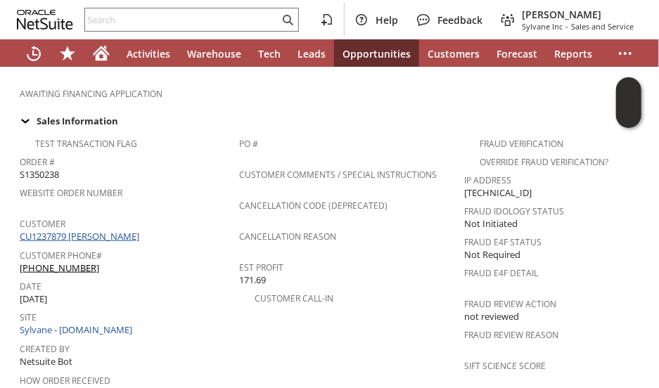
click at [110, 230] on link "CU1237879 [PERSON_NAME]" at bounding box center [81, 236] width 123 height 13
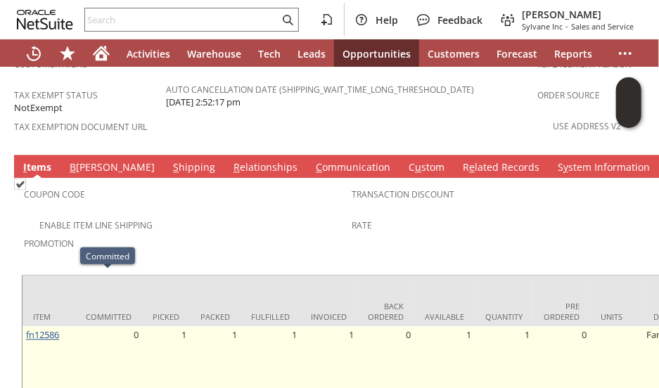
click at [48, 328] on link "fn12586" at bounding box center [42, 334] width 33 height 13
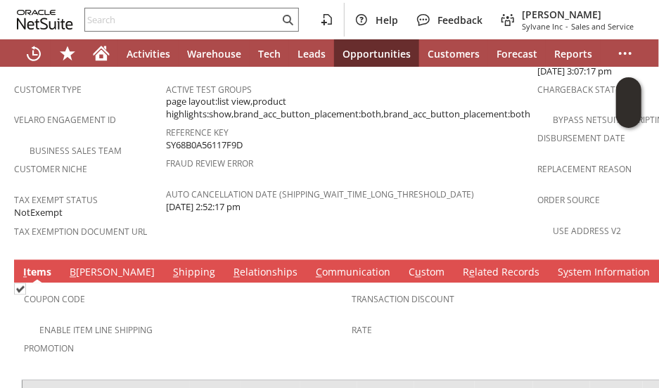
scroll to position [1100, 0]
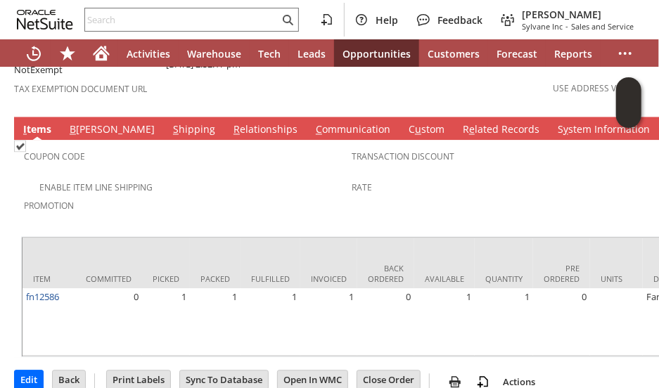
click at [169, 122] on link "S hipping" at bounding box center [193, 129] width 49 height 15
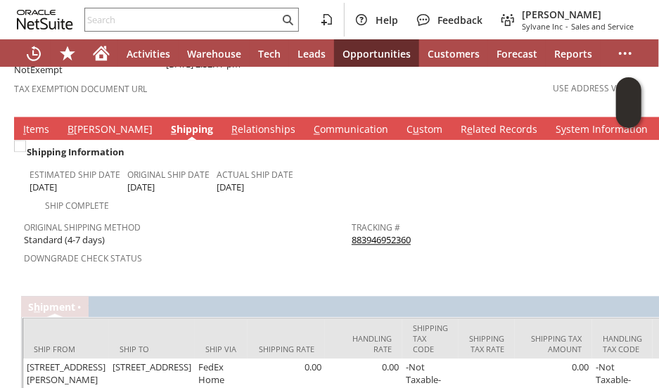
click at [86, 122] on link "B illing" at bounding box center [110, 129] width 92 height 15
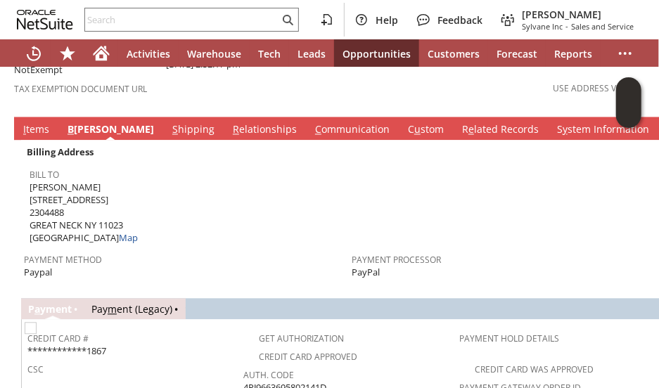
click at [27, 161] on td "Bill To Arash Ouriel 2A Weybridge Road 2304488 GREAT NECK NY 11023 United State…" at bounding box center [188, 203] width 328 height 85
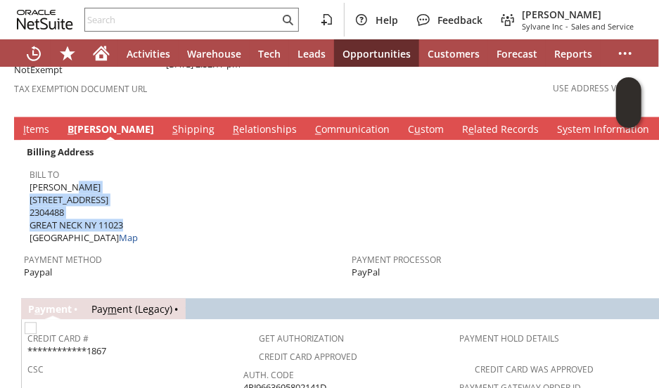
drag, startPoint x: 31, startPoint y: 136, endPoint x: 124, endPoint y: 171, distance: 99.7
click at [124, 181] on span "Arash Ouriel 2A Weybridge Road 2304488 GREAT NECK NY 11023 United States Map" at bounding box center [84, 213] width 108 height 64
copy span "Arash Ouriel 2A Weybridge Road 2304488 GREAT NECK NY 11023"
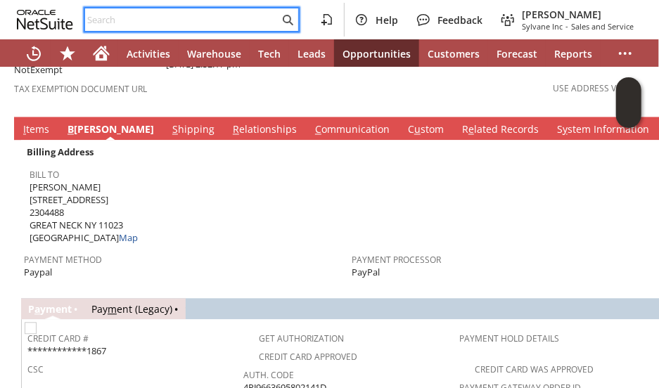
click at [117, 11] on input "text" at bounding box center [182, 19] width 194 height 17
paste input "RA89377"
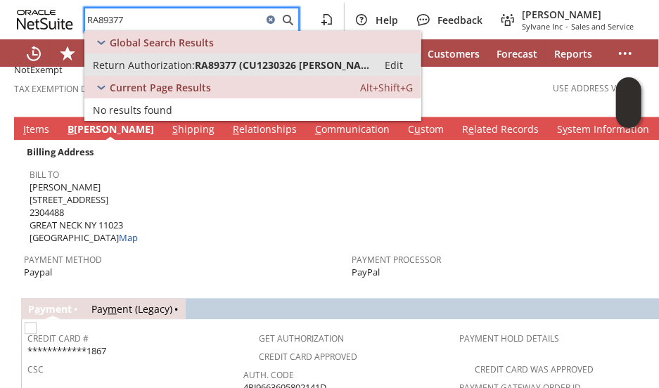
type input "RA89377"
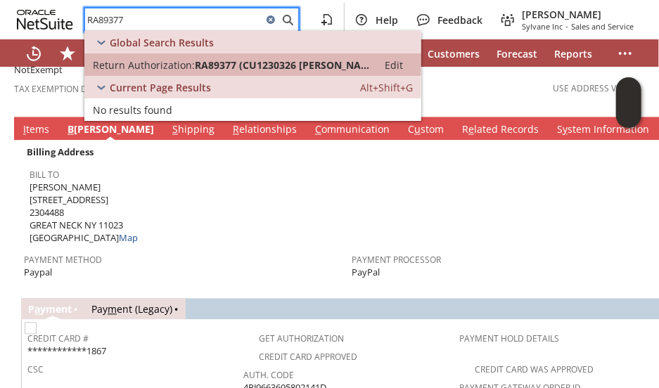
click at [222, 58] on span "RA89377 (CU1230326 Flora Kelleher)" at bounding box center [282, 64] width 174 height 13
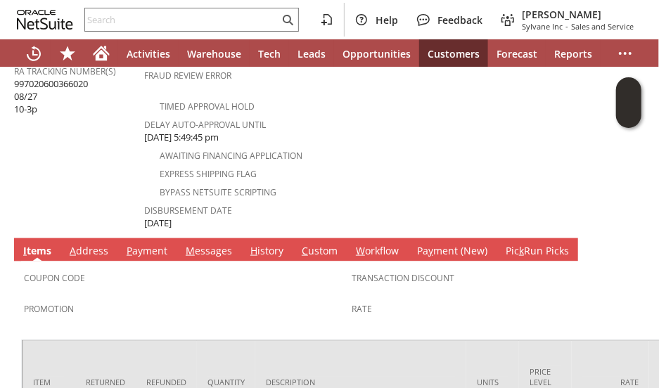
scroll to position [844, 0]
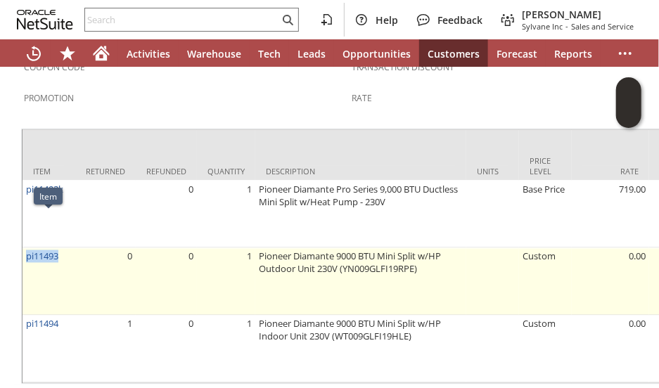
drag, startPoint x: 63, startPoint y: 219, endPoint x: 24, endPoint y: 224, distance: 39.1
click at [24, 248] on td "pi11493" at bounding box center [48, 281] width 53 height 67
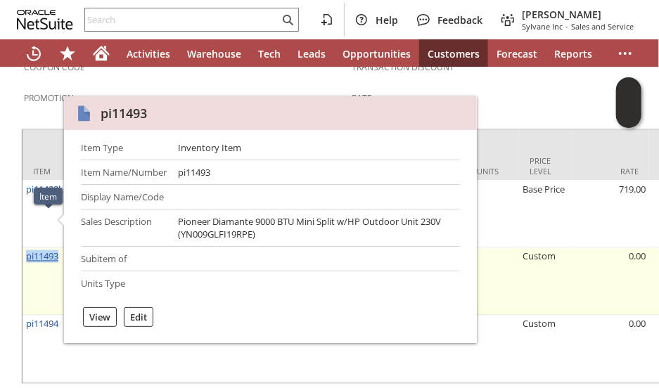
copy link "pi11493"
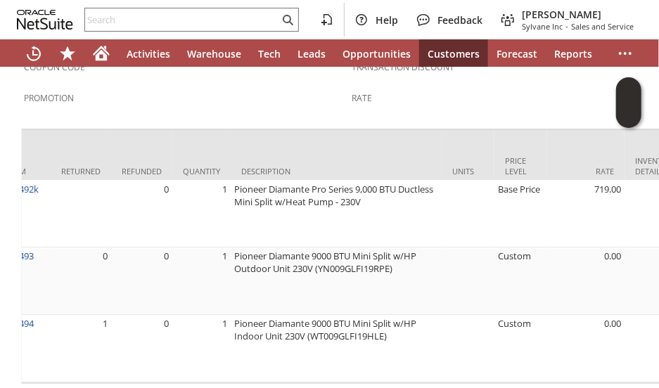
scroll to position [0, 0]
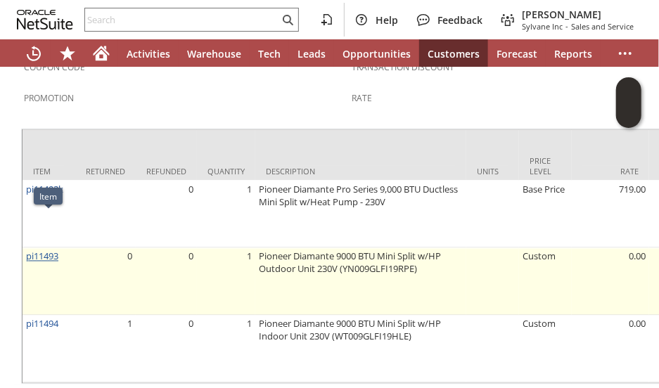
click at [51, 250] on link "pi11493" at bounding box center [42, 256] width 32 height 13
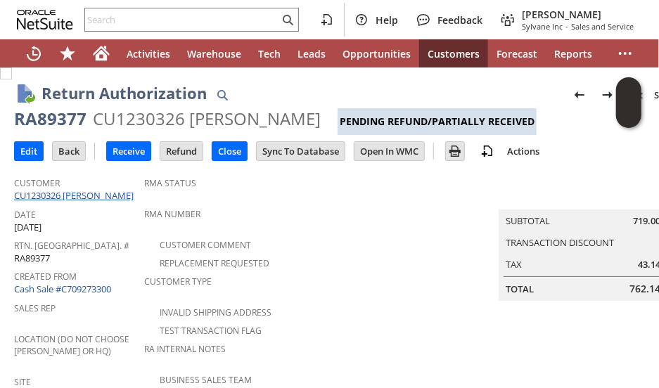
click at [86, 192] on link "CU1230326 [PERSON_NAME]" at bounding box center [75, 195] width 123 height 13
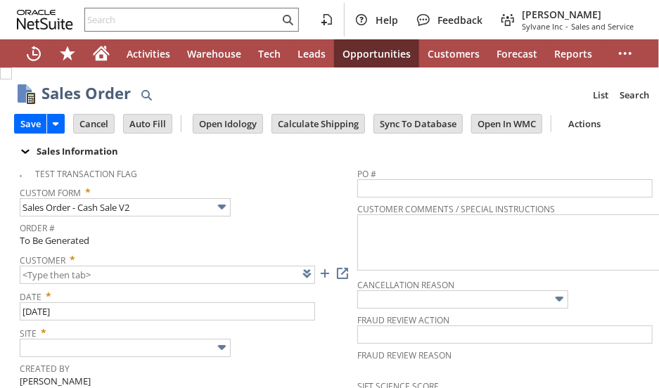
type input "Intelligent Recommendations ⁰"
click at [326, 278] on link at bounding box center [324, 273] width 15 height 15
type input "CU1238905 [PERSON_NAME]"
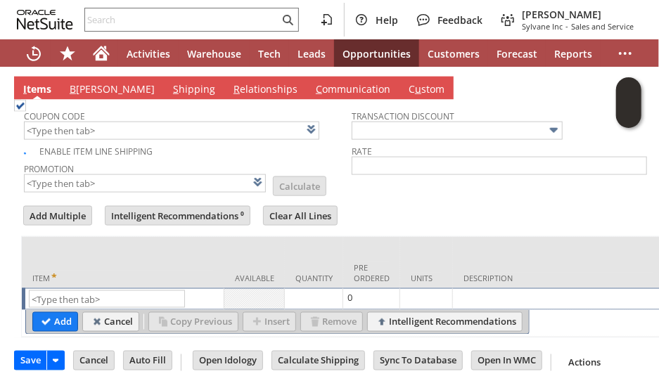
scroll to position [745, 0]
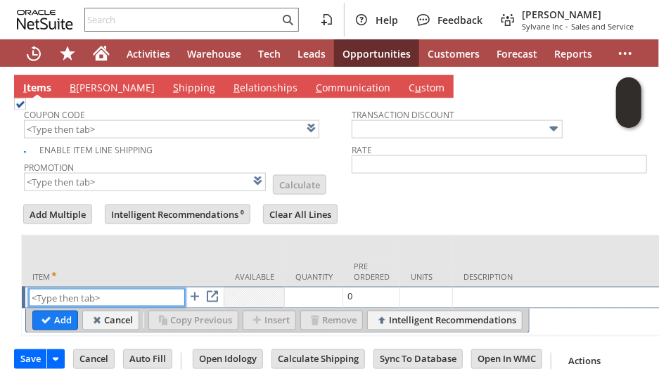
click at [86, 289] on input "text" at bounding box center [107, 298] width 156 height 18
paste input "ho7919"
type input "ho7919"
click at [60, 311] on input "Add" at bounding box center [55, 320] width 44 height 18
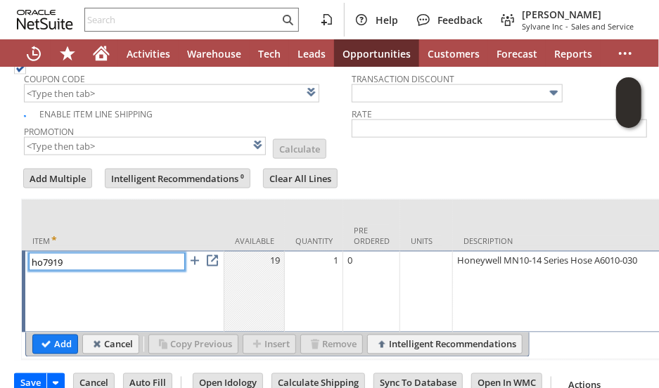
scroll to position [806, 0]
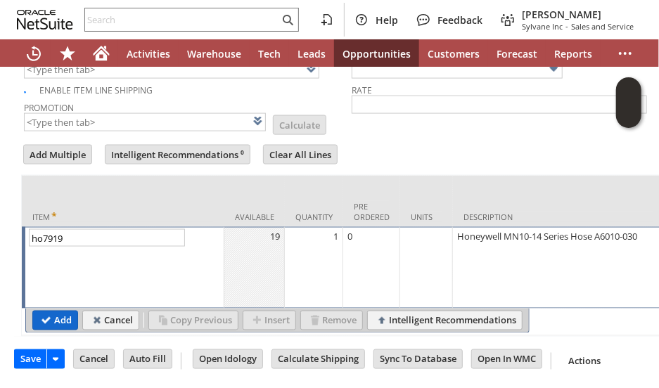
click at [56, 311] on input "Add" at bounding box center [55, 320] width 44 height 18
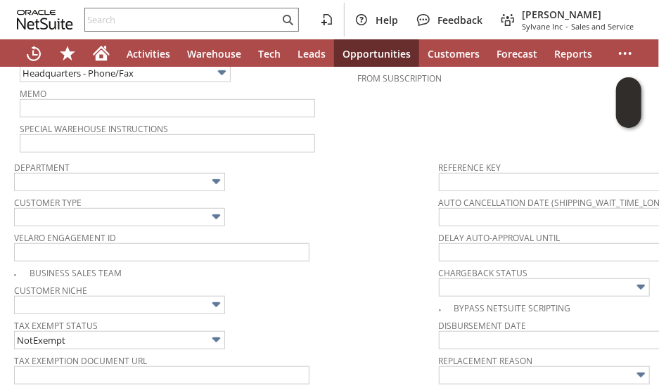
scroll to position [314, 0]
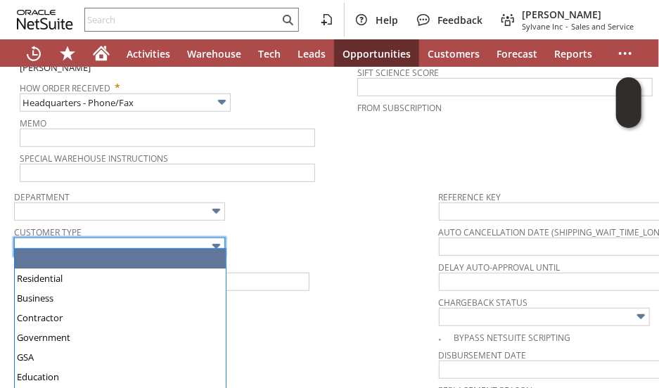
click at [115, 243] on input "text" at bounding box center [119, 247] width 211 height 18
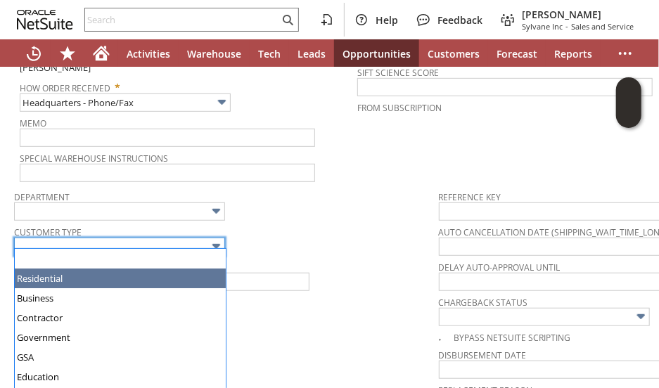
drag, startPoint x: 98, startPoint y: 274, endPoint x: 343, endPoint y: 227, distance: 249.0
type input "Residential"
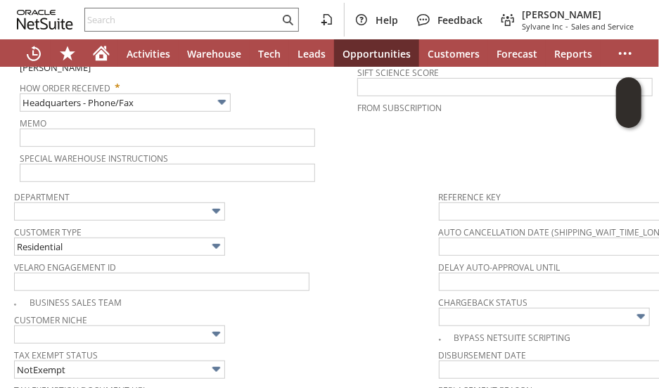
click at [354, 226] on span "Customer Type" at bounding box center [223, 229] width 418 height 15
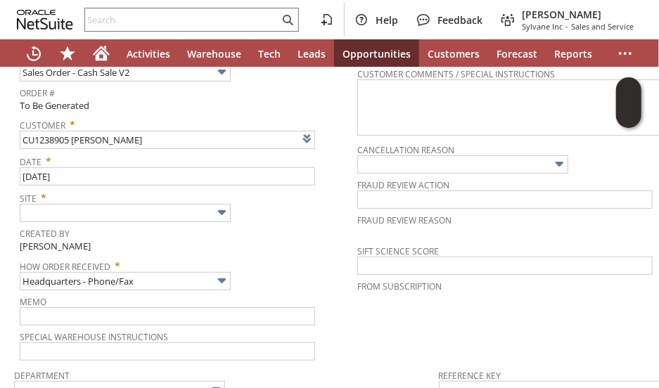
scroll to position [0, 0]
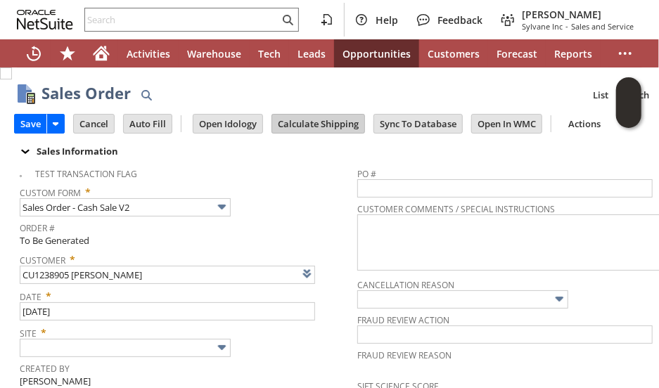
click at [322, 124] on input "Calculate Shipping" at bounding box center [318, 124] width 92 height 18
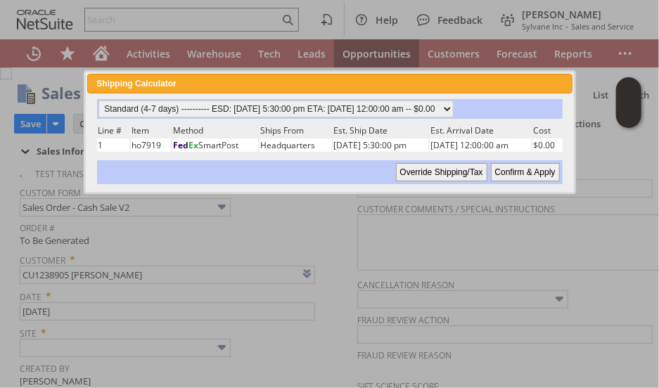
click at [525, 172] on input "Confirm & Apply" at bounding box center [525, 172] width 69 height 18
type input "Add"
type input "Copy Previous"
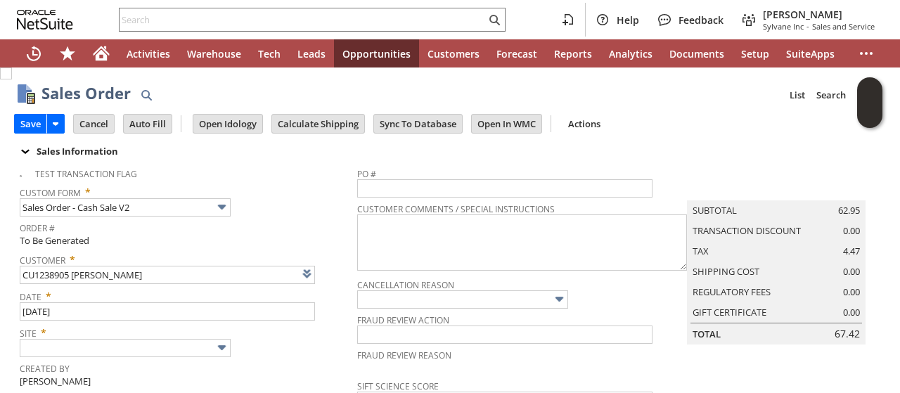
click at [308, 219] on span "Order #" at bounding box center [185, 226] width 330 height 16
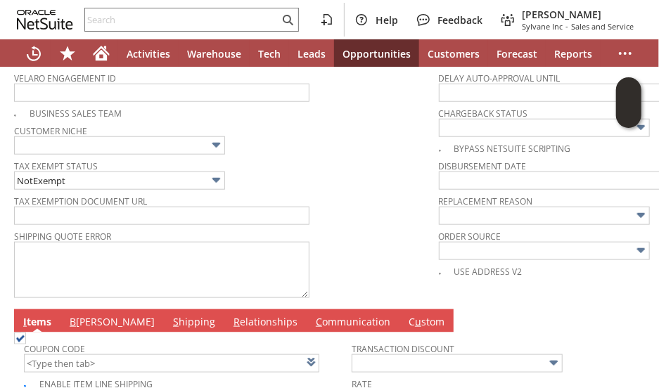
scroll to position [562, 0]
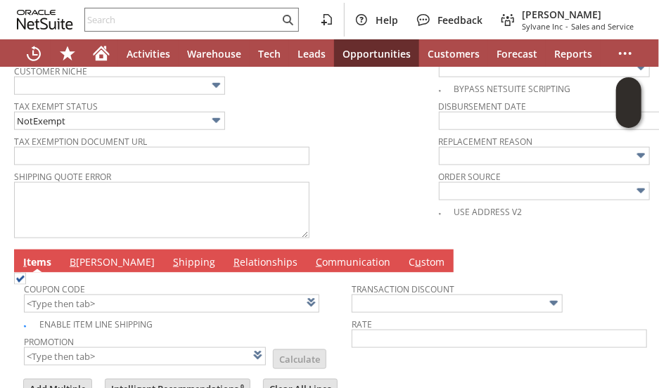
click at [83, 255] on link "B illing" at bounding box center [112, 262] width 92 height 15
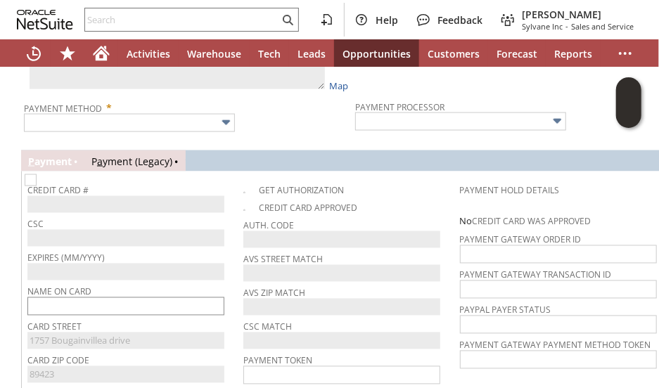
scroll to position [914, 0]
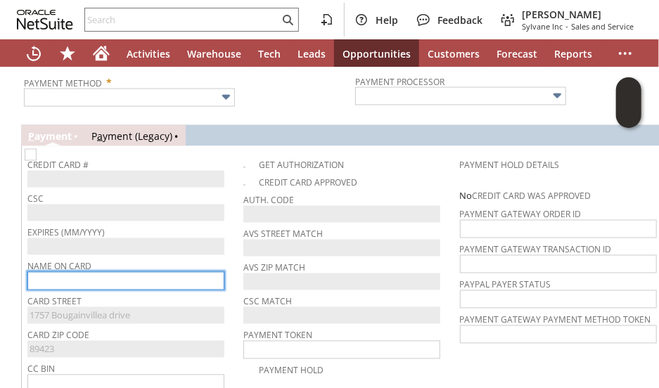
click at [76, 274] on input "text" at bounding box center [125, 281] width 197 height 18
paste input "ho7919"
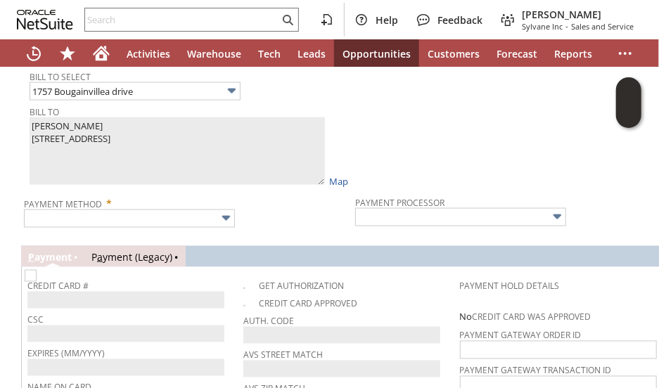
scroll to position [844, 0]
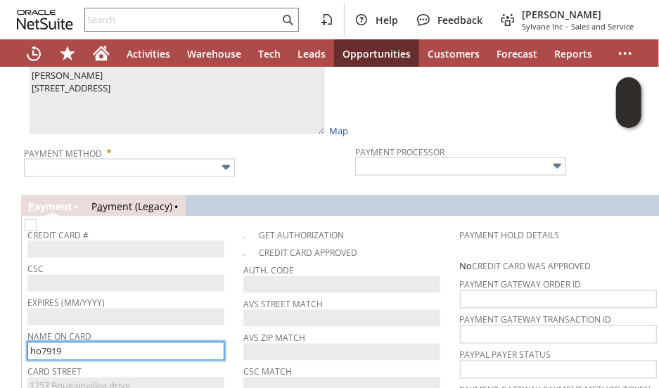
click at [76, 345] on input "ho7919" at bounding box center [125, 351] width 197 height 18
paste input "[PERSON_NAME]"
type input "[PERSON_NAME]"
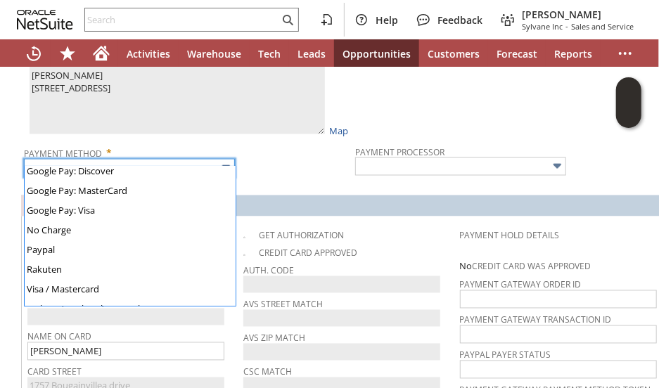
scroll to position [392, 0]
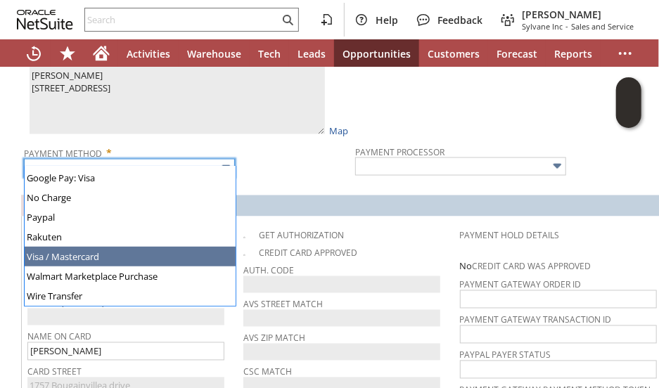
type input "Visa / Mastercard"
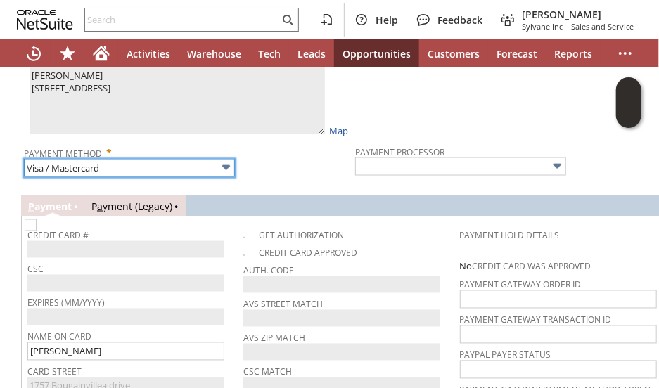
type input "Braintree"
checkbox input "true"
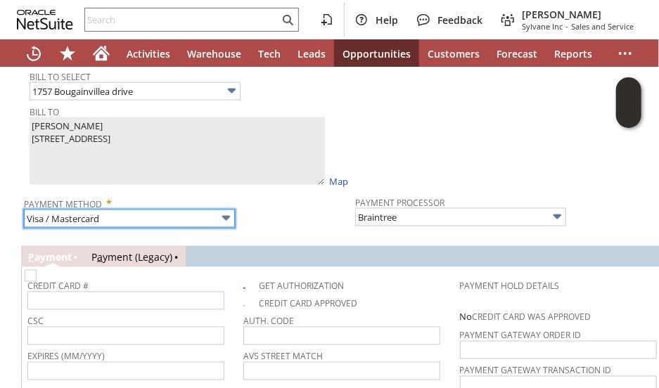
scroll to position [773, 0]
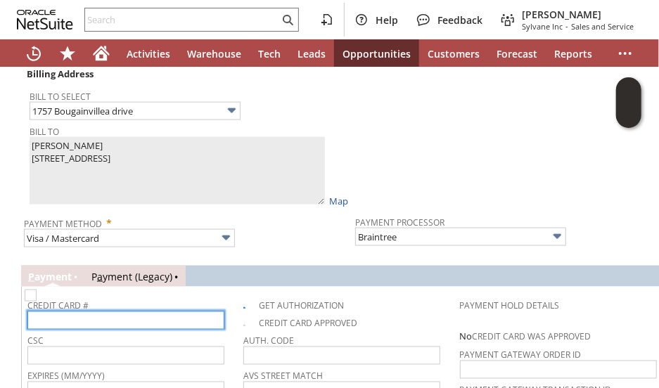
click at [115, 311] on input "text" at bounding box center [125, 320] width 197 height 18
type input "4744890023995241"
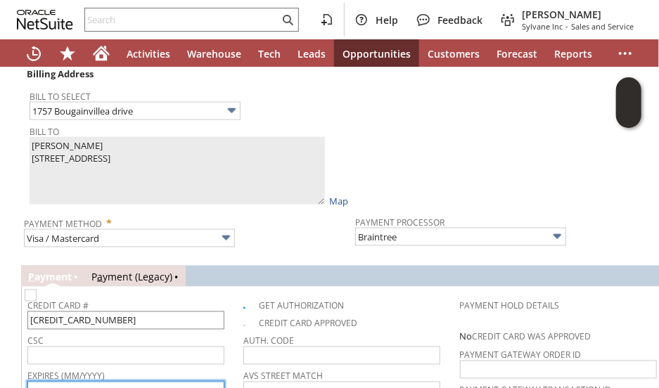
scroll to position [783, 0]
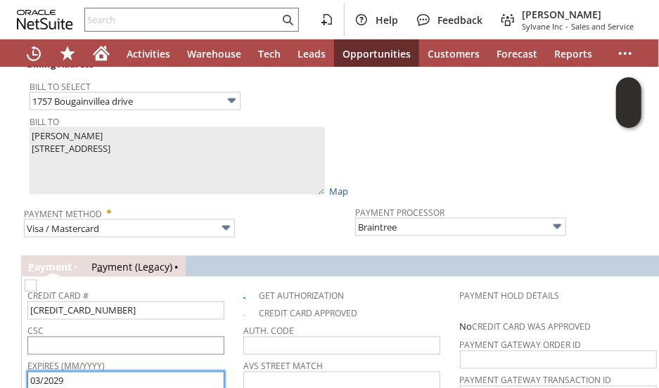
type input "03/2029"
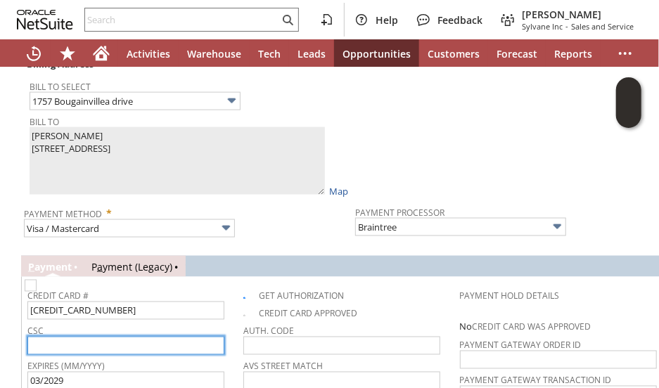
click at [66, 337] on input "text" at bounding box center [125, 346] width 197 height 18
type input "943"
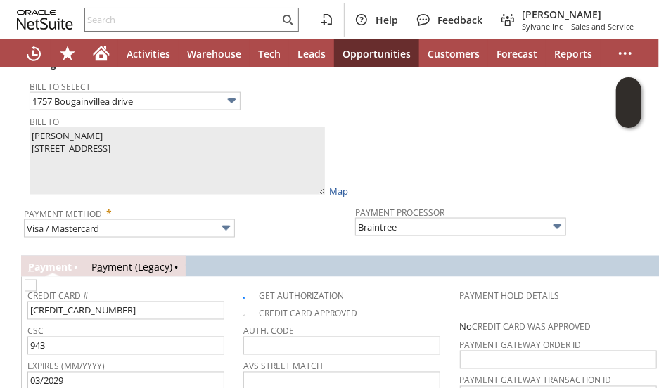
click at [14, 243] on div "Billing Address Bill To Select 1757 Bougainvillea drive Bill To FRANKIE MCCABE …" at bounding box center [351, 315] width 675 height 526
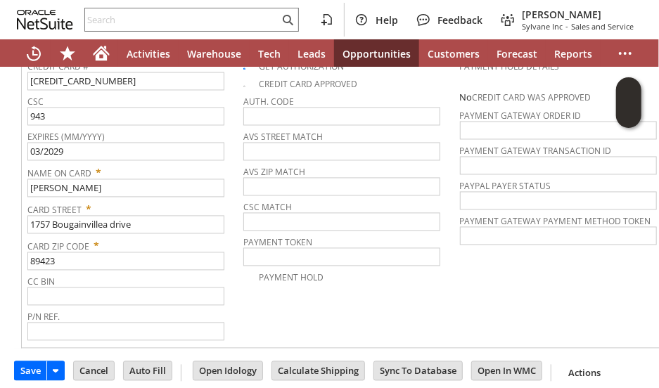
scroll to position [1020, 0]
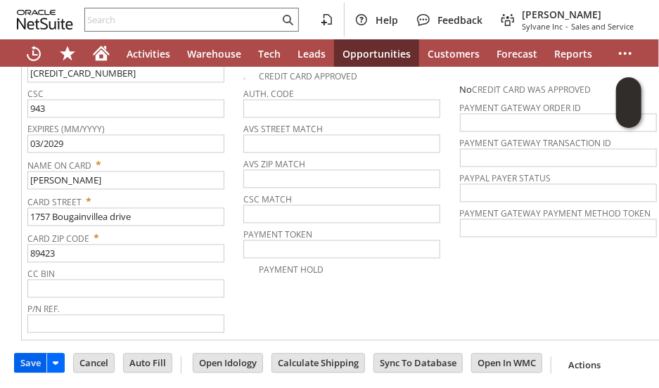
click at [28, 354] on input "Save" at bounding box center [31, 363] width 32 height 18
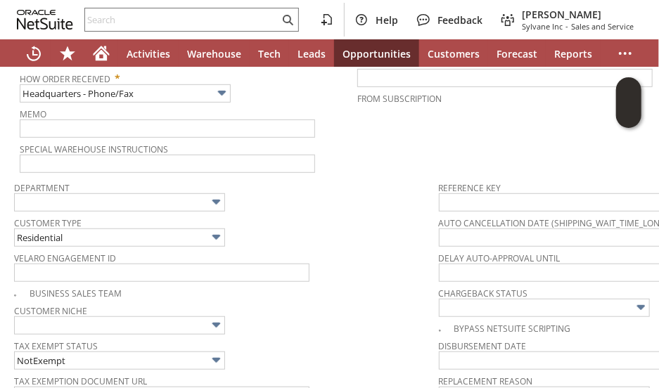
scroll to position [176, 0]
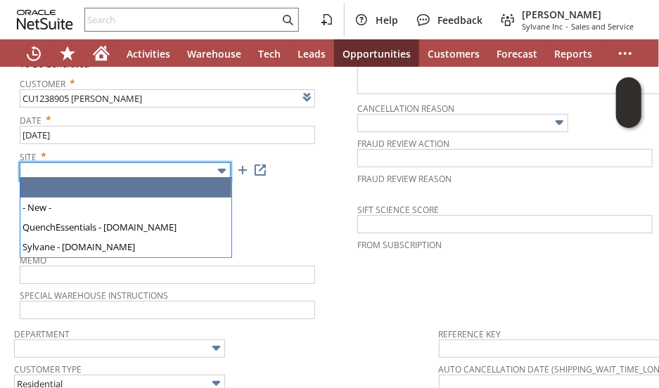
click at [93, 169] on input "text" at bounding box center [125, 171] width 211 height 18
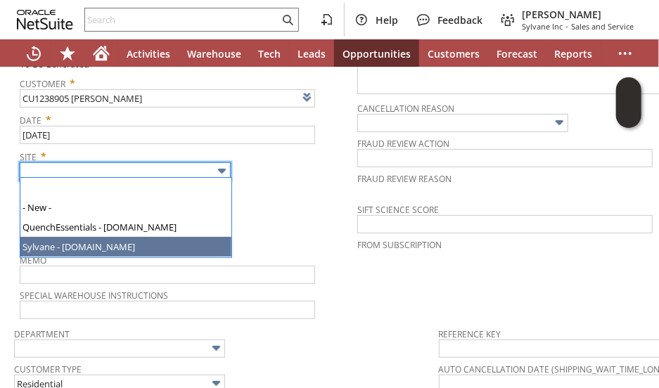
type input "Sylvane - [DOMAIN_NAME]"
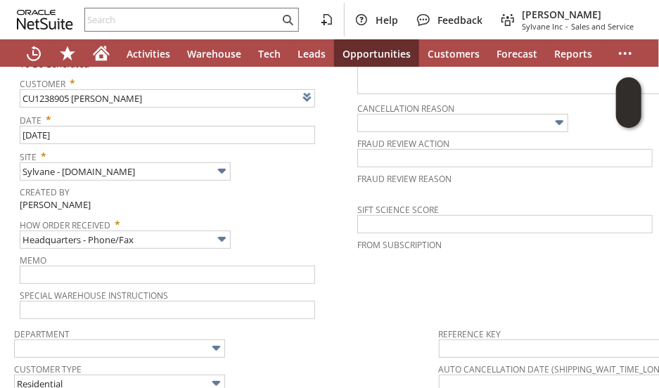
click at [277, 214] on span "How Order Received *" at bounding box center [185, 222] width 330 height 17
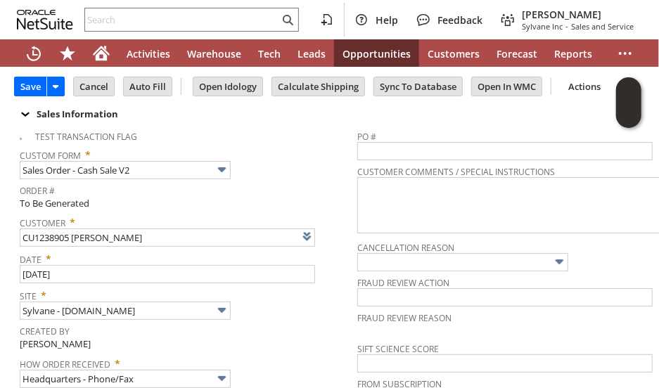
scroll to position [0, 0]
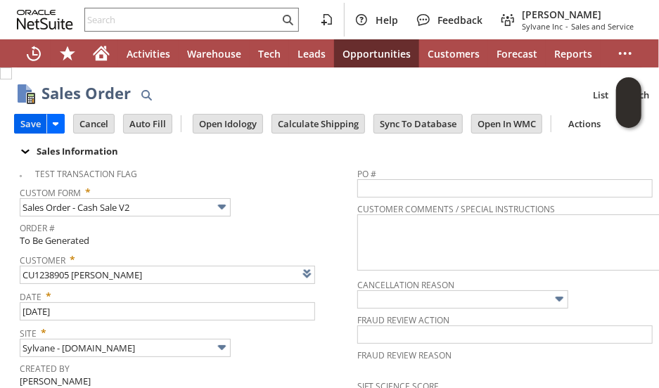
click at [27, 122] on input "Save" at bounding box center [31, 124] width 32 height 18
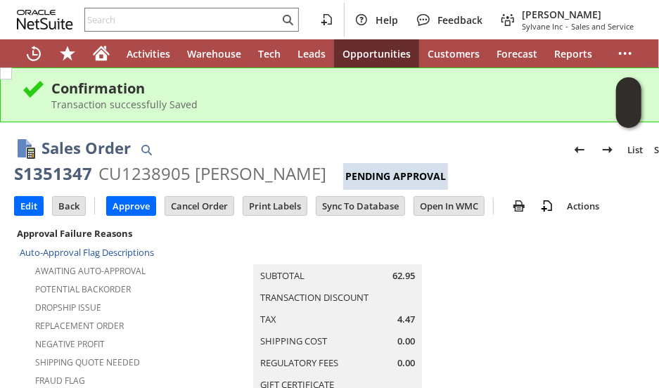
click at [243, 134] on div "Sales Order List Search S1351347 CU1238905 [PERSON_NAME] Pending Approval Go" at bounding box center [351, 158] width 675 height 64
